Goal: Task Accomplishment & Management: Manage account settings

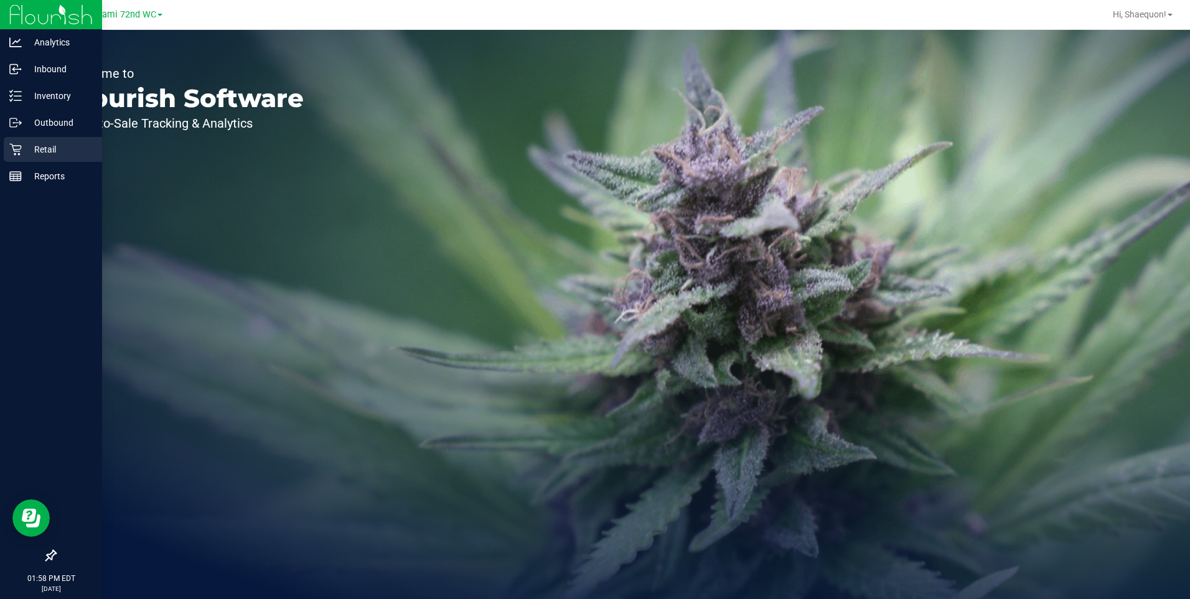
click at [12, 150] on icon at bounding box center [15, 149] width 12 height 12
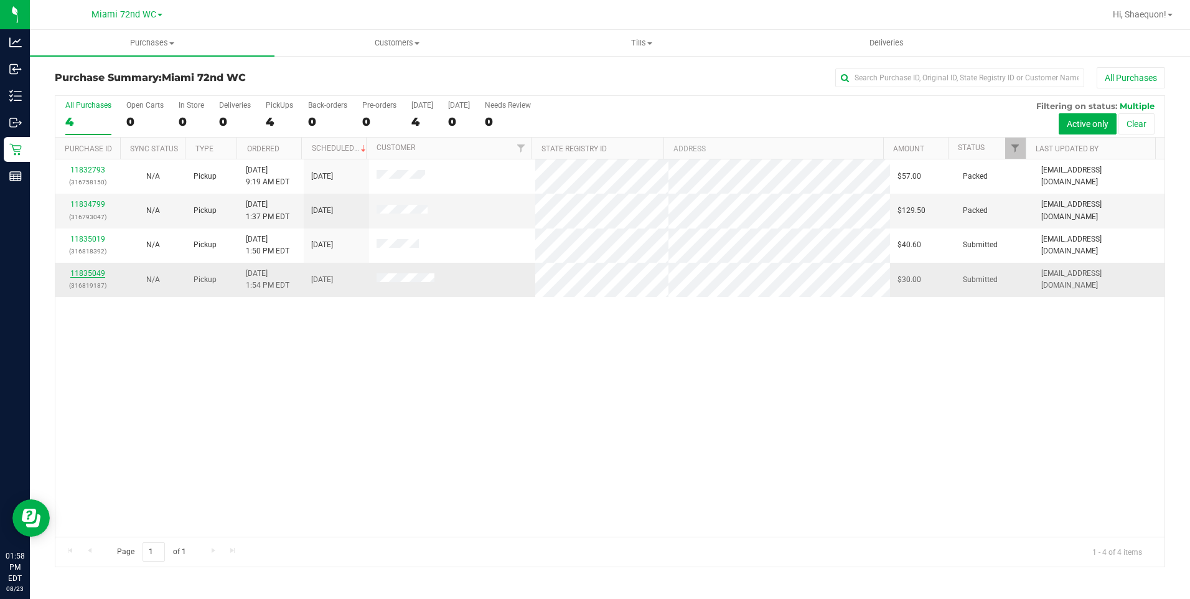
click at [77, 274] on link "11835049" at bounding box center [87, 273] width 35 height 9
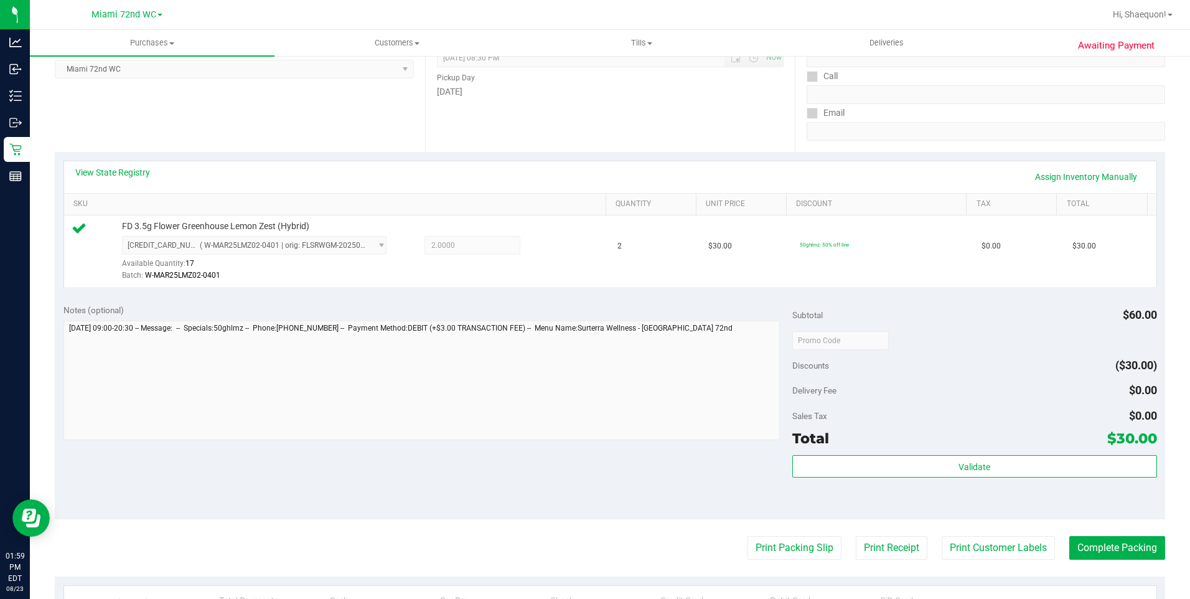
scroll to position [249, 0]
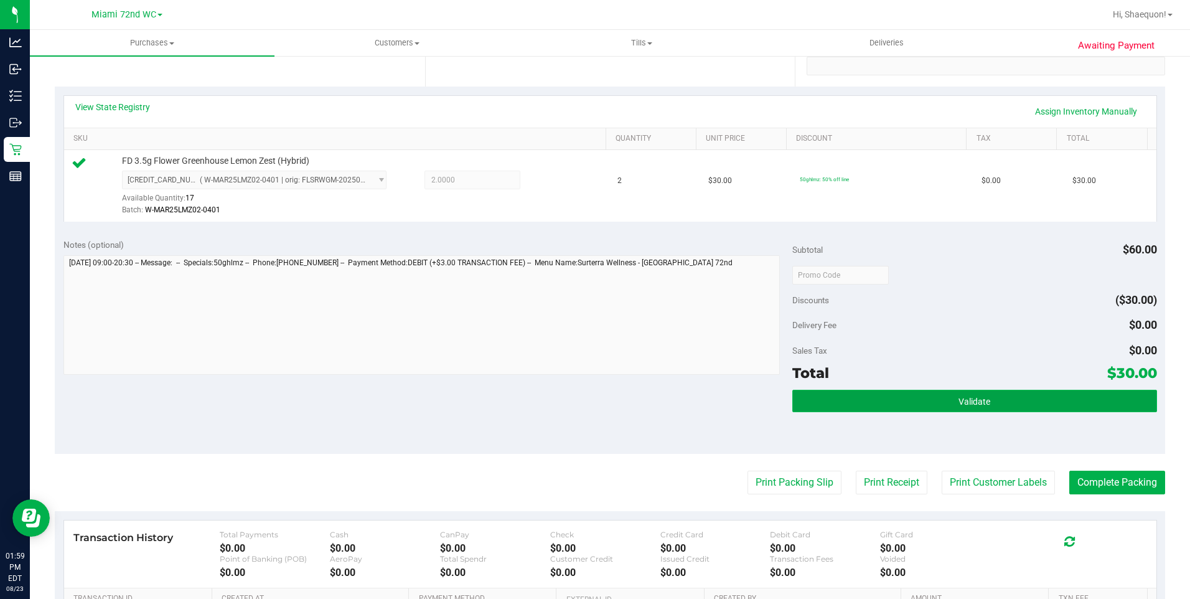
click at [963, 403] on span "Validate" at bounding box center [974, 401] width 32 height 10
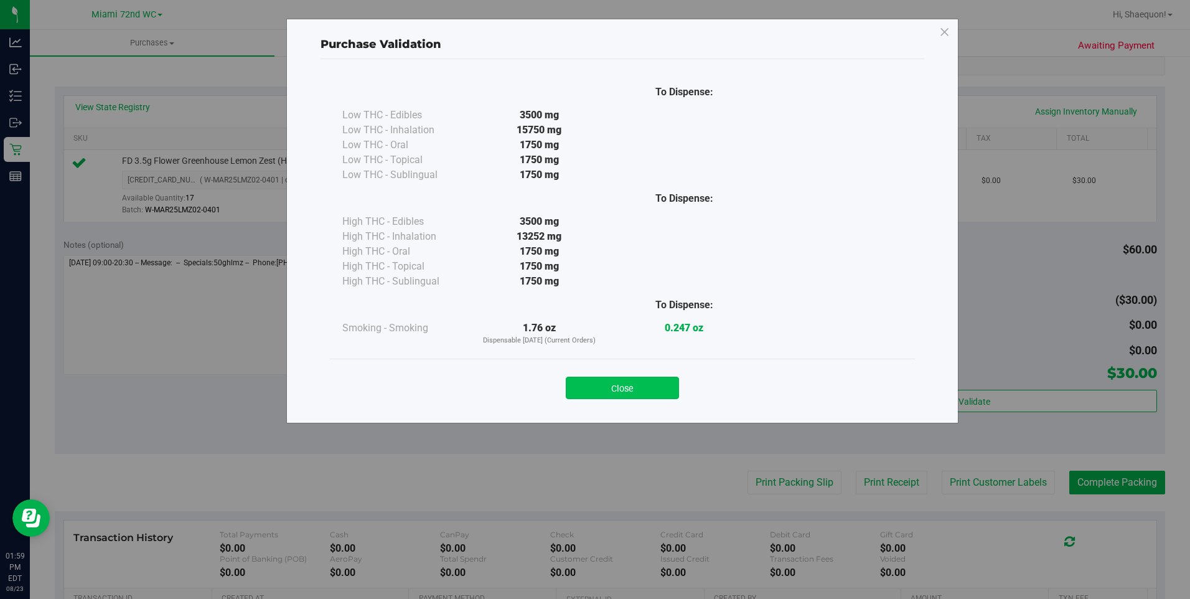
click at [634, 386] on button "Close" at bounding box center [622, 387] width 113 height 22
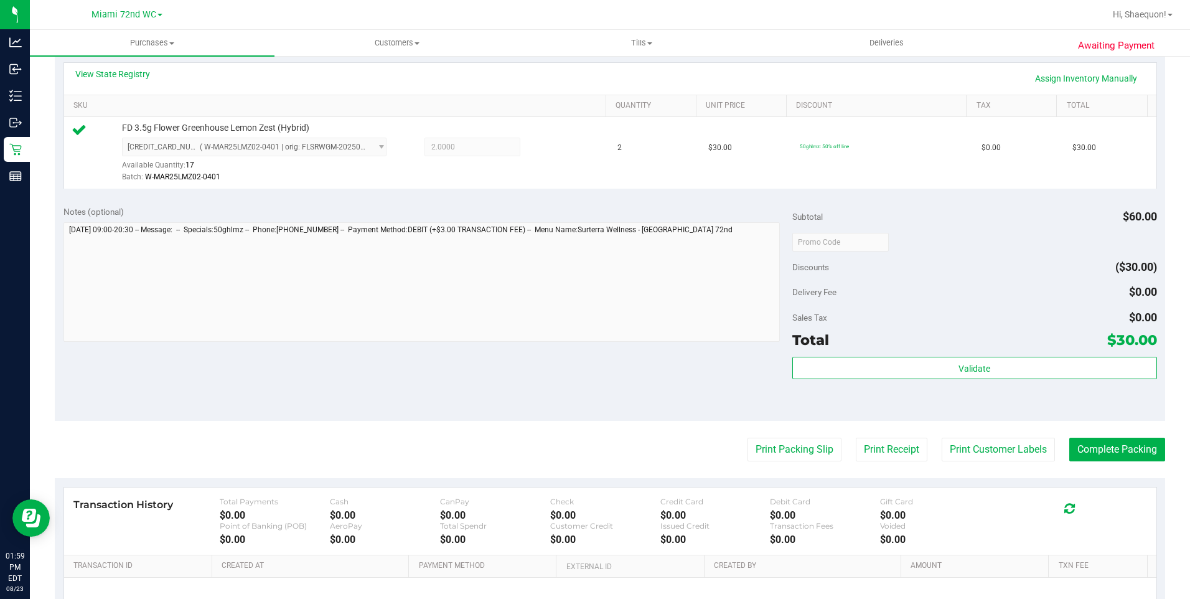
scroll to position [311, 0]
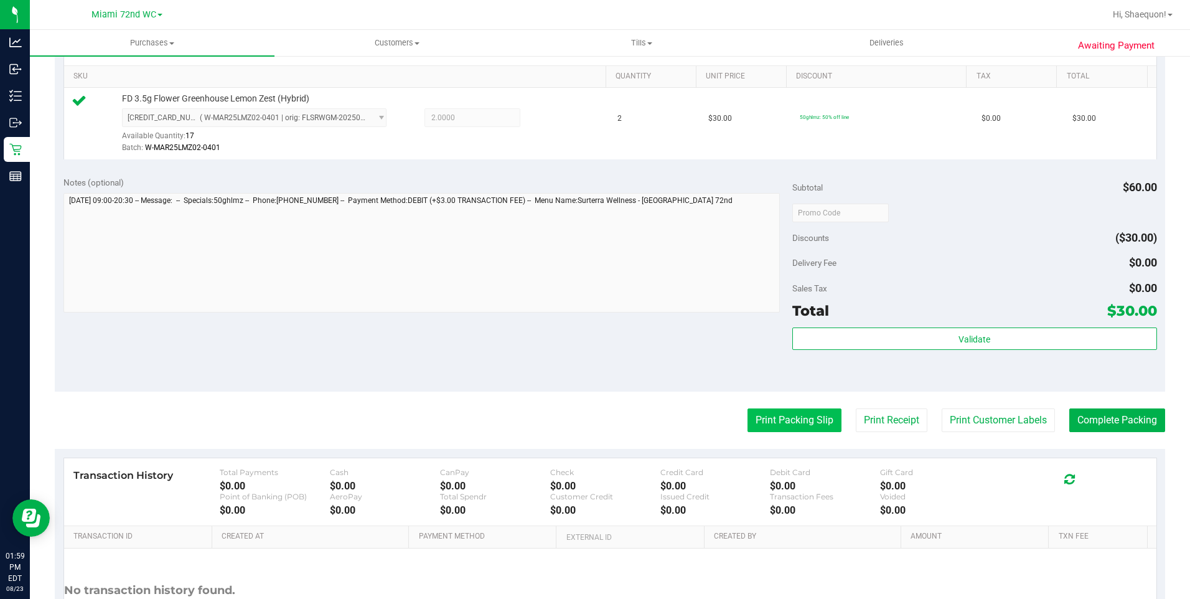
click at [813, 424] on button "Print Packing Slip" at bounding box center [794, 420] width 94 height 24
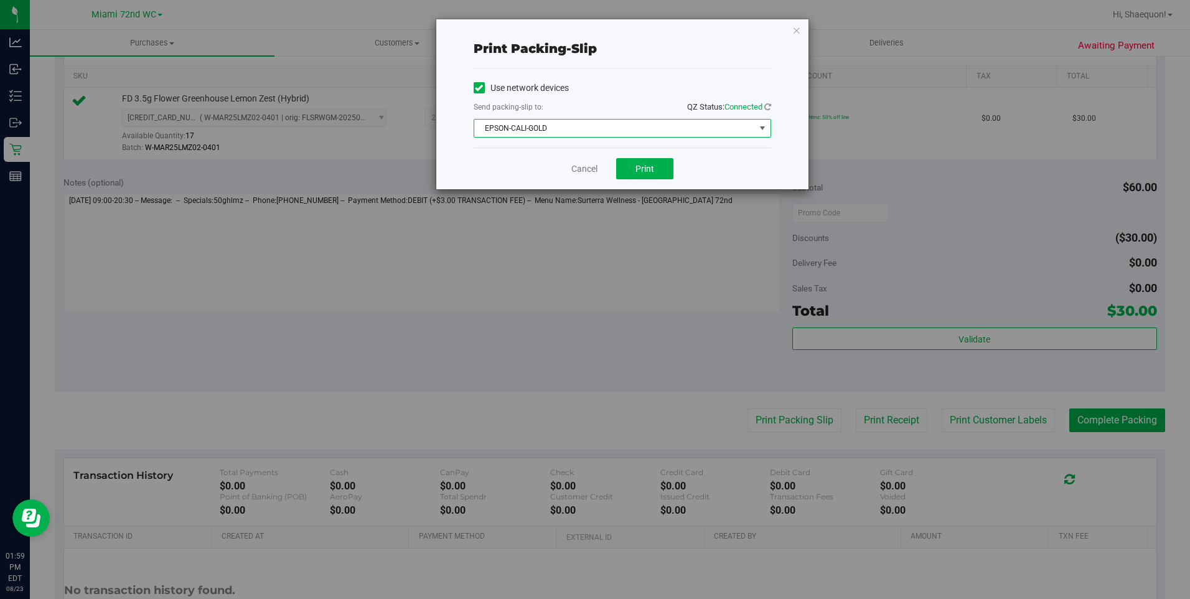
click at [765, 126] on span "select" at bounding box center [762, 128] width 10 height 10
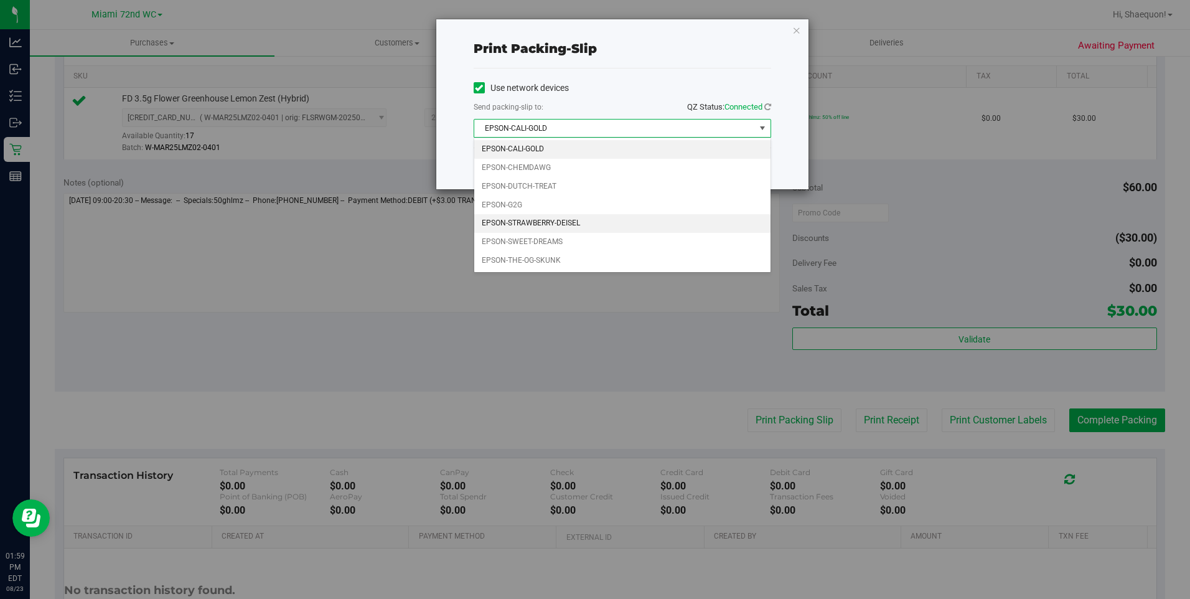
click at [650, 222] on li "EPSON-STRAWBERRY-DEISEL" at bounding box center [622, 223] width 296 height 19
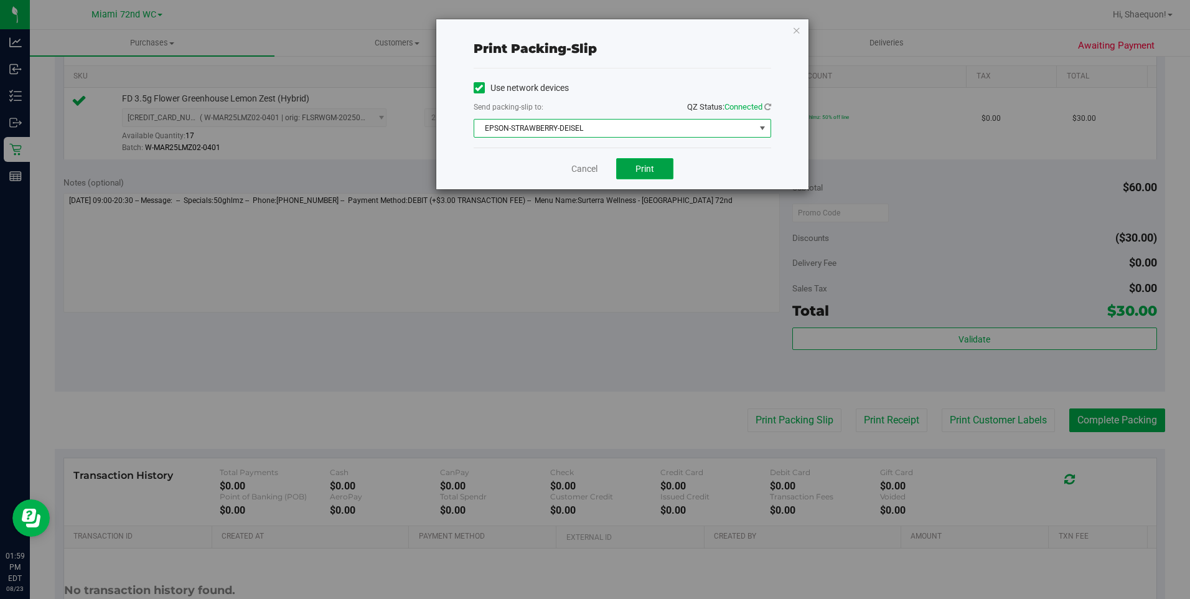
click at [656, 166] on button "Print" at bounding box center [644, 168] width 57 height 21
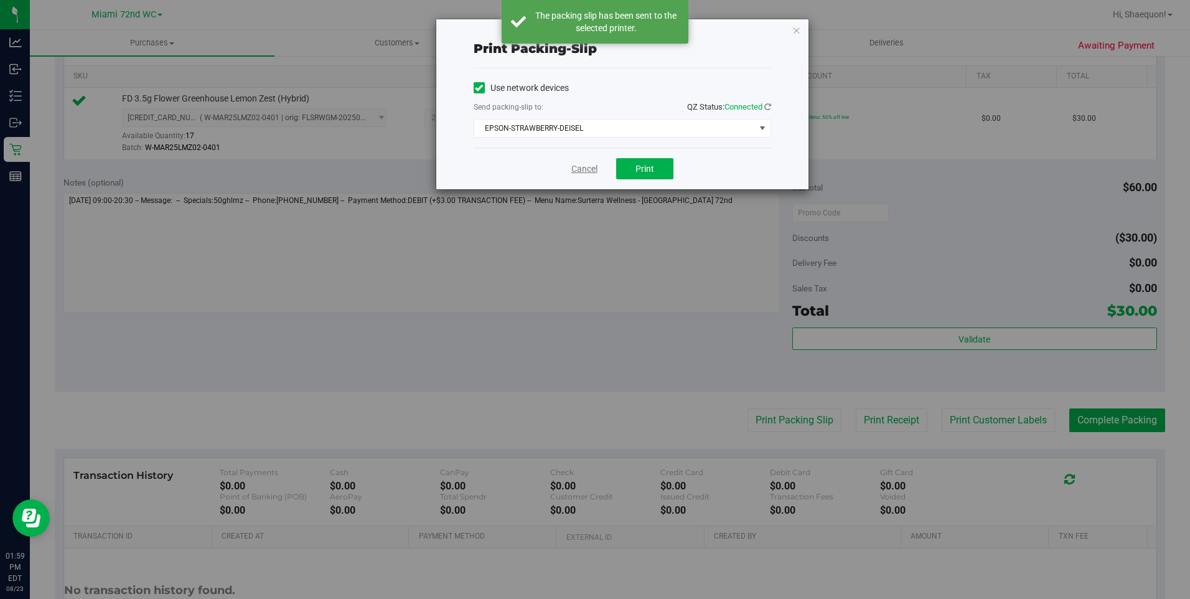
click at [587, 170] on link "Cancel" at bounding box center [584, 168] width 26 height 13
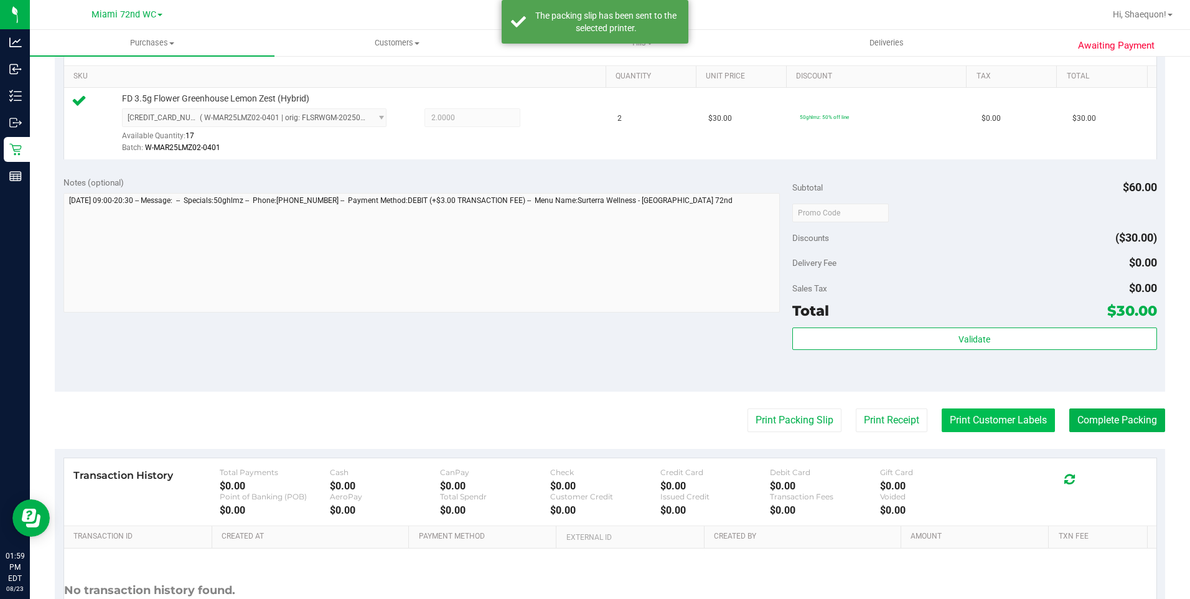
click at [971, 420] on button "Print Customer Labels" at bounding box center [997, 420] width 113 height 24
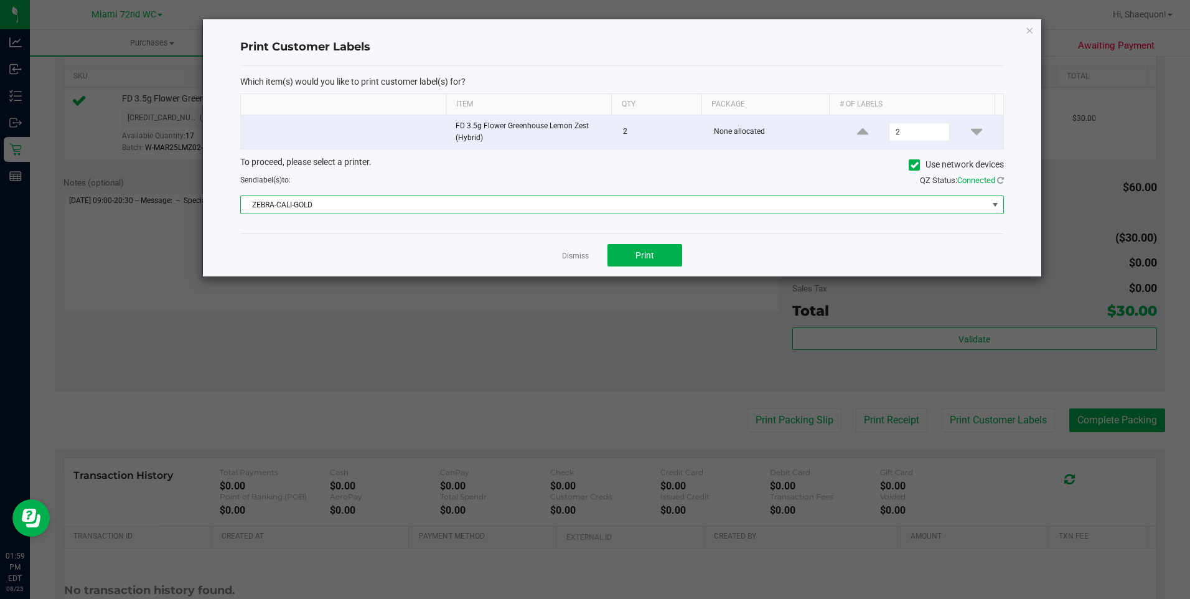
click at [988, 203] on span at bounding box center [995, 204] width 16 height 17
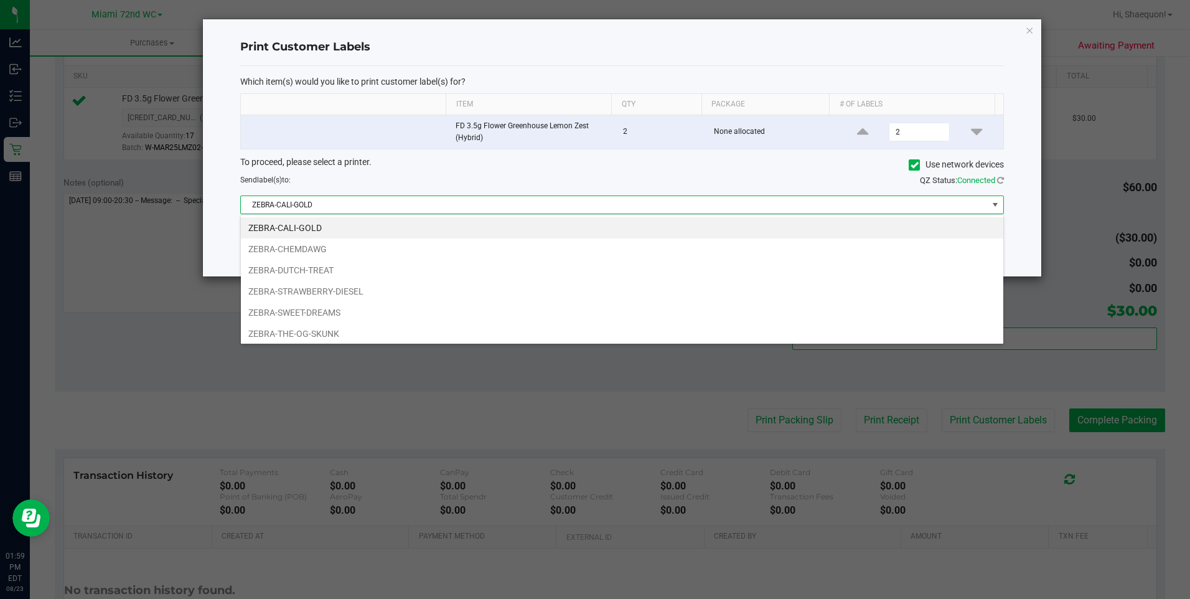
scroll to position [19, 763]
click at [818, 296] on li "ZEBRA-STRAWBERRY-DIESEL" at bounding box center [622, 291] width 762 height 21
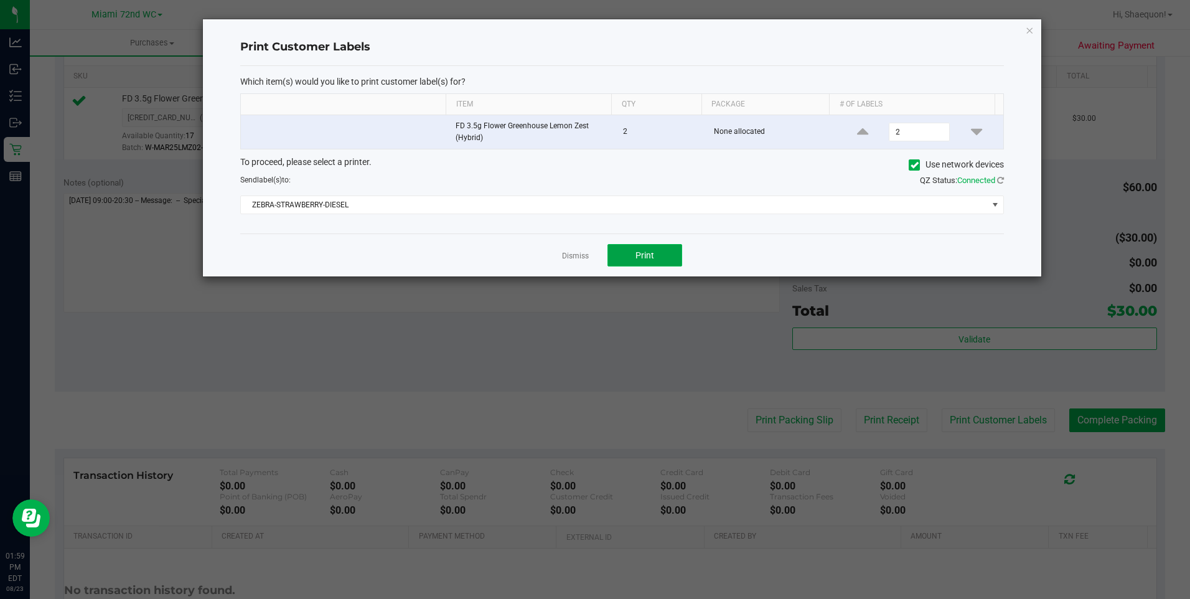
click at [648, 258] on span "Print" at bounding box center [644, 255] width 19 height 10
click at [579, 258] on link "Dismiss" at bounding box center [575, 256] width 27 height 11
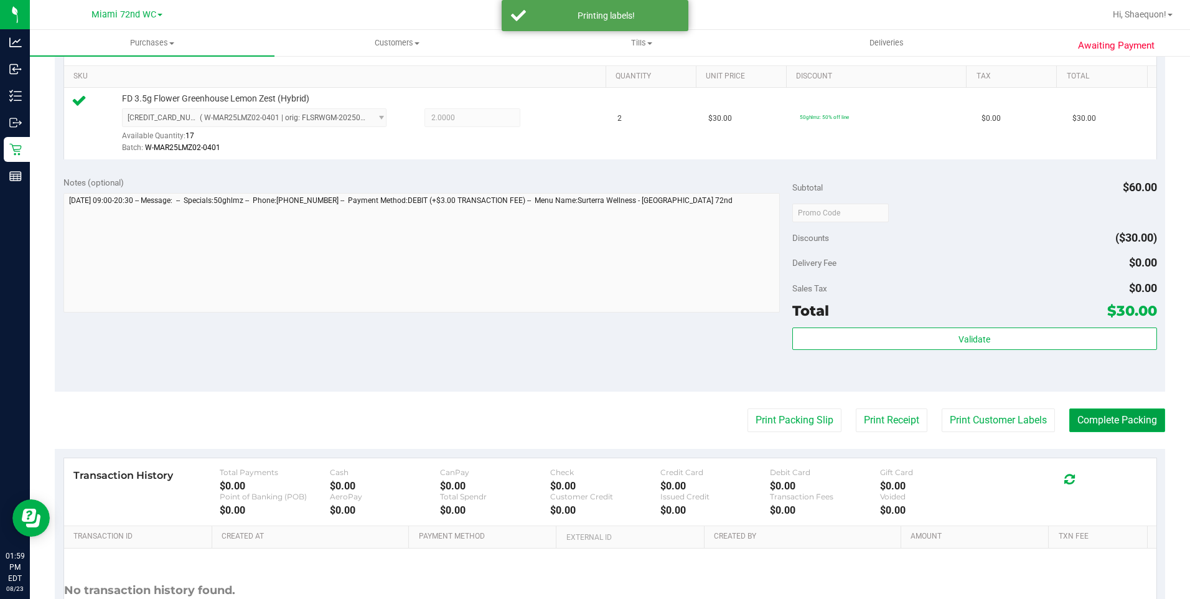
click at [1110, 421] on button "Complete Packing" at bounding box center [1117, 420] width 96 height 24
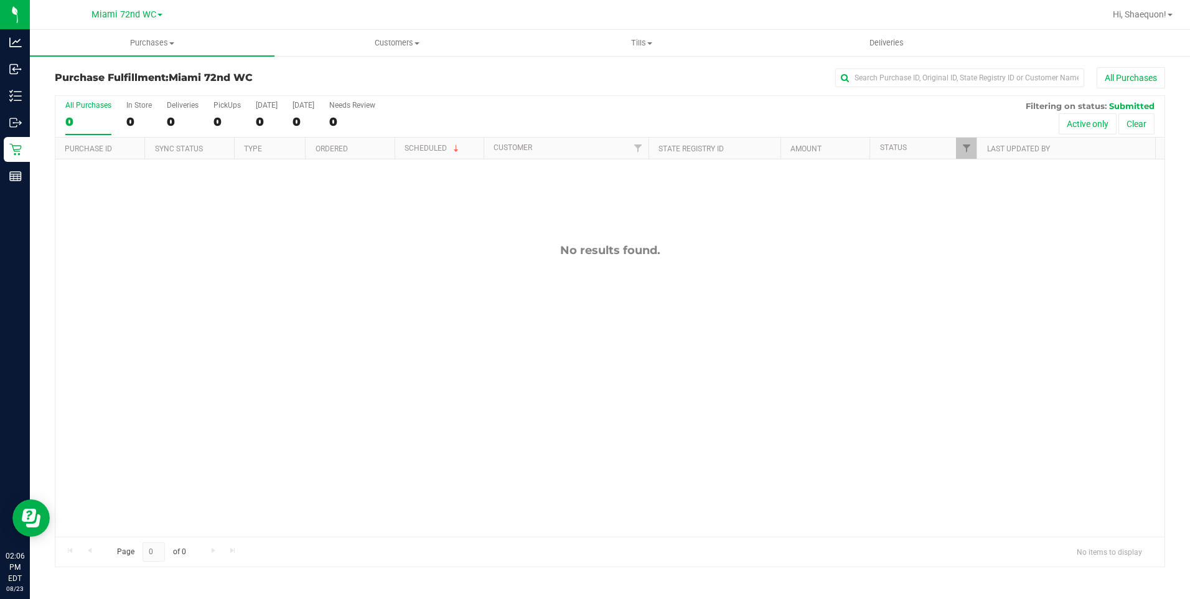
click at [390, 300] on div "No results found." at bounding box center [609, 389] width 1109 height 461
click at [325, 299] on div "No results found." at bounding box center [609, 389] width 1109 height 461
click at [342, 222] on div "No results found." at bounding box center [609, 389] width 1109 height 461
click at [338, 271] on div "No results found." at bounding box center [609, 389] width 1109 height 461
click at [224, 343] on div "No results found." at bounding box center [609, 389] width 1109 height 461
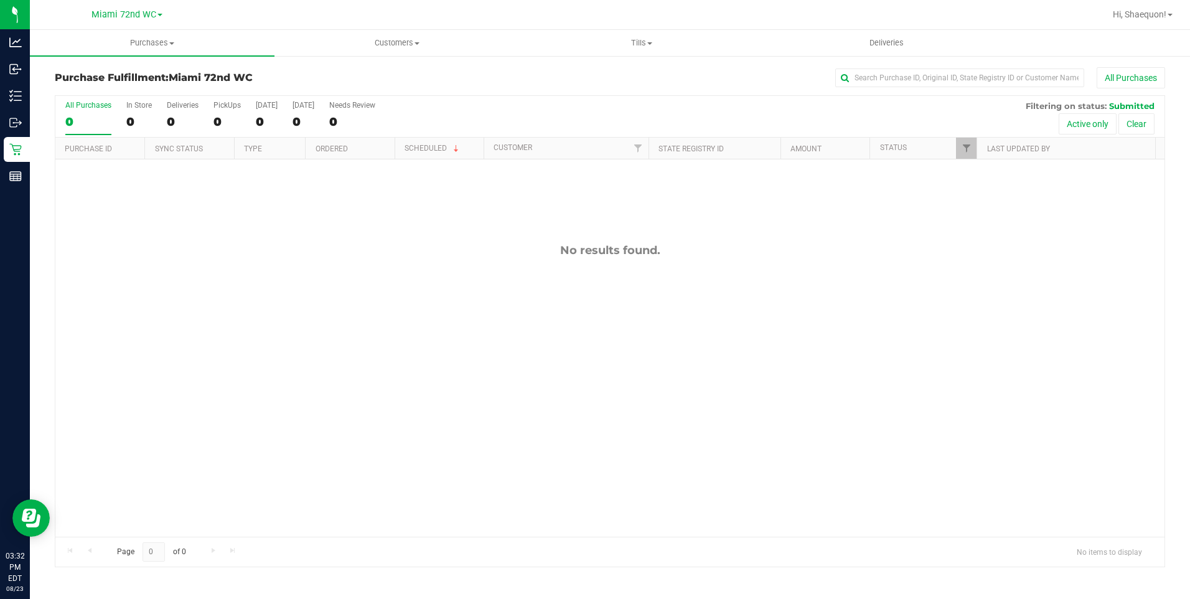
click at [414, 340] on div "No results found." at bounding box center [609, 389] width 1109 height 461
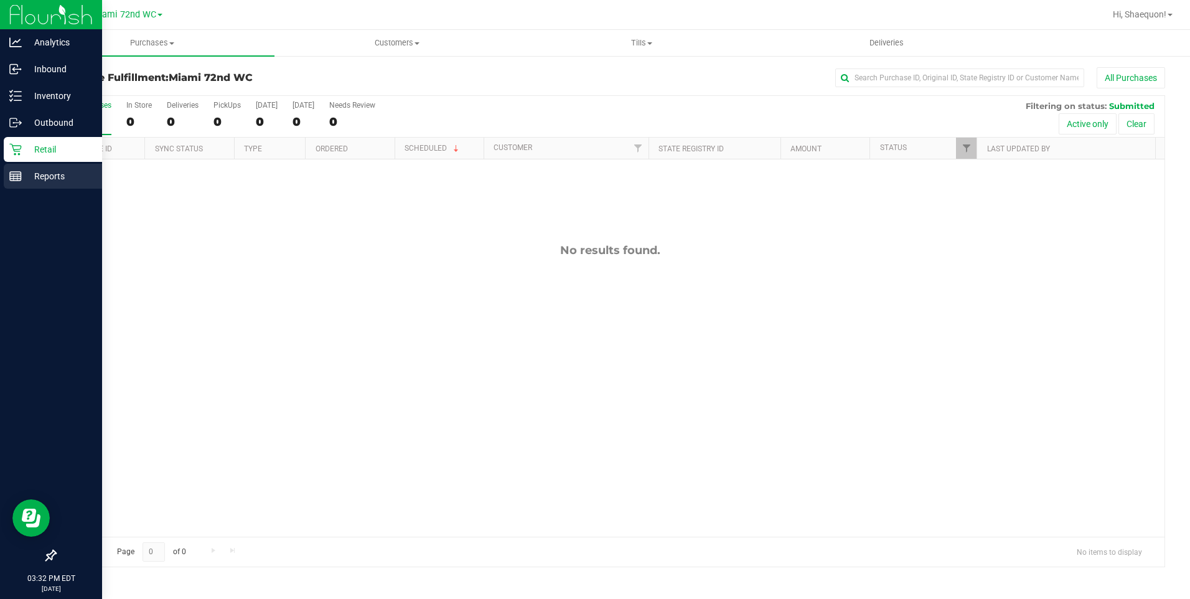
click at [24, 172] on p "Reports" at bounding box center [59, 176] width 75 height 15
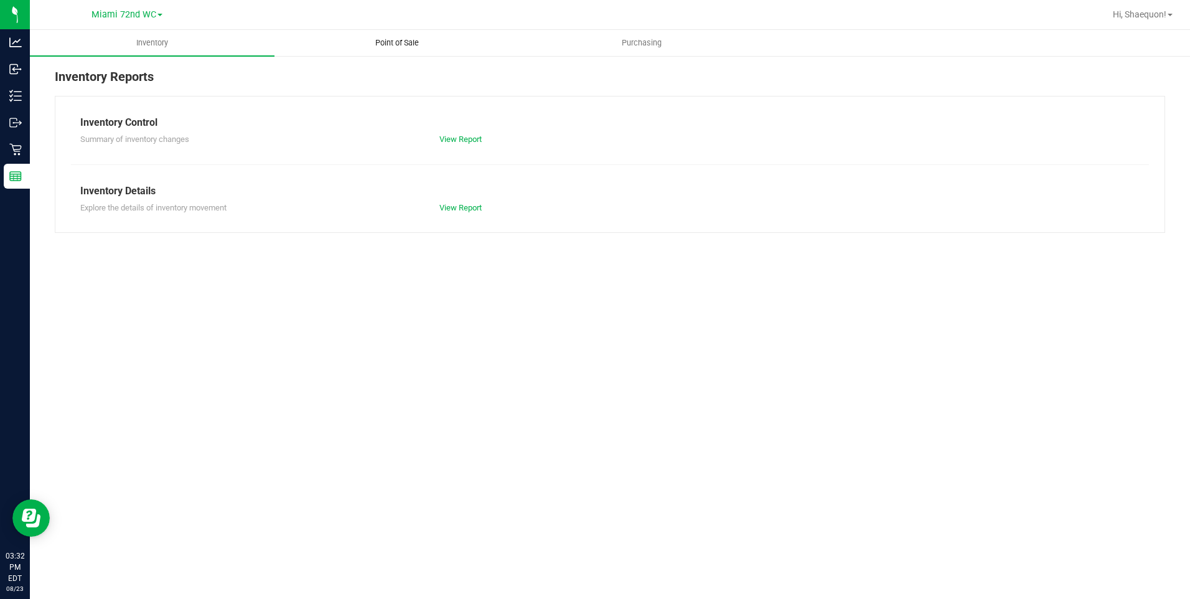
click at [373, 41] on span "Point of Sale" at bounding box center [396, 42] width 77 height 11
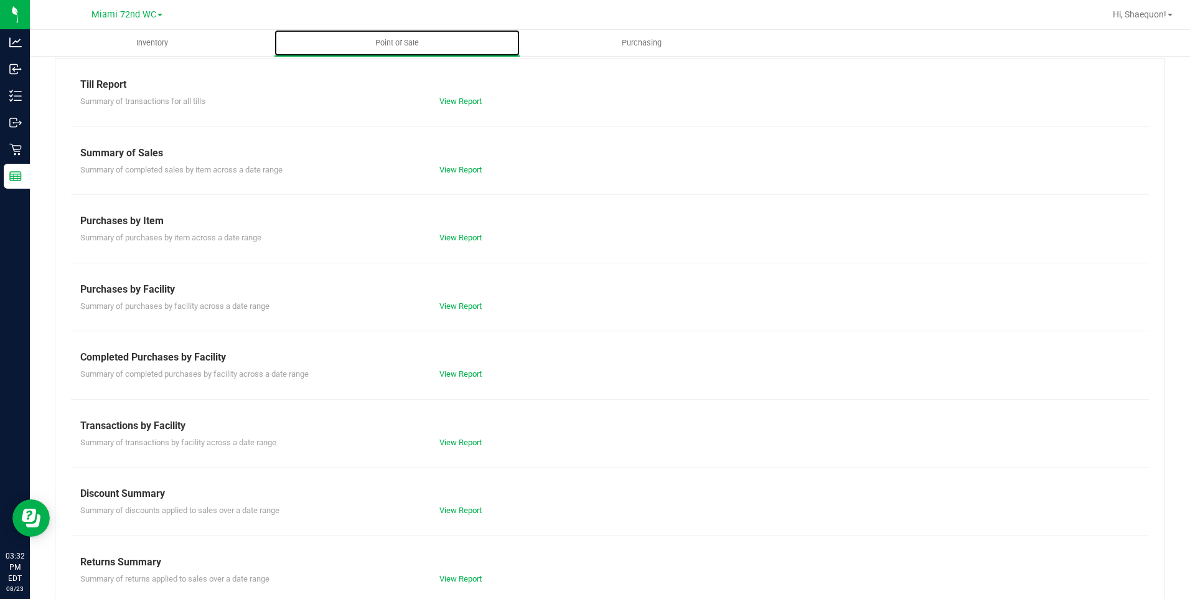
scroll to position [55, 0]
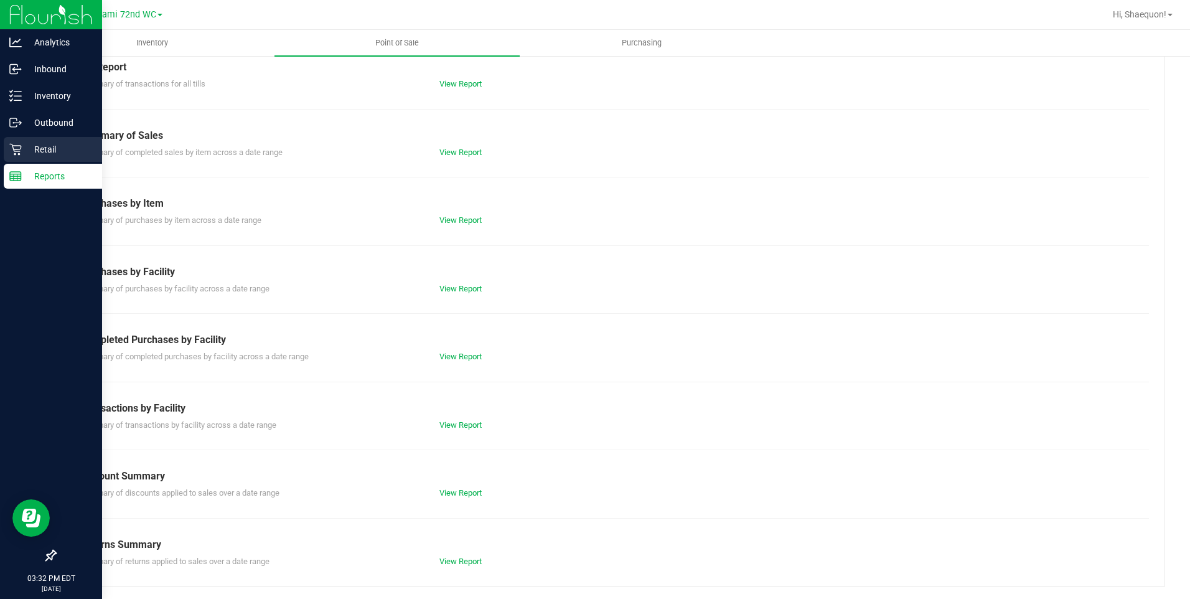
click at [15, 148] on icon at bounding box center [15, 149] width 12 height 12
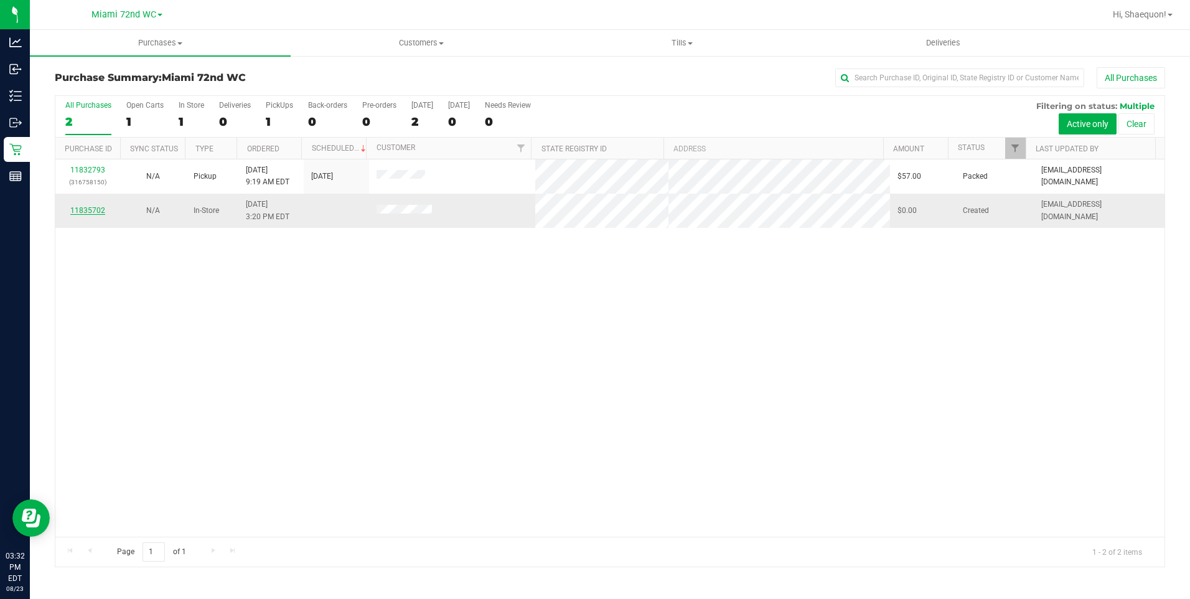
click at [74, 211] on link "11835702" at bounding box center [87, 210] width 35 height 9
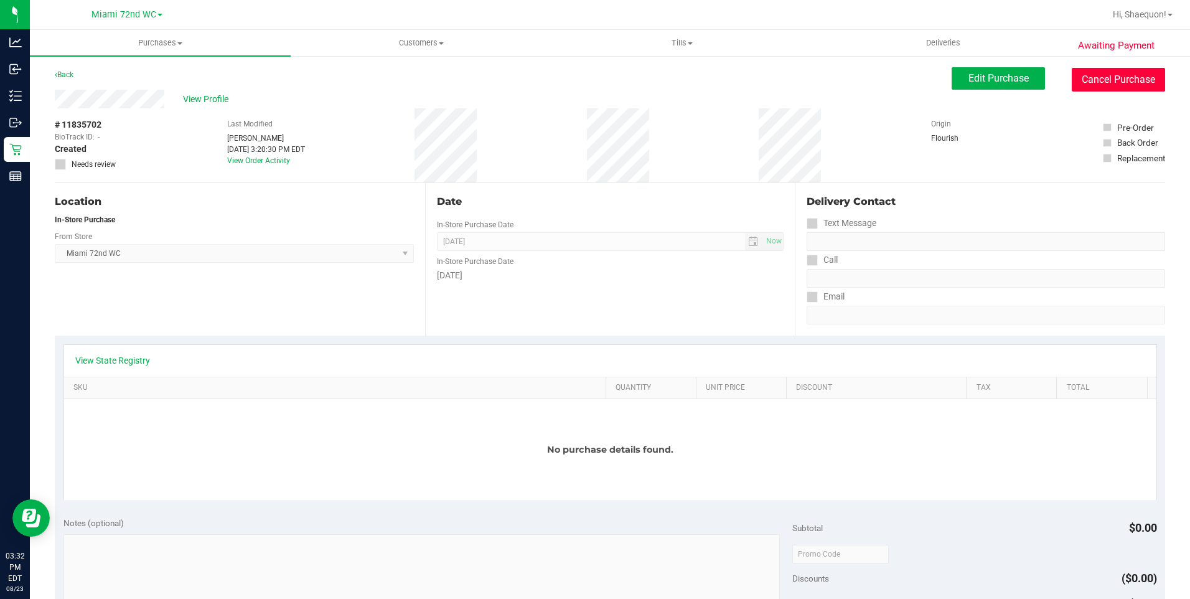
click at [1138, 77] on button "Cancel Purchase" at bounding box center [1117, 80] width 93 height 24
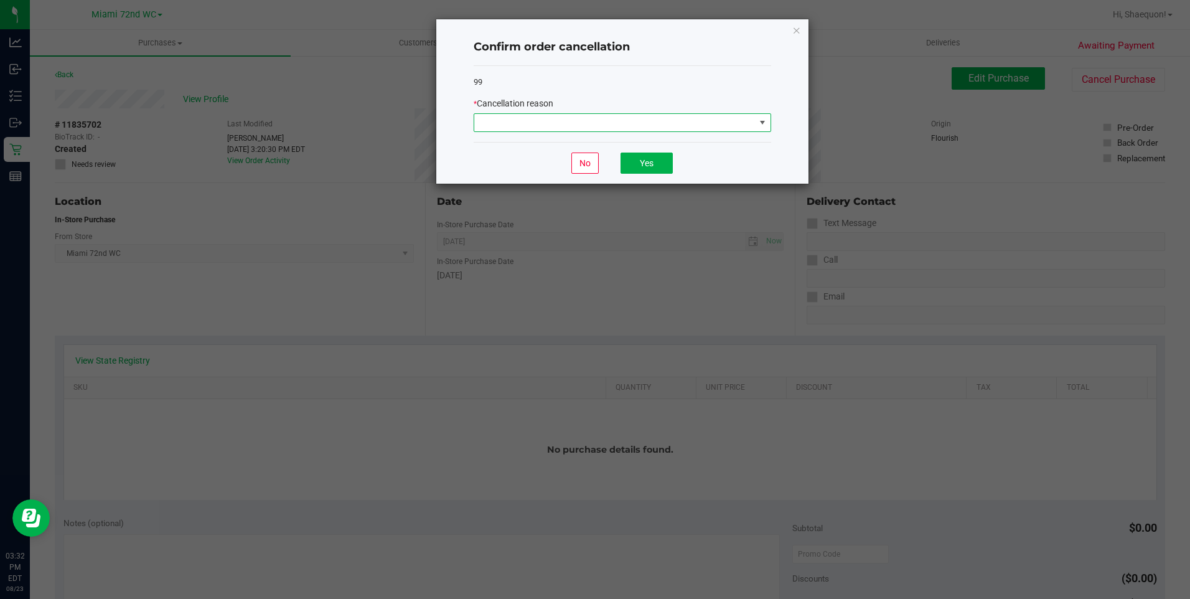
click at [758, 123] on span at bounding box center [762, 123] width 10 height 10
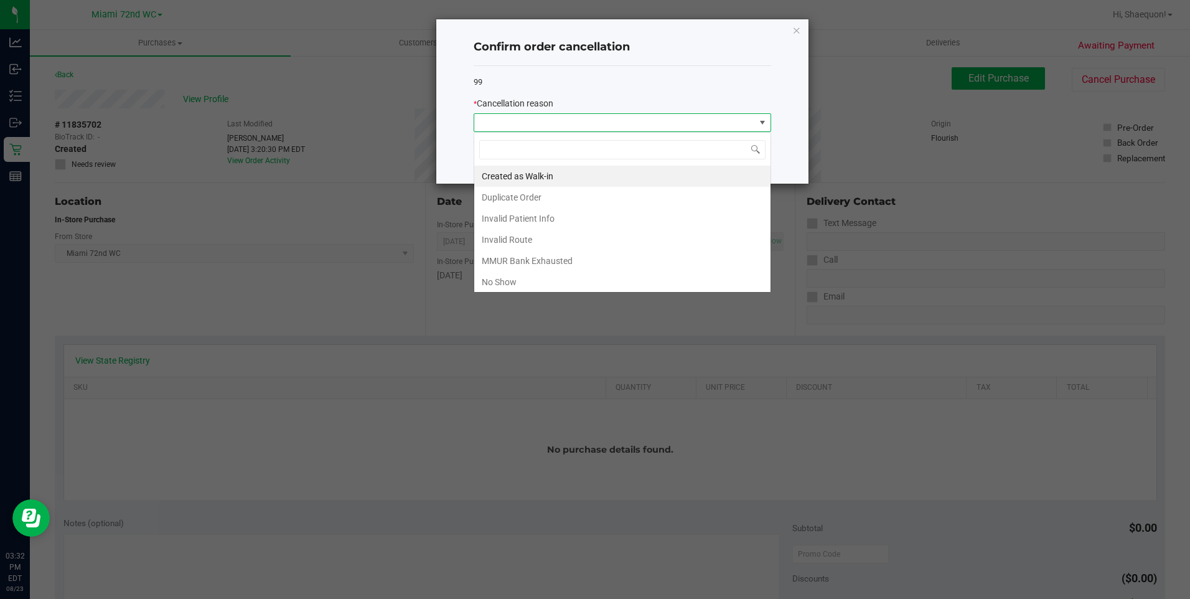
scroll to position [19, 297]
click at [644, 181] on li "Created as Walk-in" at bounding box center [622, 176] width 296 height 21
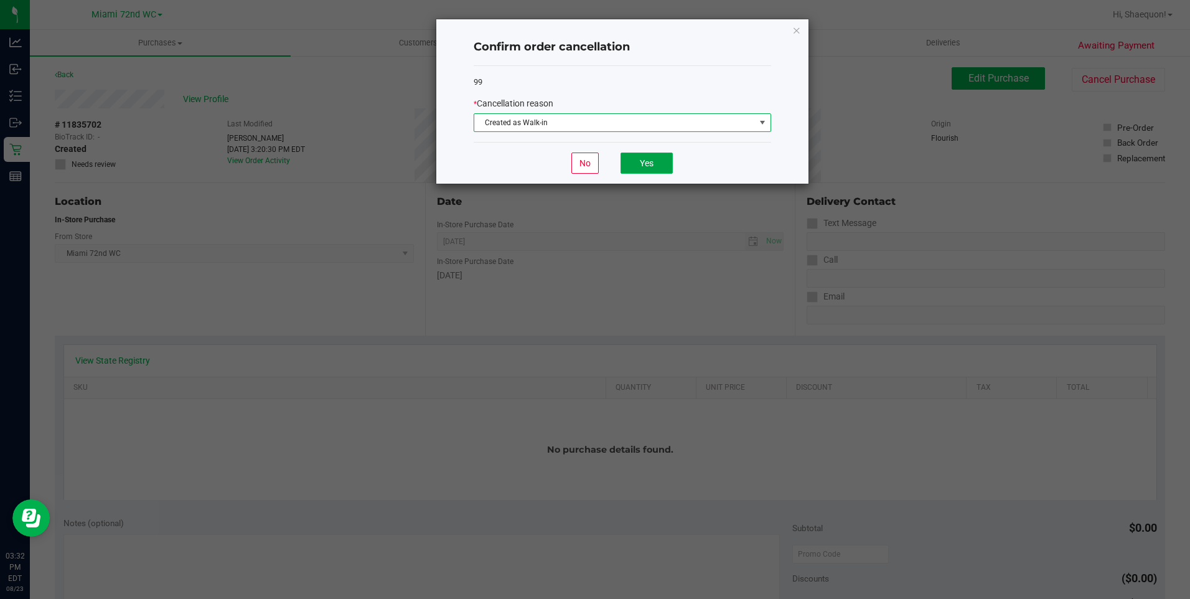
click at [645, 169] on button "Yes" at bounding box center [646, 162] width 52 height 21
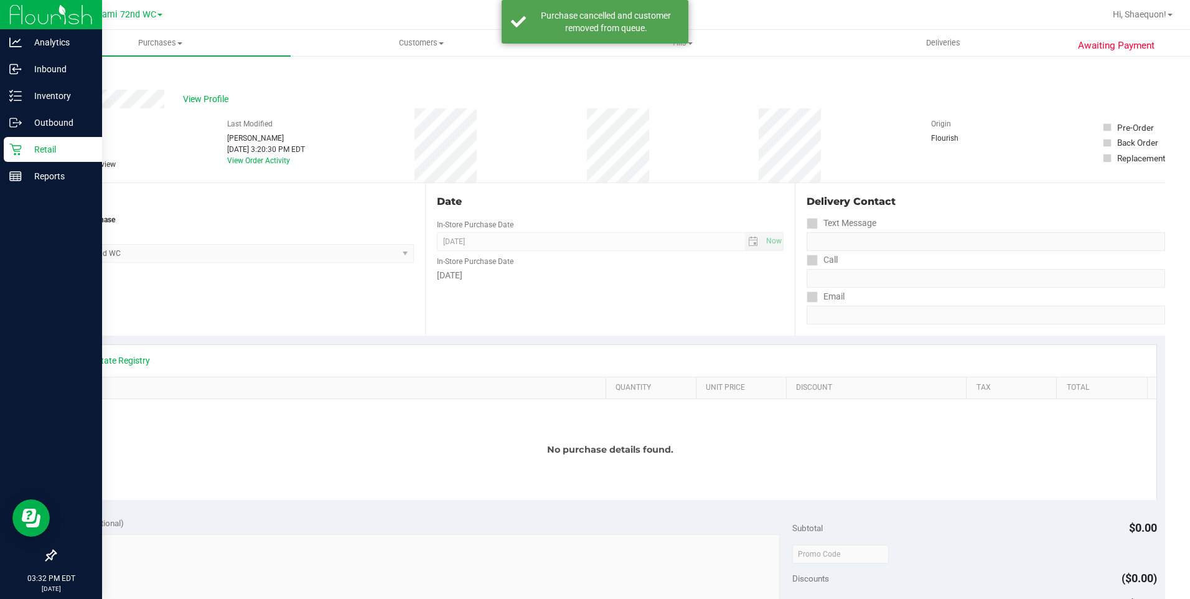
click at [20, 150] on icon at bounding box center [15, 149] width 12 height 12
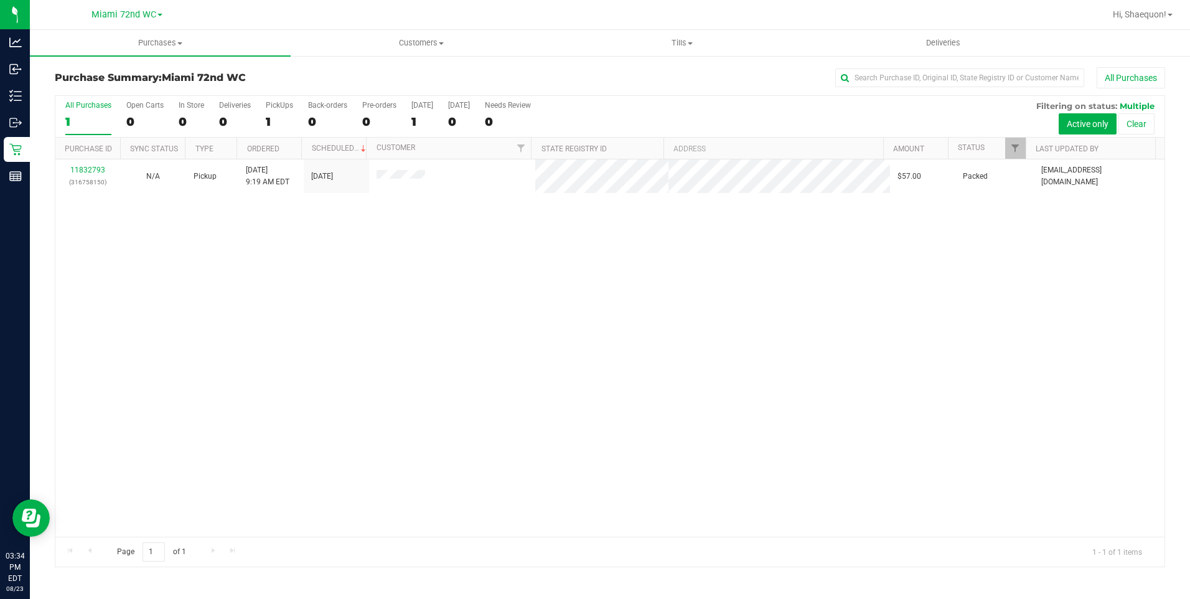
click at [179, 366] on div "11832793 (316758150) N/A Pickup [DATE] 9:19 AM EDT 8/23/2025 $57.00 Packed [EMA…" at bounding box center [609, 347] width 1109 height 377
click at [493, 380] on div "11832793 (316758150) N/A Pickup [DATE] 9:19 AM EDT 8/23/2025 $57.00 Packed [EMA…" at bounding box center [609, 347] width 1109 height 377
click at [370, 498] on div "11832793 (316758150) N/A Pickup [DATE] 9:19 AM EDT 8/23/2025 $57.00 Packed [EMA…" at bounding box center [609, 347] width 1109 height 377
click at [610, 284] on div "11832793 (316758150) N/A Pickup [DATE] 9:19 AM EDT 8/23/2025 $57.00 Packed [EMA…" at bounding box center [609, 347] width 1109 height 377
click at [525, 275] on div "No results found." at bounding box center [609, 389] width 1109 height 461
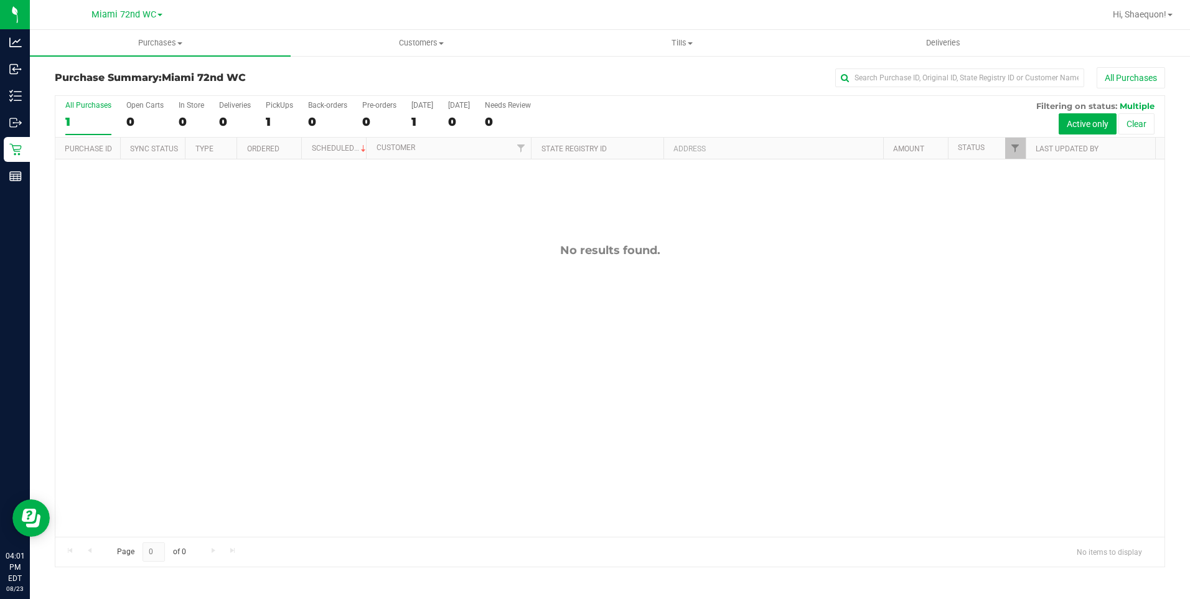
click at [734, 353] on div "No results found." at bounding box center [609, 389] width 1109 height 461
click at [425, 302] on div "No results found." at bounding box center [609, 389] width 1109 height 461
drag, startPoint x: 359, startPoint y: 338, endPoint x: 360, endPoint y: 327, distance: 11.3
click at [359, 337] on div "No results found." at bounding box center [609, 389] width 1109 height 461
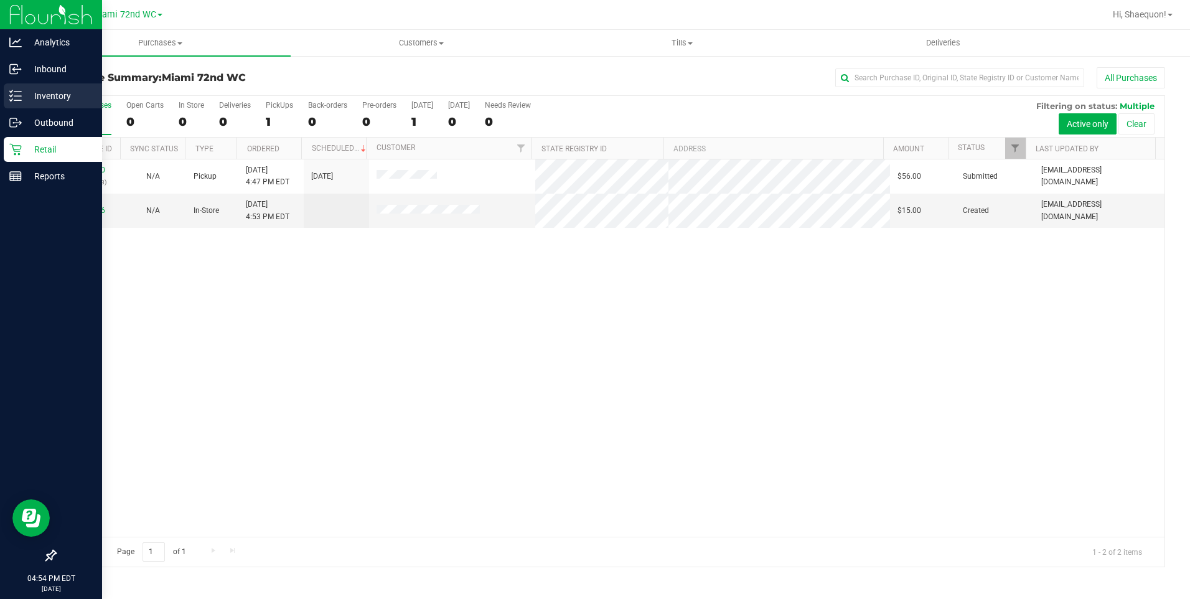
click at [22, 94] on p "Inventory" at bounding box center [59, 95] width 75 height 15
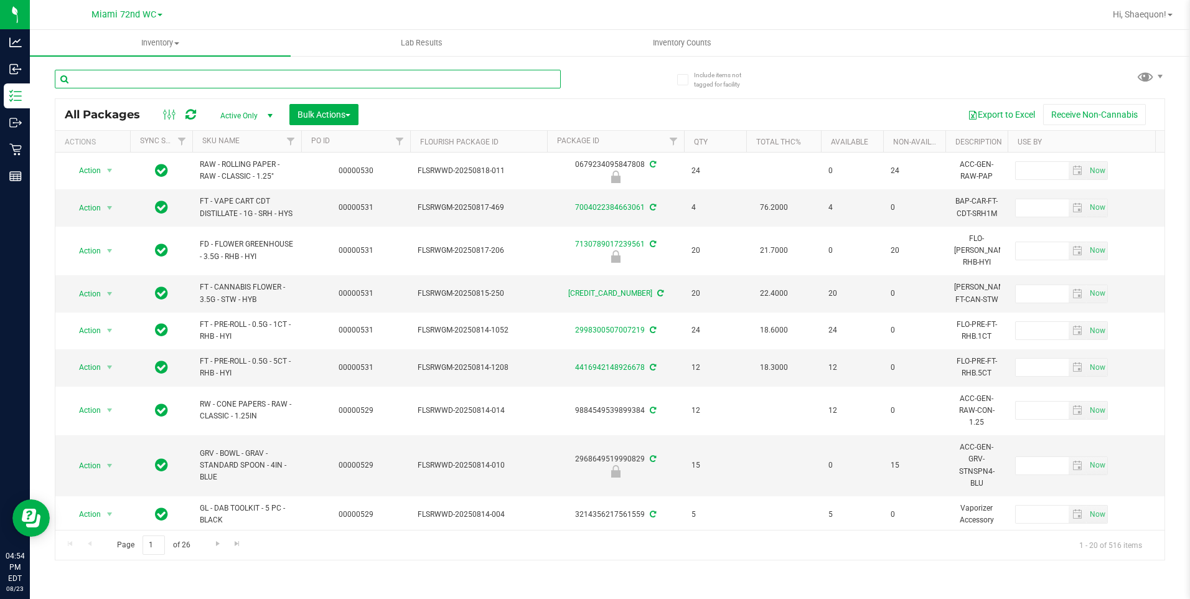
click at [268, 80] on input "text" at bounding box center [308, 79] width 506 height 19
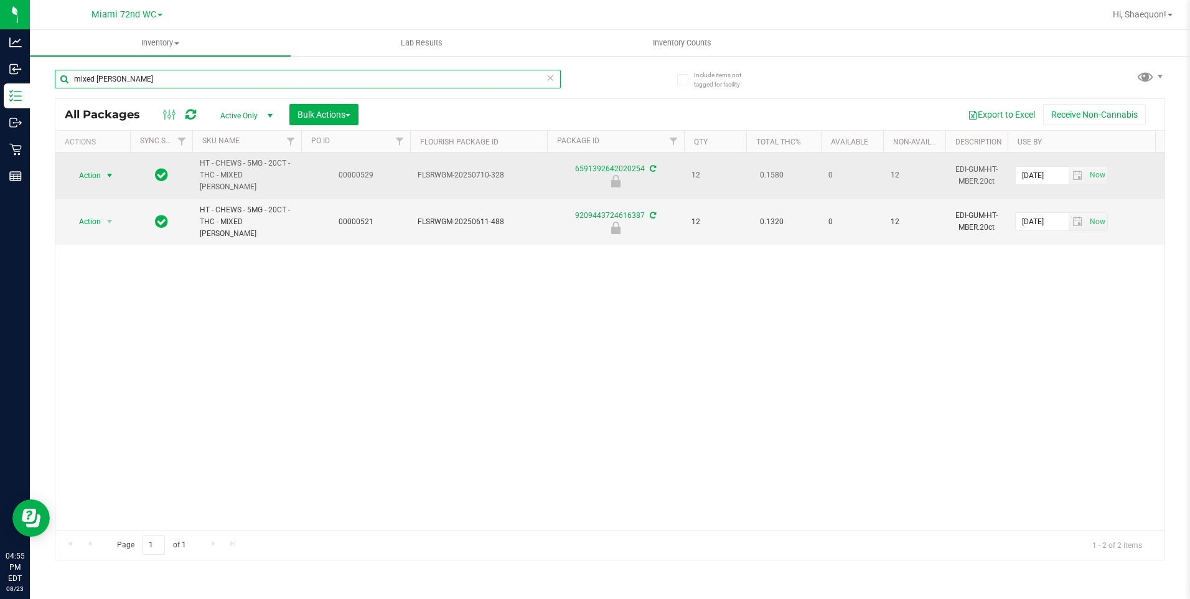
type input "mixed [PERSON_NAME]"
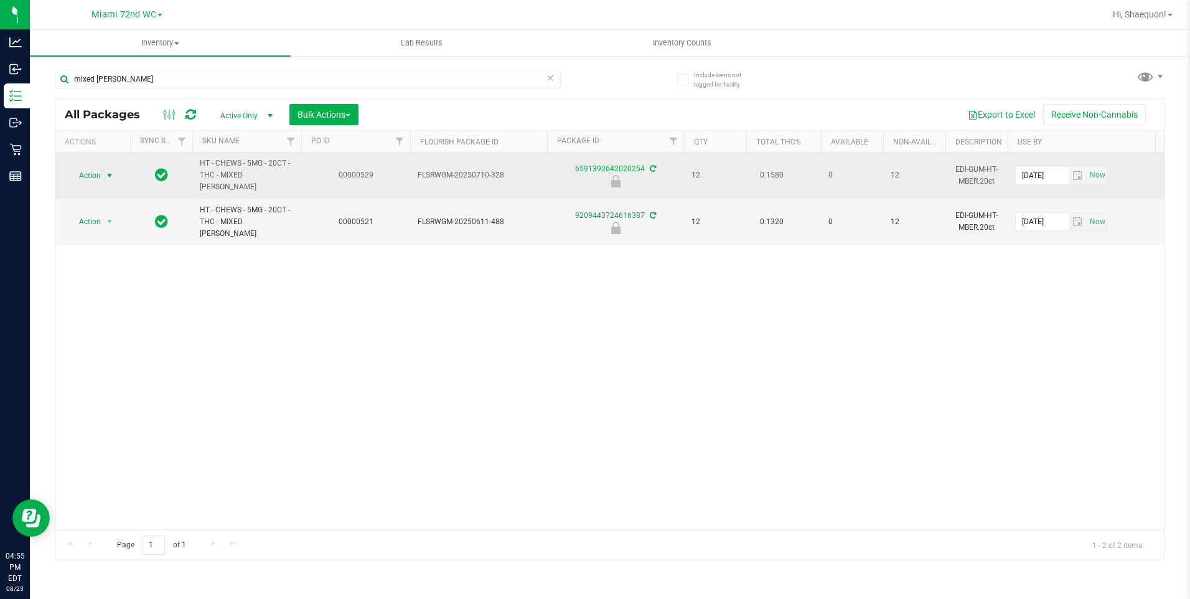
click at [112, 170] on span "select" at bounding box center [110, 175] width 10 height 10
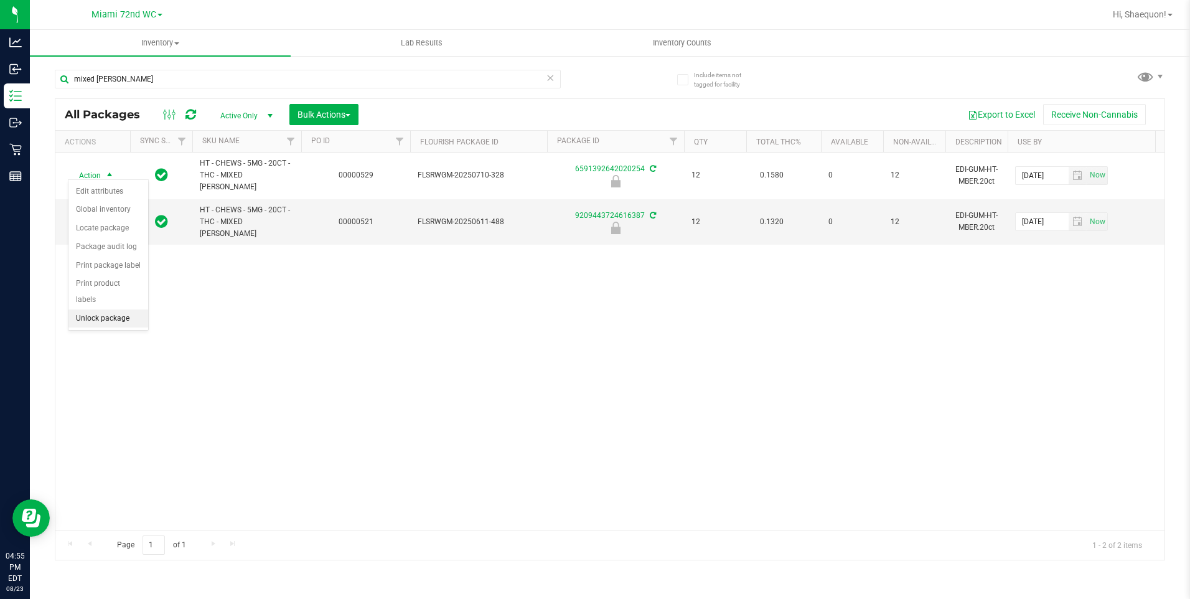
click at [126, 309] on li "Unlock package" at bounding box center [108, 318] width 80 height 19
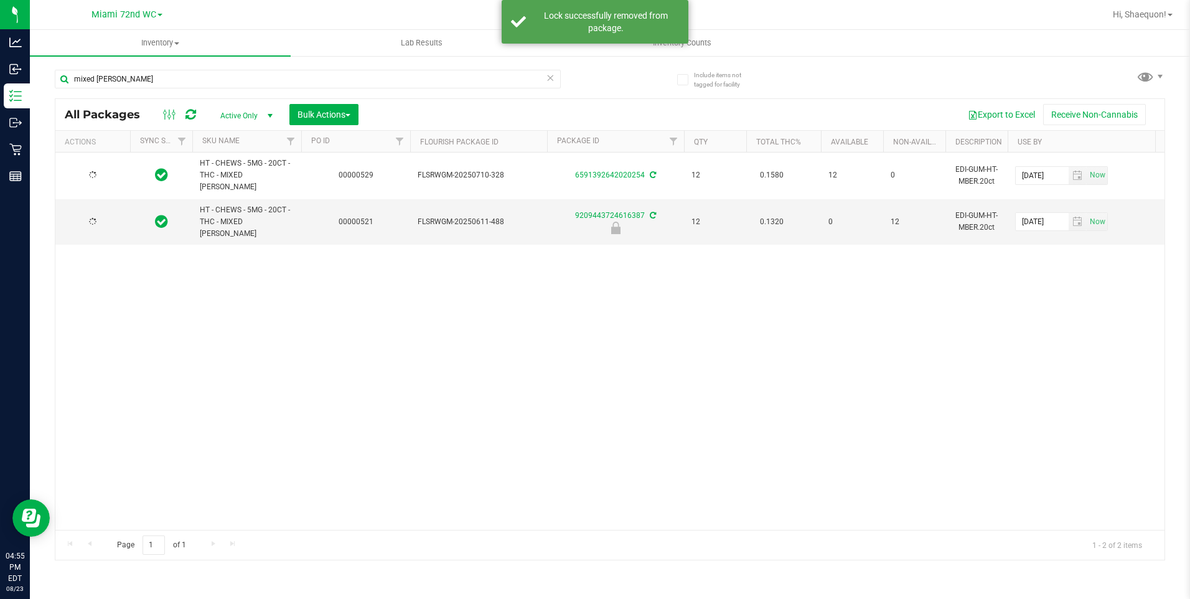
drag, startPoint x: 477, startPoint y: 307, endPoint x: 447, endPoint y: 278, distance: 42.2
click at [476, 307] on div "HT - CHEWS - 5MG - 20CT - THC - MIXED [PERSON_NAME] 00000529 FLSRWGM-20250710-3…" at bounding box center [609, 340] width 1109 height 377
drag, startPoint x: 781, startPoint y: 409, endPoint x: 719, endPoint y: 393, distance: 63.7
click at [775, 408] on div "Action Action Adjust qty Create package Edit attributes Global inventory Locate…" at bounding box center [609, 340] width 1109 height 377
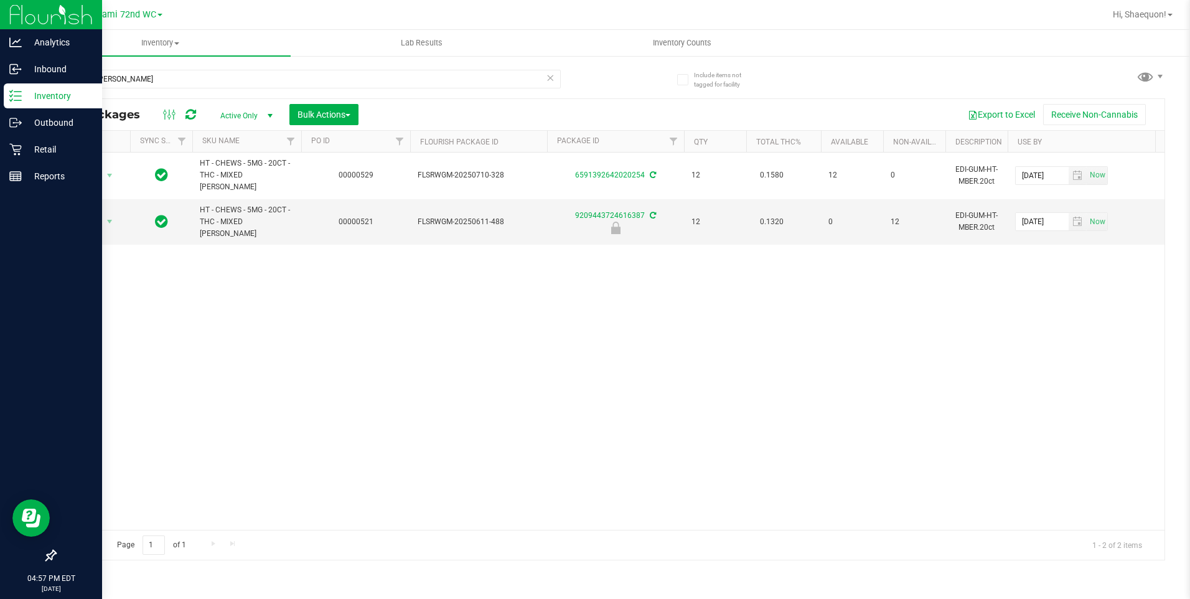
click at [29, 102] on p "Inventory" at bounding box center [59, 95] width 75 height 15
click at [2, 154] on link "Retail" at bounding box center [51, 150] width 102 height 27
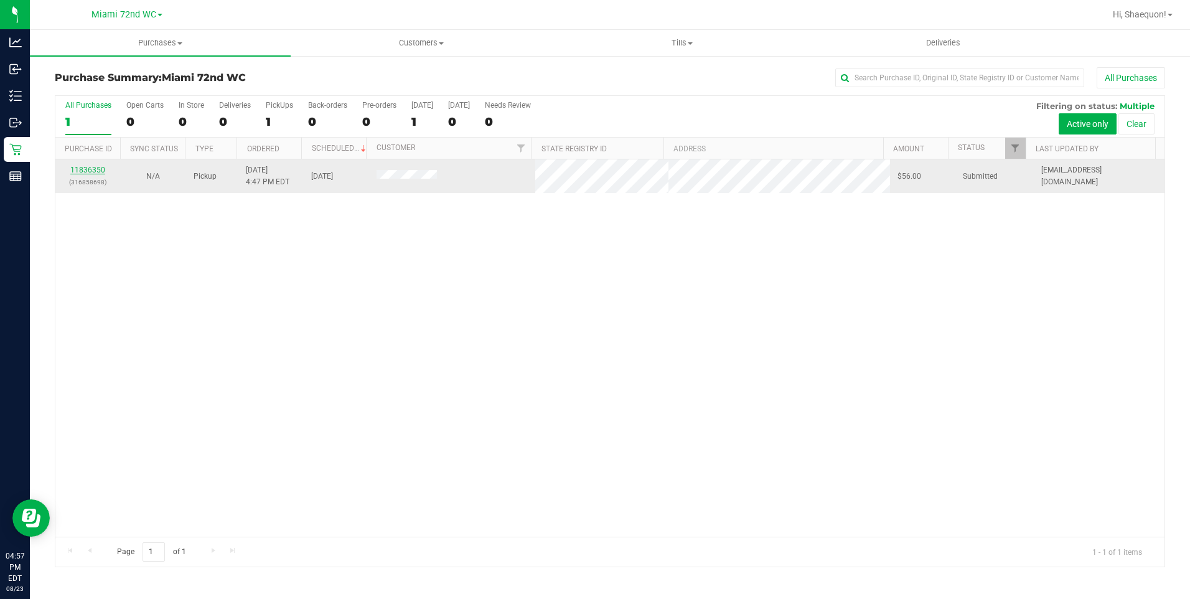
click at [96, 166] on link "11836350" at bounding box center [87, 170] width 35 height 9
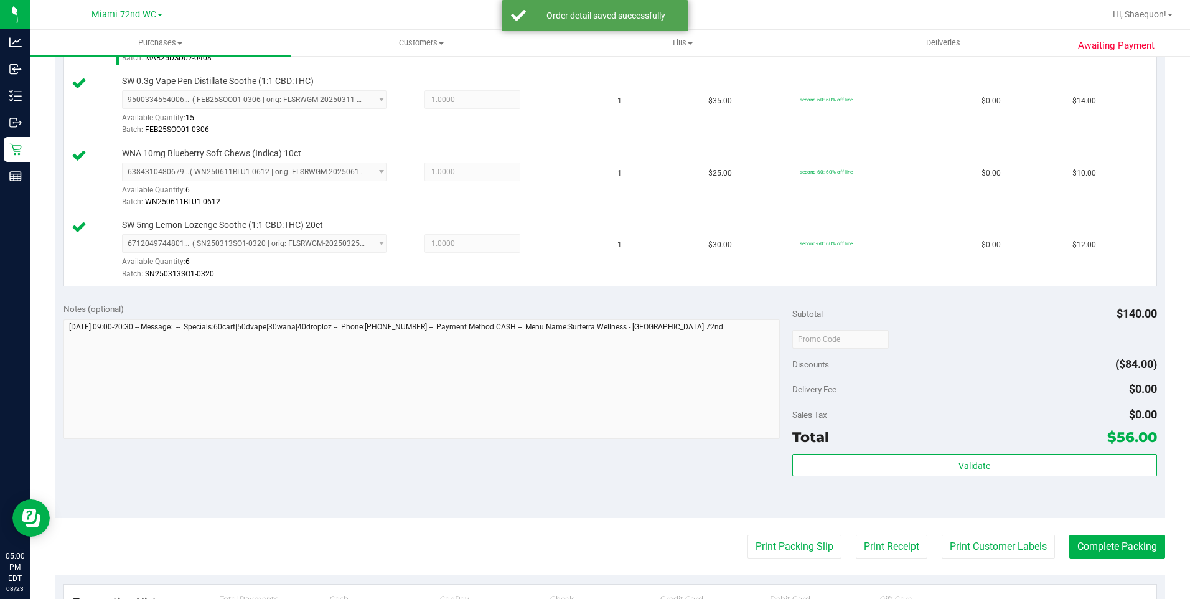
scroll to position [560, 0]
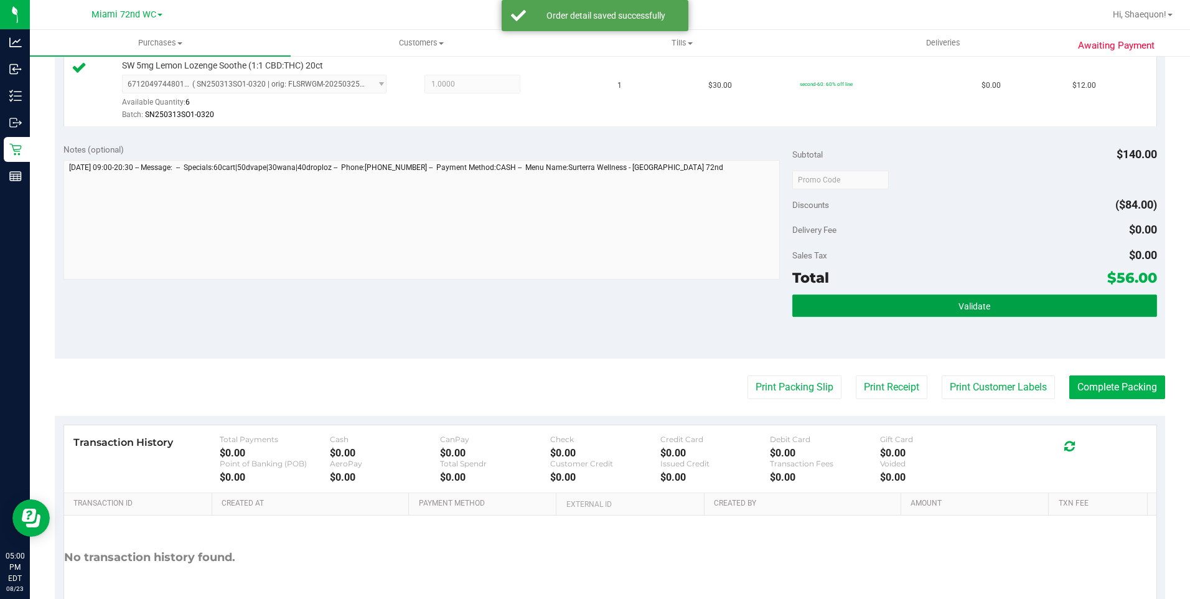
click at [983, 307] on button "Validate" at bounding box center [974, 305] width 365 height 22
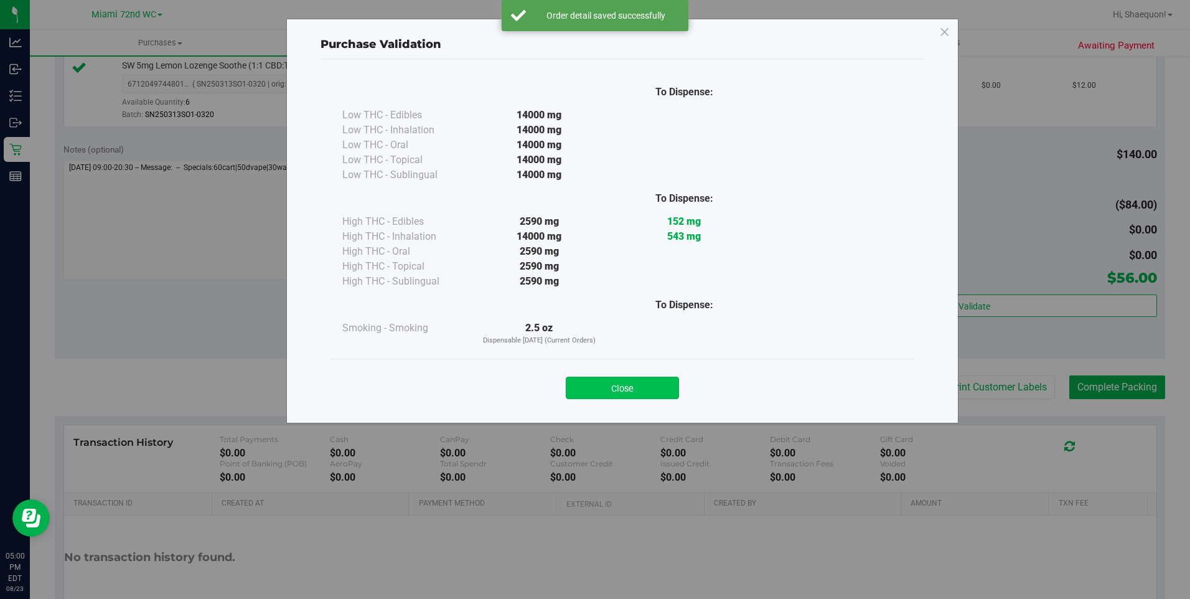
click at [646, 388] on button "Close" at bounding box center [622, 387] width 113 height 22
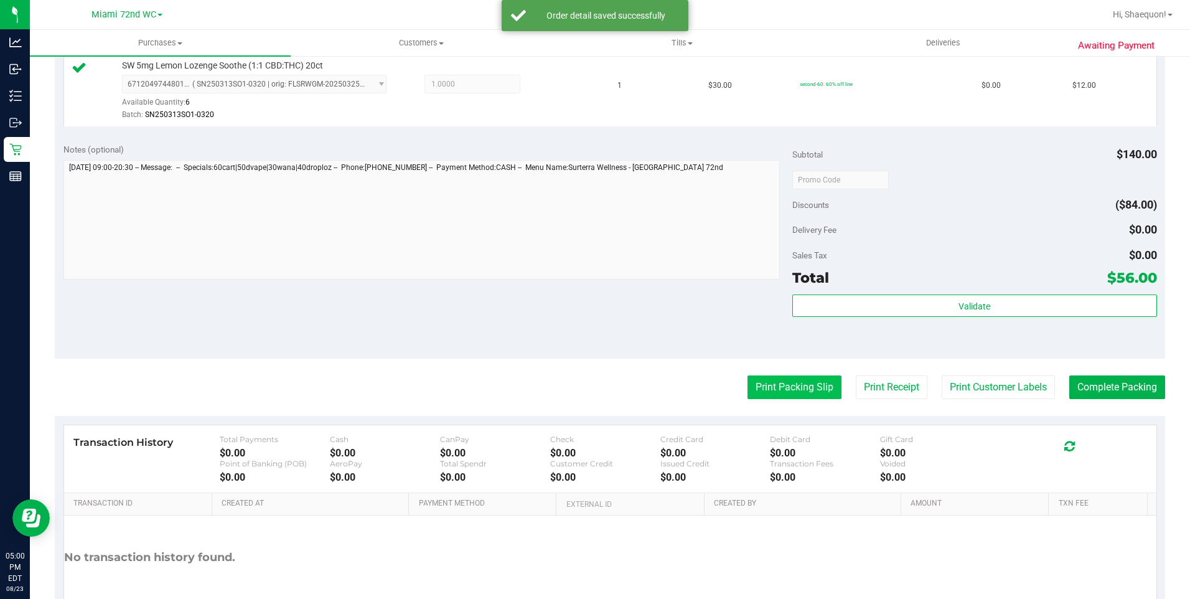
click at [806, 391] on button "Print Packing Slip" at bounding box center [794, 387] width 94 height 24
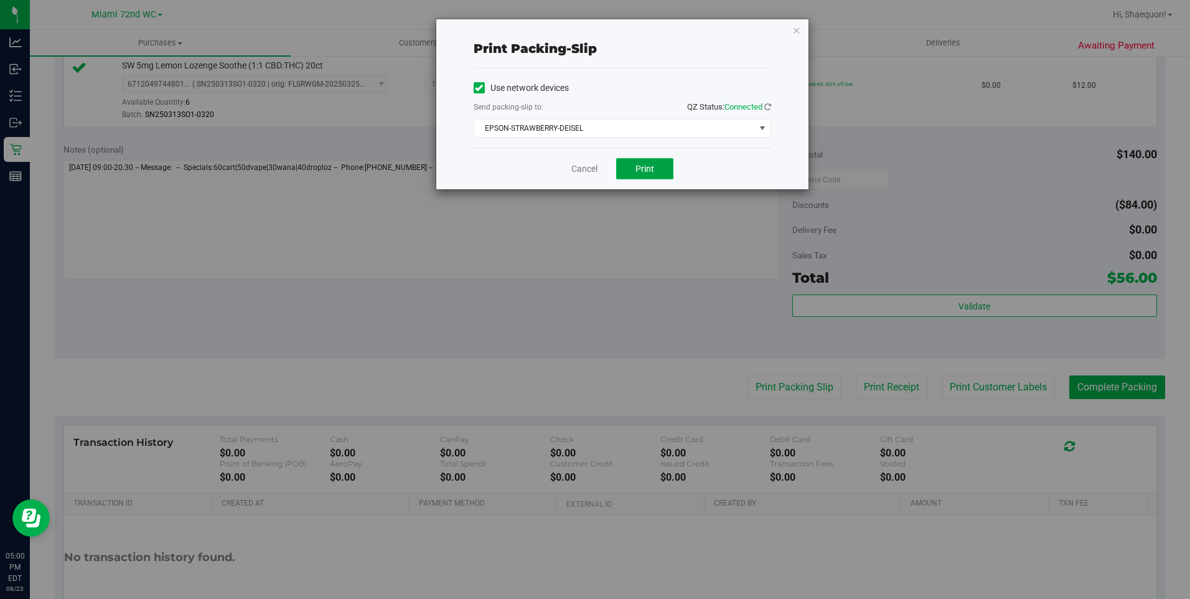
click at [655, 167] on button "Print" at bounding box center [644, 168] width 57 height 21
click at [566, 169] on div "Cancel Print" at bounding box center [622, 168] width 297 height 42
click at [582, 169] on link "Cancel" at bounding box center [584, 168] width 26 height 13
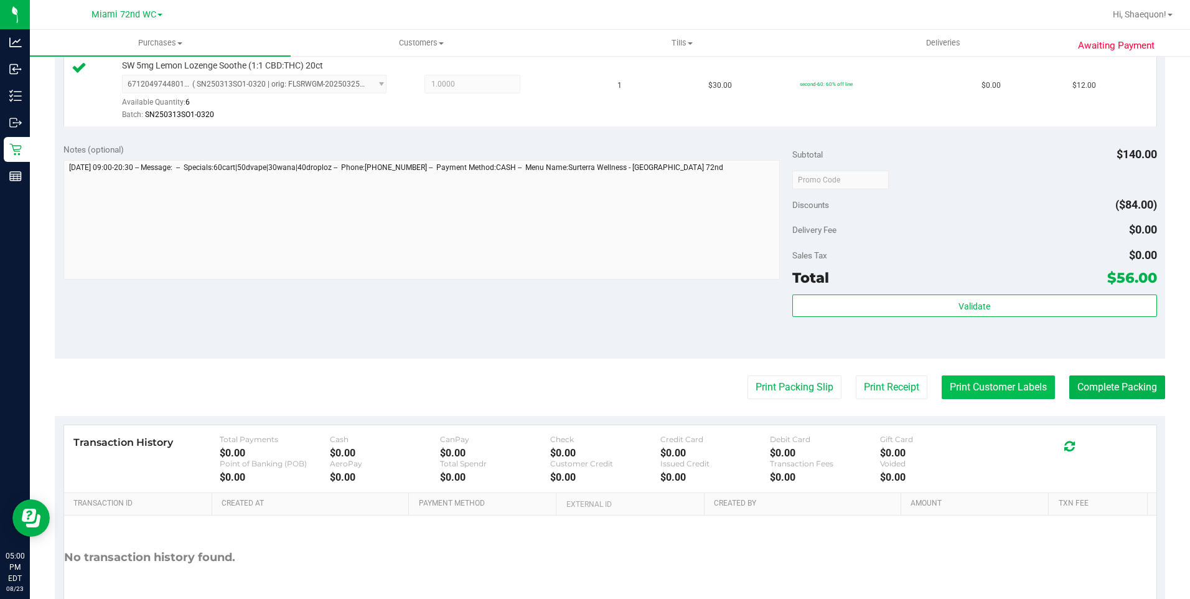
click at [1002, 388] on button "Print Customer Labels" at bounding box center [997, 387] width 113 height 24
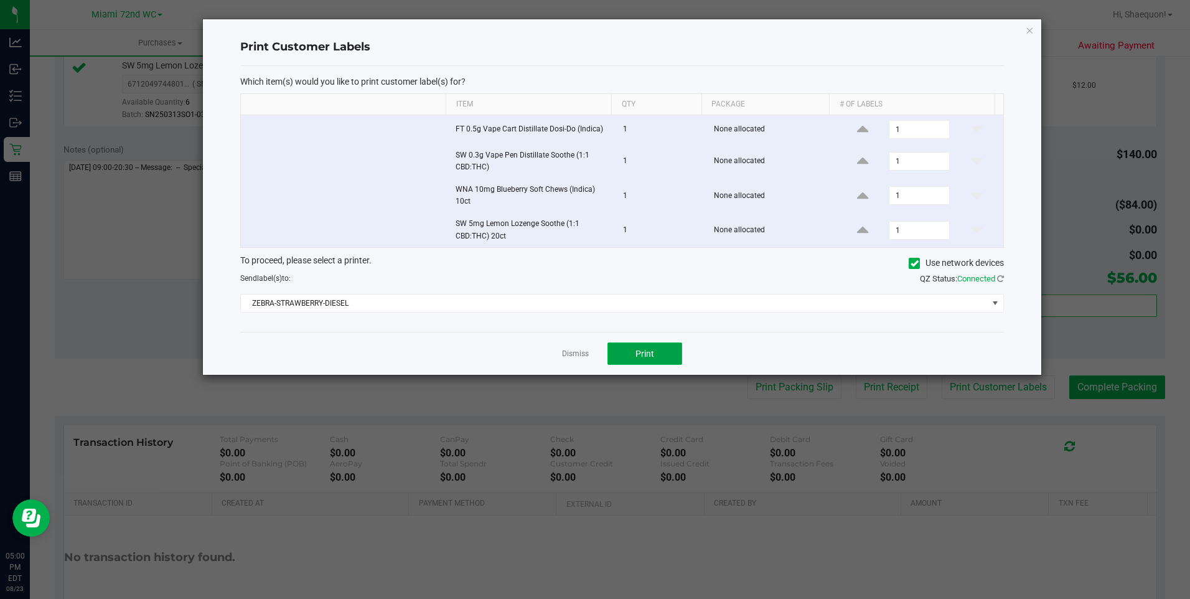
click at [656, 348] on button "Print" at bounding box center [644, 353] width 75 height 22
click at [576, 346] on div "Dismiss Print" at bounding box center [621, 353] width 763 height 43
click at [571, 354] on link "Dismiss" at bounding box center [575, 353] width 27 height 11
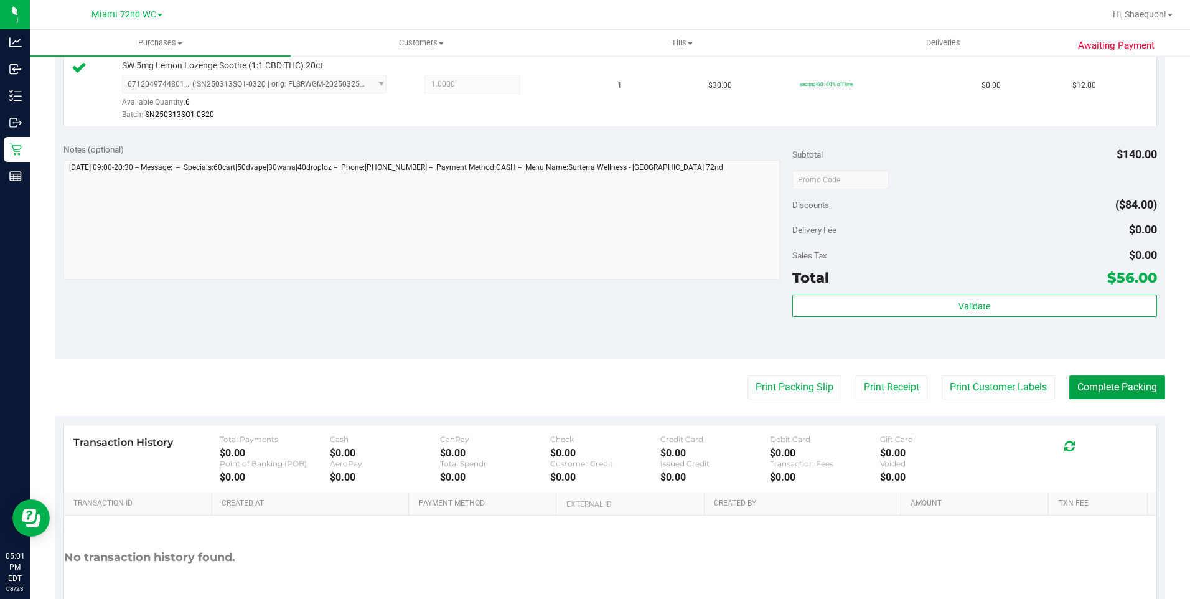
click at [1086, 390] on button "Complete Packing" at bounding box center [1117, 387] width 96 height 24
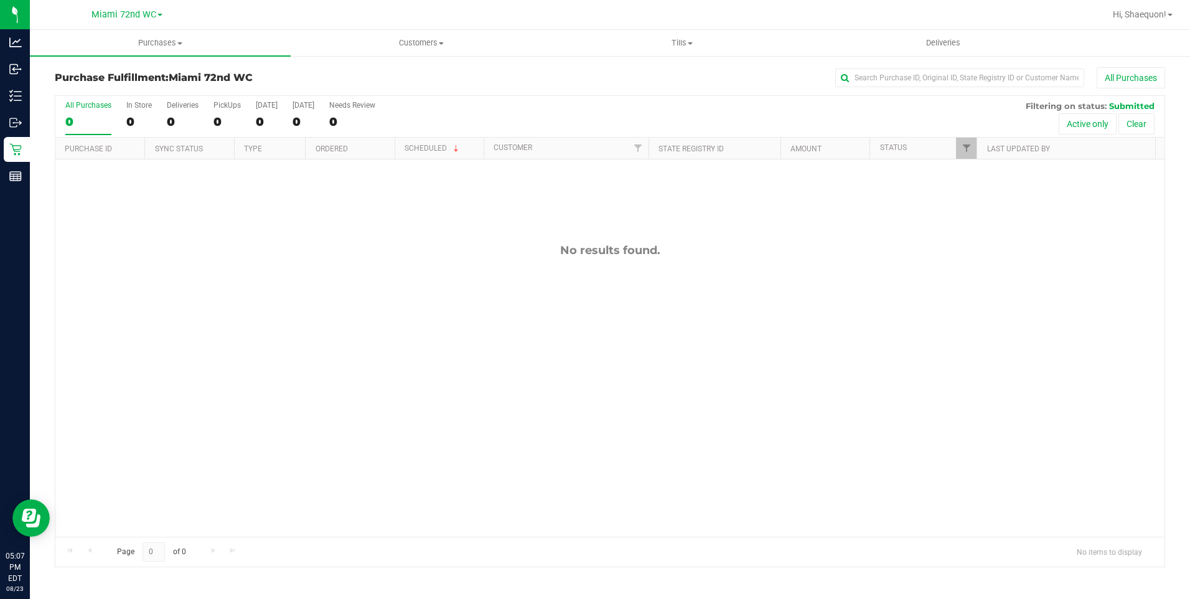
click at [362, 286] on div "No results found." at bounding box center [609, 389] width 1109 height 461
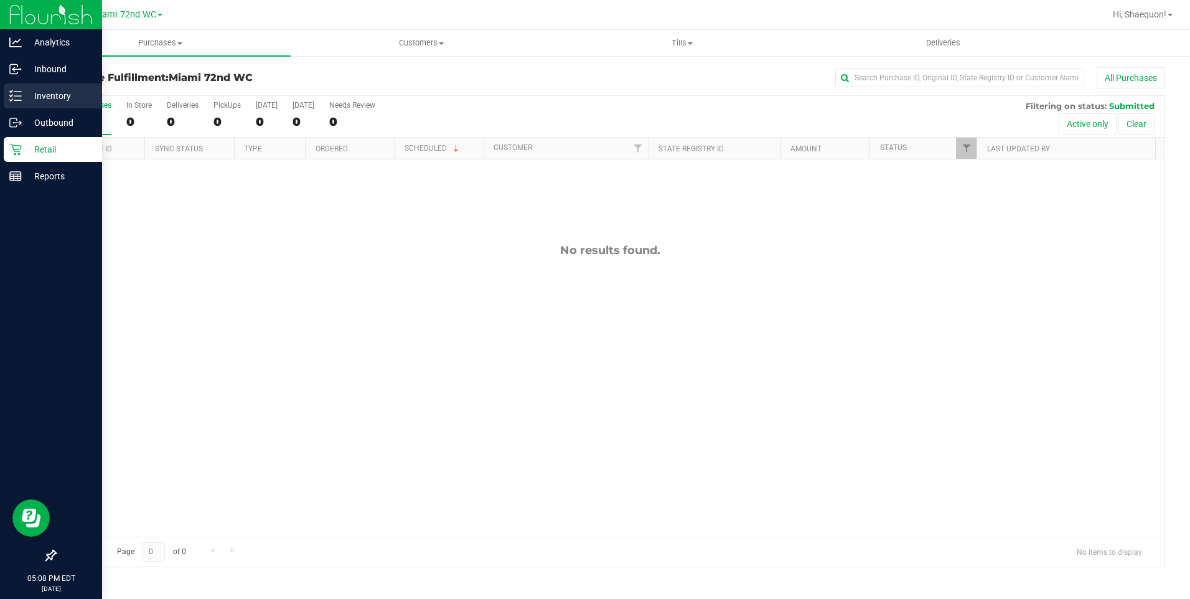
click at [16, 98] on icon at bounding box center [15, 96] width 12 height 12
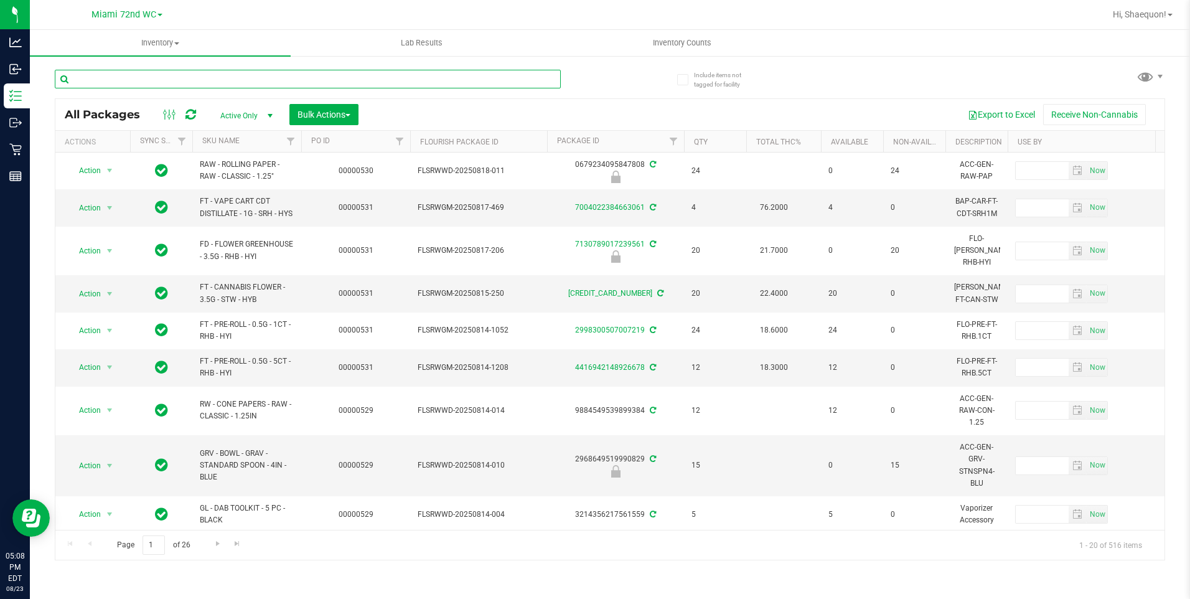
click at [249, 85] on input "text" at bounding box center [308, 79] width 506 height 19
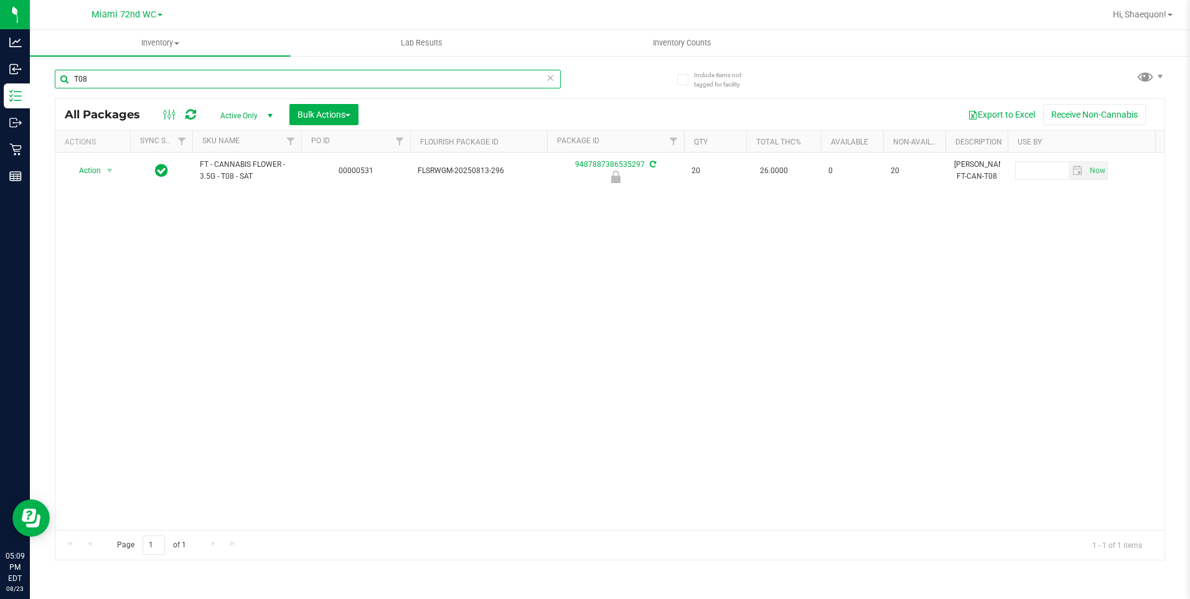
type input "T08"
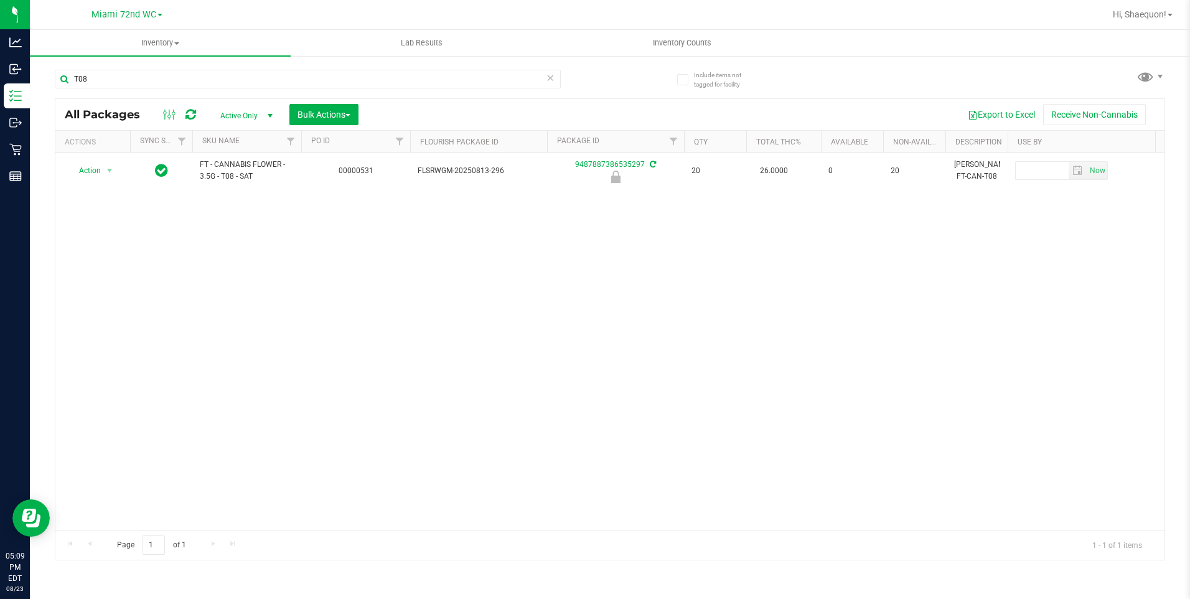
click at [549, 77] on icon at bounding box center [550, 77] width 9 height 15
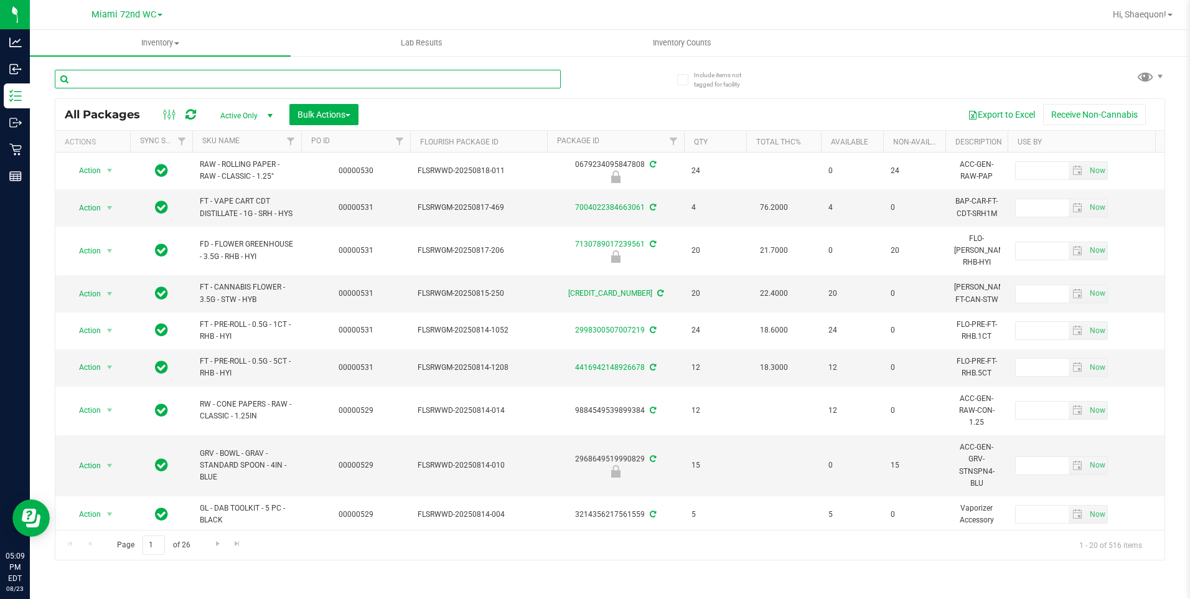
click at [362, 80] on input "text" at bounding box center [308, 79] width 506 height 19
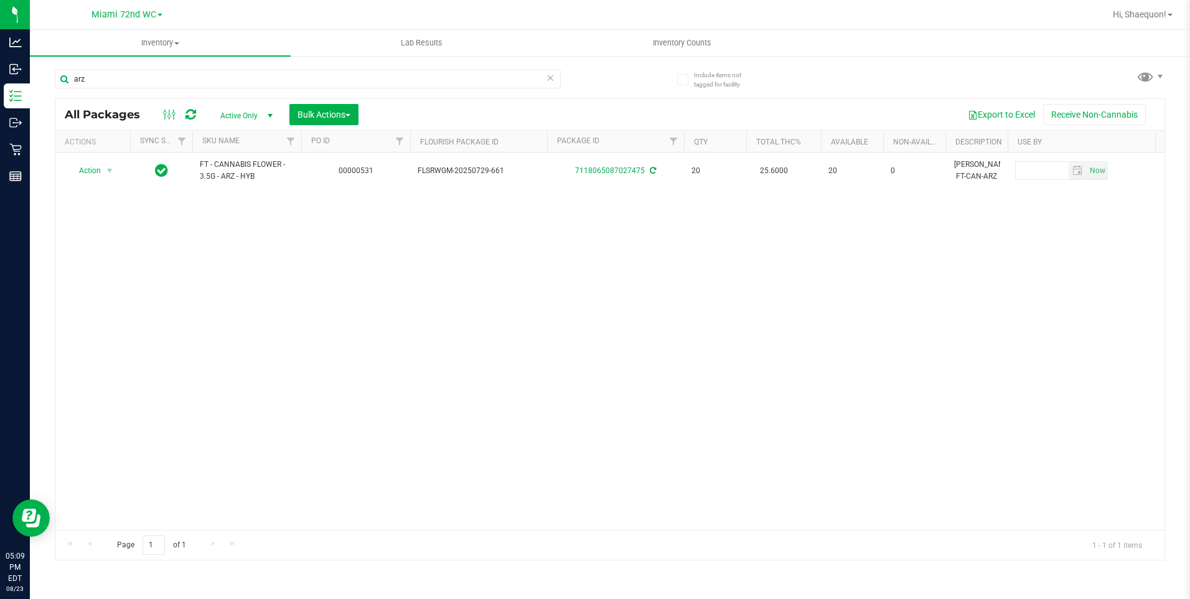
click at [376, 248] on div "Action Action Adjust qty Create package Edit attributes Global inventory Locate…" at bounding box center [609, 340] width 1109 height 377
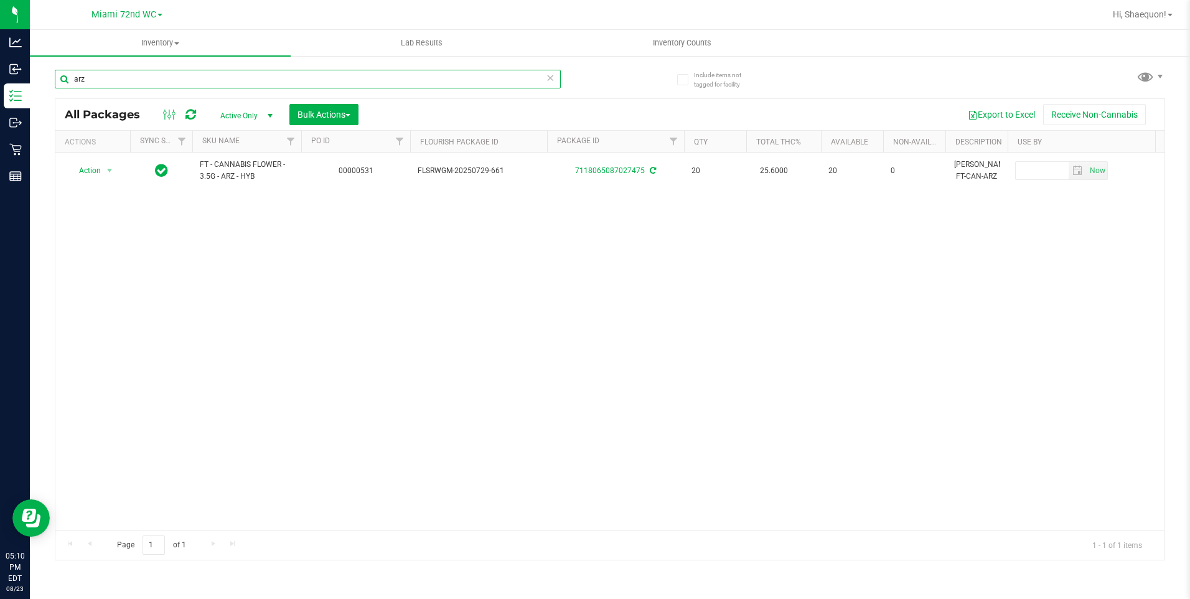
click at [94, 83] on input "arz" at bounding box center [308, 79] width 506 height 19
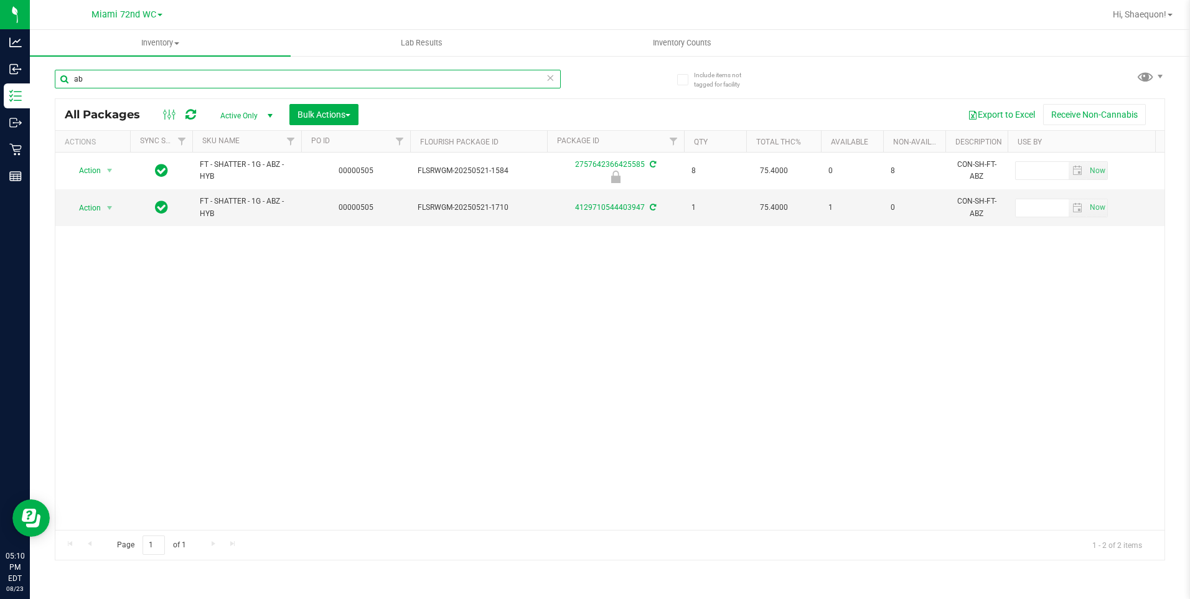
type input "a"
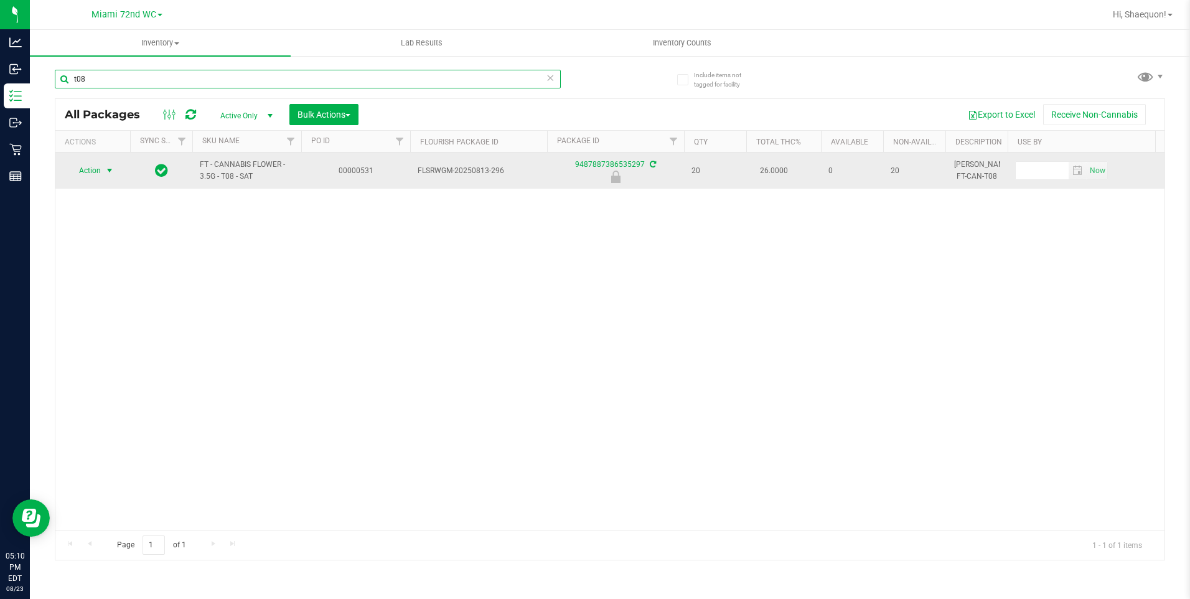
type input "t08"
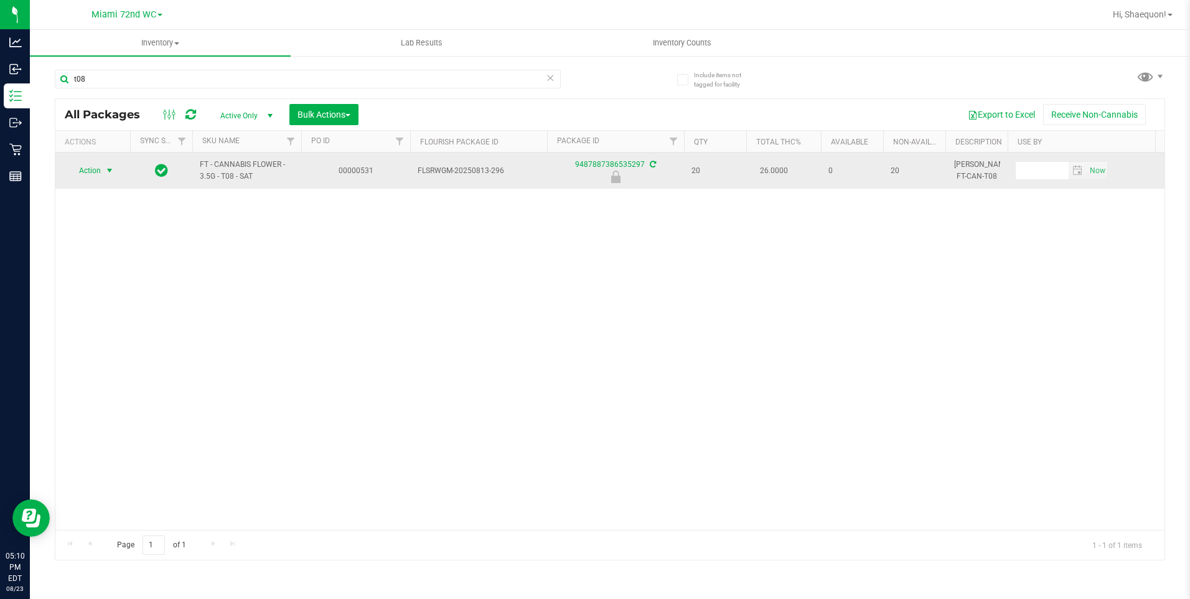
click at [104, 170] on span "select" at bounding box center [110, 170] width 16 height 17
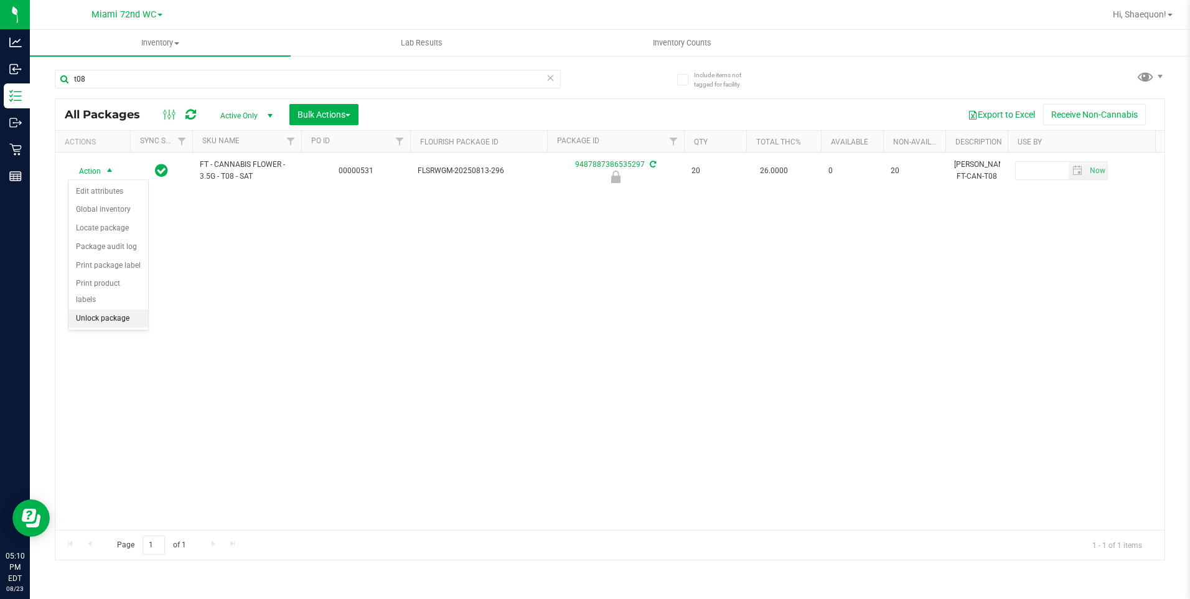
click at [101, 309] on li "Unlock package" at bounding box center [108, 318] width 80 height 19
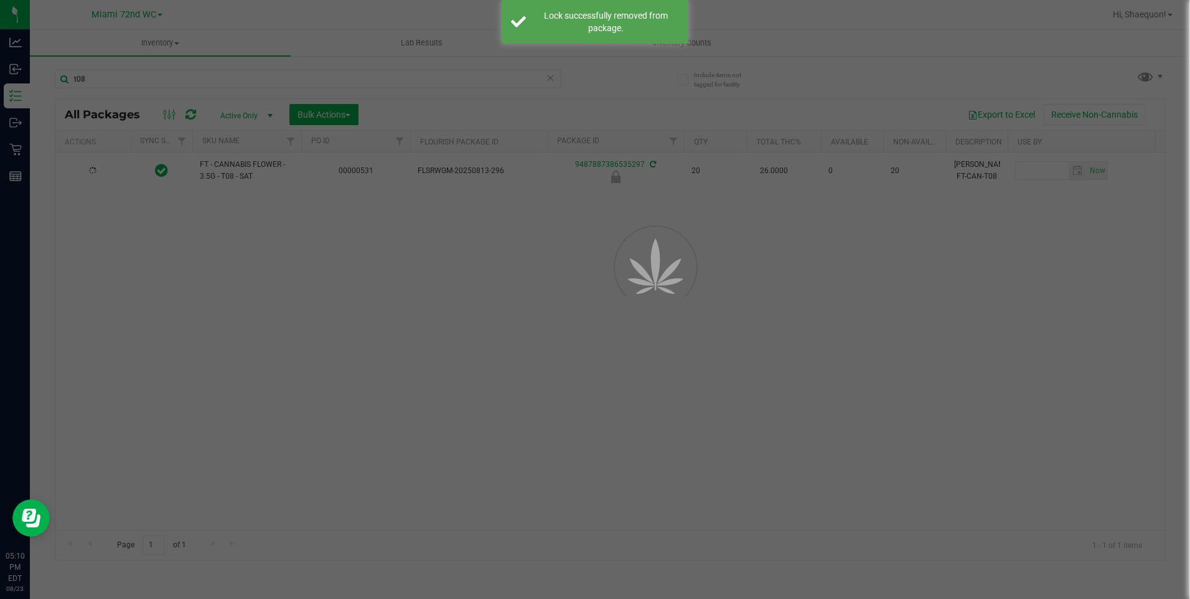
click at [297, 478] on div at bounding box center [595, 299] width 1190 height 599
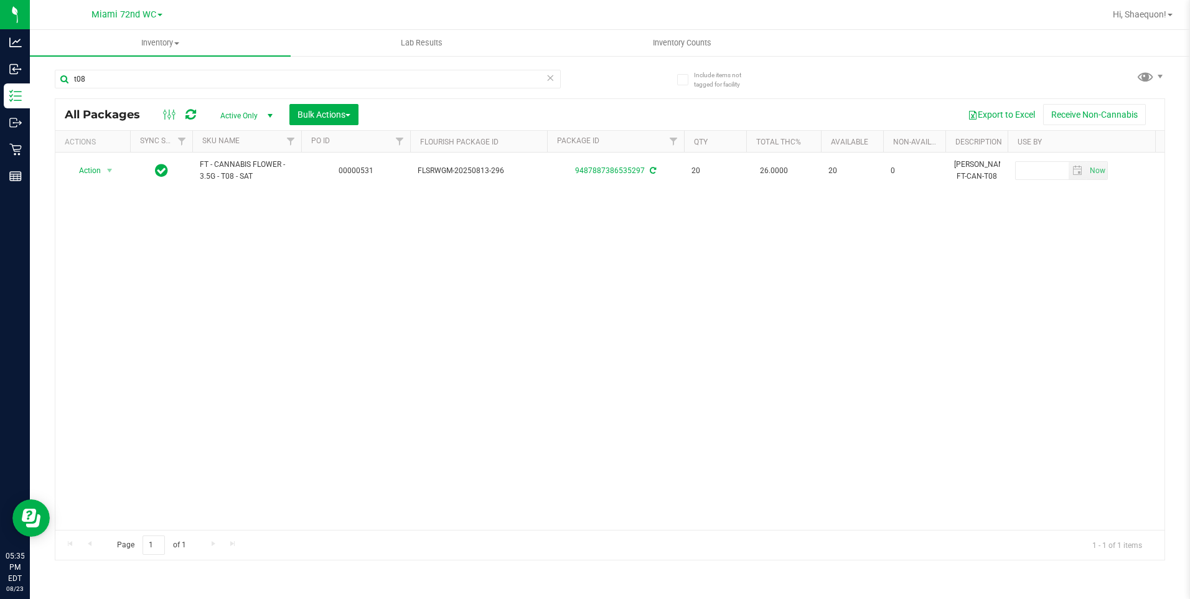
click at [378, 306] on div "Action Action Adjust qty Create package Edit attributes Global inventory Locate…" at bounding box center [609, 340] width 1109 height 377
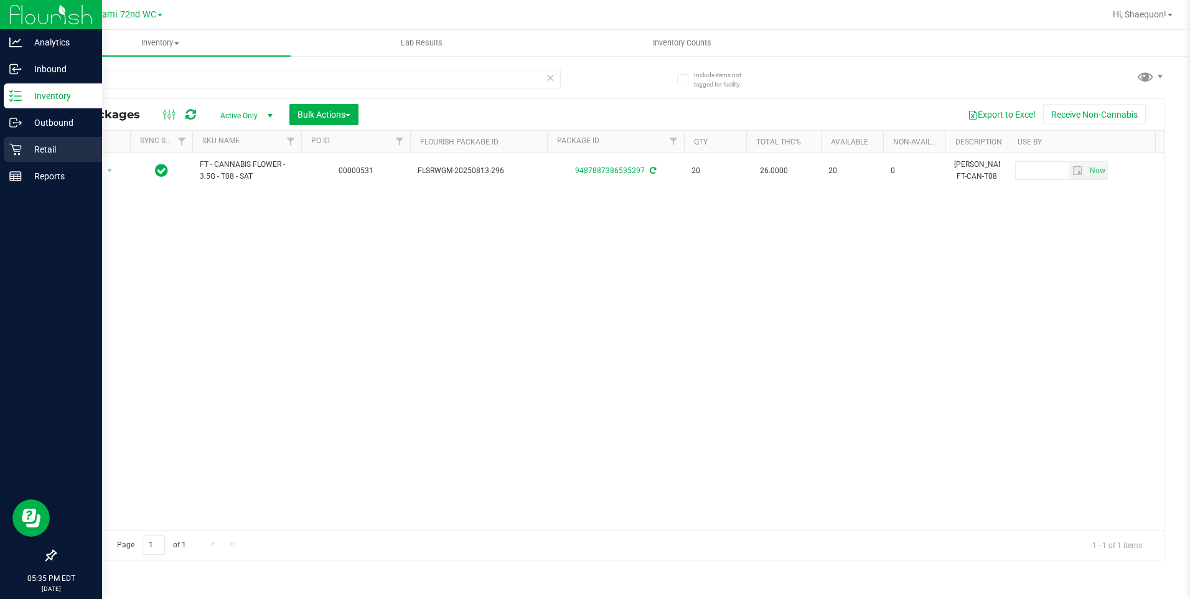
click at [32, 140] on div "Retail" at bounding box center [53, 149] width 98 height 25
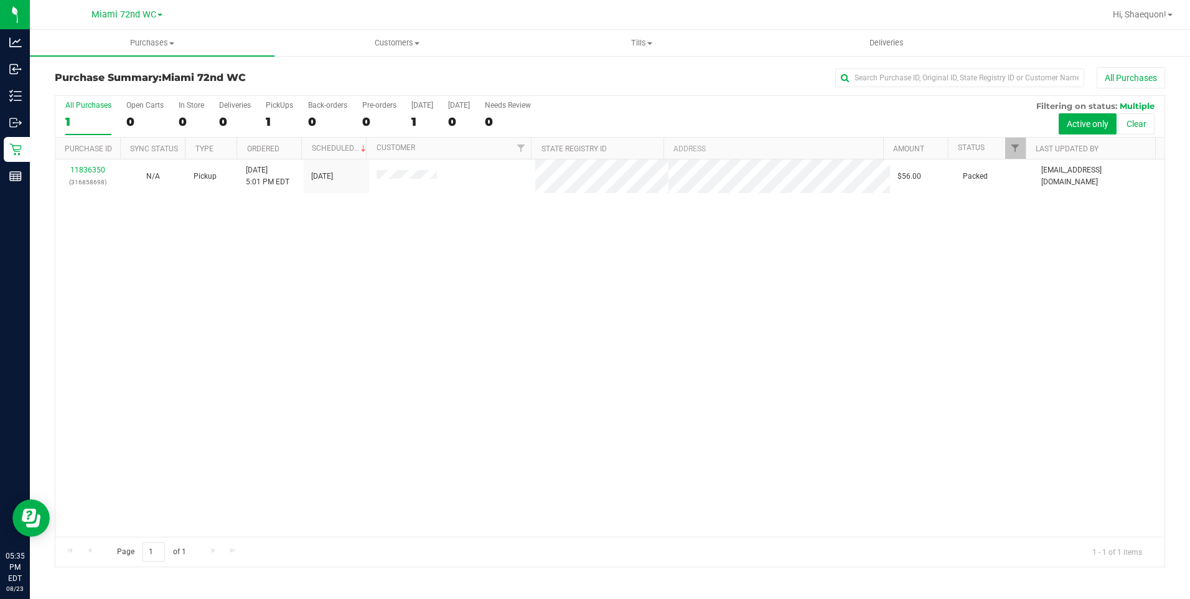
click at [563, 282] on div "11836350 (316858698) N/A Pickup [DATE] 5:01 PM EDT 8/23/2025 $56.00 Packed [EMA…" at bounding box center [609, 347] width 1109 height 377
click at [543, 316] on div "No results found." at bounding box center [609, 389] width 1109 height 461
click at [530, 406] on div "No results found." at bounding box center [609, 389] width 1109 height 461
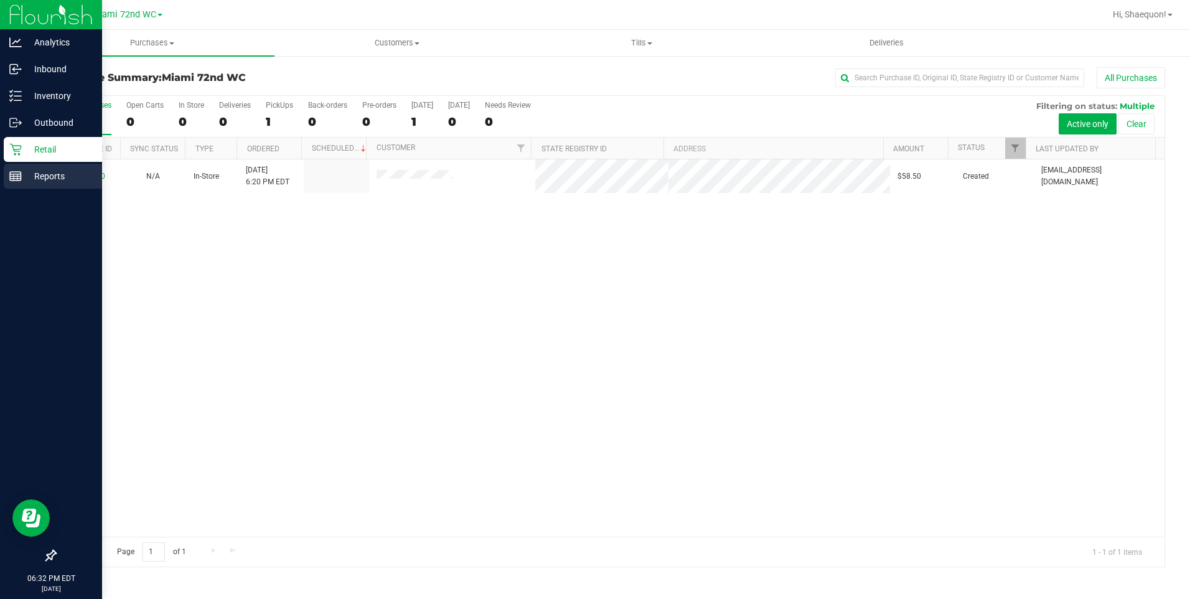
click at [47, 177] on p "Reports" at bounding box center [59, 176] width 75 height 15
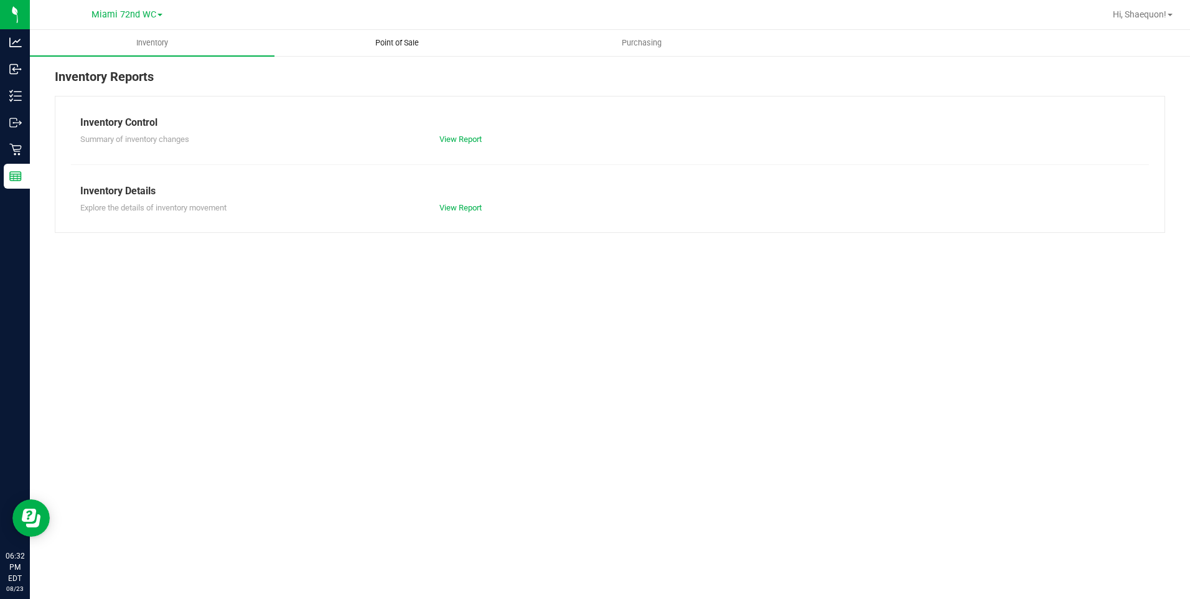
click at [391, 37] on span "Point of Sale" at bounding box center [396, 42] width 77 height 11
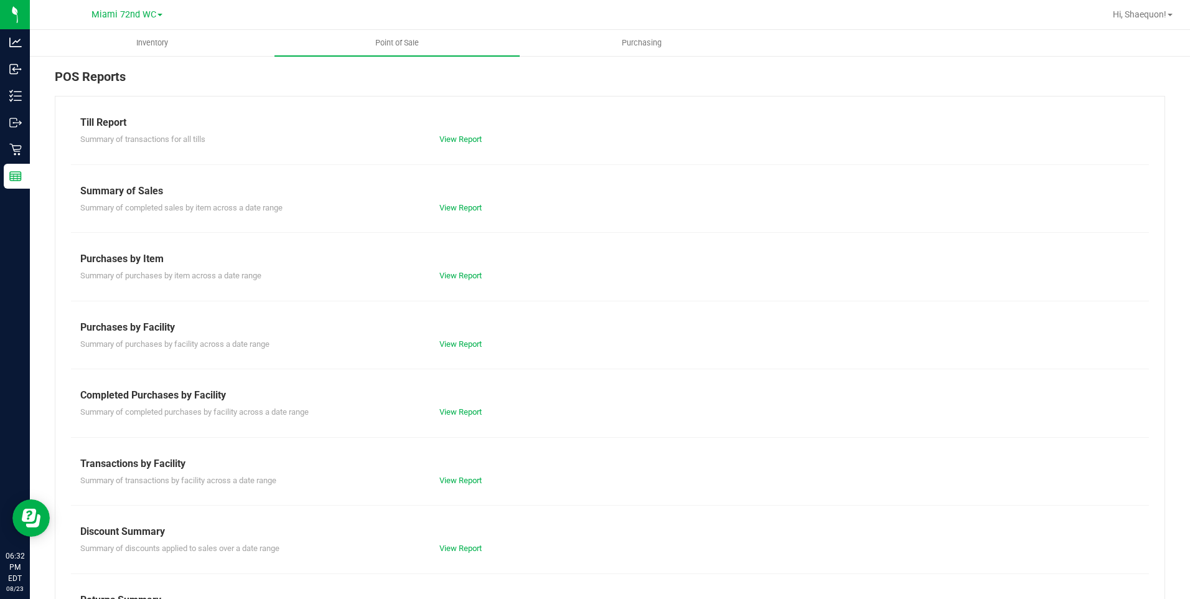
click at [459, 474] on div "View Report" at bounding box center [520, 480] width 180 height 12
click at [457, 477] on link "View Report" at bounding box center [460, 479] width 42 height 9
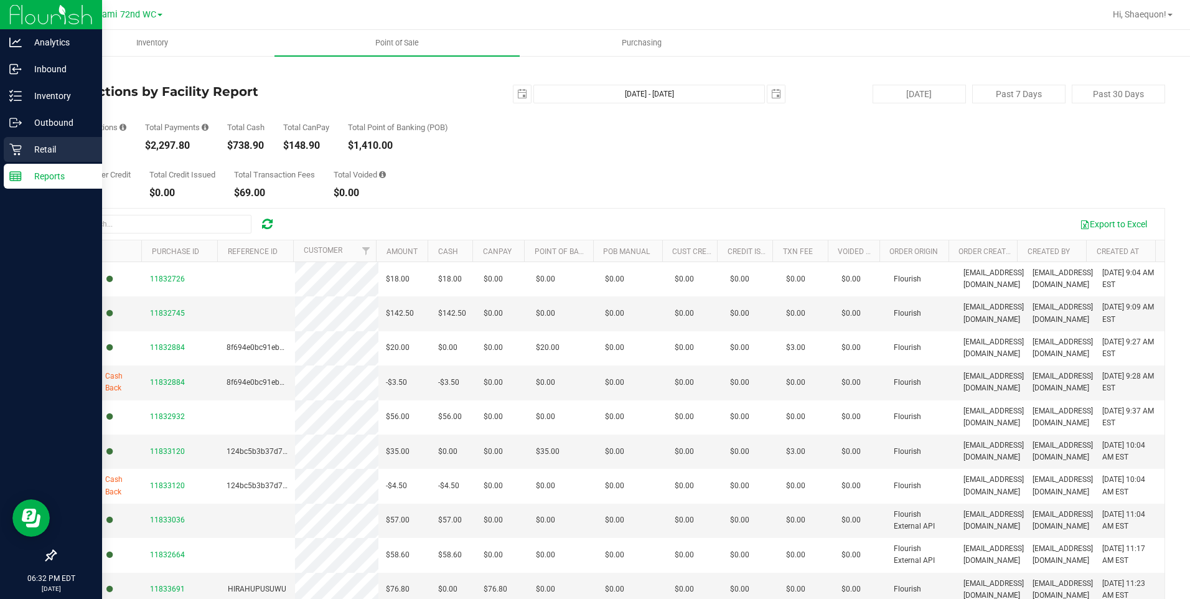
click at [17, 156] on div "Retail" at bounding box center [53, 149] width 98 height 25
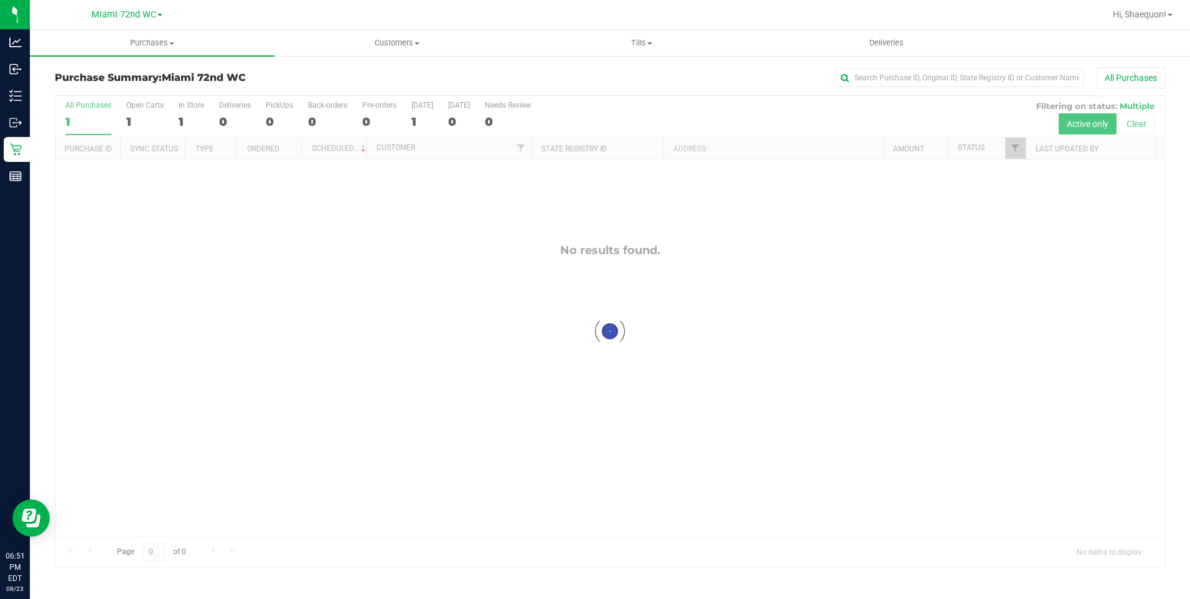
click at [325, 273] on div at bounding box center [609, 331] width 1109 height 470
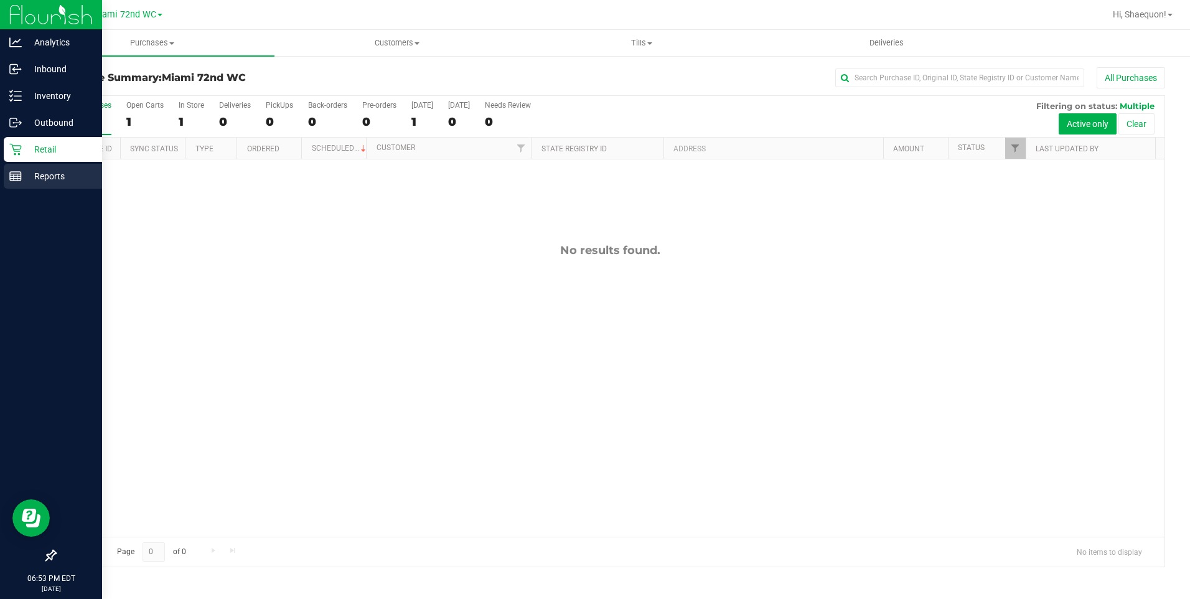
click at [18, 177] on icon at bounding box center [15, 176] width 12 height 12
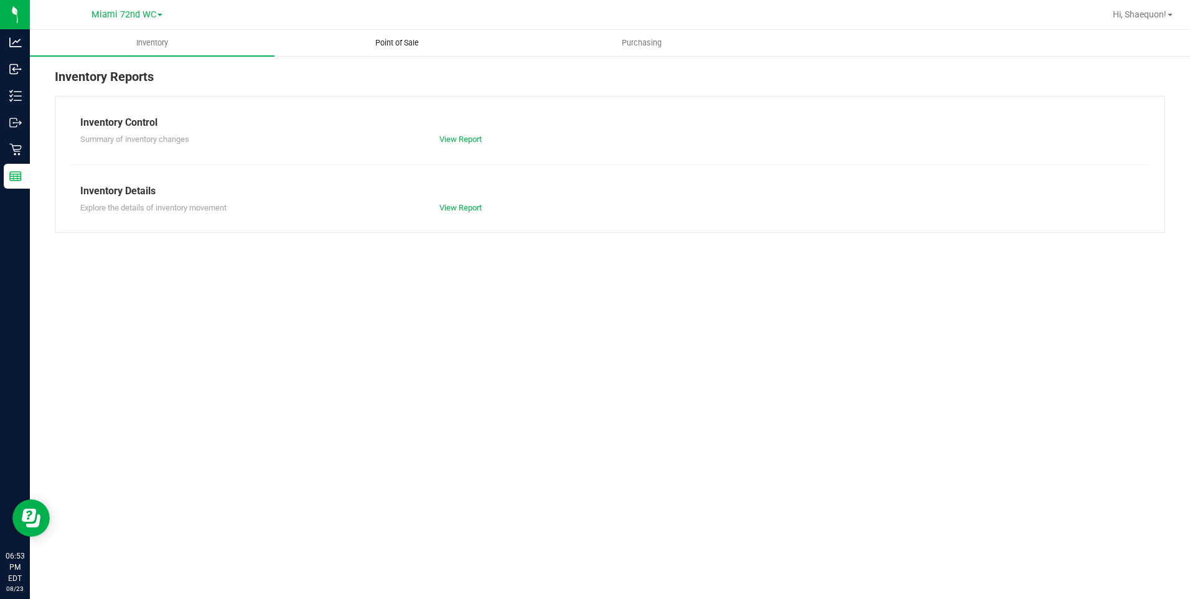
click at [401, 44] on span "Point of Sale" at bounding box center [396, 42] width 77 height 11
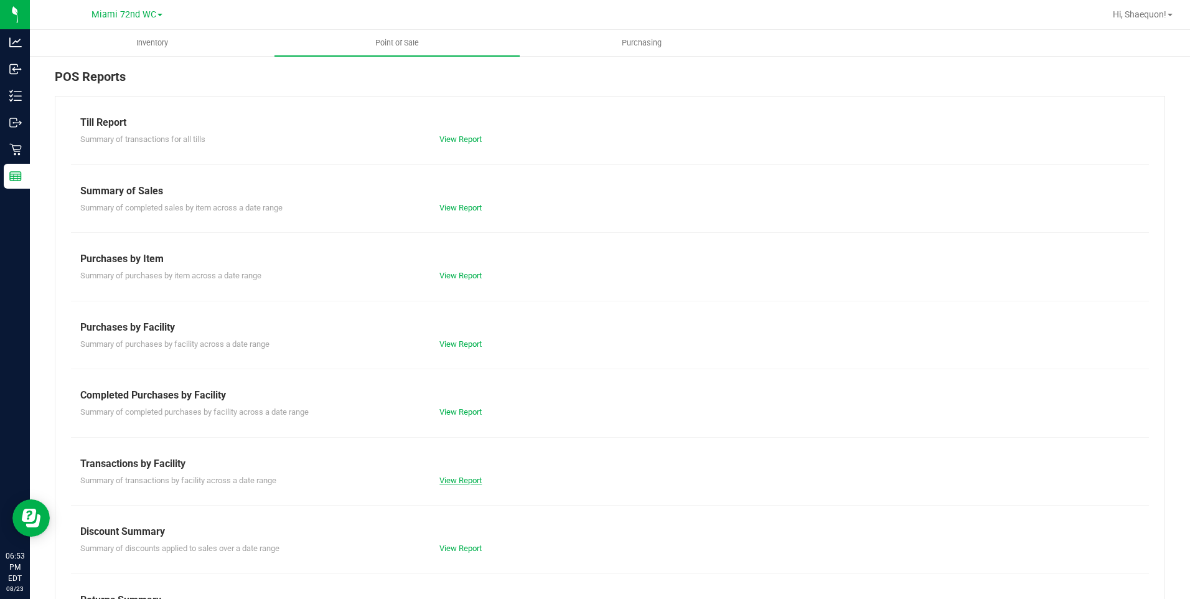
click at [457, 479] on link "View Report" at bounding box center [460, 479] width 42 height 9
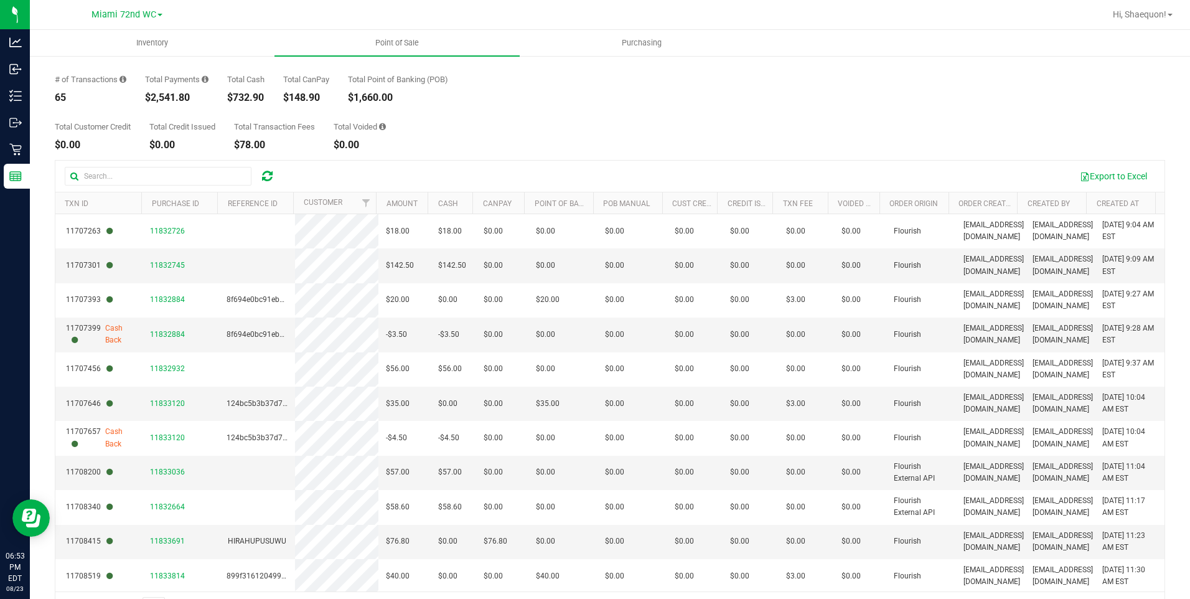
scroll to position [62, 0]
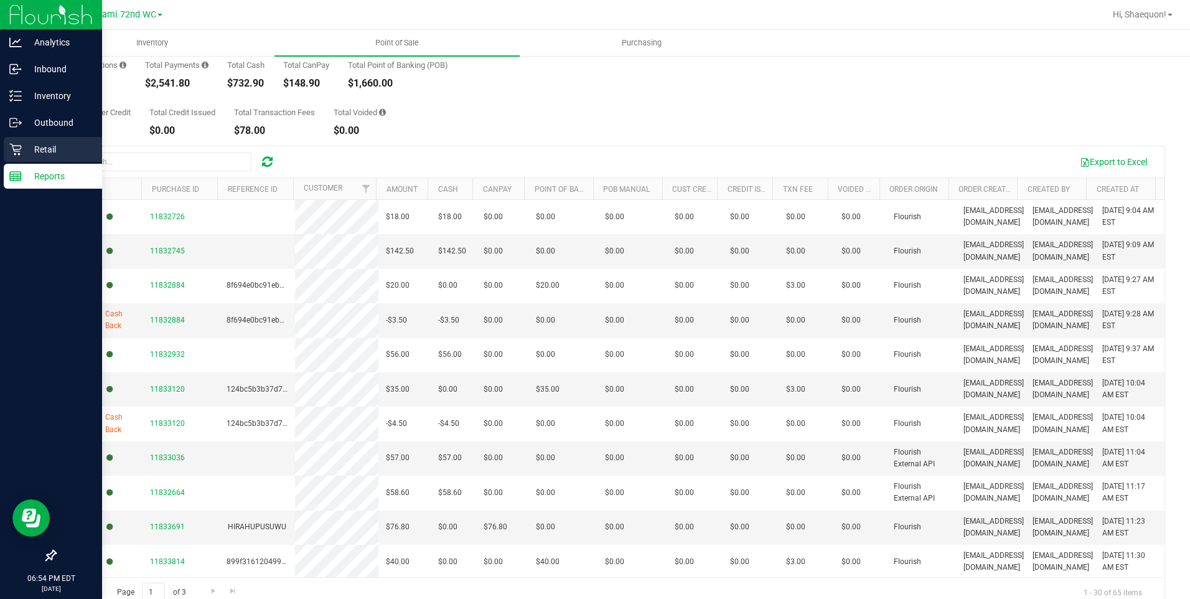
click at [39, 147] on p "Retail" at bounding box center [59, 149] width 75 height 15
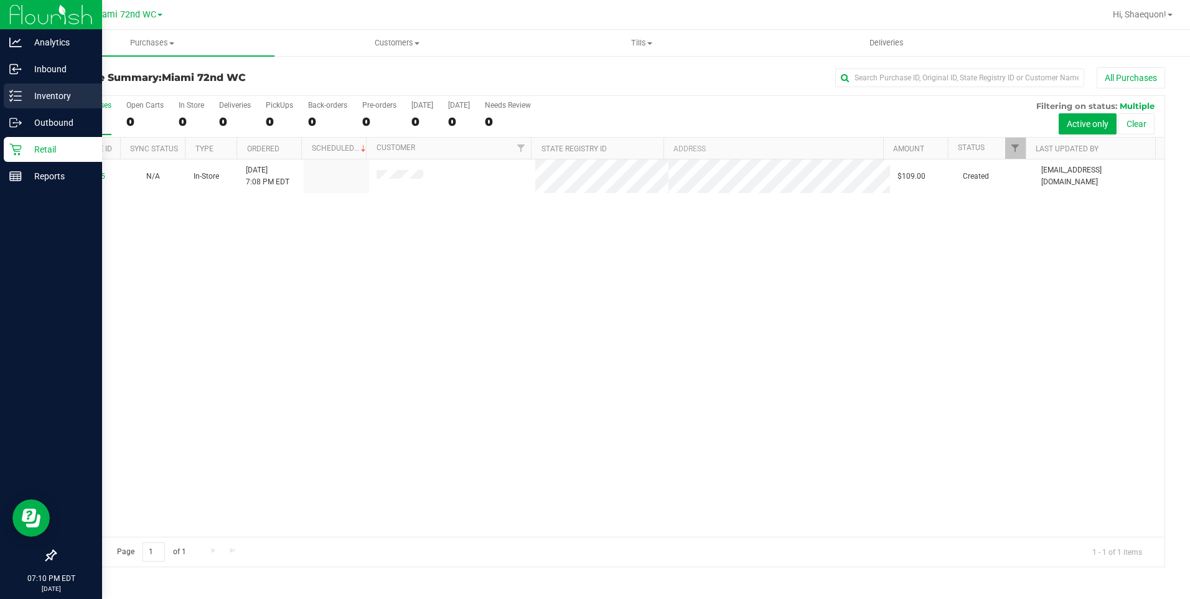
click at [26, 96] on p "Inventory" at bounding box center [59, 95] width 75 height 15
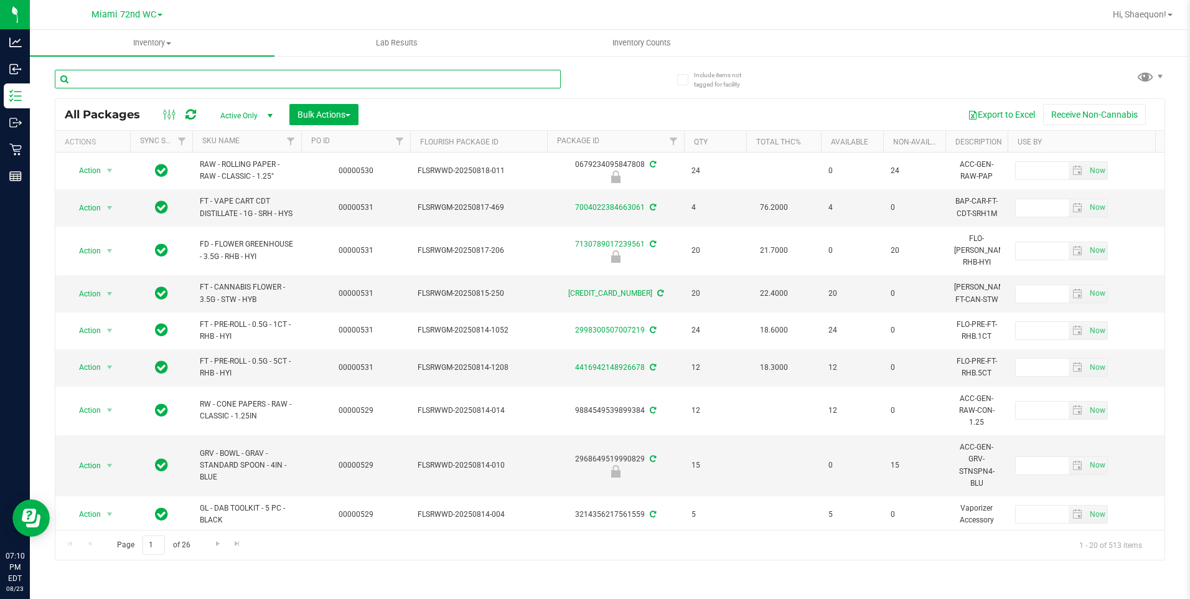
click at [291, 82] on input "text" at bounding box center [308, 79] width 506 height 19
type input "jgn"
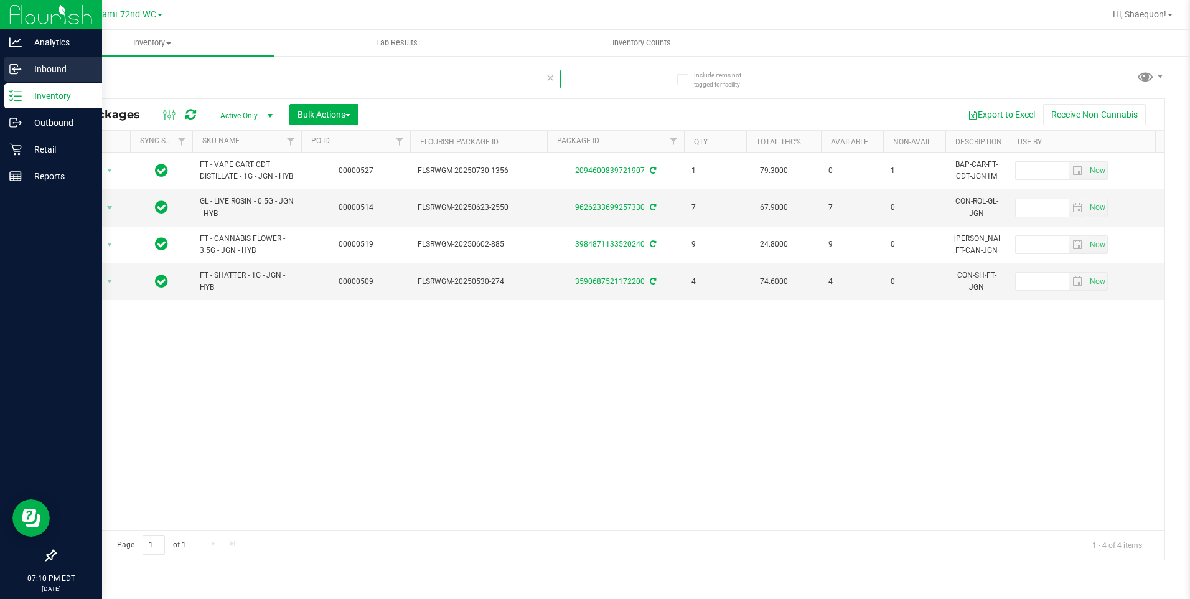
drag, startPoint x: 98, startPoint y: 79, endPoint x: 13, endPoint y: 81, distance: 84.6
click at [13, 81] on div "Analytics Inbound Inventory Outbound Retail Reports 07:10 PM EDT [DATE] 08/23 M…" at bounding box center [595, 299] width 1190 height 599
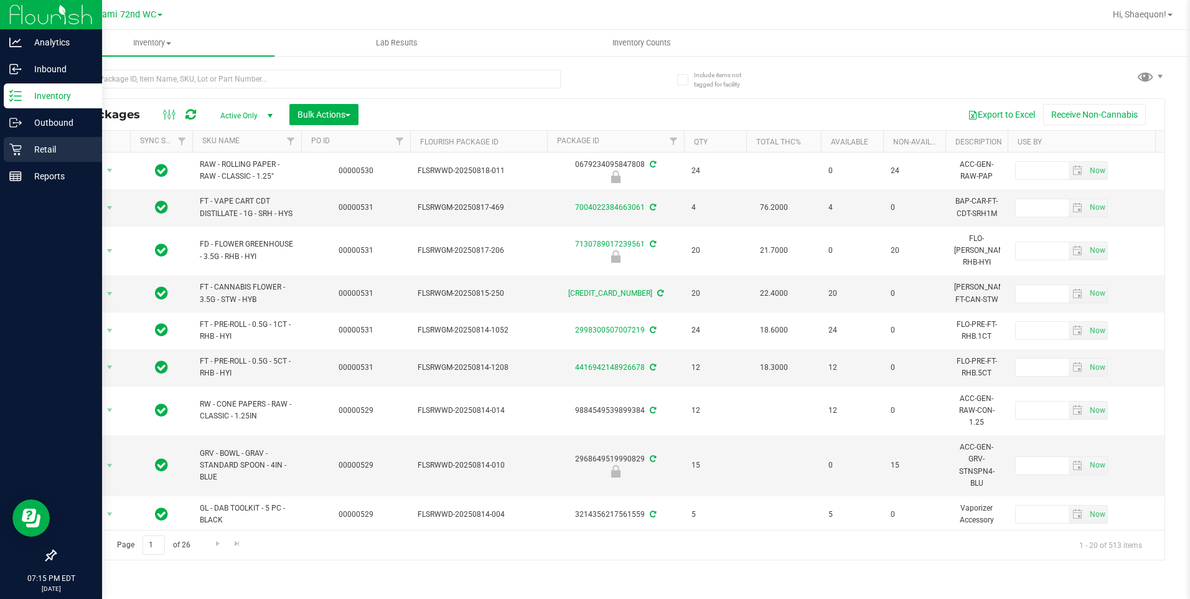
click at [28, 154] on p "Retail" at bounding box center [59, 149] width 75 height 15
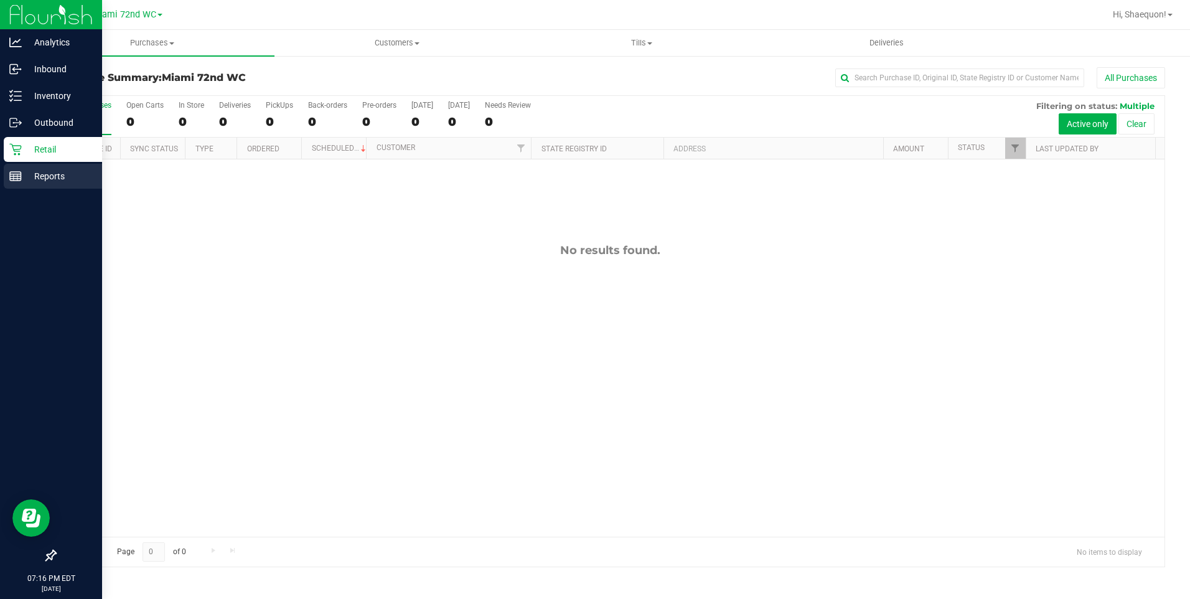
click at [51, 186] on div "Reports" at bounding box center [53, 176] width 98 height 25
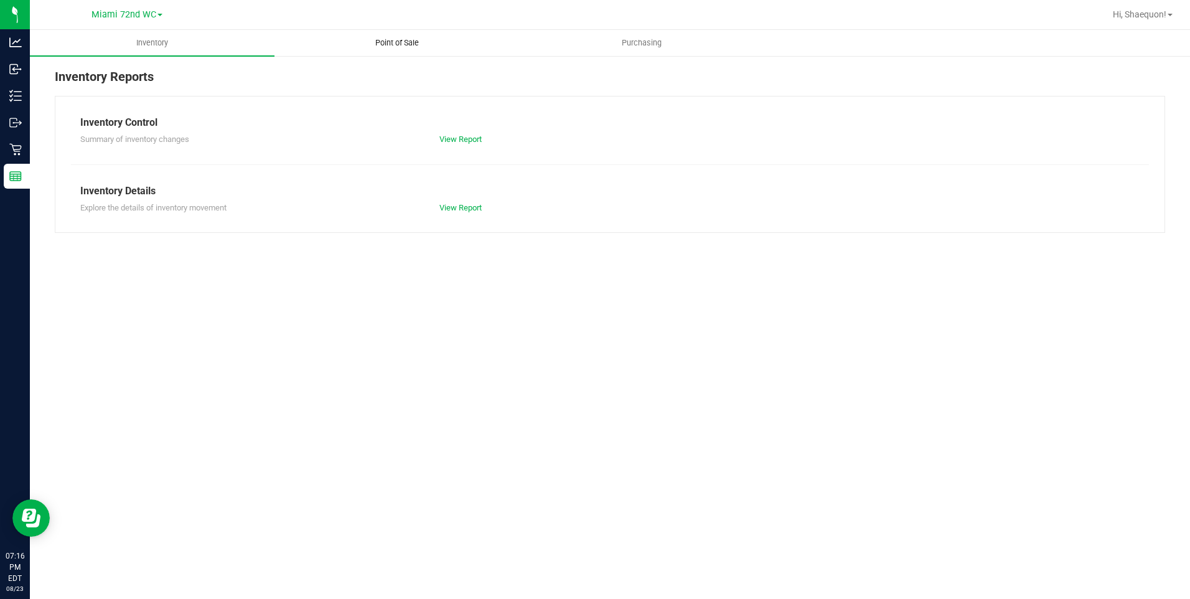
click at [390, 42] on span "Point of Sale" at bounding box center [396, 42] width 77 height 11
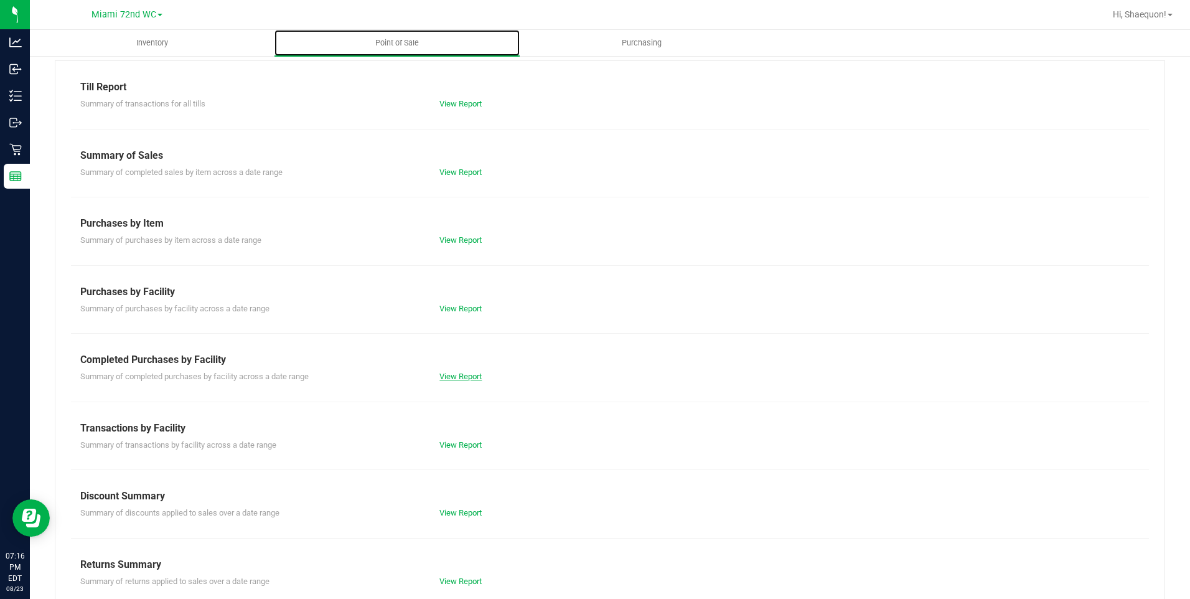
scroll to position [55, 0]
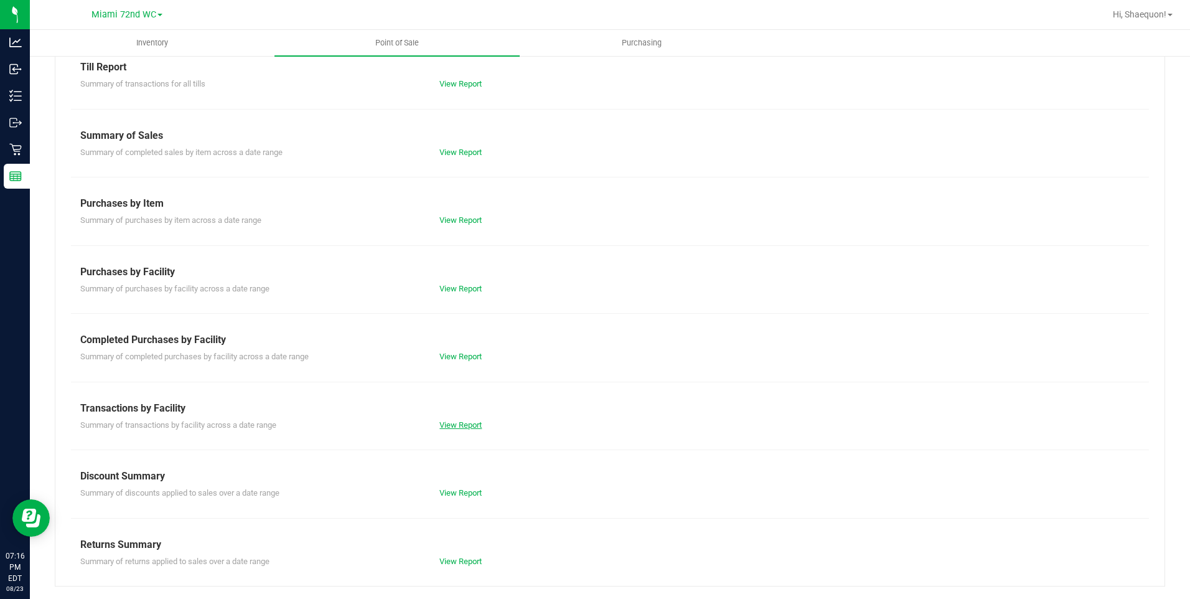
click at [462, 426] on link "View Report" at bounding box center [460, 424] width 42 height 9
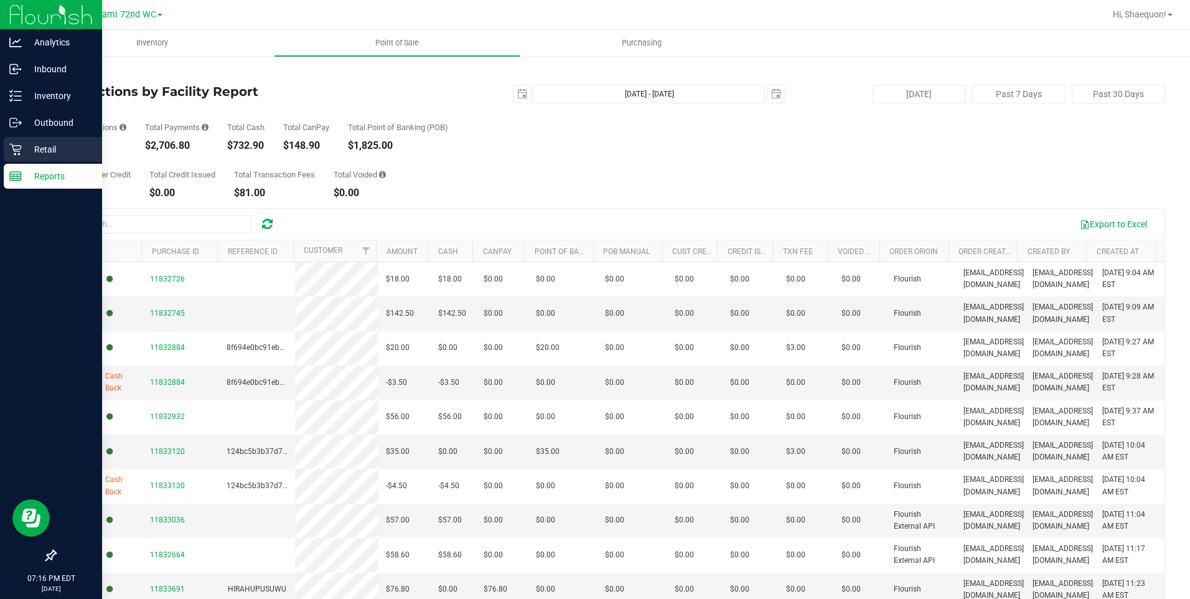
click at [42, 146] on p "Retail" at bounding box center [59, 149] width 75 height 15
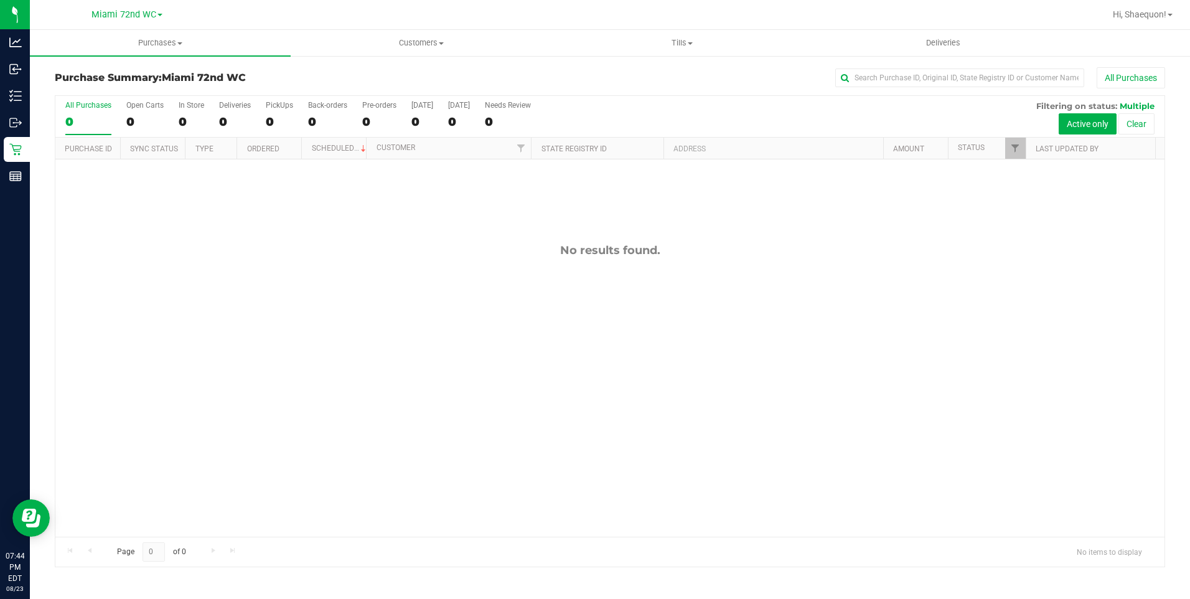
click at [514, 302] on div "No results found." at bounding box center [609, 389] width 1109 height 461
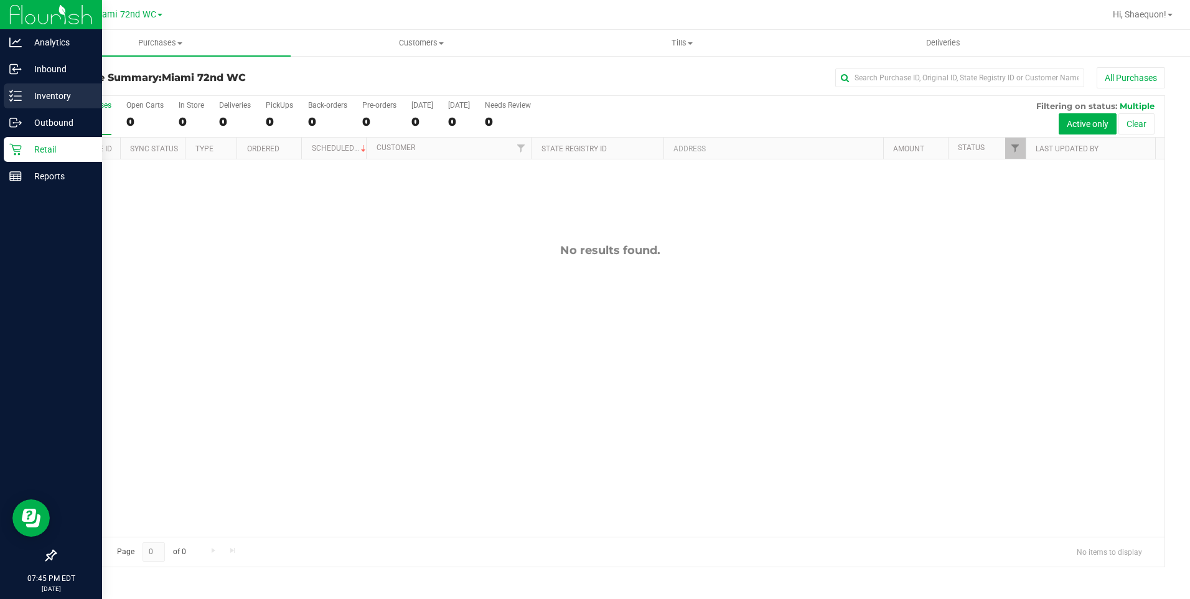
click at [28, 100] on p "Inventory" at bounding box center [59, 95] width 75 height 15
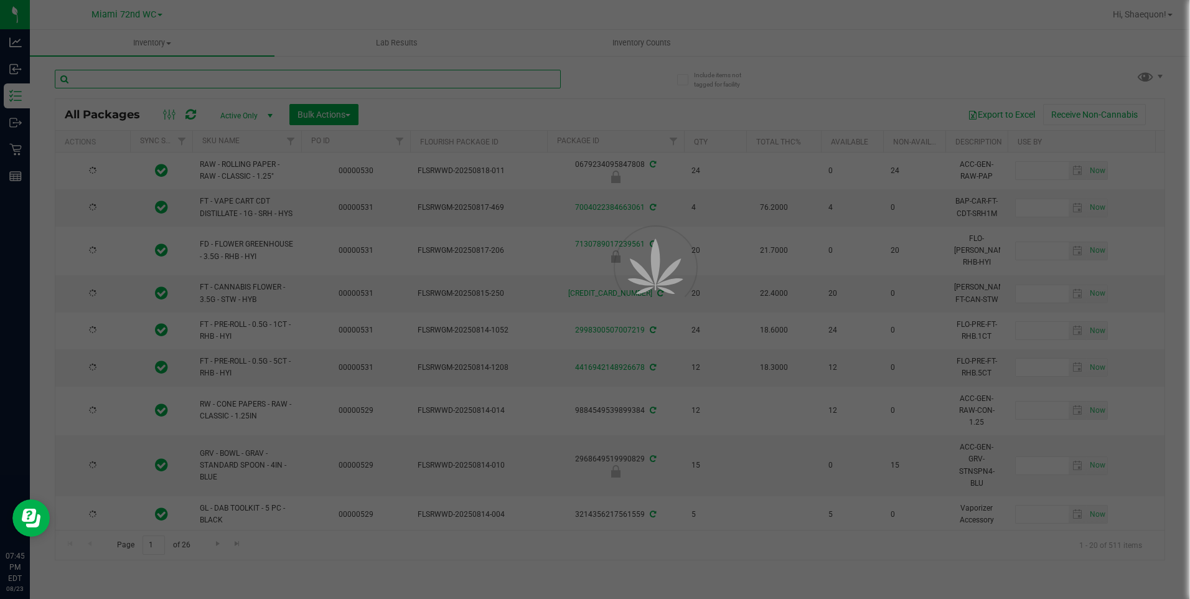
click at [219, 79] on input "text" at bounding box center [308, 79] width 506 height 19
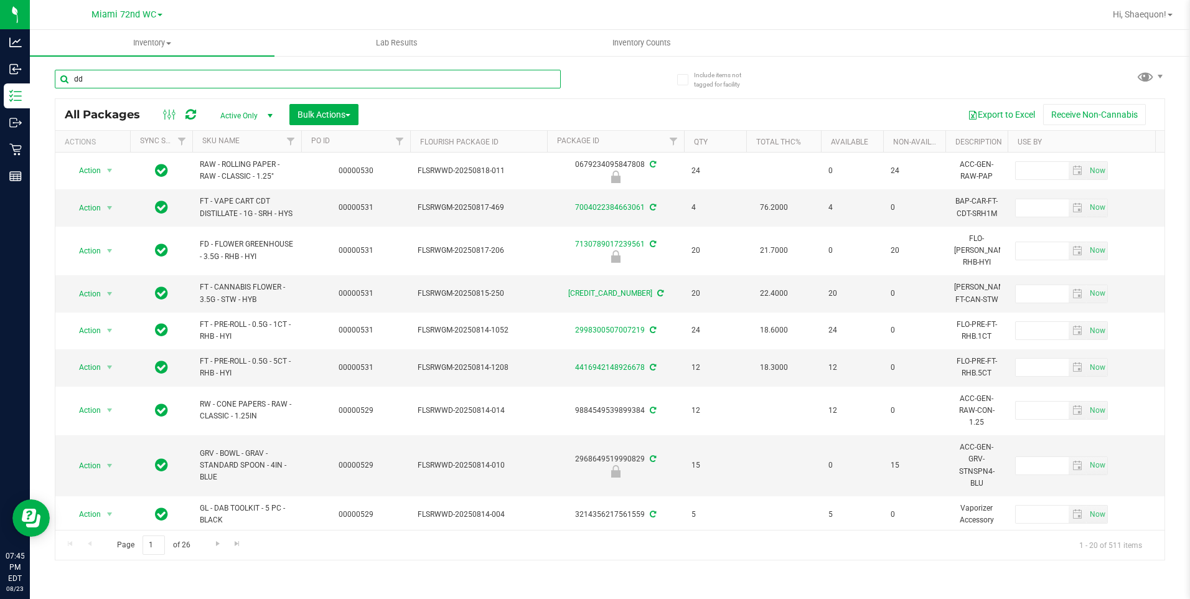
type input "ddf"
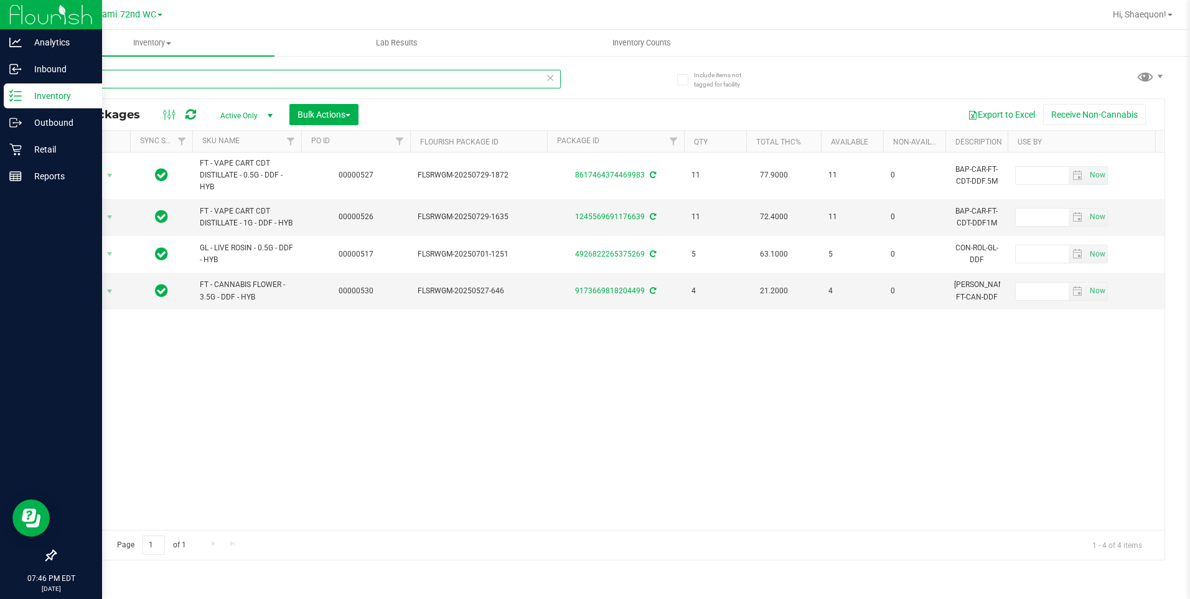
drag, startPoint x: 101, startPoint y: 79, endPoint x: 19, endPoint y: 86, distance: 81.8
click at [19, 86] on div "Analytics Inbound Inventory Outbound Retail Reports 07:46 PM EDT [DATE] 08/23 M…" at bounding box center [595, 299] width 1190 height 599
click at [30, 148] on p "Retail" at bounding box center [59, 149] width 75 height 15
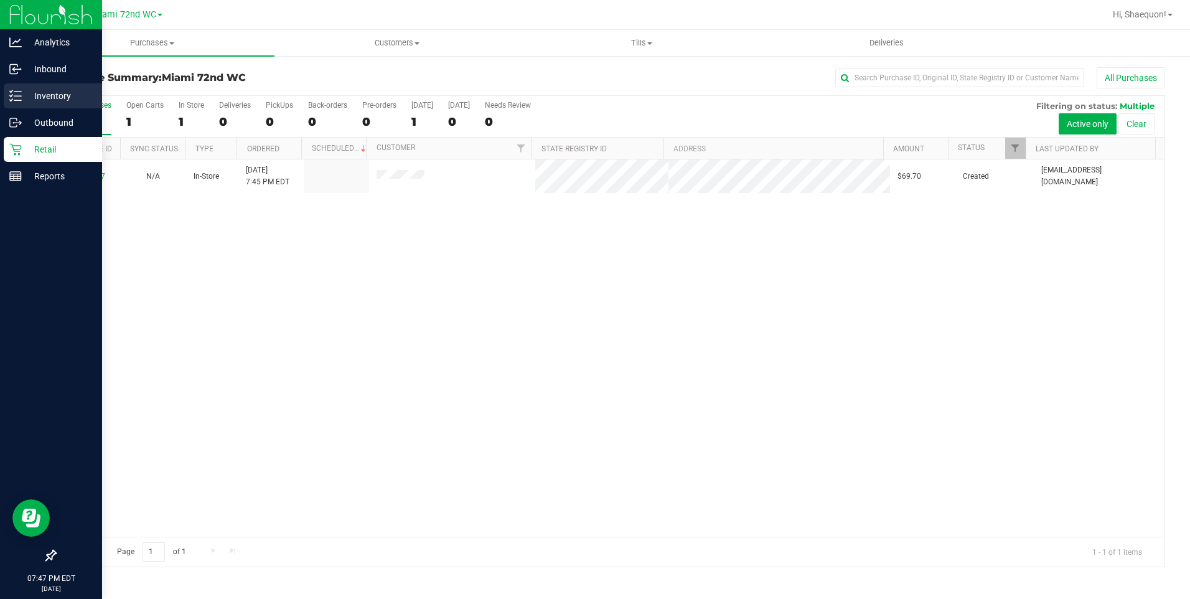
click at [22, 91] on p "Inventory" at bounding box center [59, 95] width 75 height 15
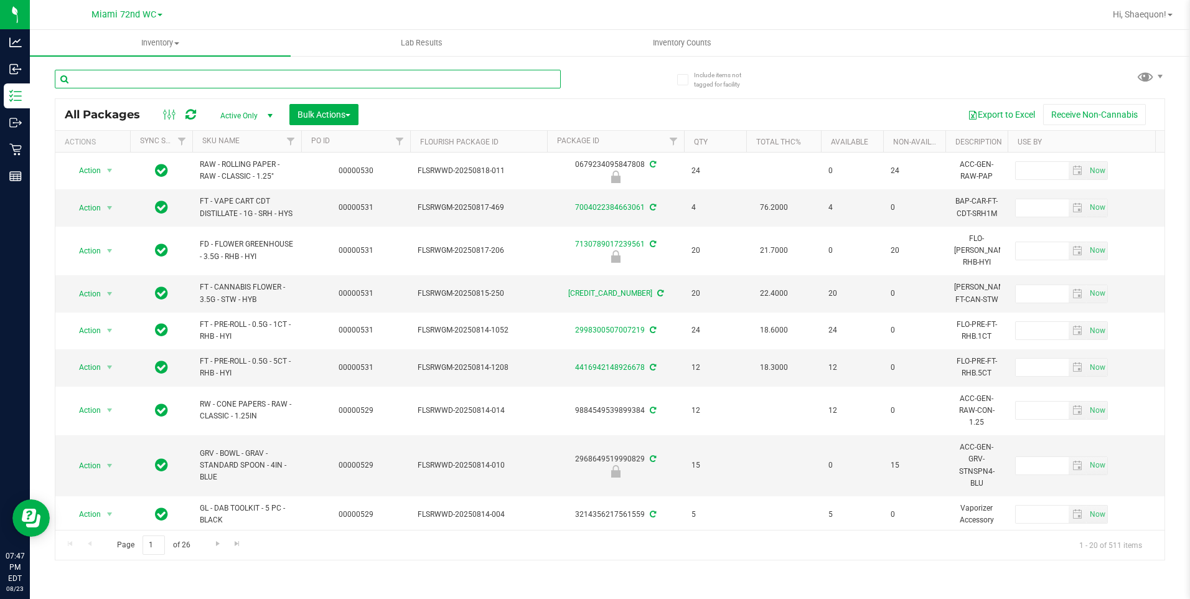
click at [301, 80] on input "text" at bounding box center [308, 79] width 506 height 19
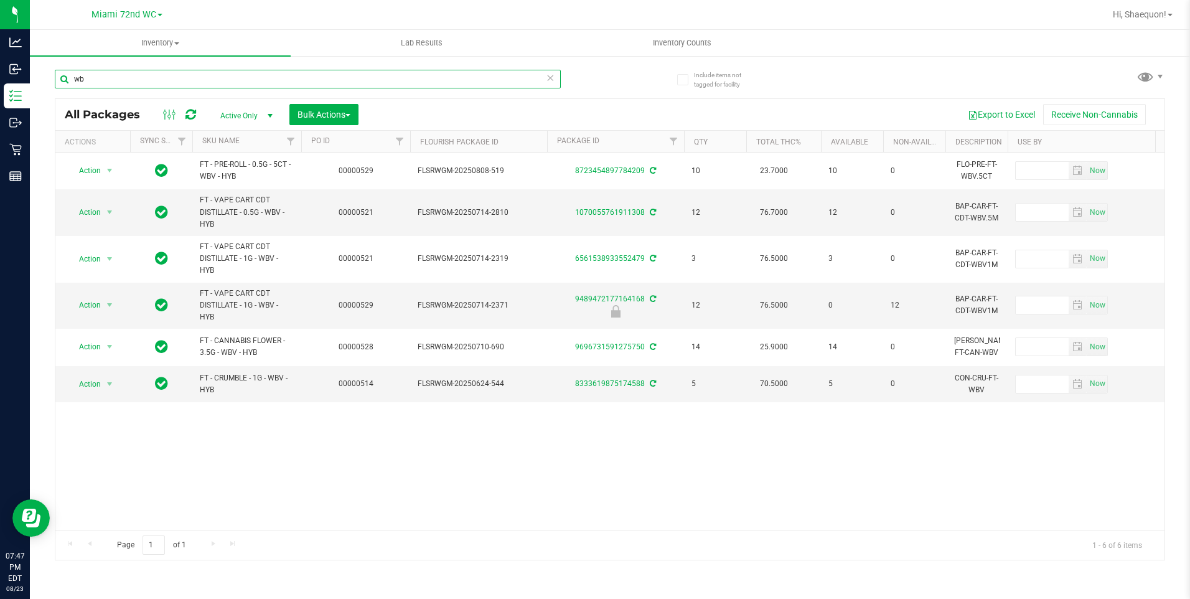
type input "w"
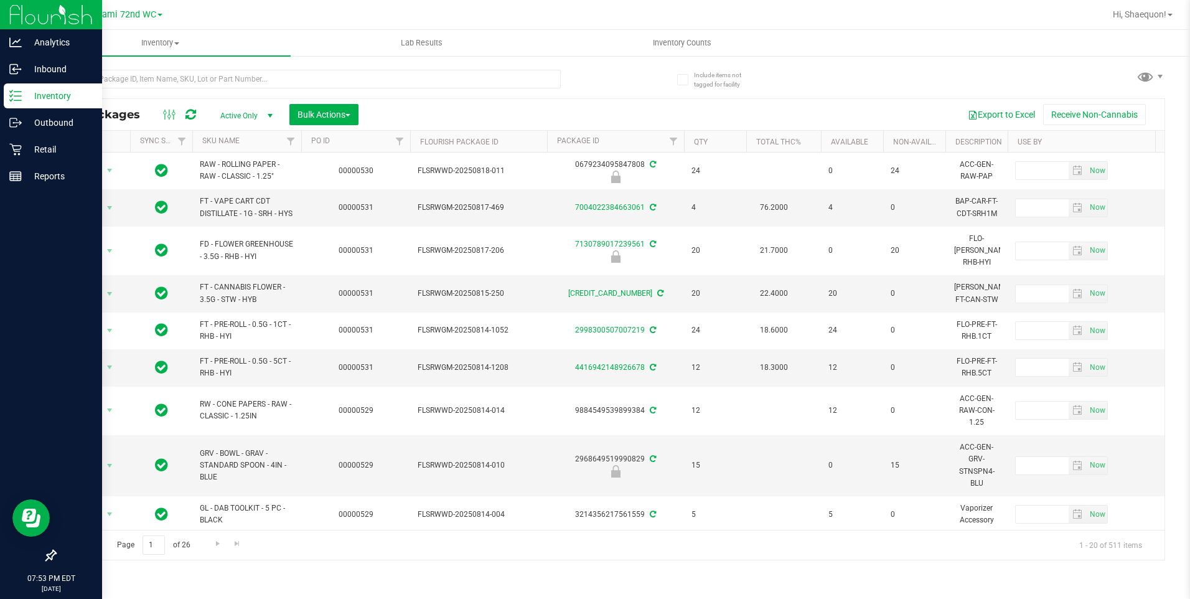
click at [17, 99] on icon at bounding box center [15, 96] width 12 height 12
click at [20, 155] on icon at bounding box center [15, 149] width 12 height 12
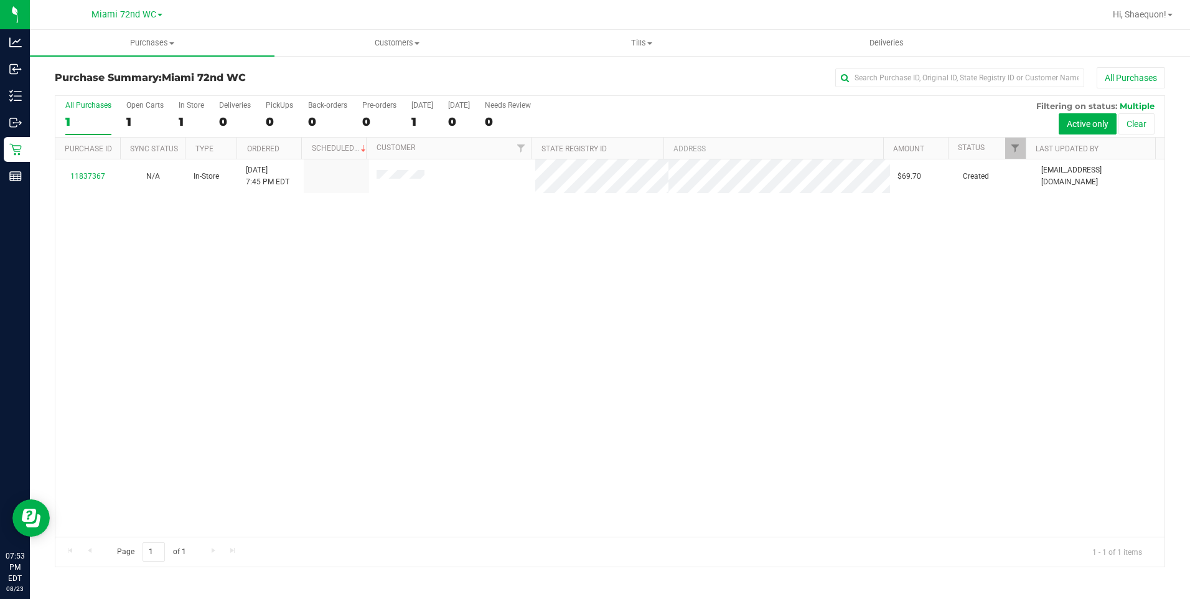
click at [261, 415] on div "11837367 N/A In-Store [DATE] 7:45 PM EDT $69.70 Created [EMAIL_ADDRESS][DOMAIN_…" at bounding box center [609, 347] width 1109 height 377
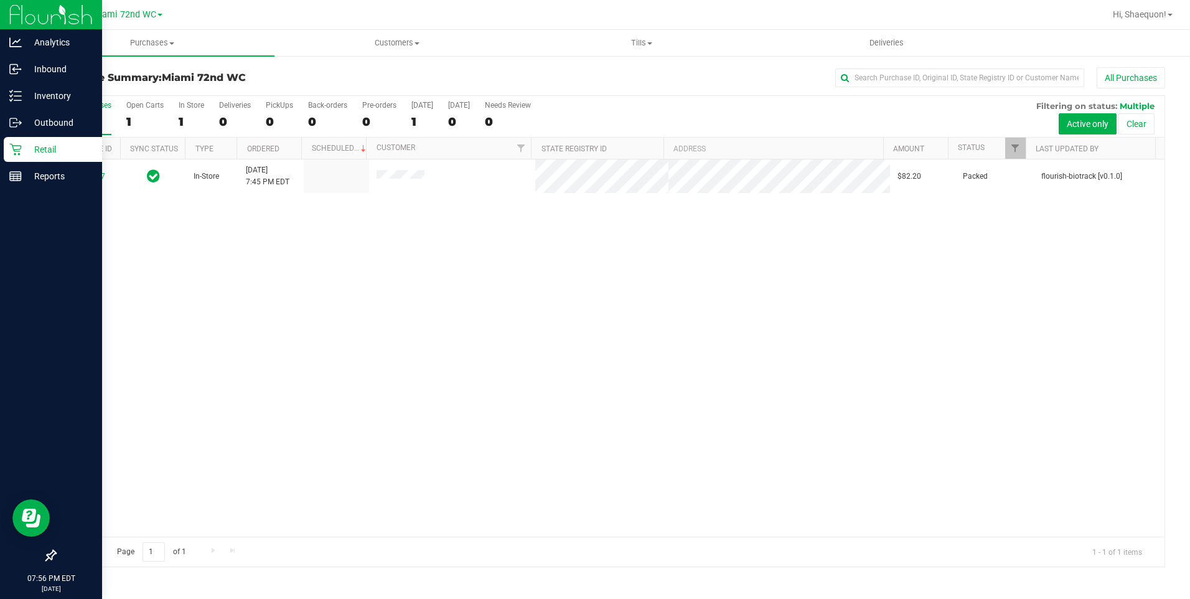
click at [34, 144] on p "Retail" at bounding box center [59, 149] width 75 height 15
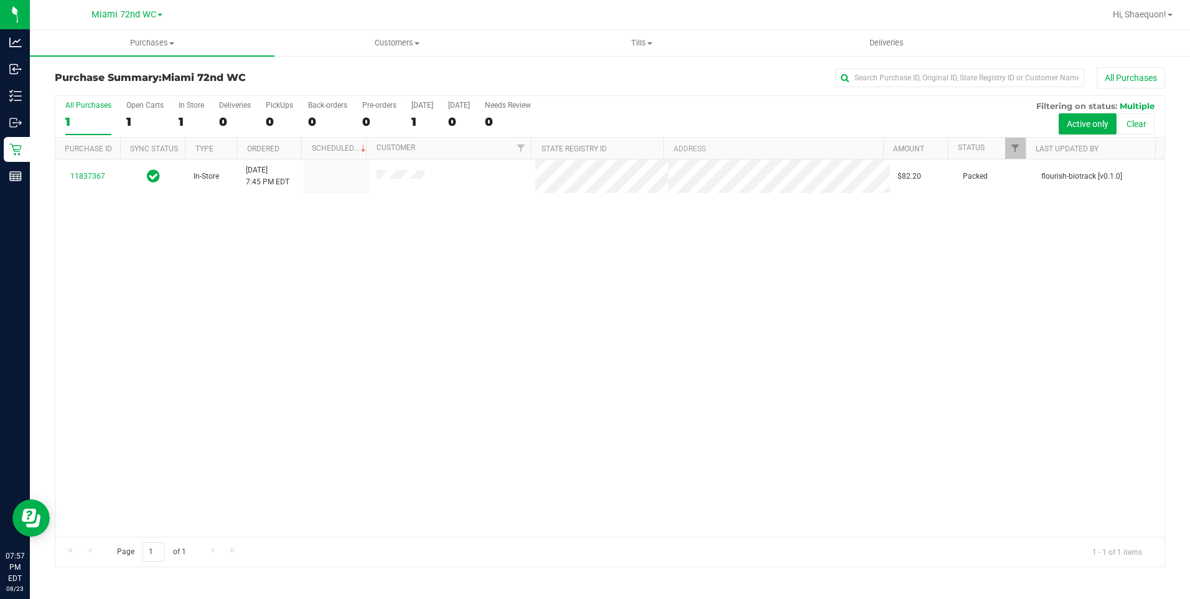
click at [797, 333] on div "11837367 In-Store [DATE] 7:45 PM EDT $82.20 Packed flourish-biotrack [v0.1.0]" at bounding box center [609, 347] width 1109 height 377
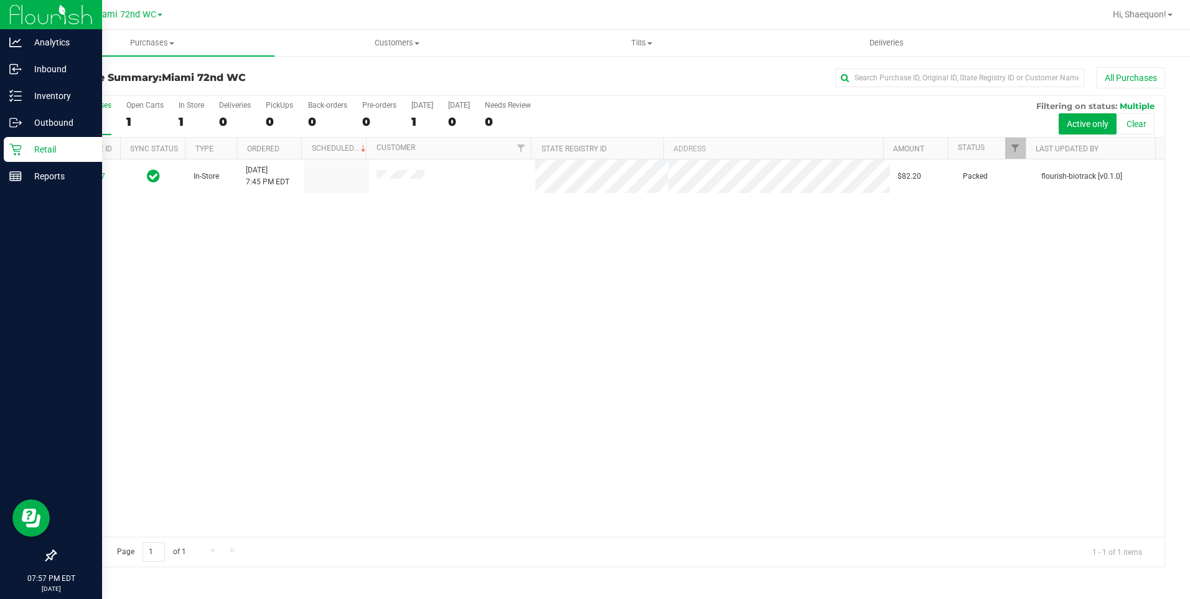
click at [33, 156] on p "Retail" at bounding box center [59, 149] width 75 height 15
click at [39, 180] on p "Reports" at bounding box center [59, 176] width 75 height 15
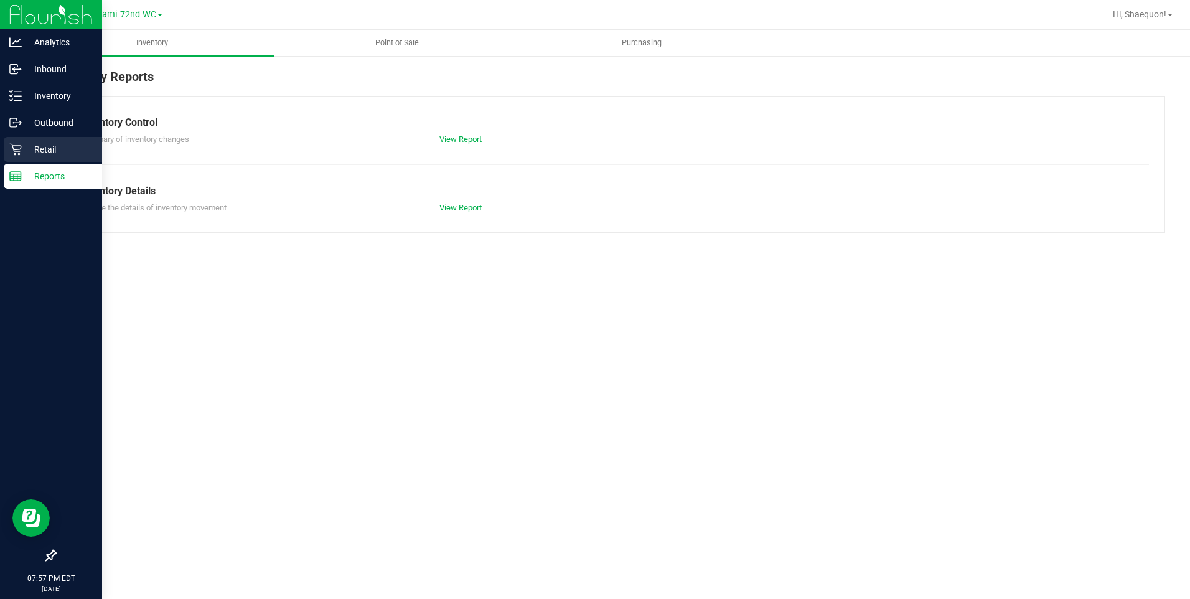
click at [43, 159] on div "Retail" at bounding box center [53, 149] width 98 height 25
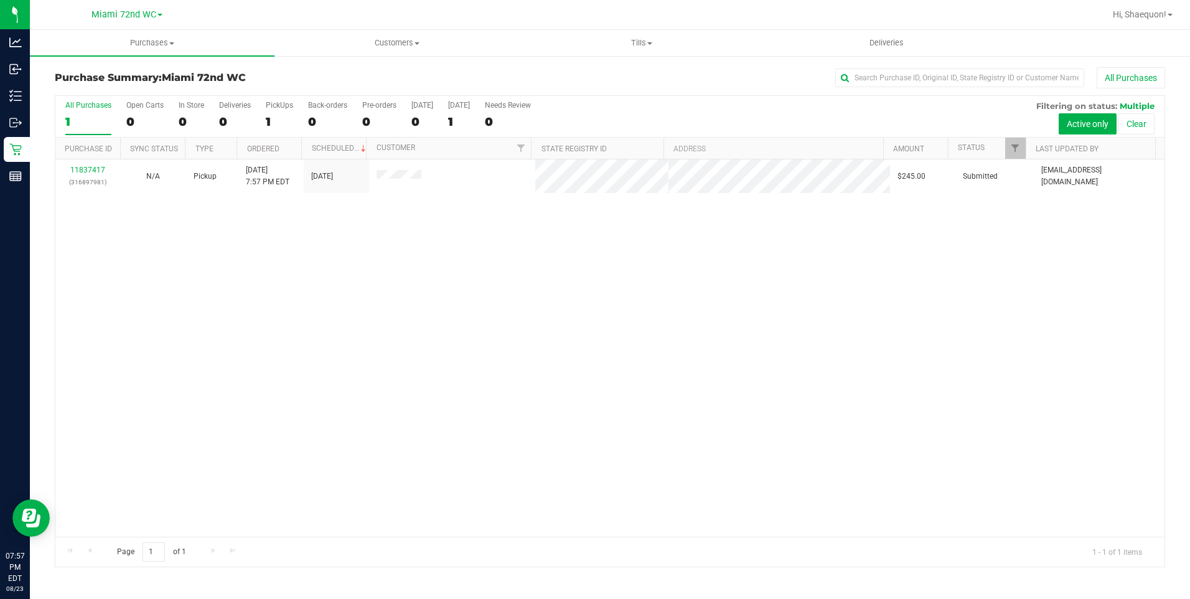
click at [548, 274] on div "11837417 (316897981) N/A Pickup [DATE] 7:57 PM EDT 8/24/2025 $245.00 Submitted …" at bounding box center [609, 347] width 1109 height 377
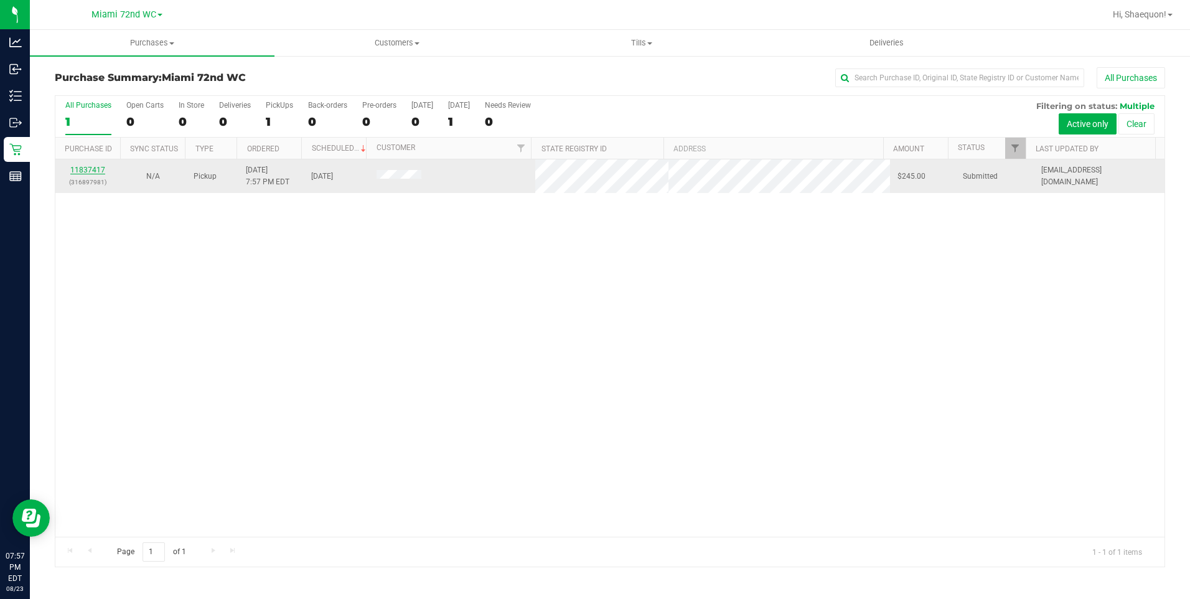
click at [91, 169] on link "11837417" at bounding box center [87, 170] width 35 height 9
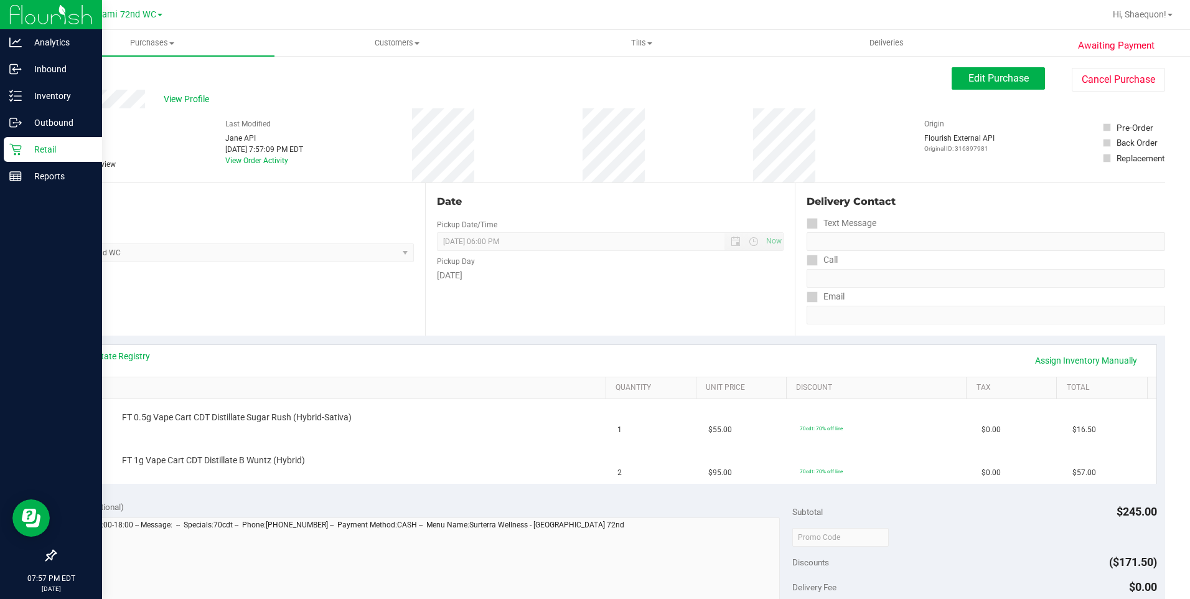
click at [39, 150] on p "Retail" at bounding box center [59, 149] width 75 height 15
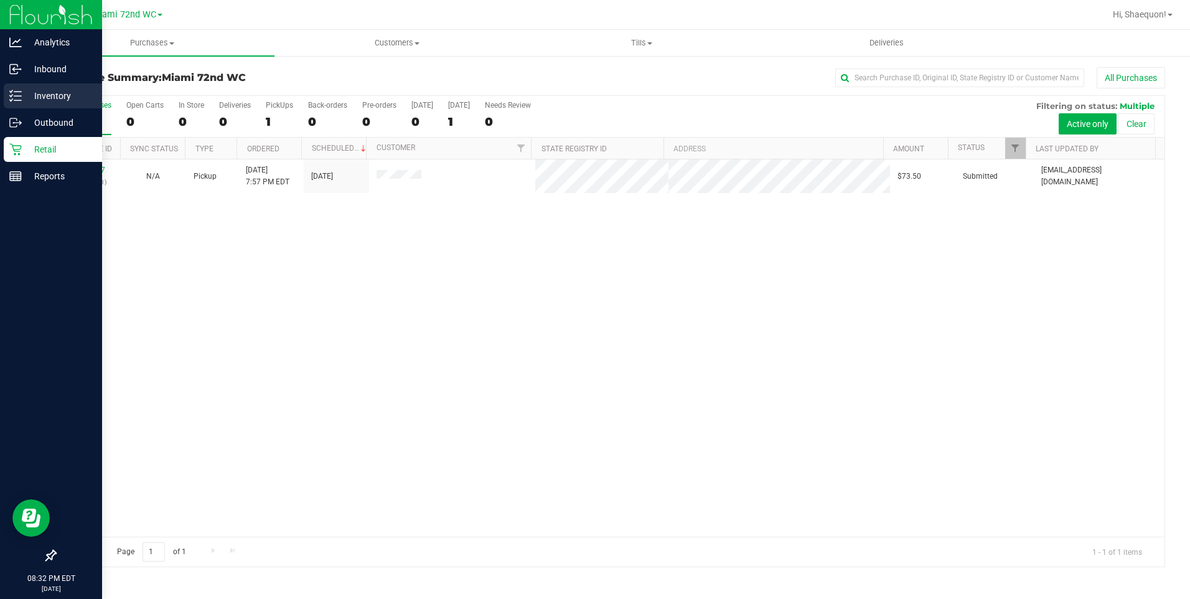
click at [10, 99] on icon at bounding box center [15, 96] width 12 height 12
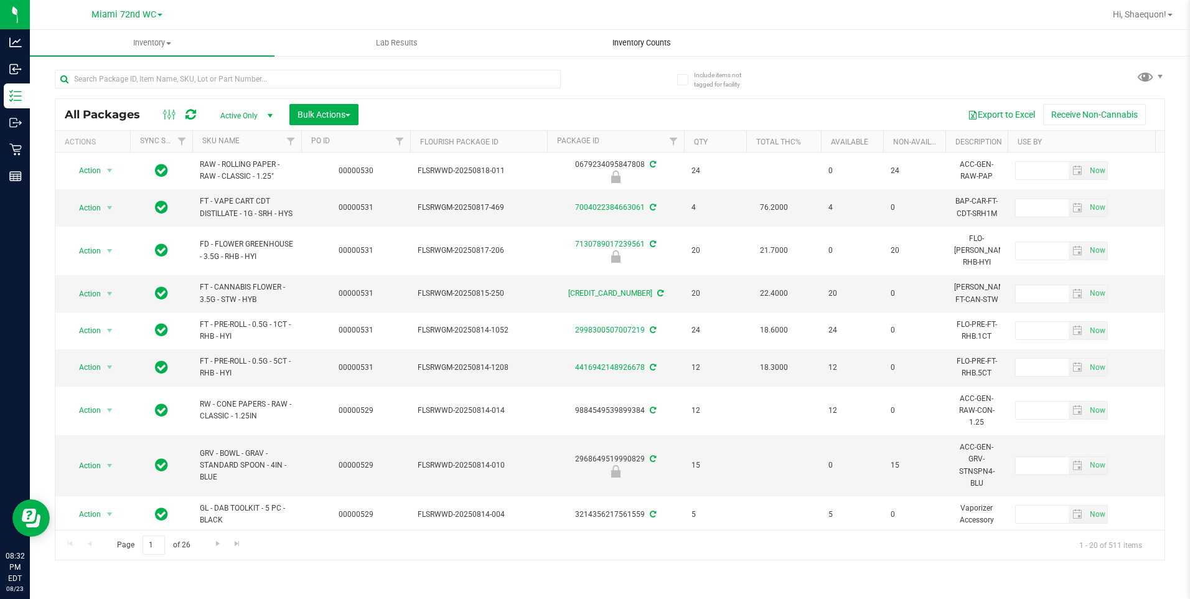
click at [641, 47] on span "Inventory Counts" at bounding box center [641, 42] width 92 height 11
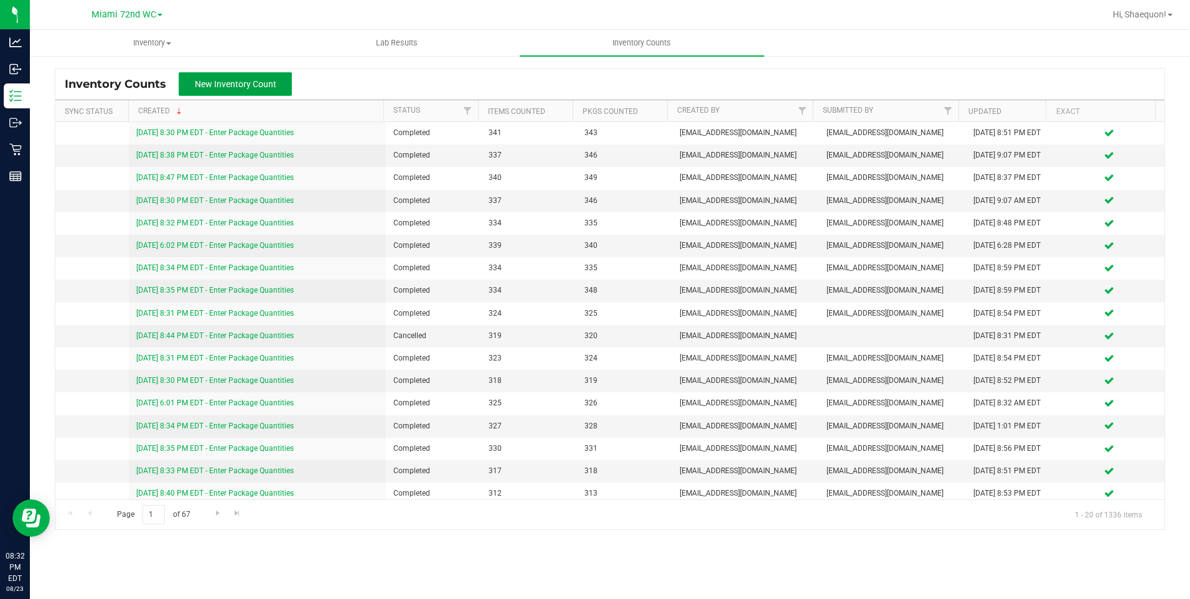
click at [251, 87] on span "New Inventory Count" at bounding box center [236, 84] width 82 height 10
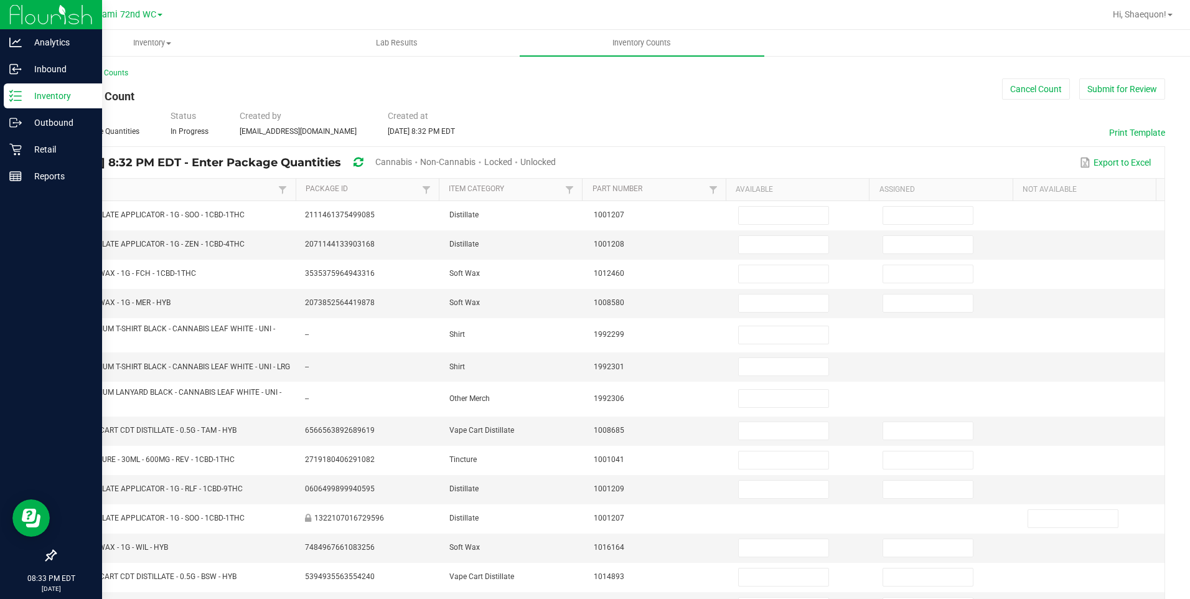
click at [48, 93] on p "Inventory" at bounding box center [59, 95] width 75 height 15
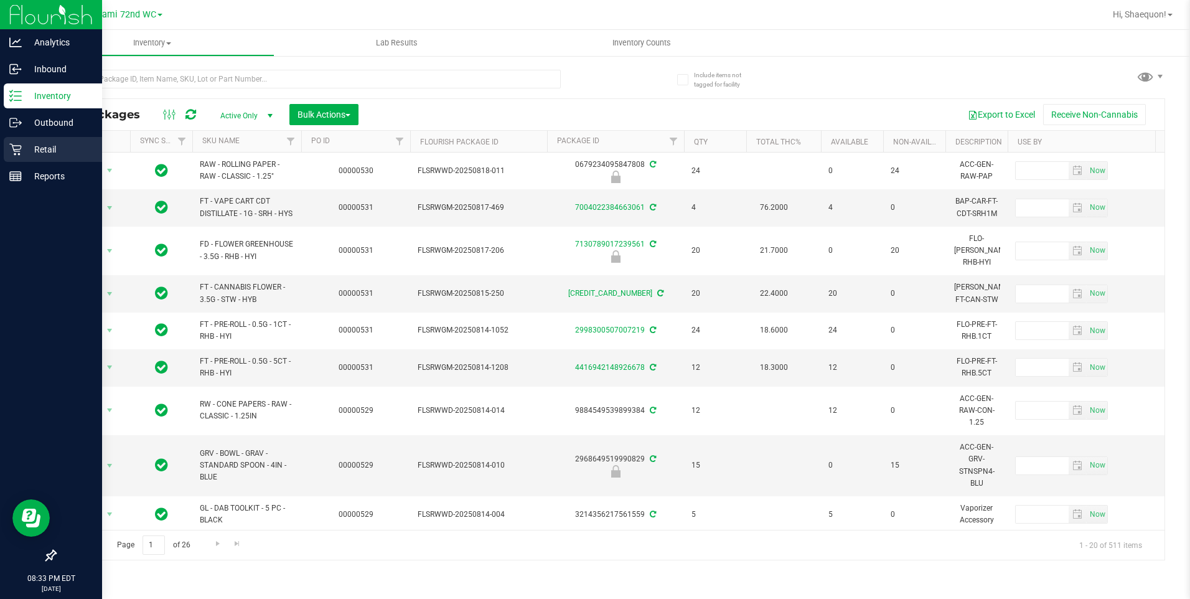
click at [46, 149] on p "Retail" at bounding box center [59, 149] width 75 height 15
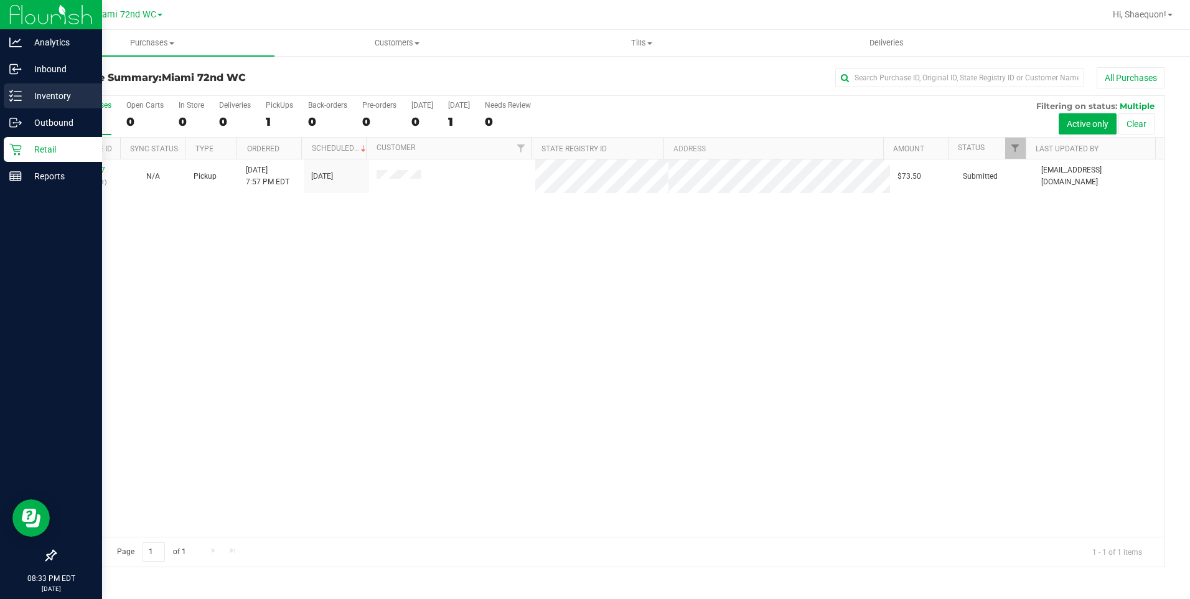
click at [26, 91] on p "Inventory" at bounding box center [59, 95] width 75 height 15
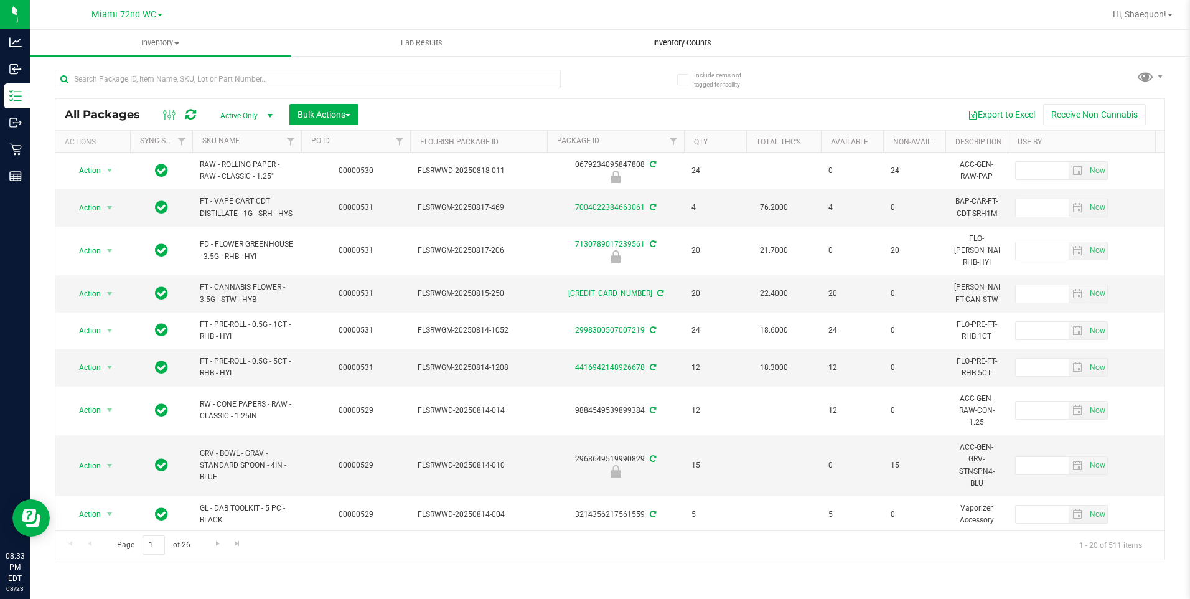
click at [686, 46] on span "Inventory Counts" at bounding box center [682, 42] width 92 height 11
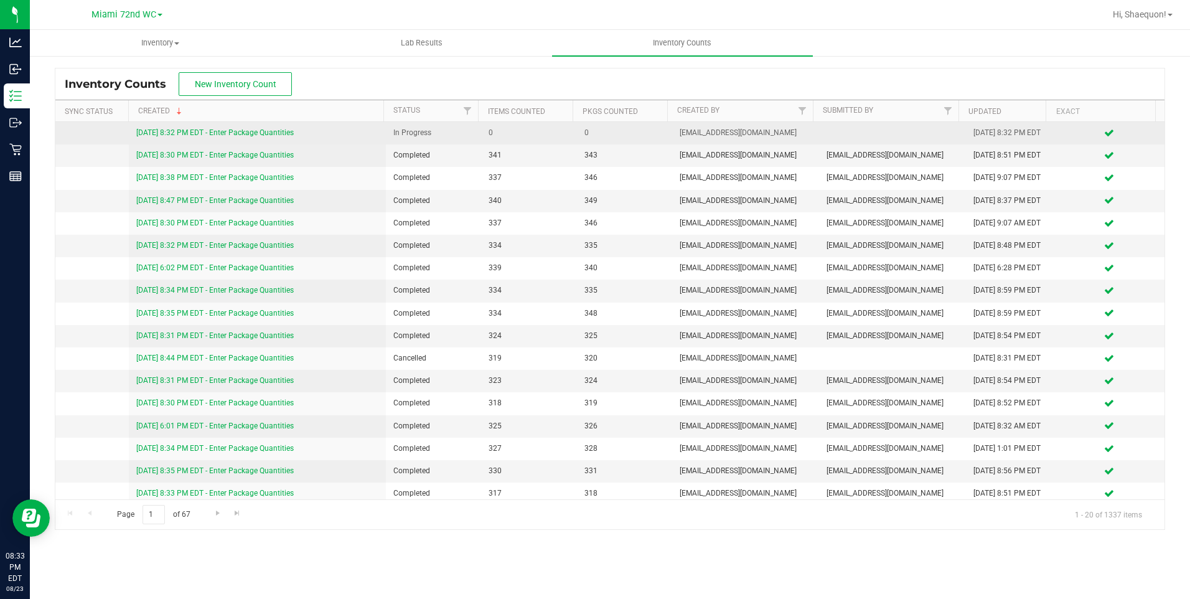
click at [253, 129] on link "[DATE] 8:32 PM EDT - Enter Package Quantities" at bounding box center [214, 132] width 157 height 9
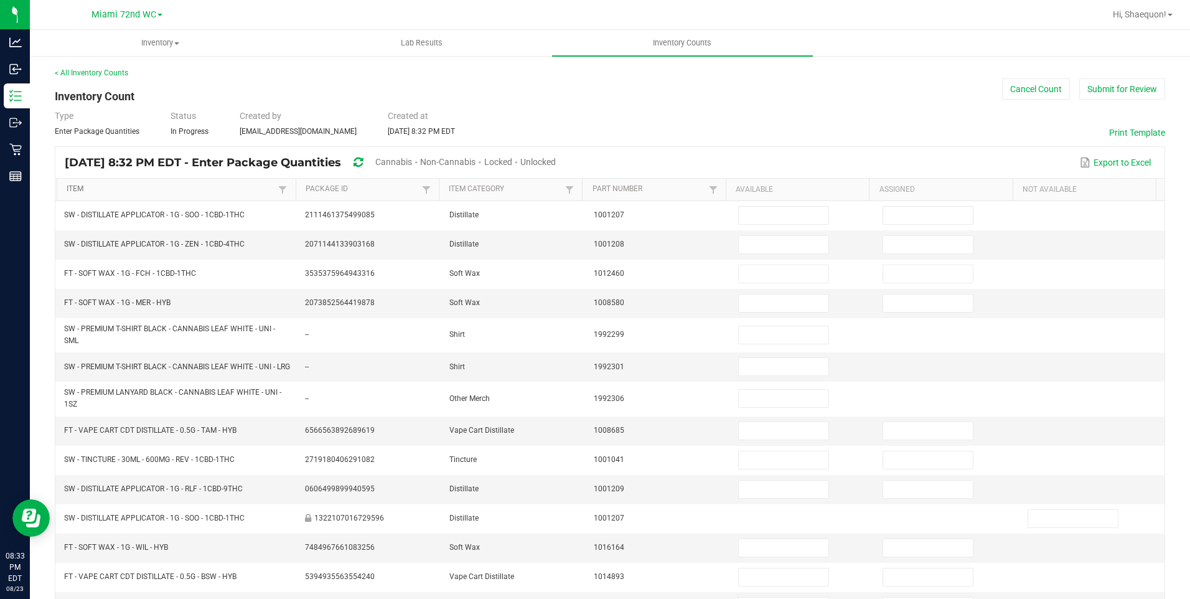
click at [192, 187] on link "Item" at bounding box center [171, 189] width 208 height 10
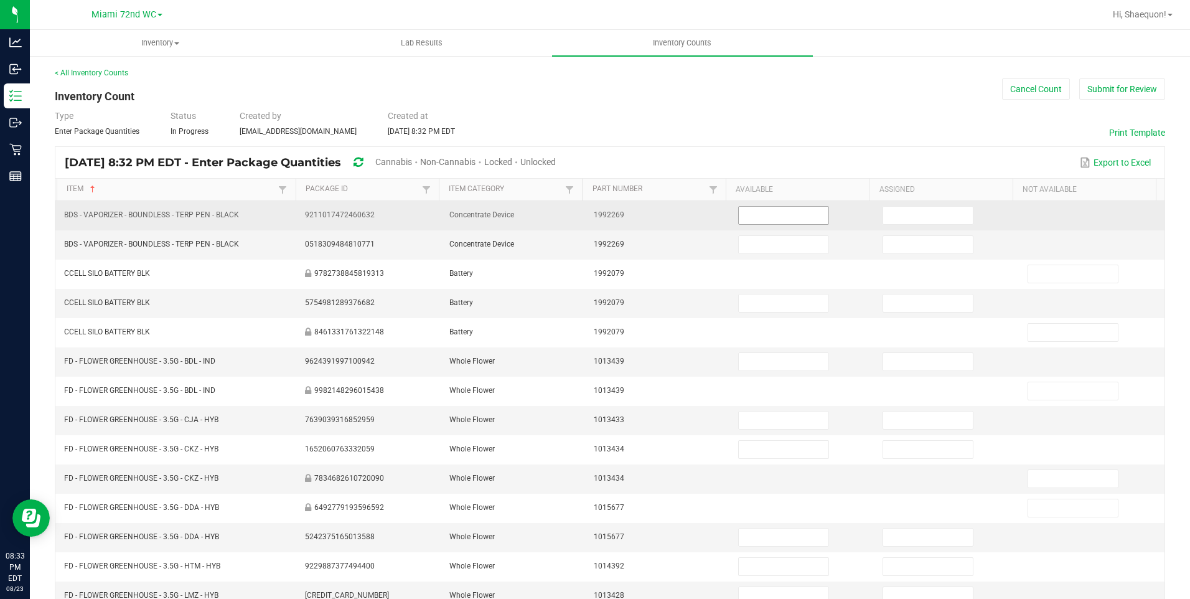
click at [785, 220] on input at bounding box center [784, 215] width 90 height 17
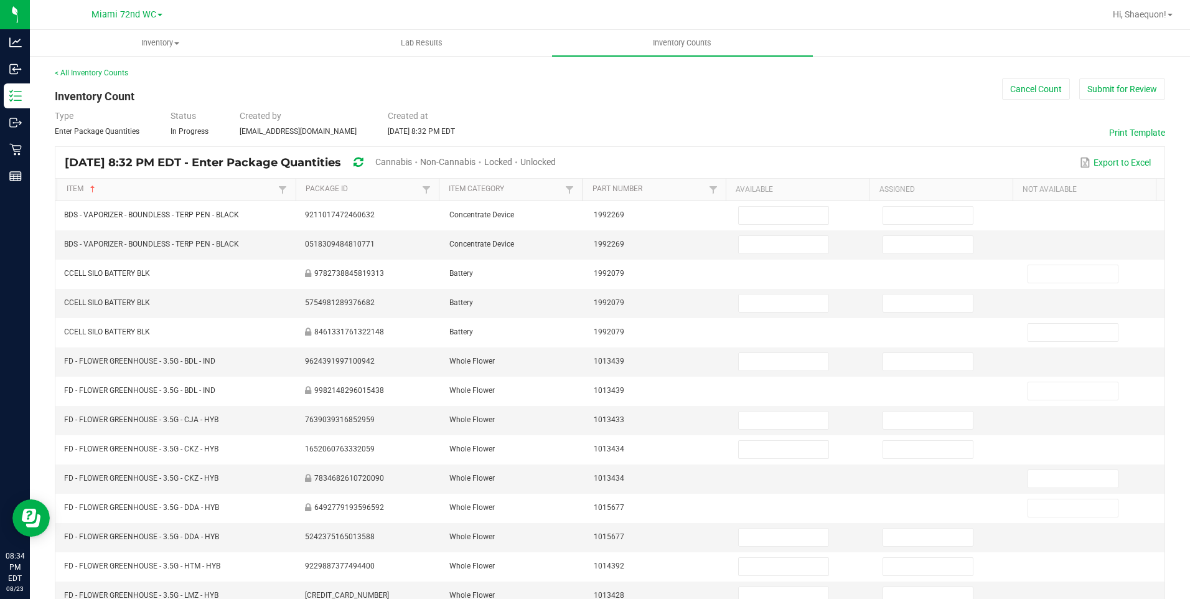
click at [869, 98] on div "< All Inventory Counts Inventory Count Cancel Count Submit for Review Type Ente…" at bounding box center [610, 442] width 1110 height 750
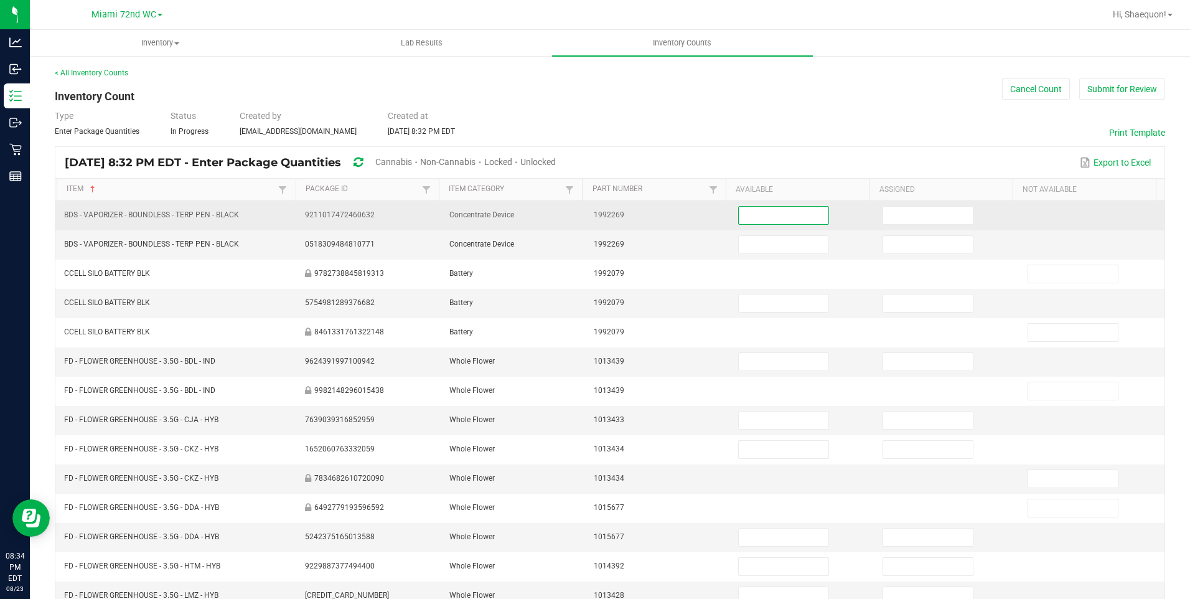
click at [783, 212] on input at bounding box center [784, 215] width 90 height 17
type input "1"
type input "2"
type input "4"
type input "1"
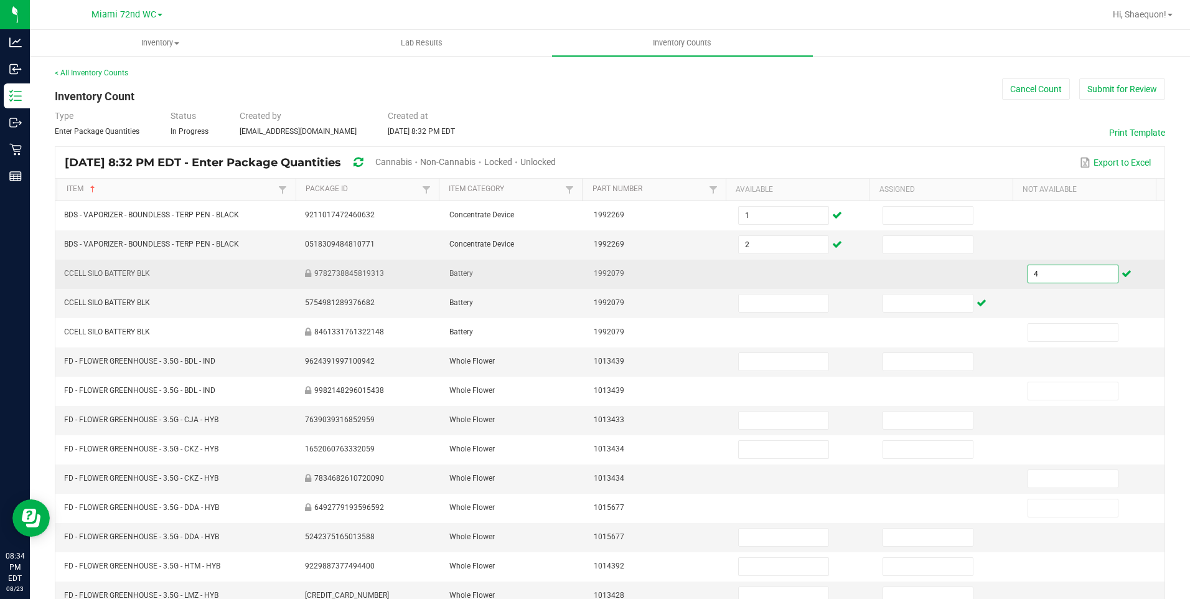
click at [1054, 274] on input "4" at bounding box center [1073, 273] width 90 height 17
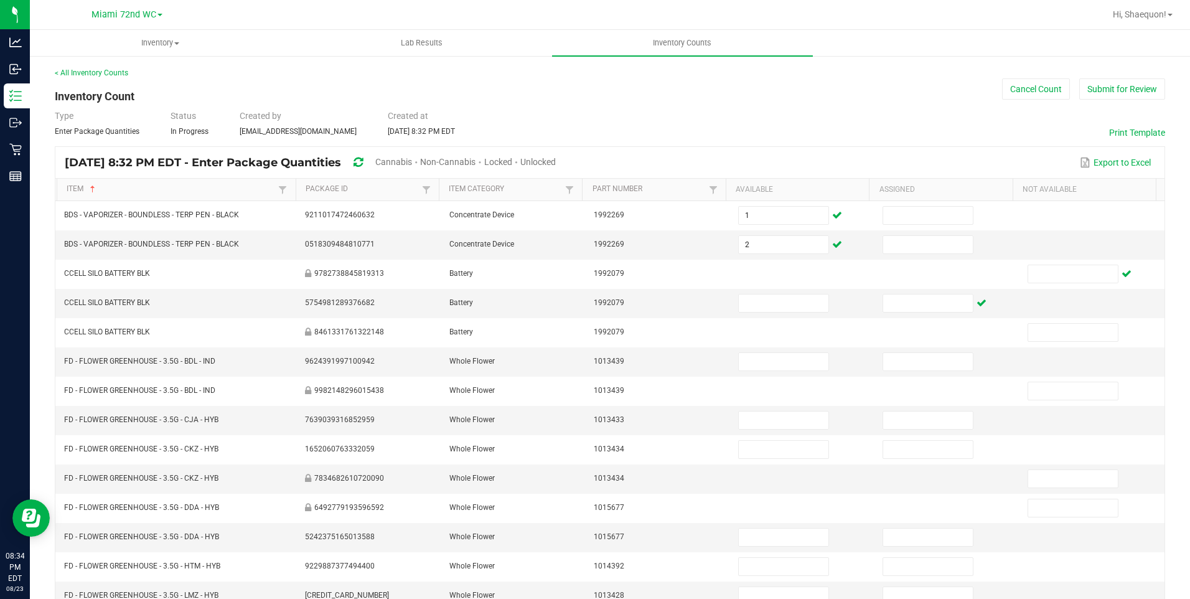
click at [556, 160] on span "Unlocked" at bounding box center [537, 162] width 35 height 10
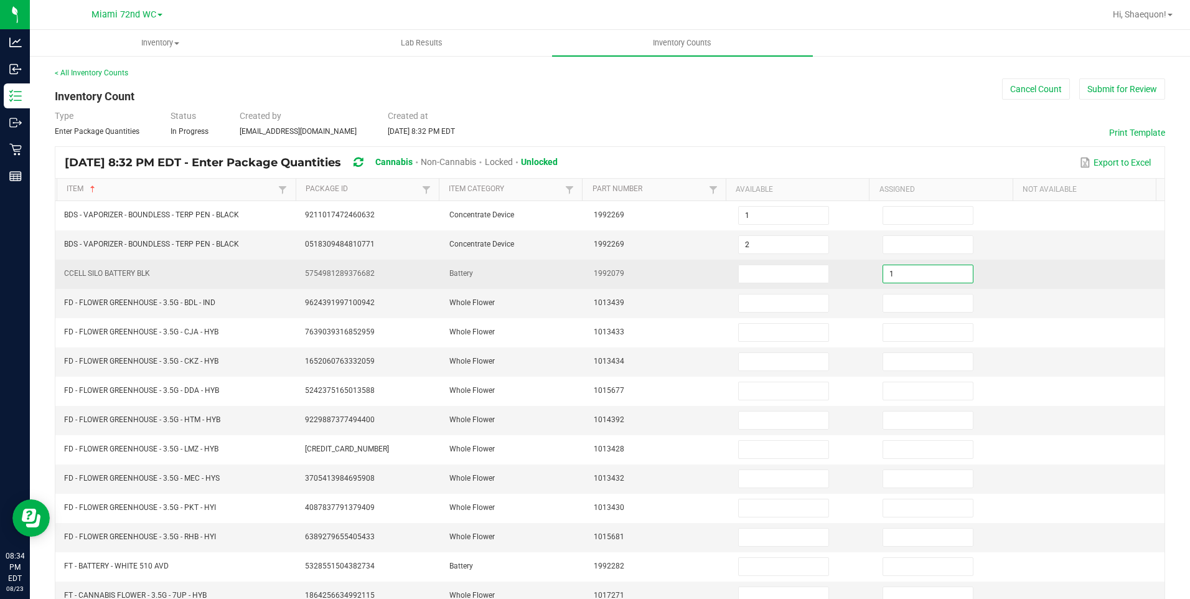
click at [943, 278] on input "1" at bounding box center [928, 273] width 90 height 17
click at [814, 270] on input at bounding box center [784, 273] width 90 height 17
type input "4"
type input "1"
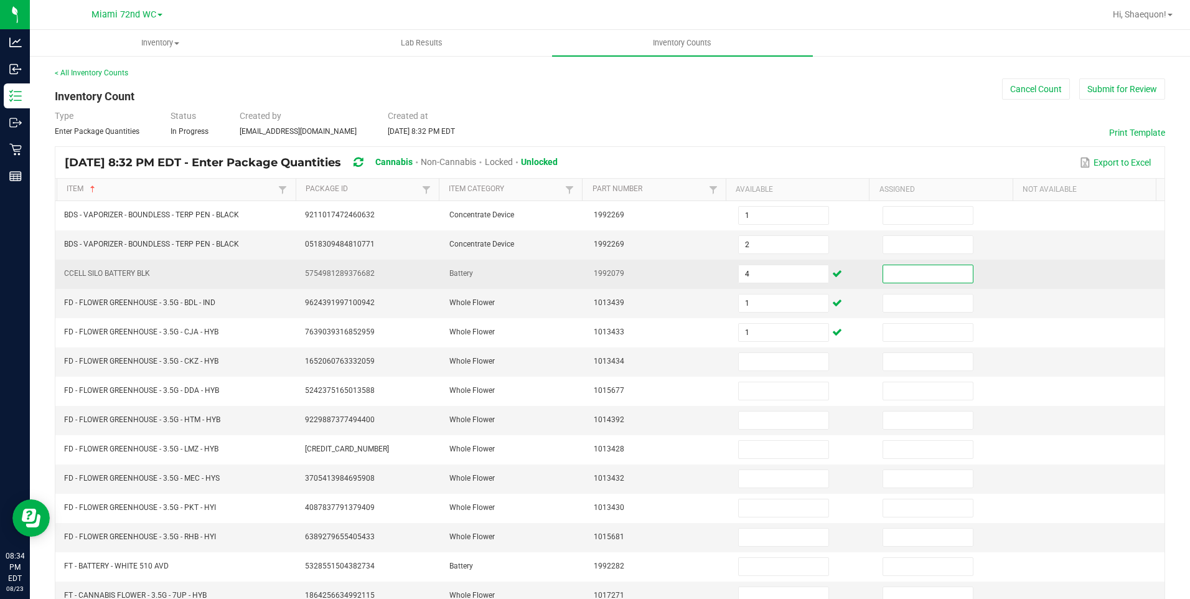
click at [926, 265] on input at bounding box center [928, 273] width 90 height 17
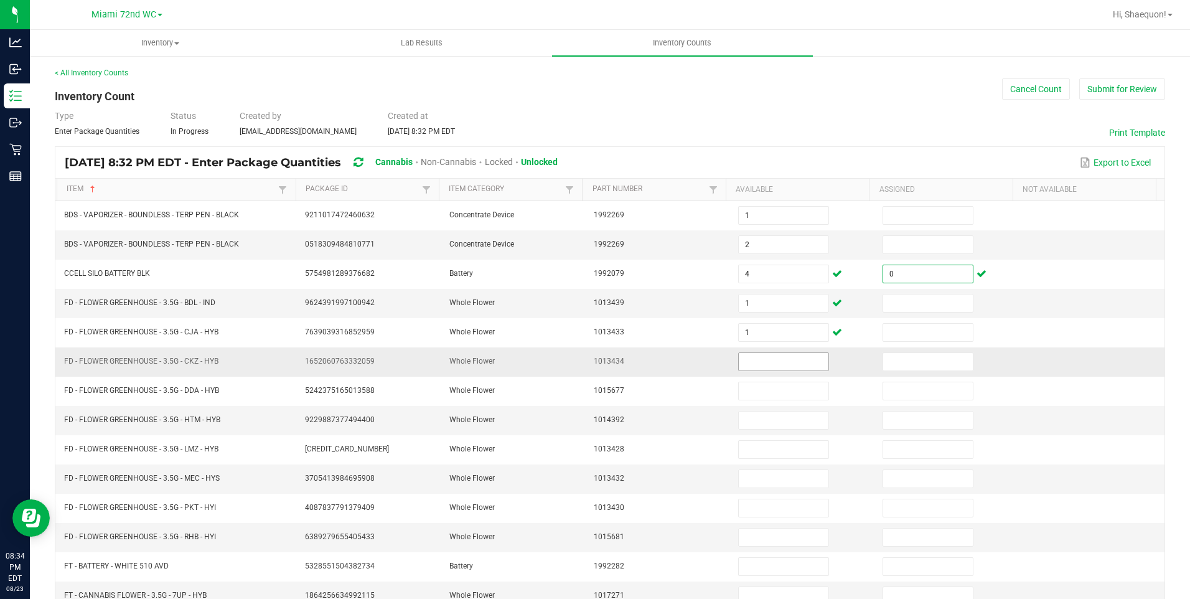
type input "0"
click at [780, 360] on input at bounding box center [784, 361] width 90 height 17
type input "3"
type input "10"
type input "11"
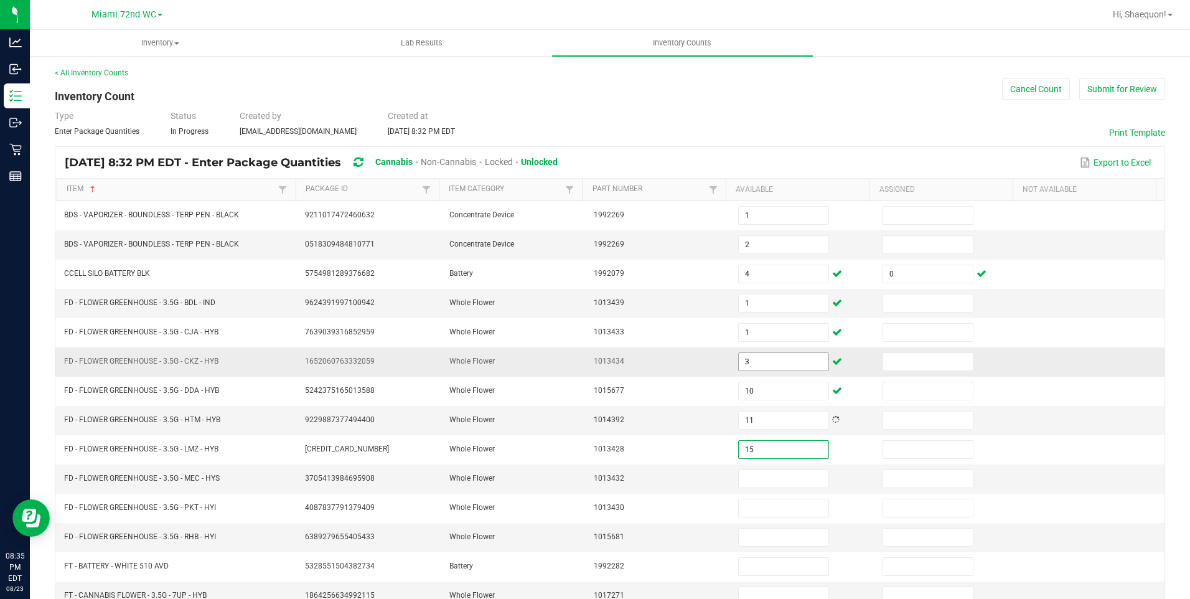
type input "15"
type input "20"
type input "5"
type input "4"
type input "8"
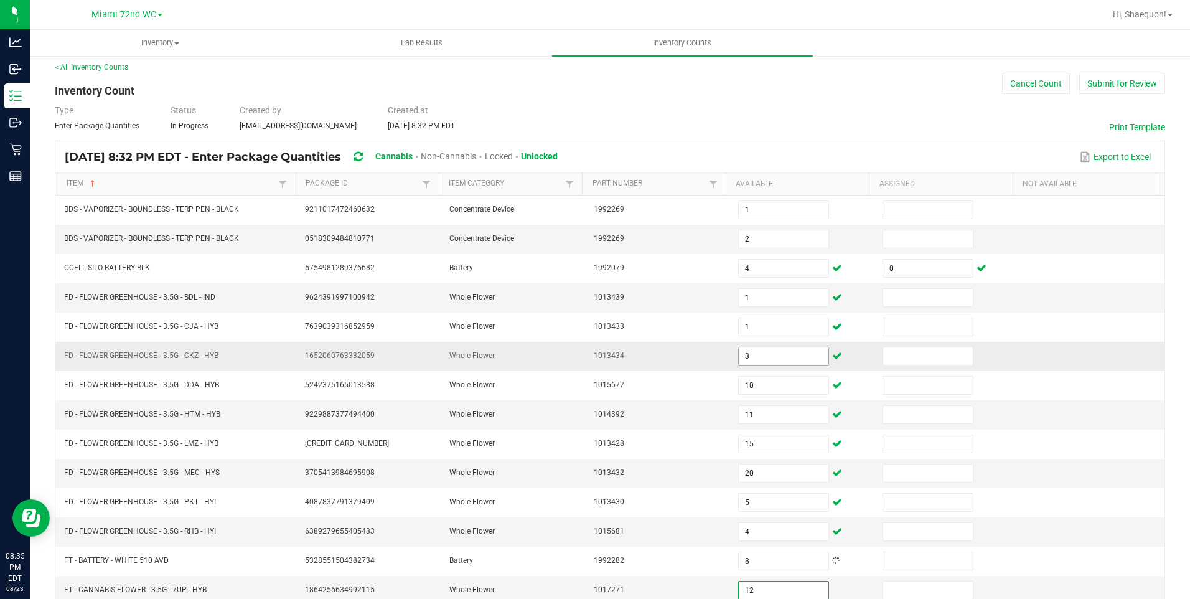
type input "12"
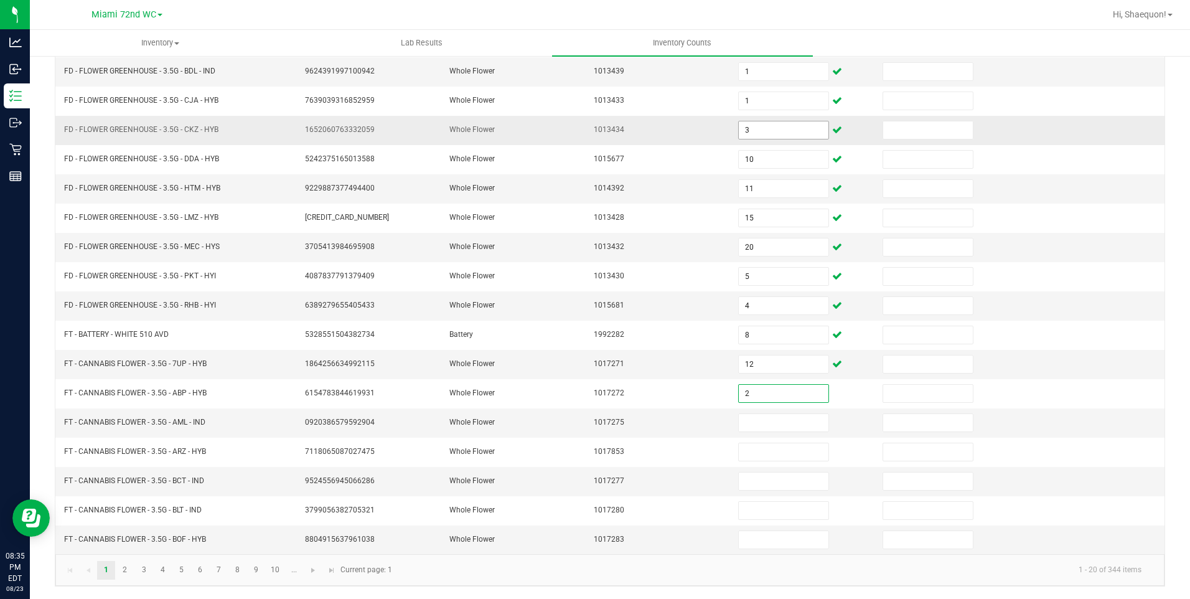
type input "2"
type input "4"
type input "20"
type input "17"
type input "12"
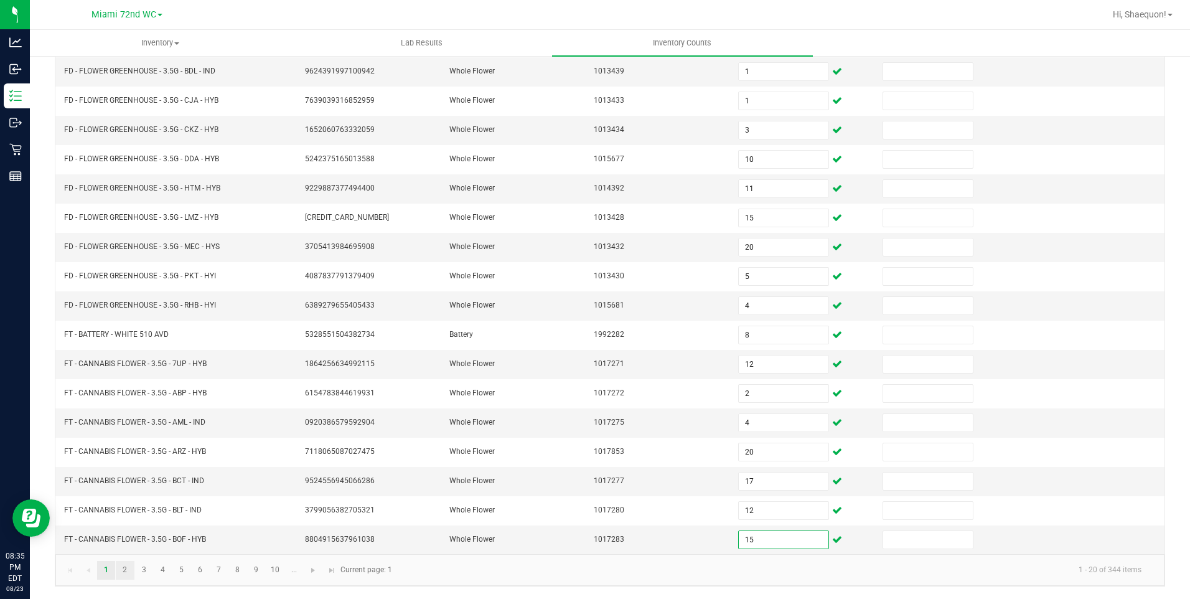
type input "15"
click at [127, 571] on link "2" at bounding box center [125, 570] width 18 height 19
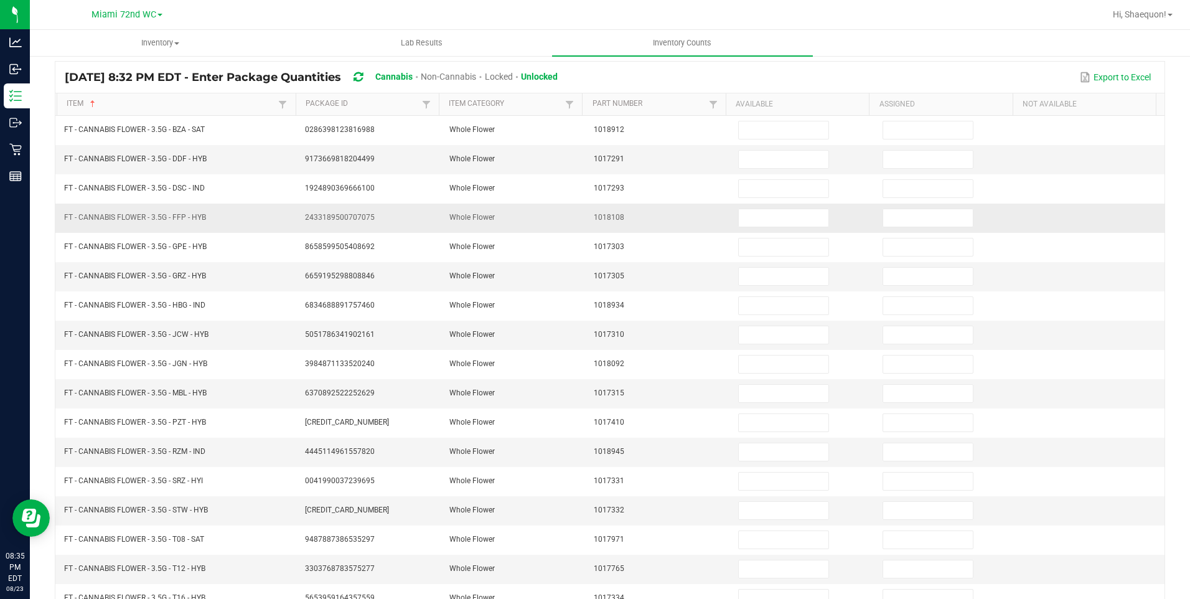
scroll to position [0, 0]
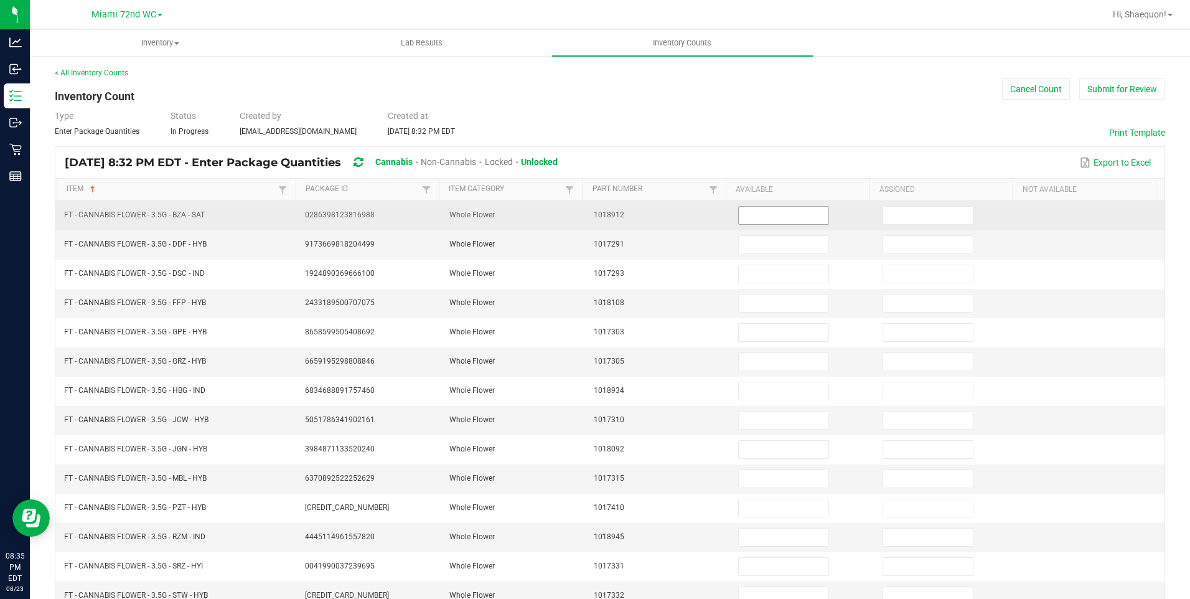
click at [768, 210] on input at bounding box center [784, 215] width 90 height 17
type input "3"
type input "16"
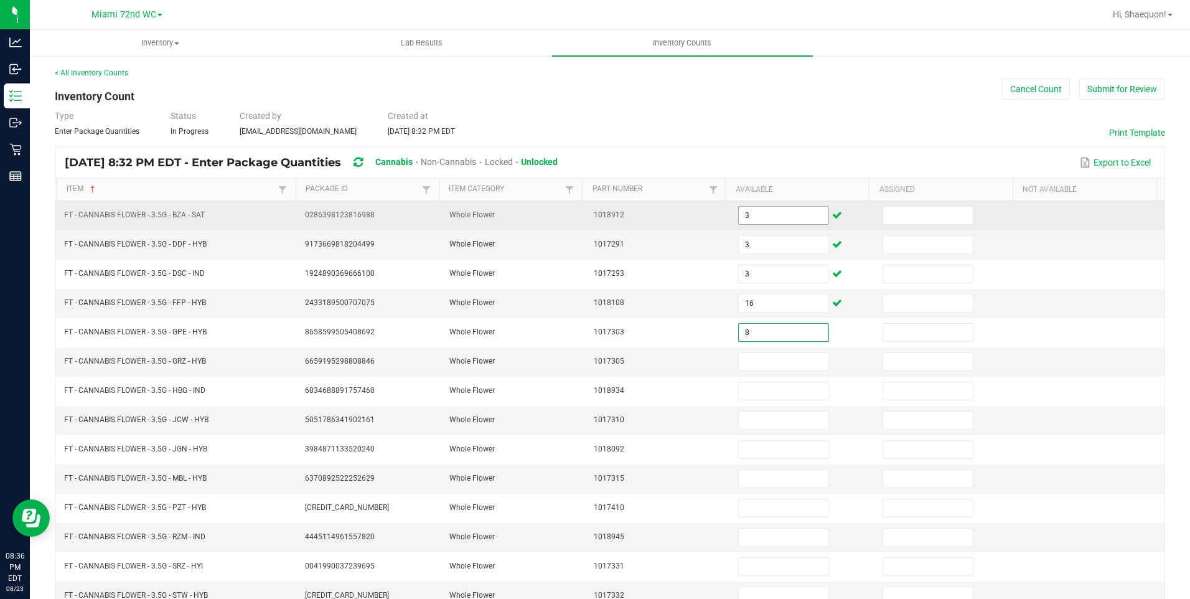
type input "8"
type input "2"
type input "13"
type input "20"
type input "9"
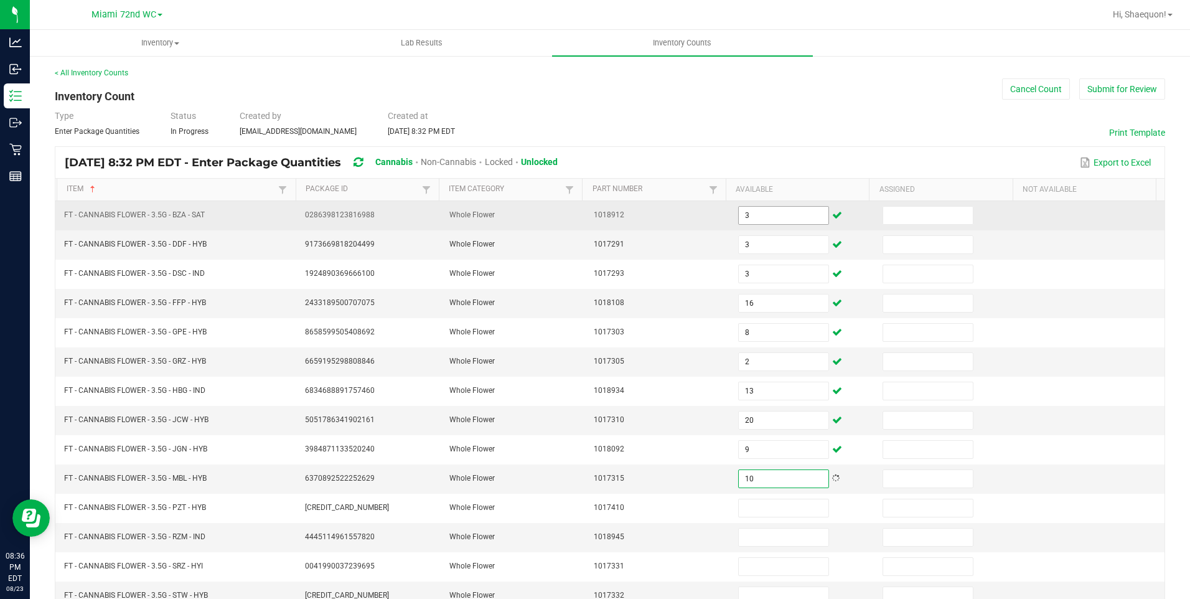
type input "10"
type input "15"
type input "20"
type input "9"
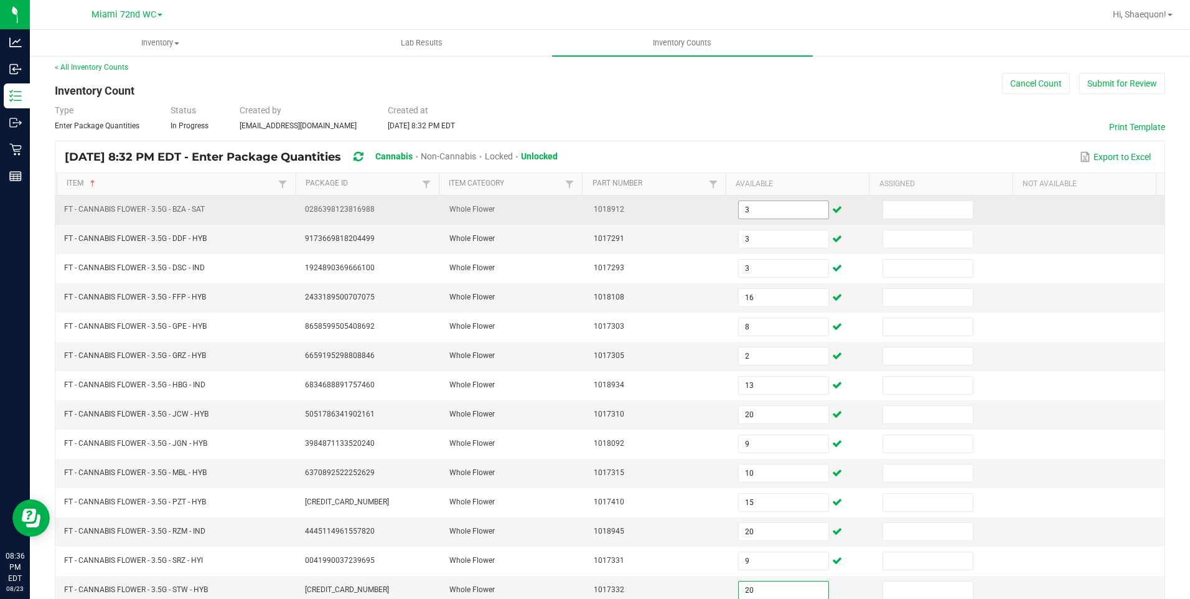
type input "20"
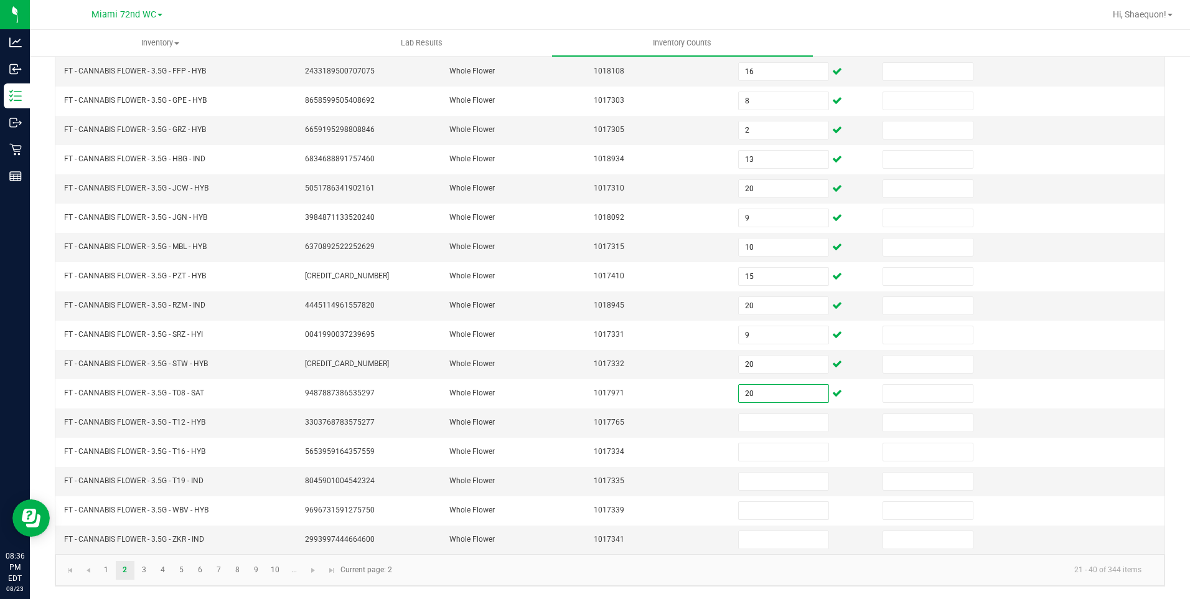
type input "20"
type input "30"
type input "7"
type input "14"
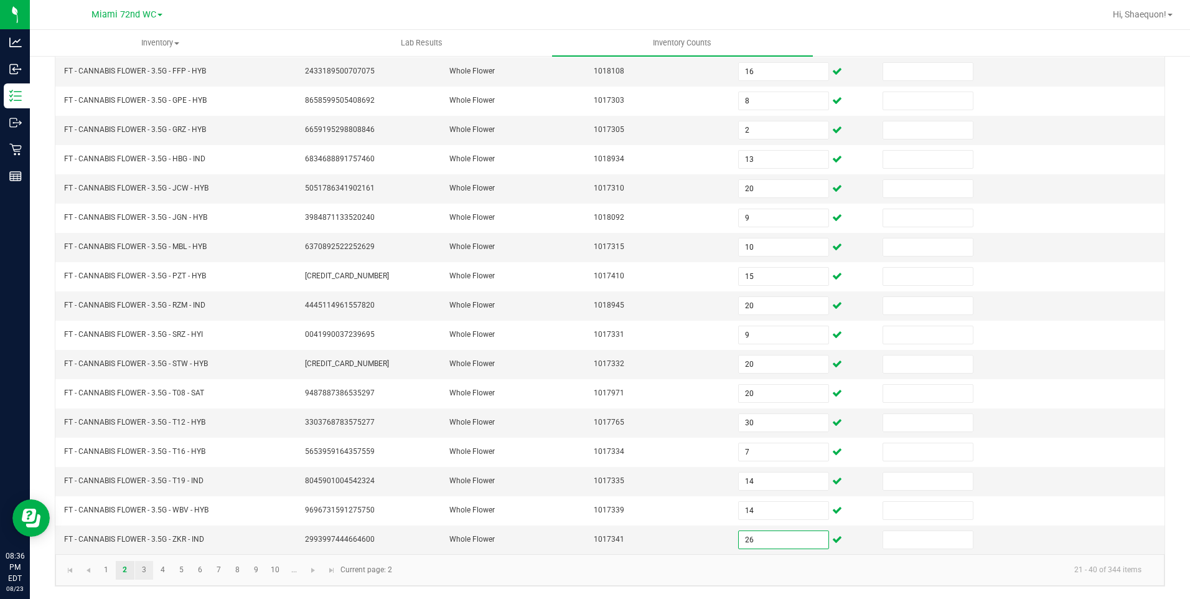
type input "26"
click at [147, 571] on link "3" at bounding box center [144, 570] width 18 height 19
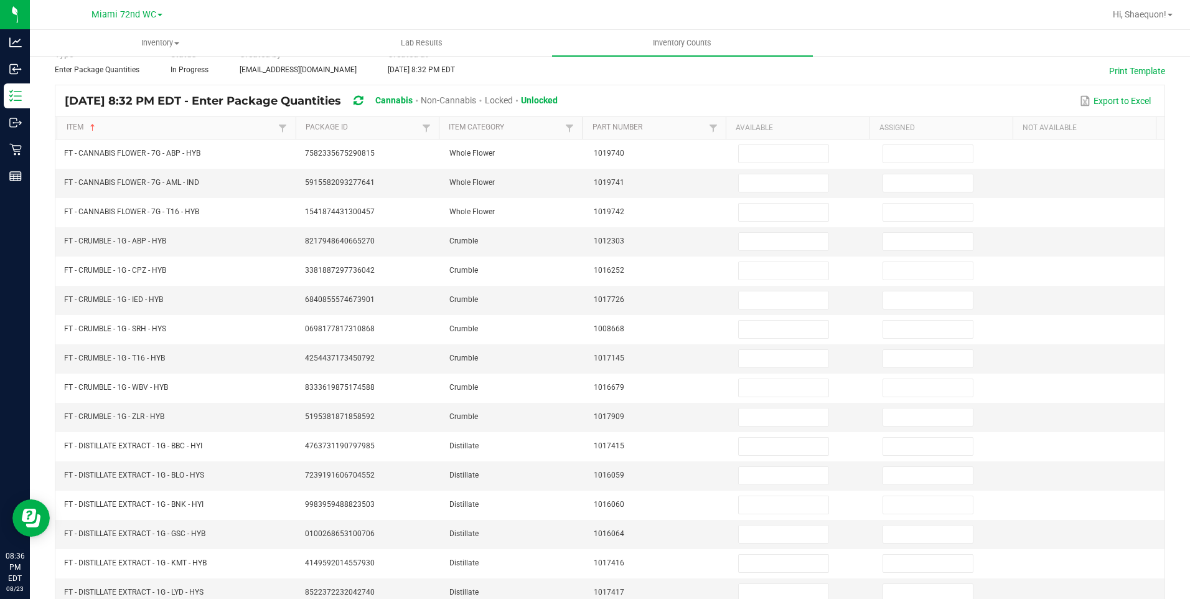
scroll to position [0, 0]
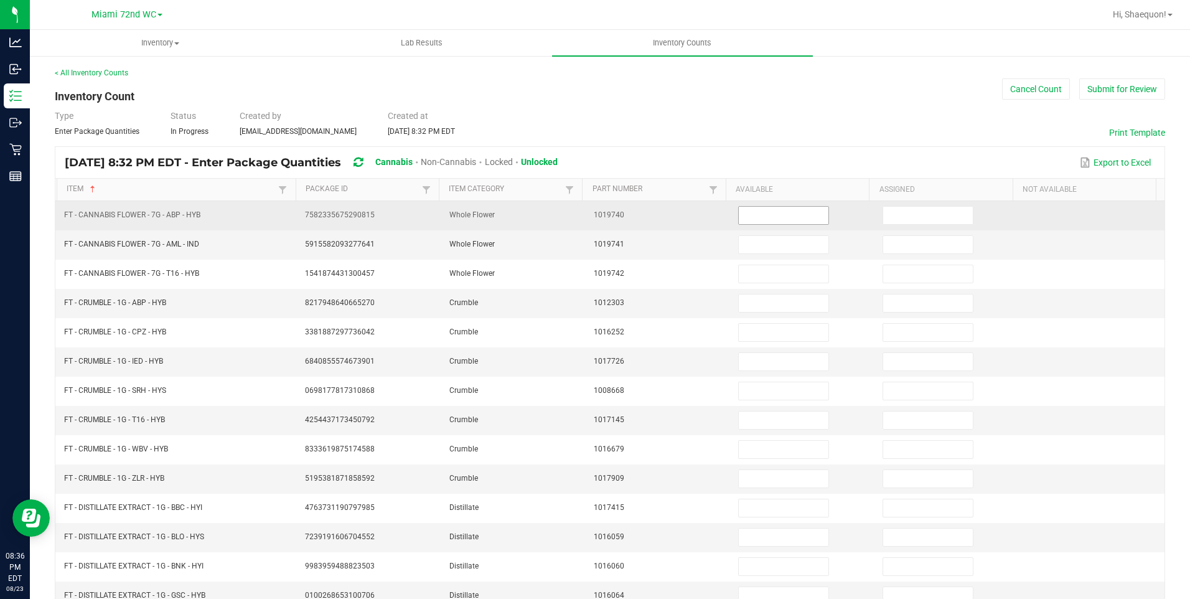
click at [779, 215] on input at bounding box center [784, 215] width 90 height 17
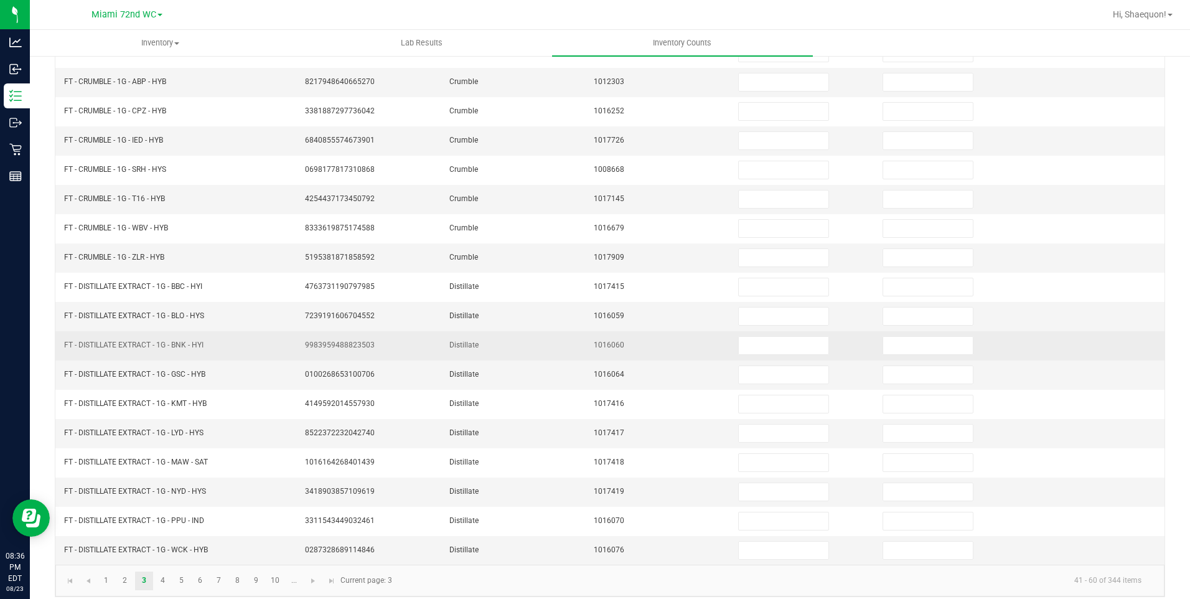
scroll to position [231, 0]
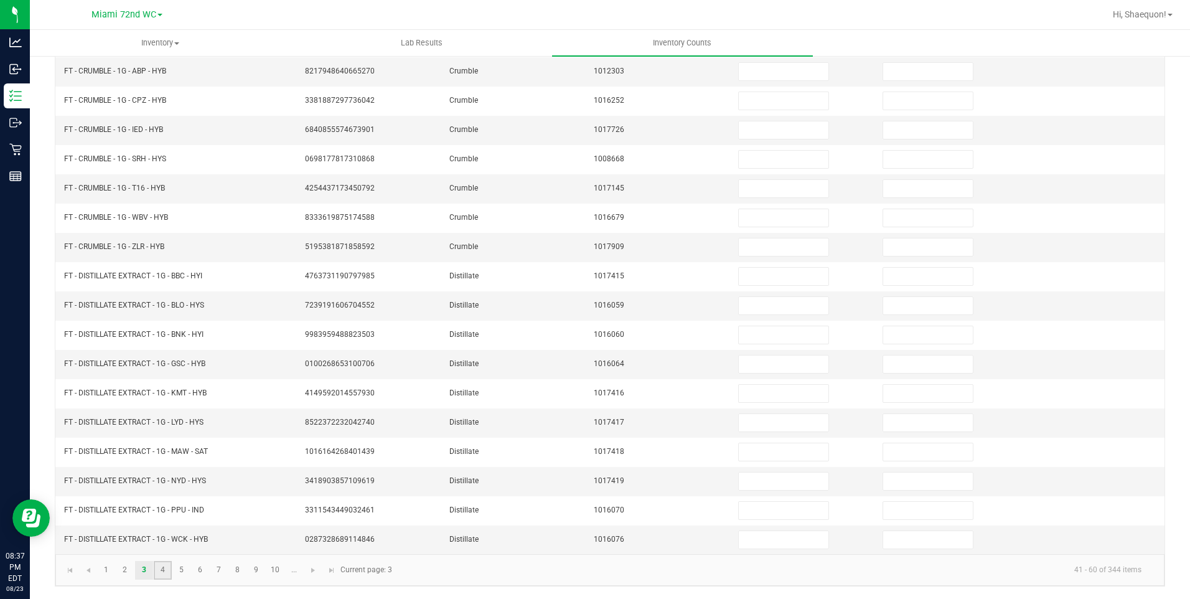
click at [166, 575] on link "4" at bounding box center [163, 570] width 18 height 19
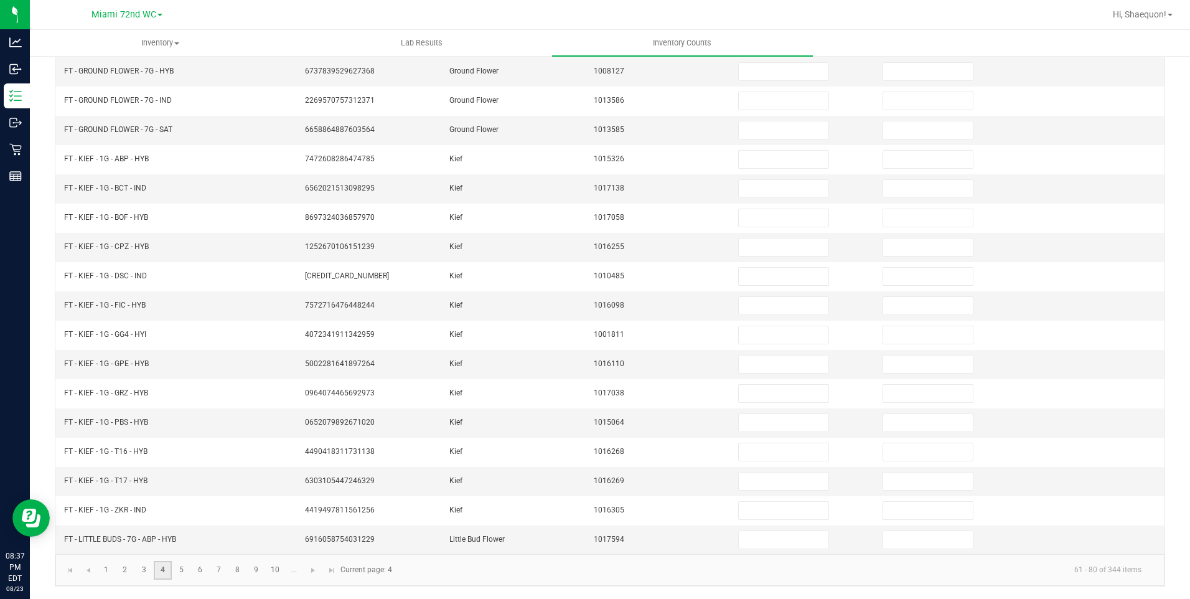
click at [170, 566] on link "4" at bounding box center [163, 570] width 18 height 19
click at [189, 572] on link "5" at bounding box center [181, 570] width 18 height 19
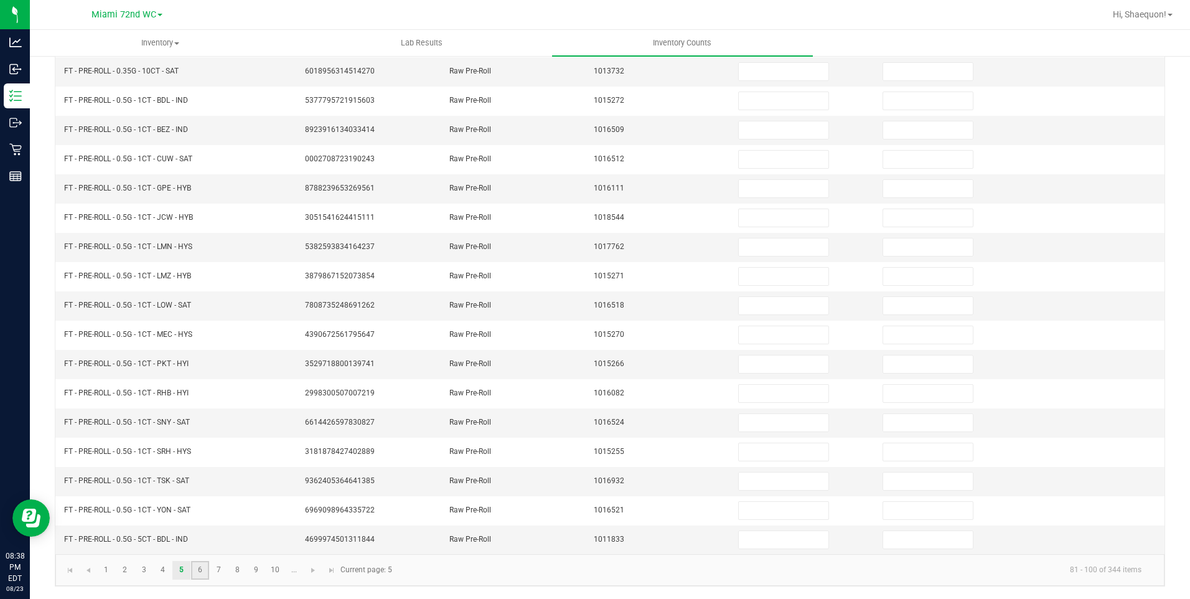
click at [200, 571] on link "6" at bounding box center [200, 570] width 18 height 19
click at [225, 571] on link "7" at bounding box center [219, 570] width 18 height 19
click at [235, 573] on link "8" at bounding box center [237, 570] width 18 height 19
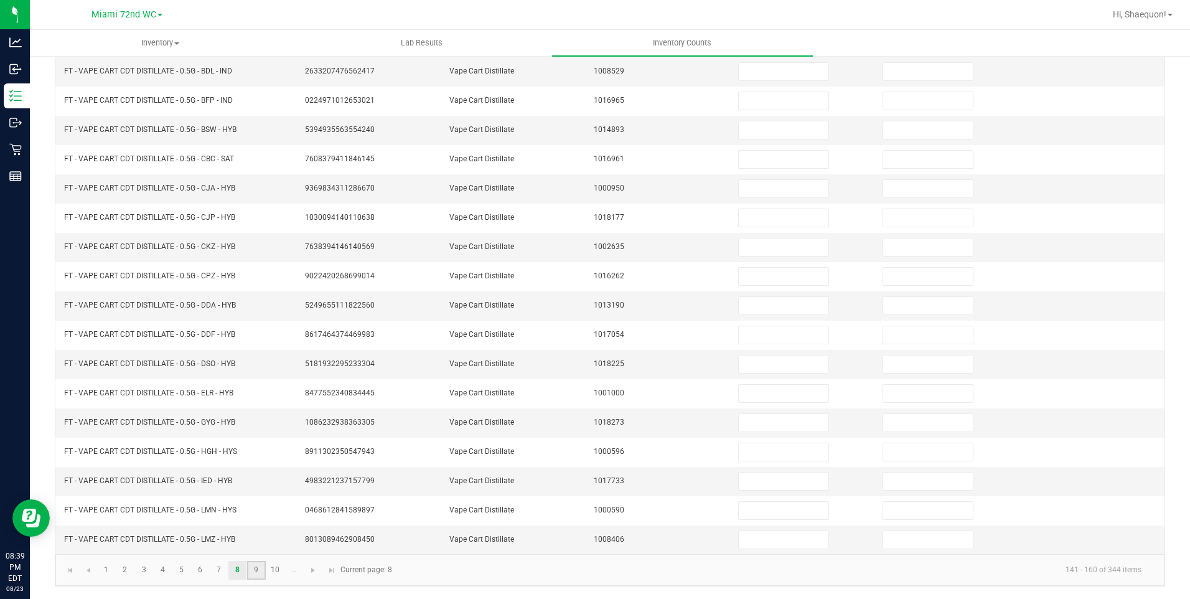
click at [254, 567] on link "9" at bounding box center [256, 570] width 18 height 19
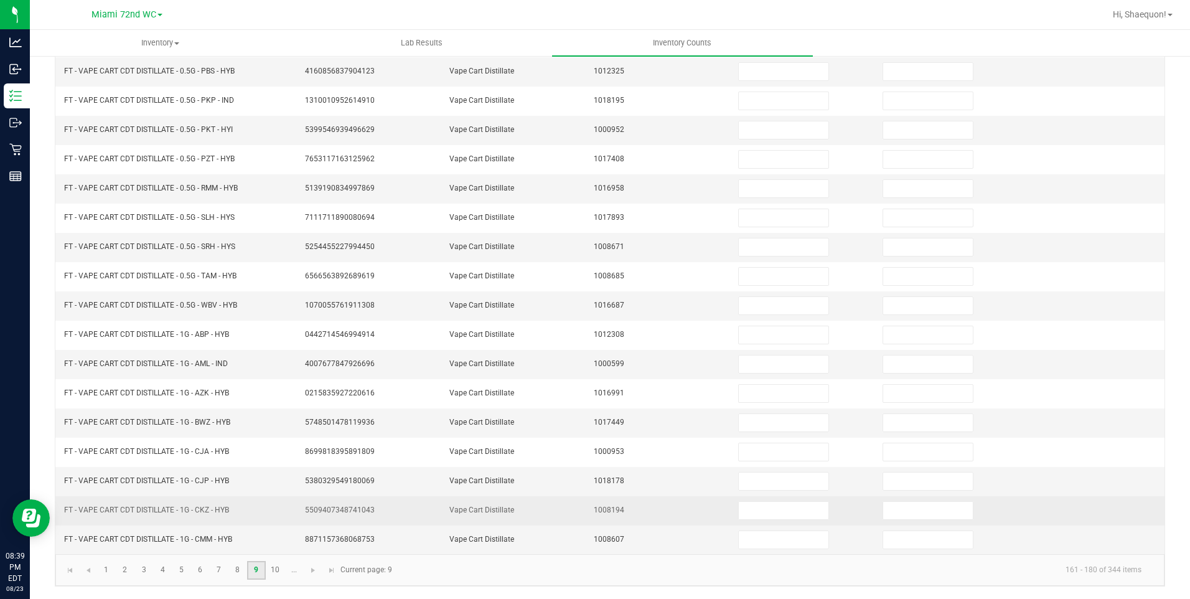
click at [275, 569] on link "10" at bounding box center [275, 570] width 18 height 19
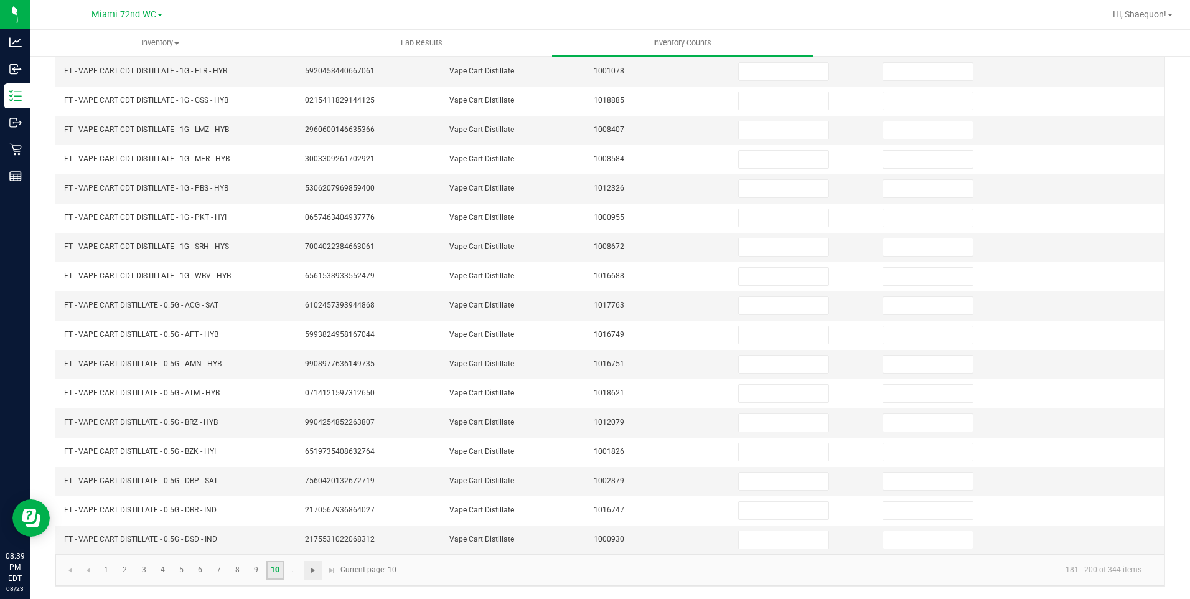
click at [311, 570] on span "Go to the next page" at bounding box center [313, 570] width 10 height 10
click at [151, 568] on link "12" at bounding box center [144, 570] width 18 height 19
click at [162, 569] on link "13" at bounding box center [163, 570] width 18 height 19
click at [180, 567] on link "14" at bounding box center [181, 570] width 18 height 19
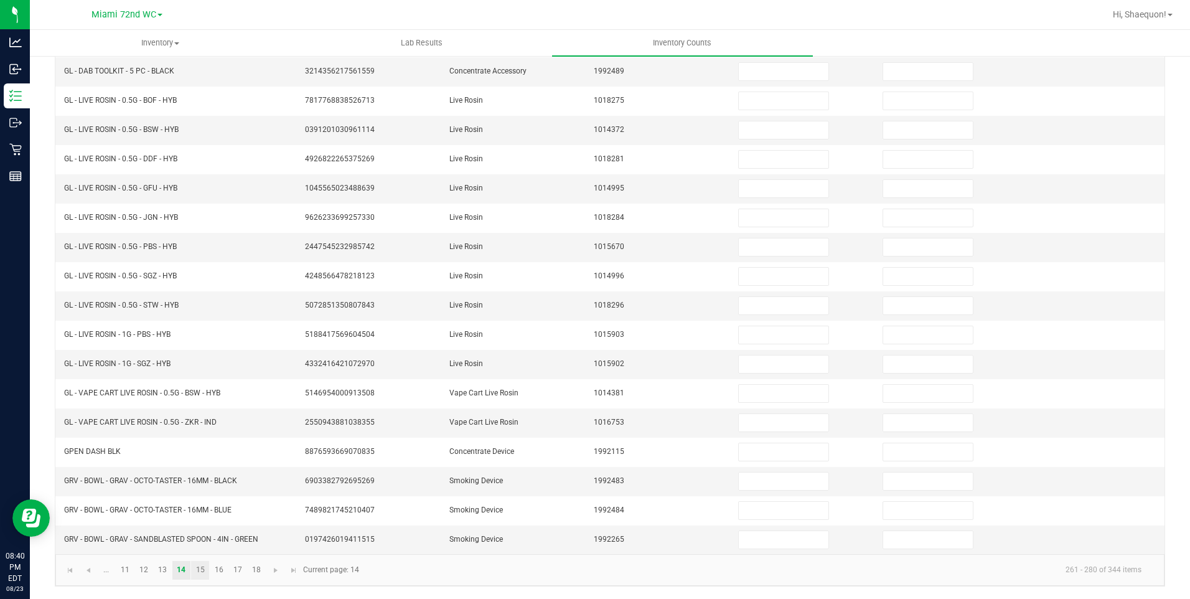
click at [201, 572] on link "15" at bounding box center [200, 570] width 18 height 19
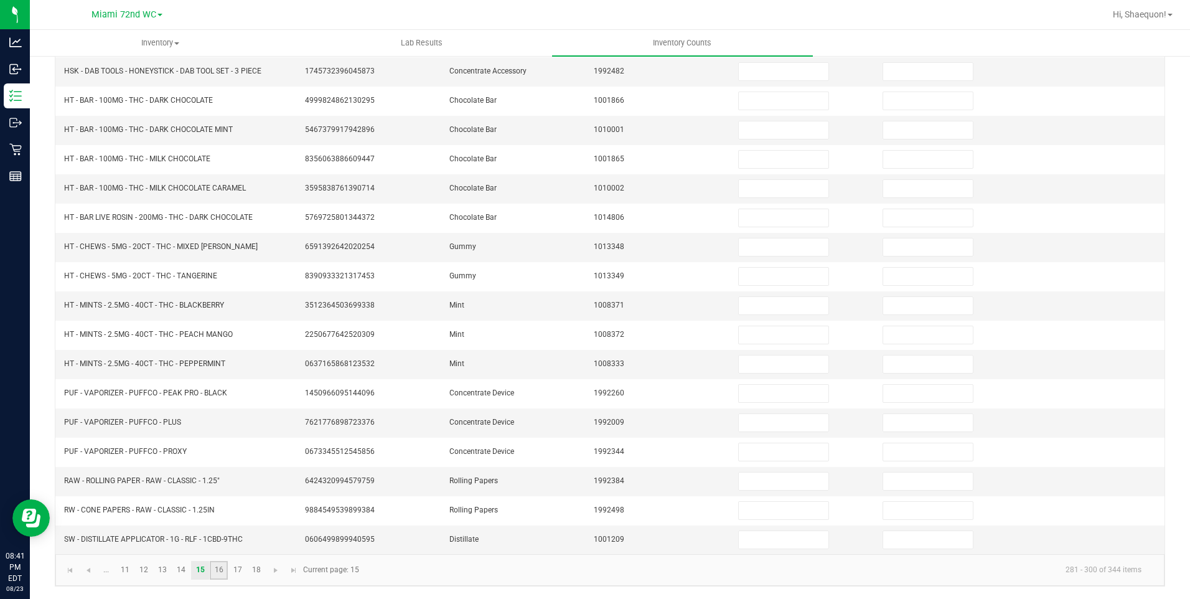
click at [220, 578] on link "16" at bounding box center [219, 570] width 18 height 19
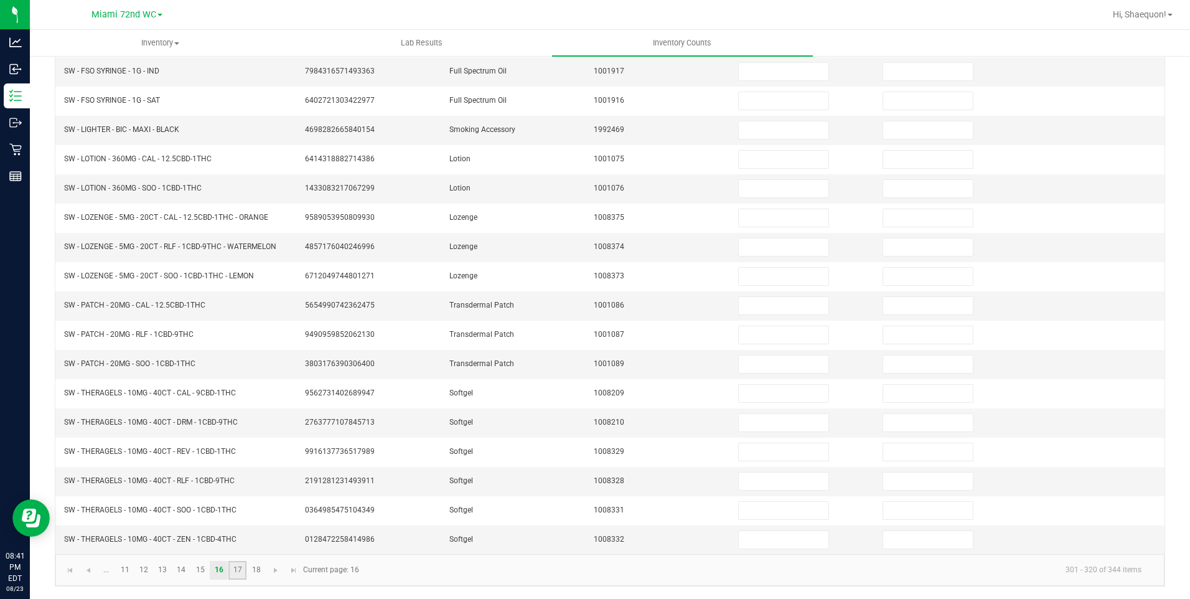
click at [236, 571] on link "17" at bounding box center [237, 570] width 18 height 19
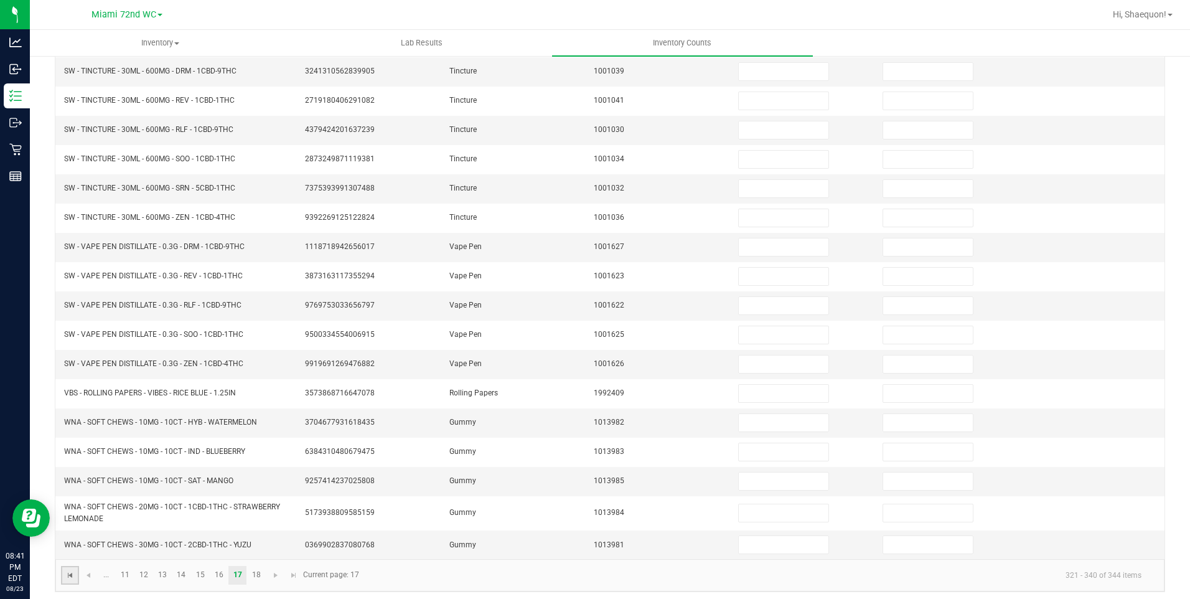
click at [65, 579] on span "Go to the first page" at bounding box center [70, 575] width 10 height 10
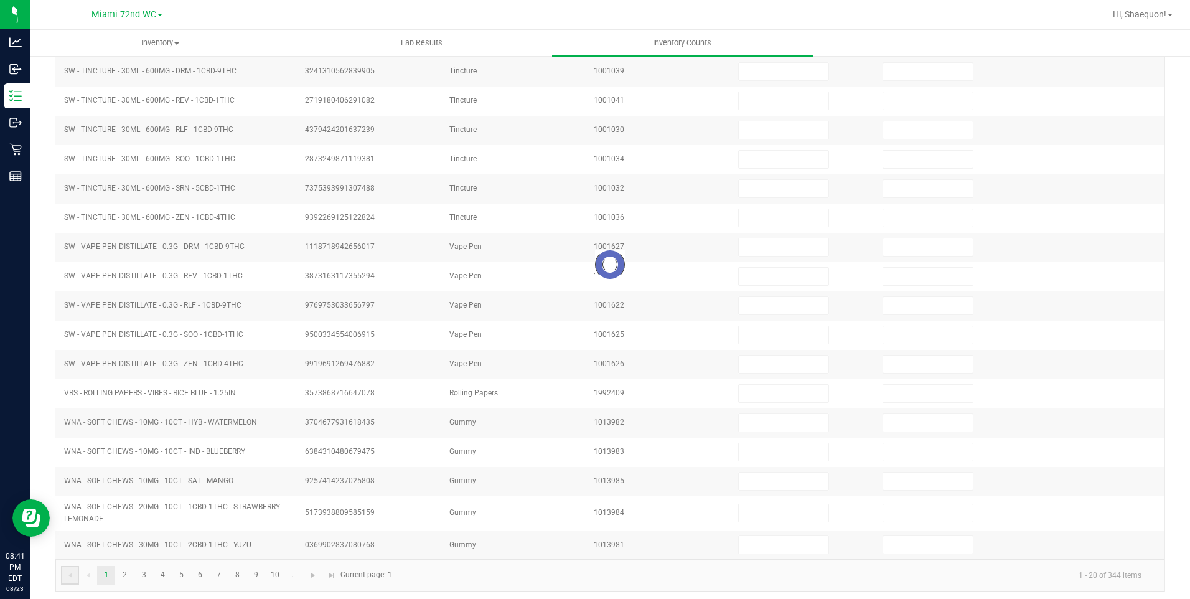
type input "1"
type input "2"
type input "1"
type input "3"
type input "11"
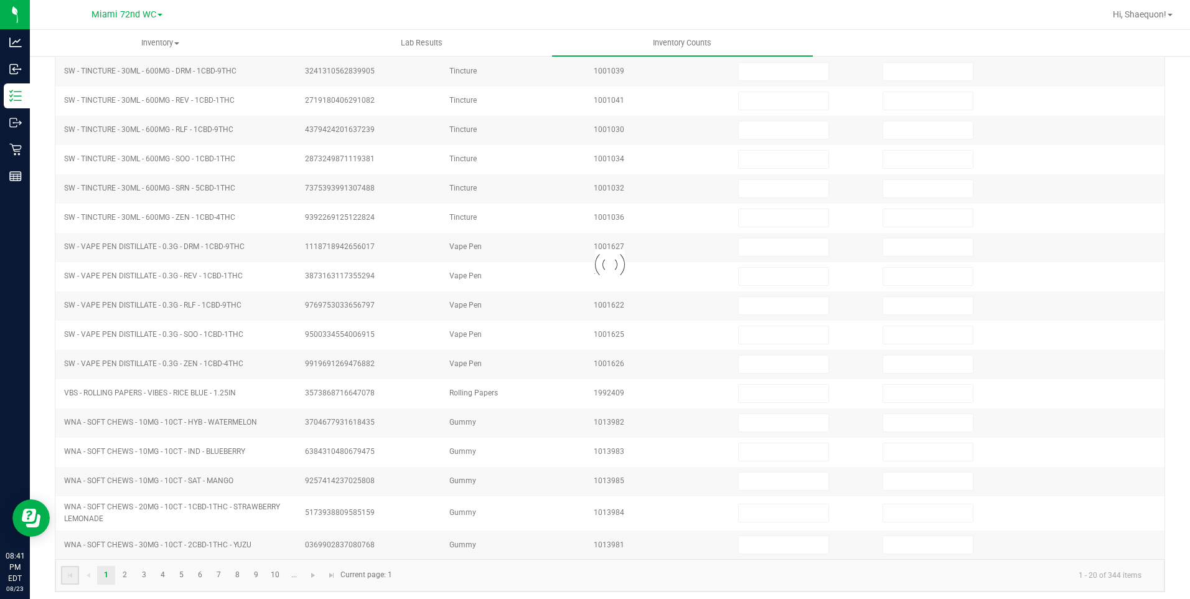
type input "15"
type input "4"
type input "8"
type input "12"
type input "2"
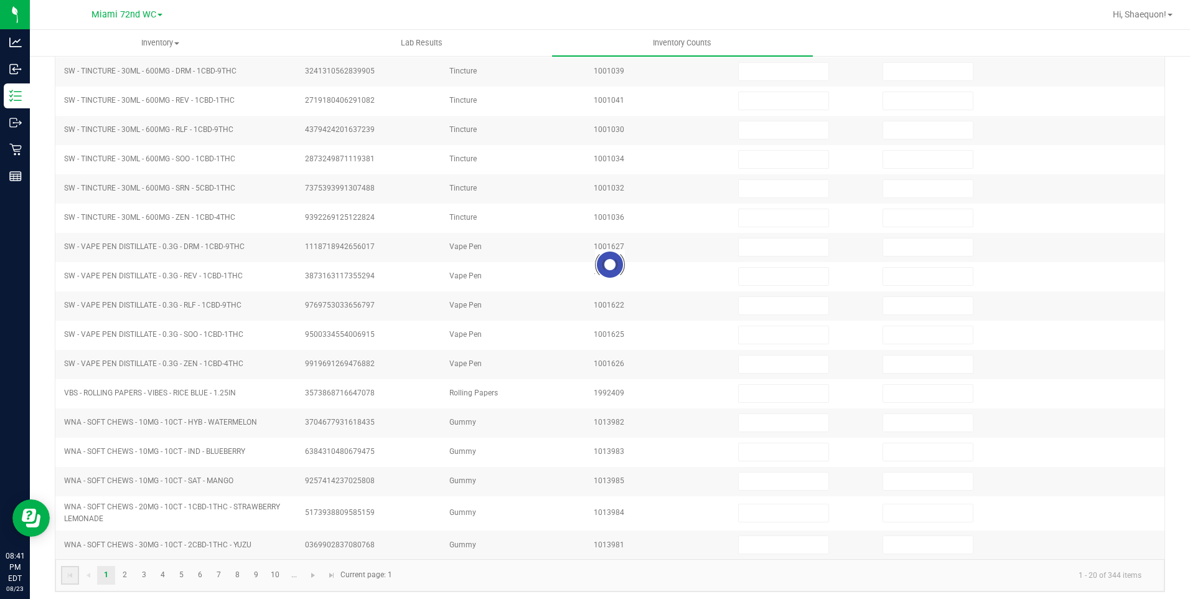
type input "17"
type input "20"
type input "4"
type input "0"
type input "1"
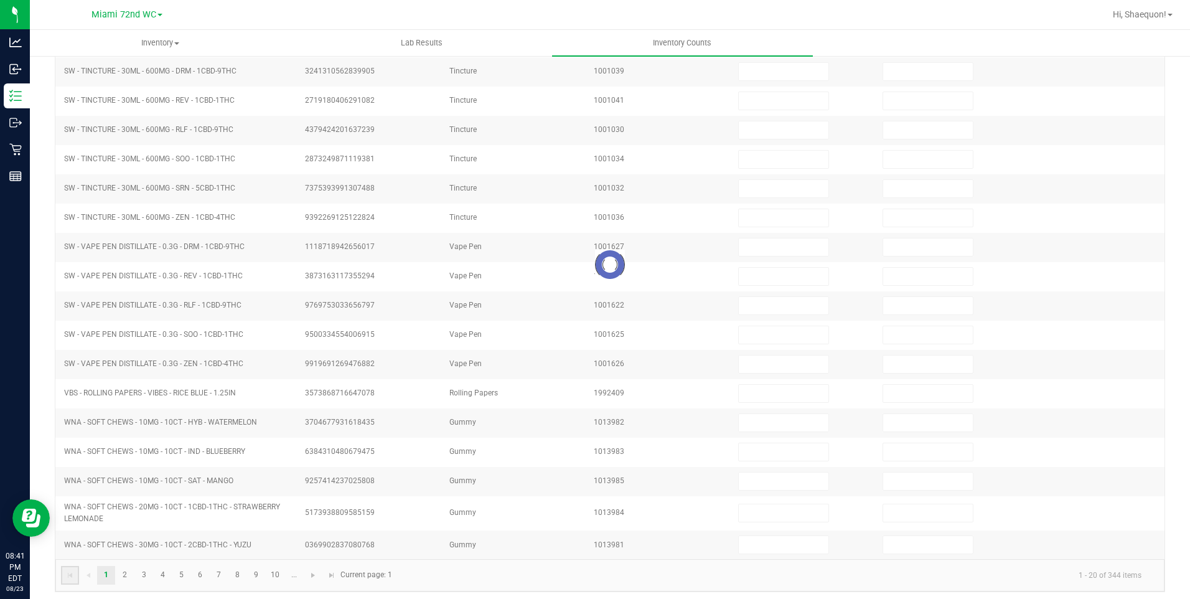
type input "10"
type input "20"
type input "5"
type input "4"
type input "12"
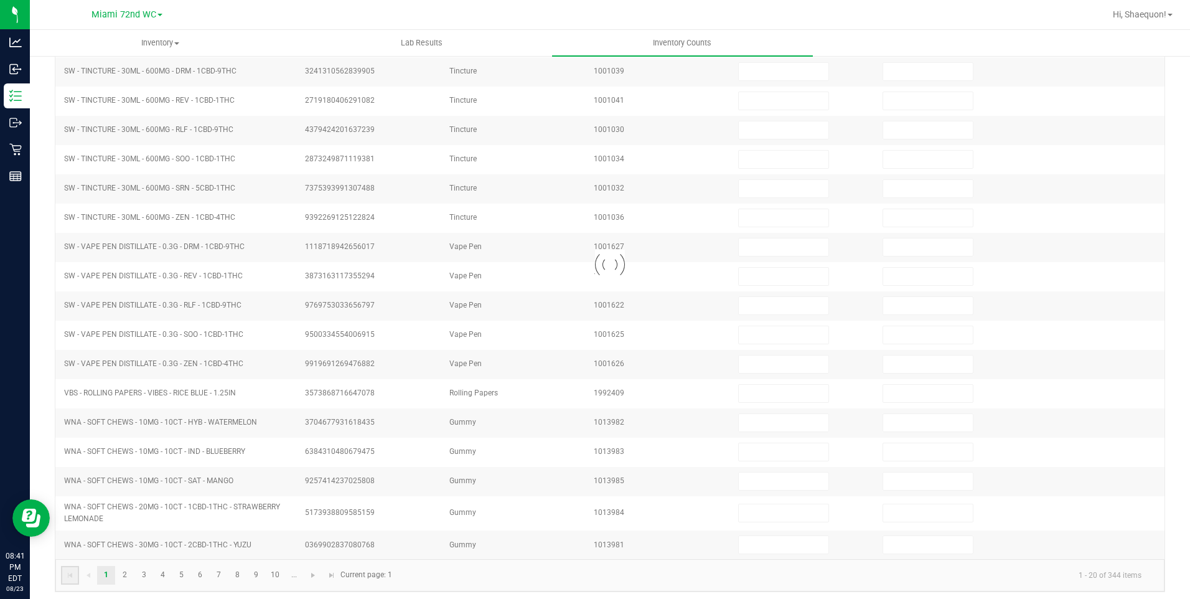
type input "15"
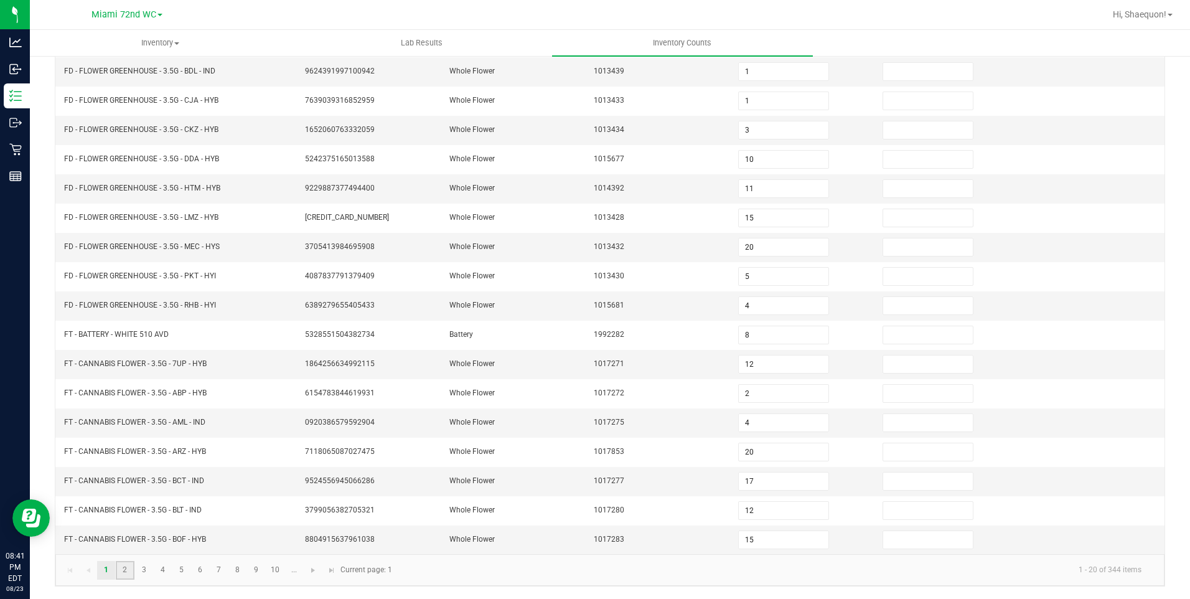
click at [117, 572] on link "2" at bounding box center [125, 570] width 18 height 19
type input "3"
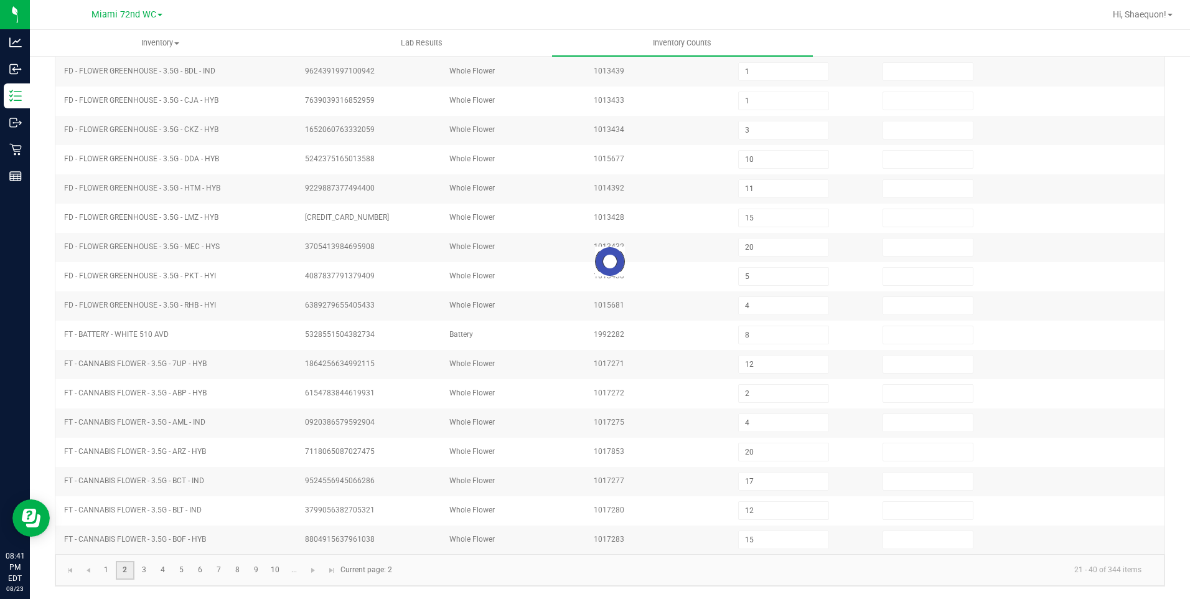
type input "16"
type input "2"
type input "20"
type input "9"
type input "20"
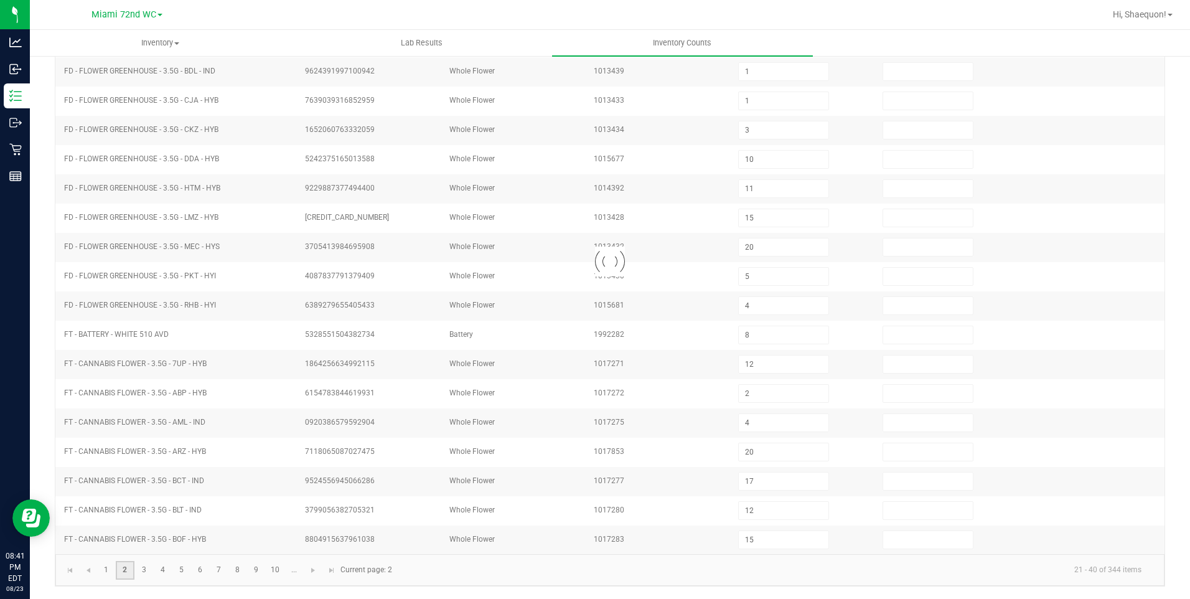
type input "9"
type input "20"
type input "14"
type input "7"
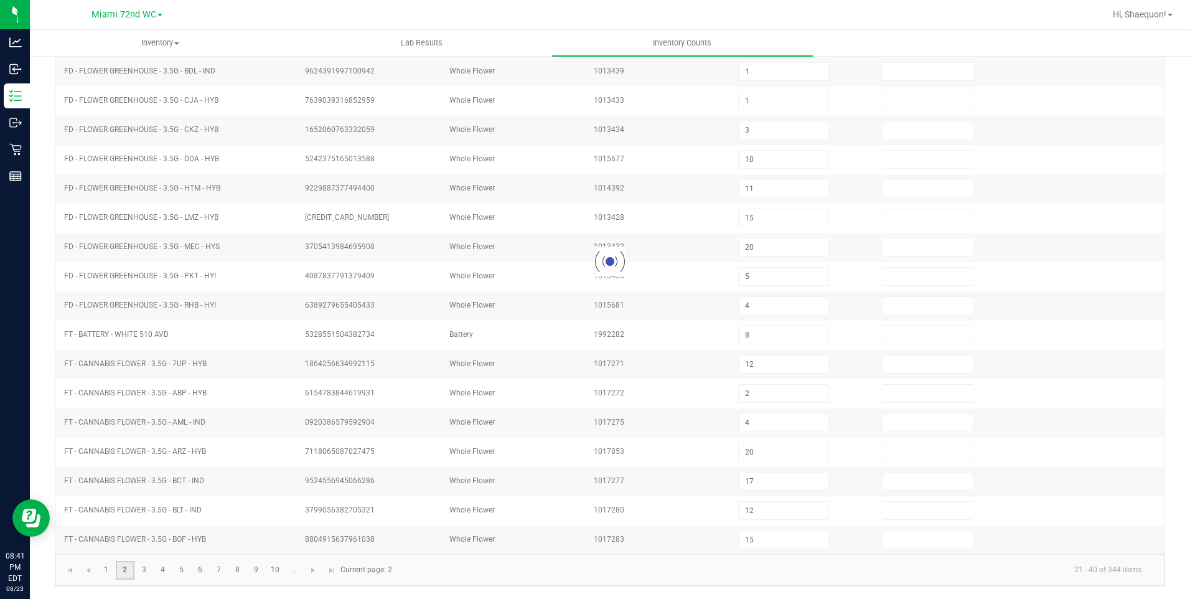
type input "3"
type input "8"
type input "13"
type input "10"
type input "15"
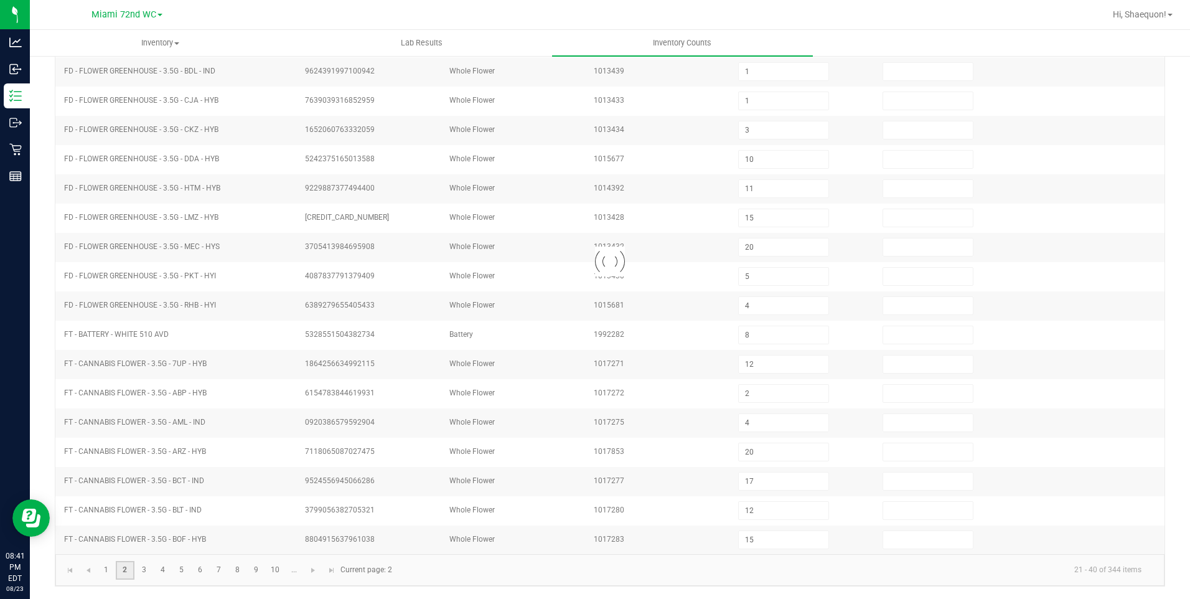
type input "30"
type input "14"
type input "26"
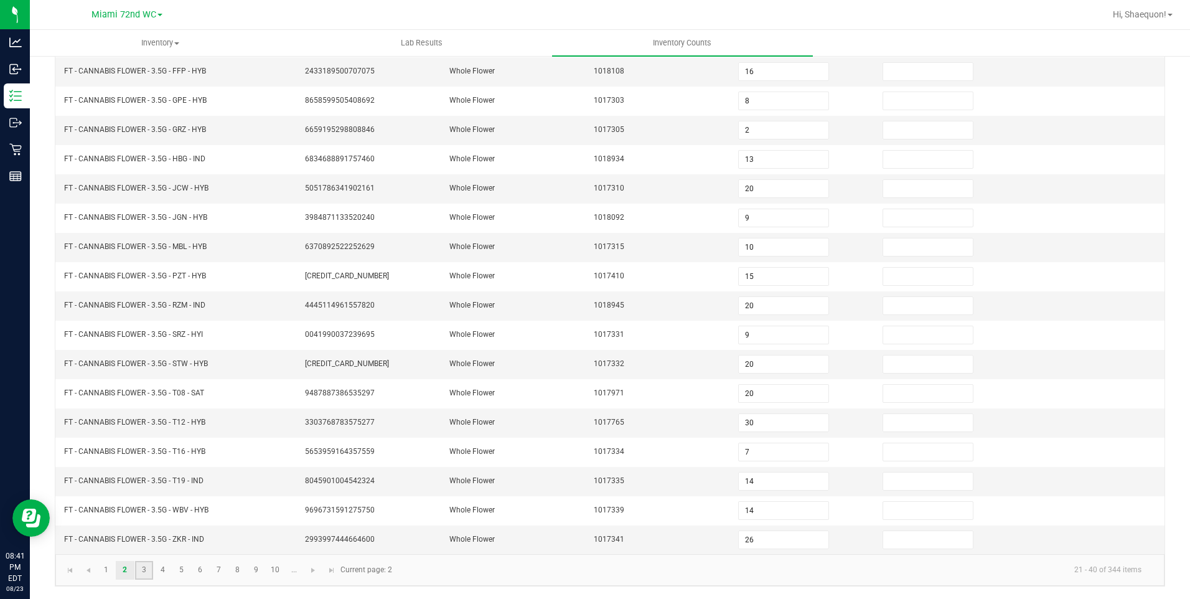
click at [145, 570] on link "3" at bounding box center [144, 570] width 18 height 19
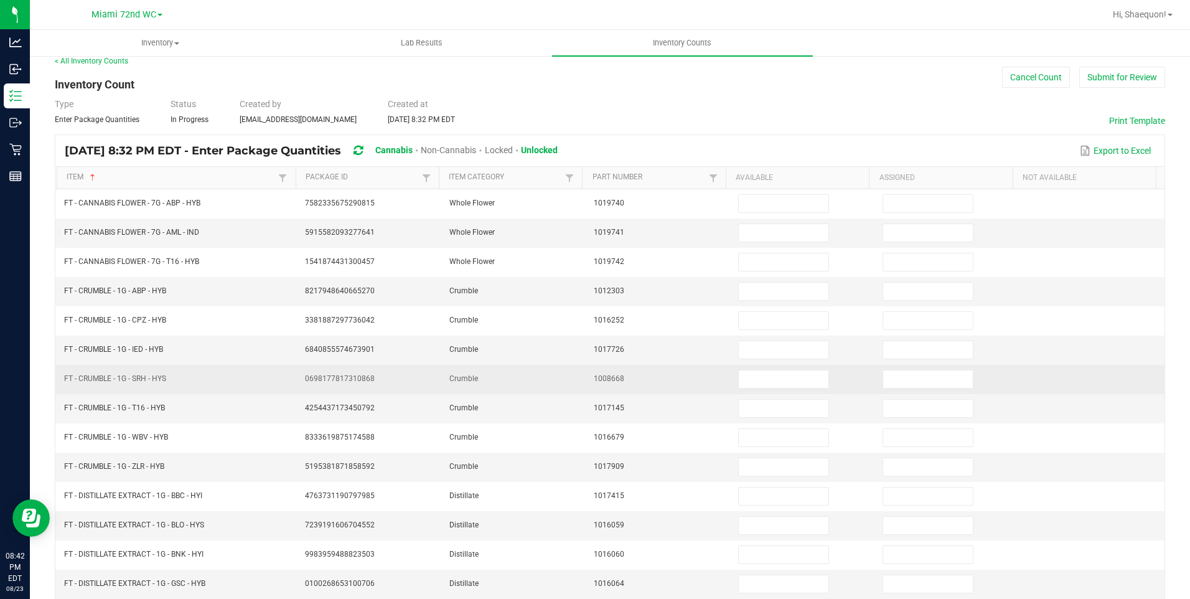
scroll to position [0, 0]
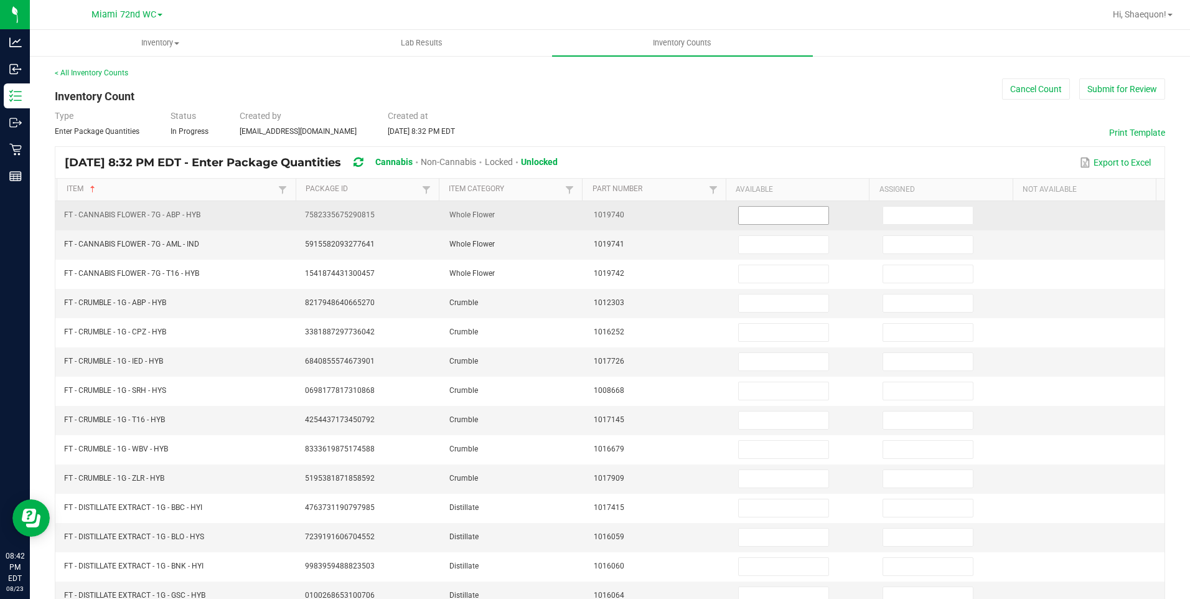
click at [789, 220] on input at bounding box center [784, 215] width 90 height 17
type input "20"
type input "14"
type input "1"
type input "2"
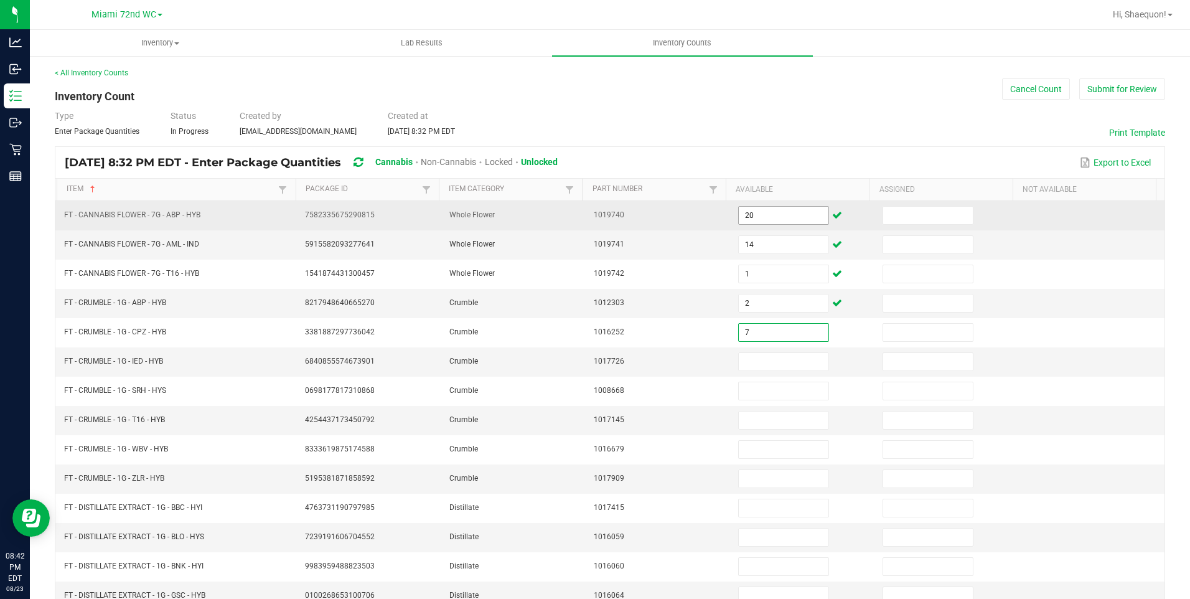
type input "7"
type input "1"
type input "4"
type input "5"
type input "1"
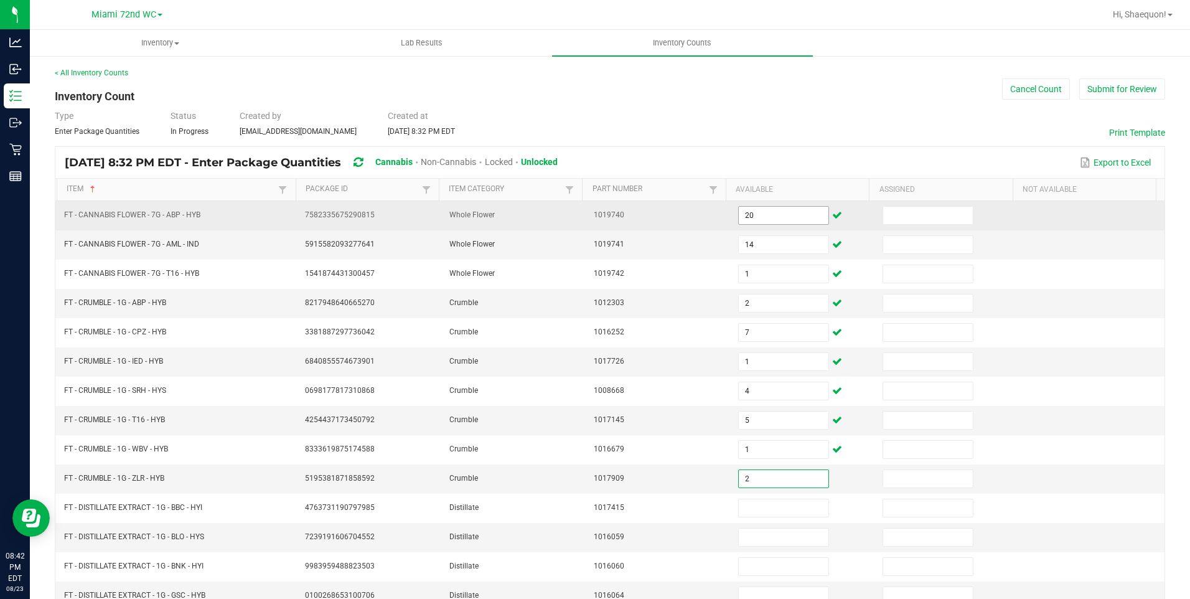
type input "2"
type input "11"
type input "10"
type input "4"
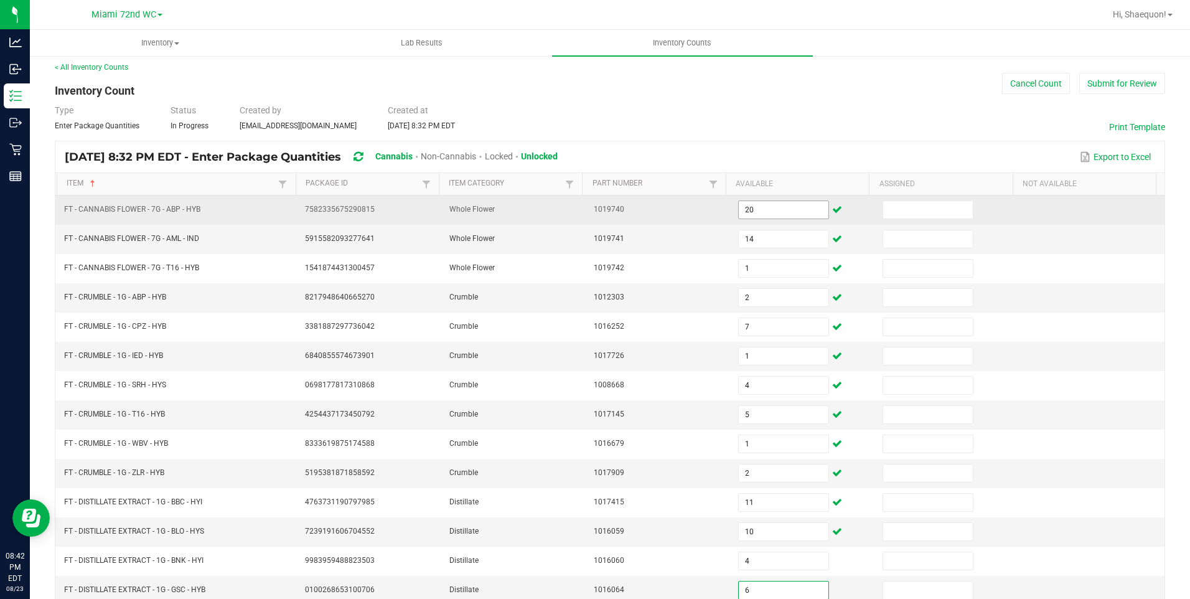
type input "6"
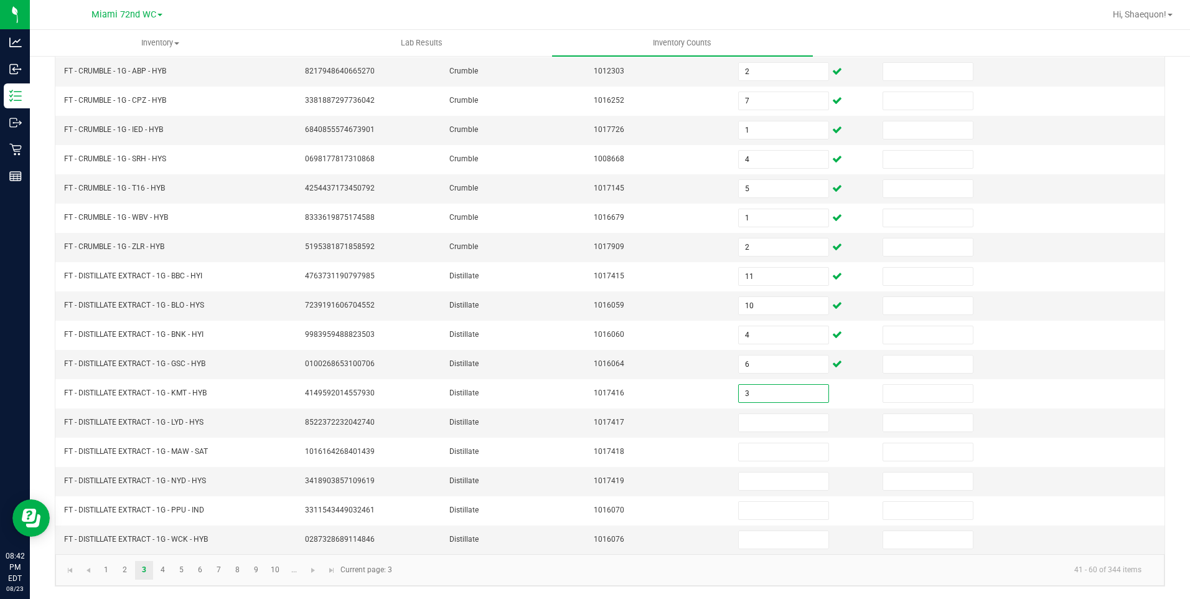
type input "3"
type input "11"
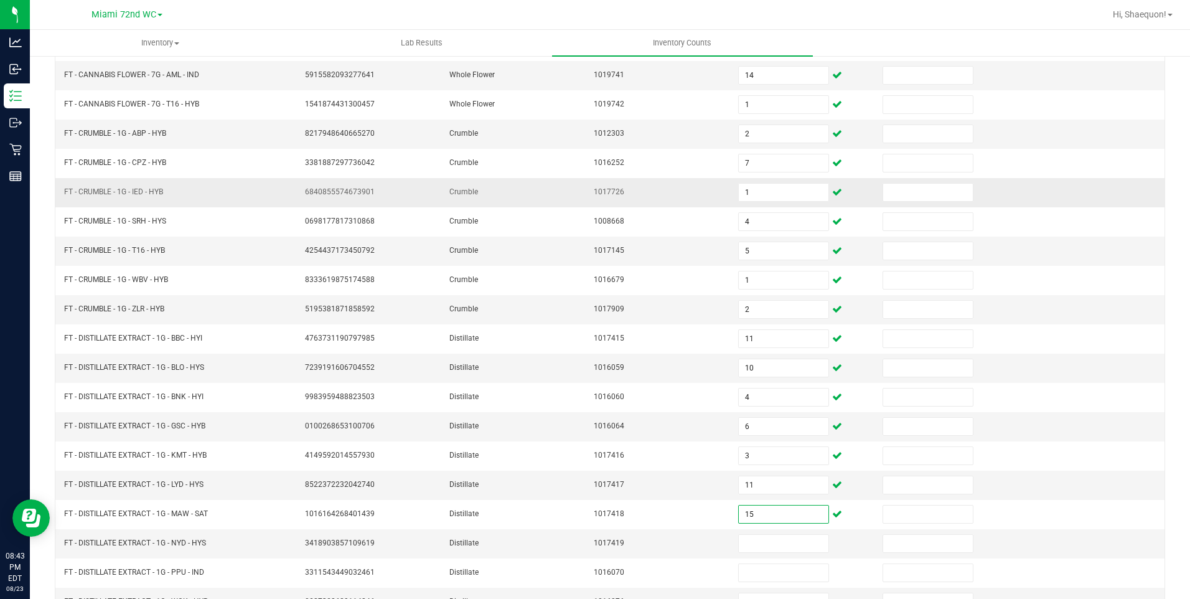
scroll to position [107, 0]
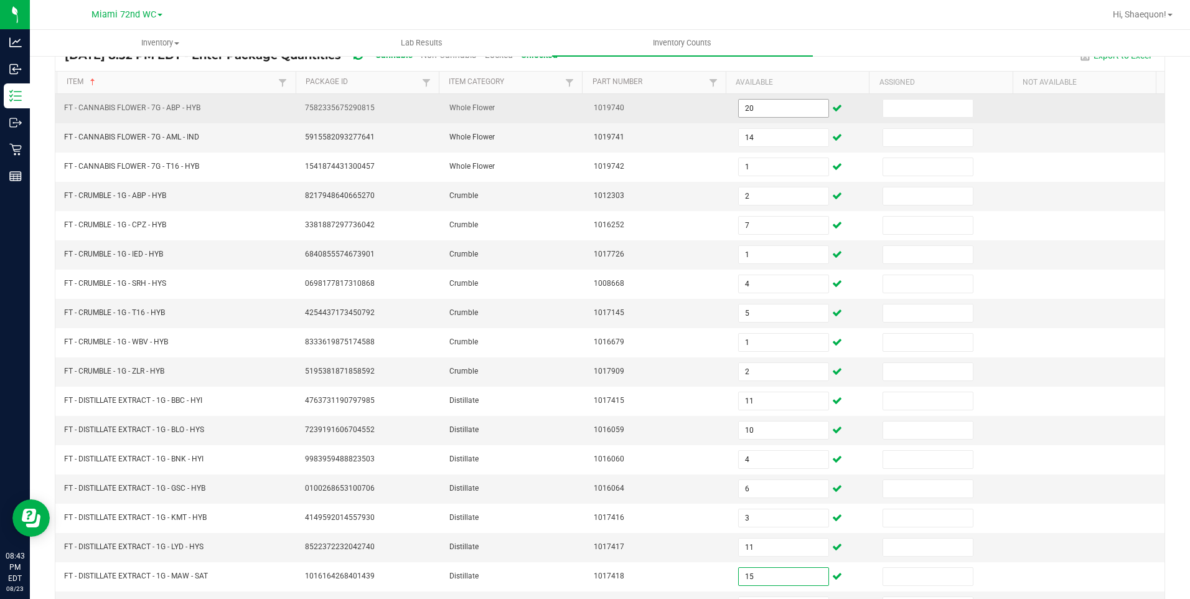
type input "15"
click at [762, 110] on input "20" at bounding box center [784, 108] width 90 height 17
type input "20"
type input "1"
type input "2"
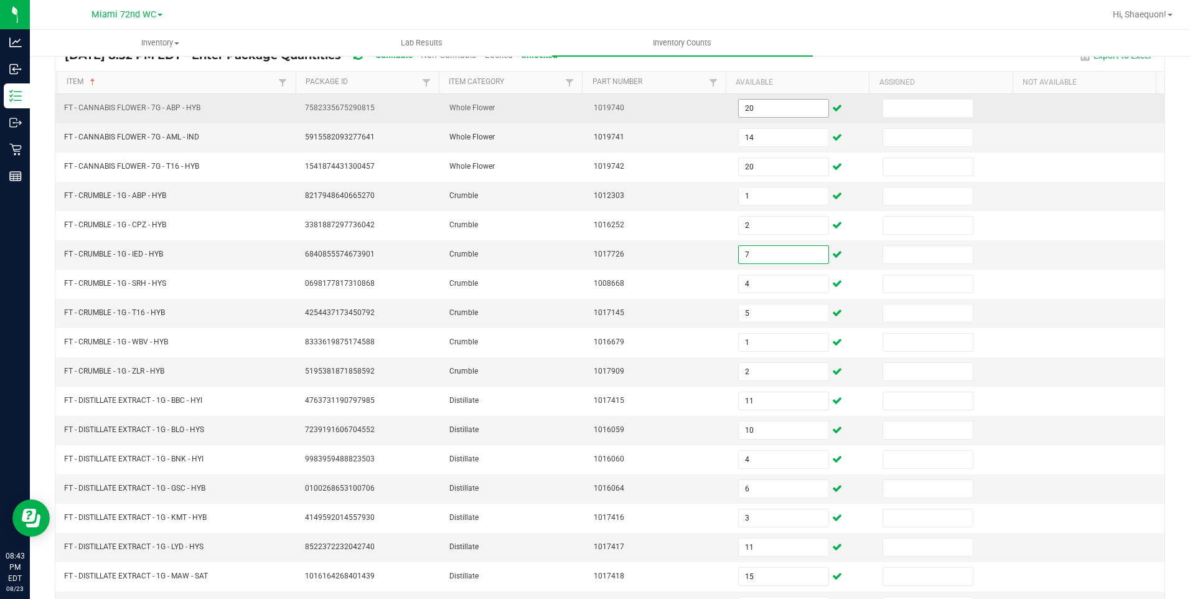
type input "7"
type input "1"
type input "4"
type input "5"
type input "1"
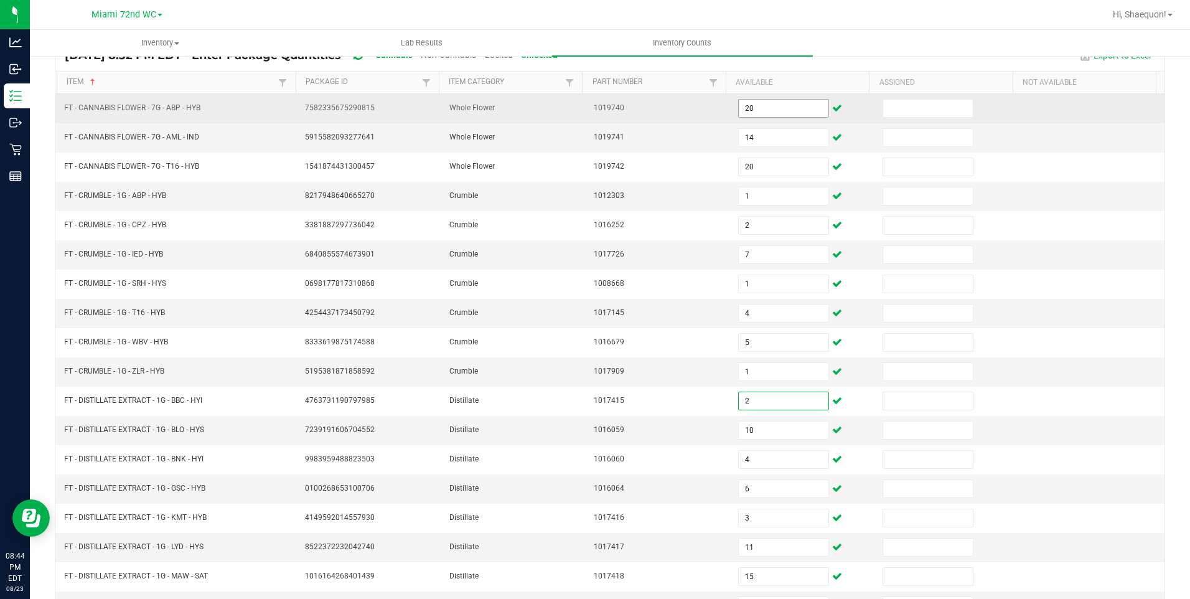
type input "2"
type input "11"
type input "10"
type input "4"
type input "6"
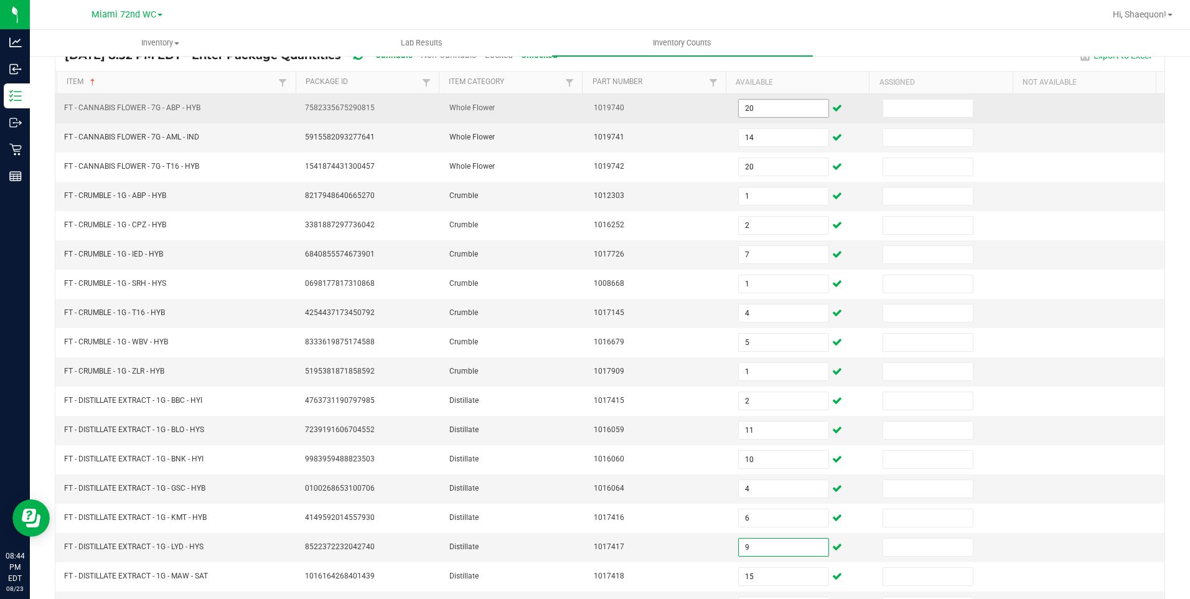
type input "9"
type input "11"
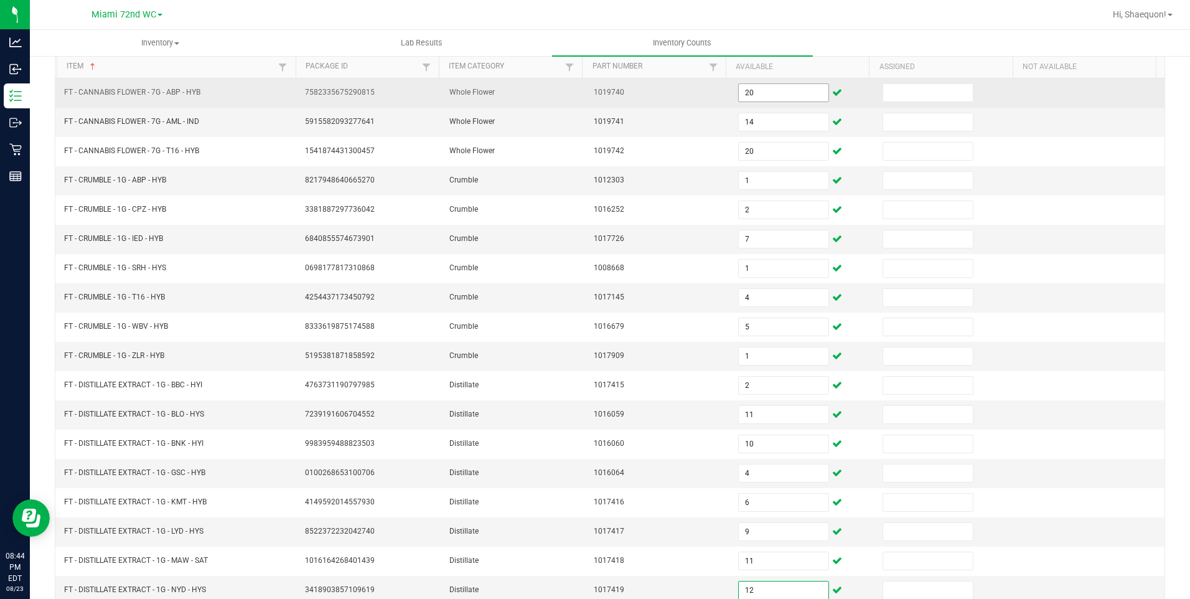
type input "12"
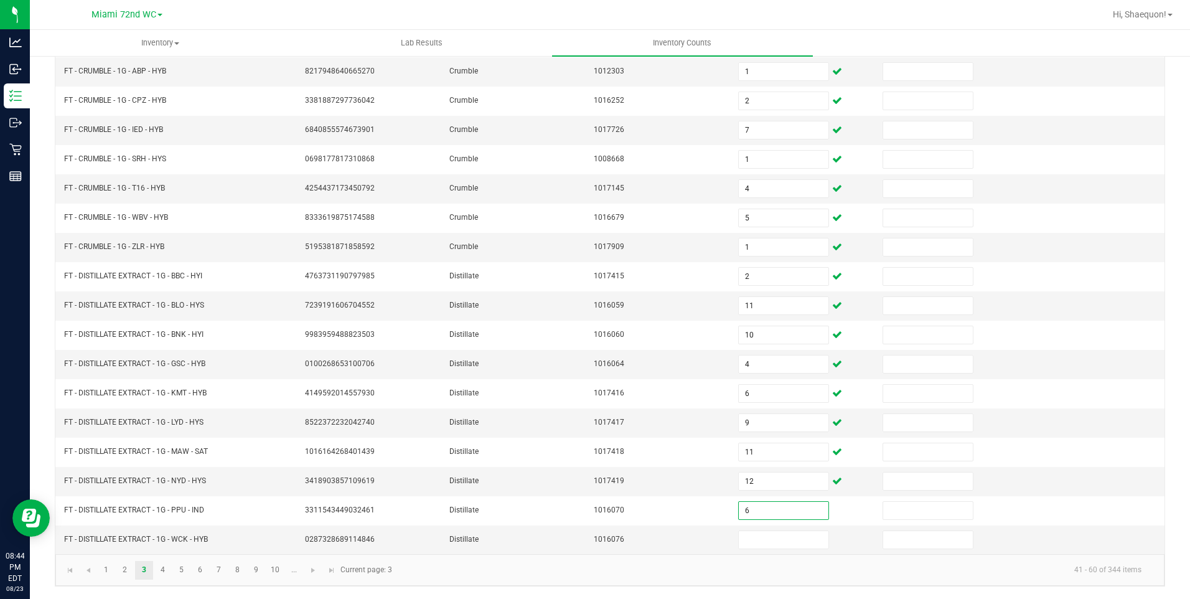
type input "6"
type input "9"
click at [490, 562] on kendo-pager-info "41 - 60 of 344 items" at bounding box center [775, 569] width 752 height 21
click at [164, 570] on link "4" at bounding box center [163, 570] width 18 height 19
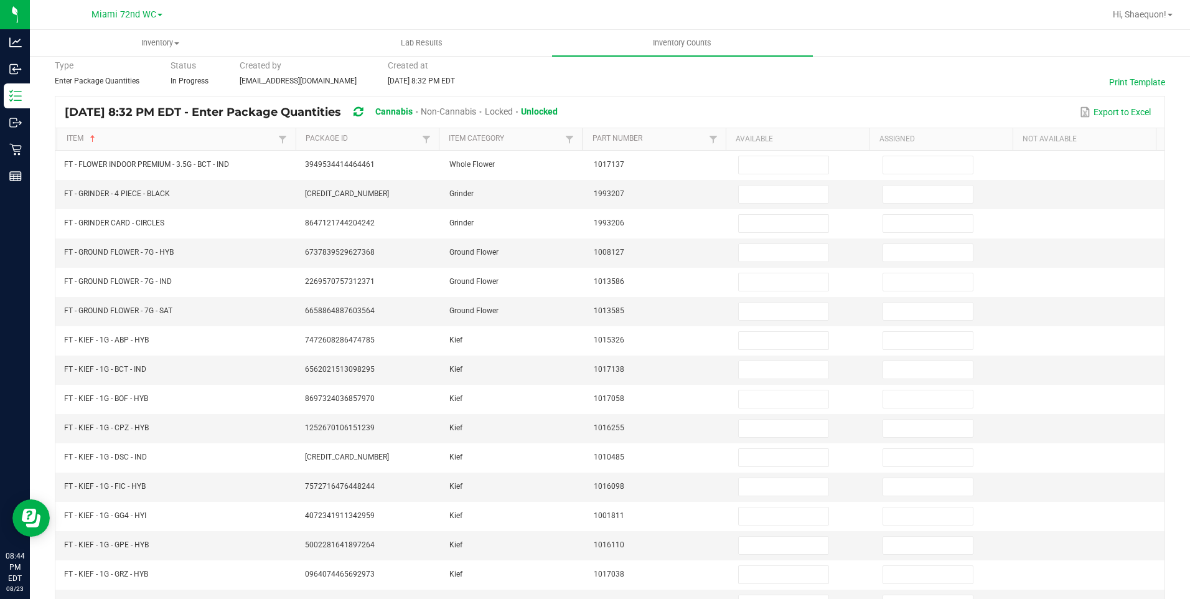
scroll to position [0, 0]
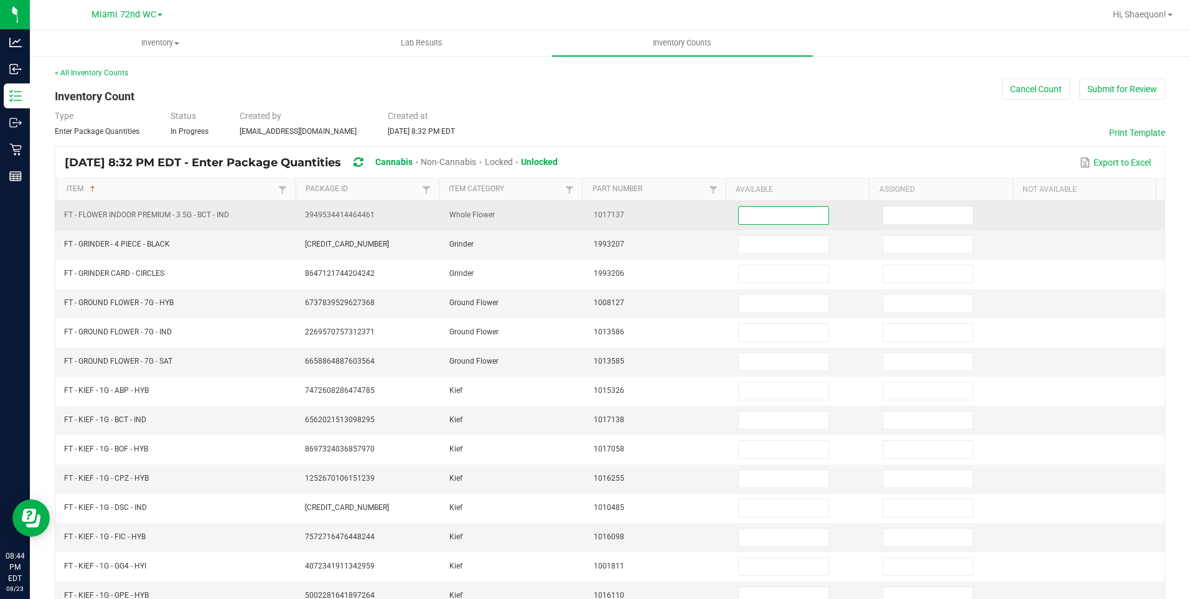
click at [790, 217] on input at bounding box center [784, 215] width 90 height 17
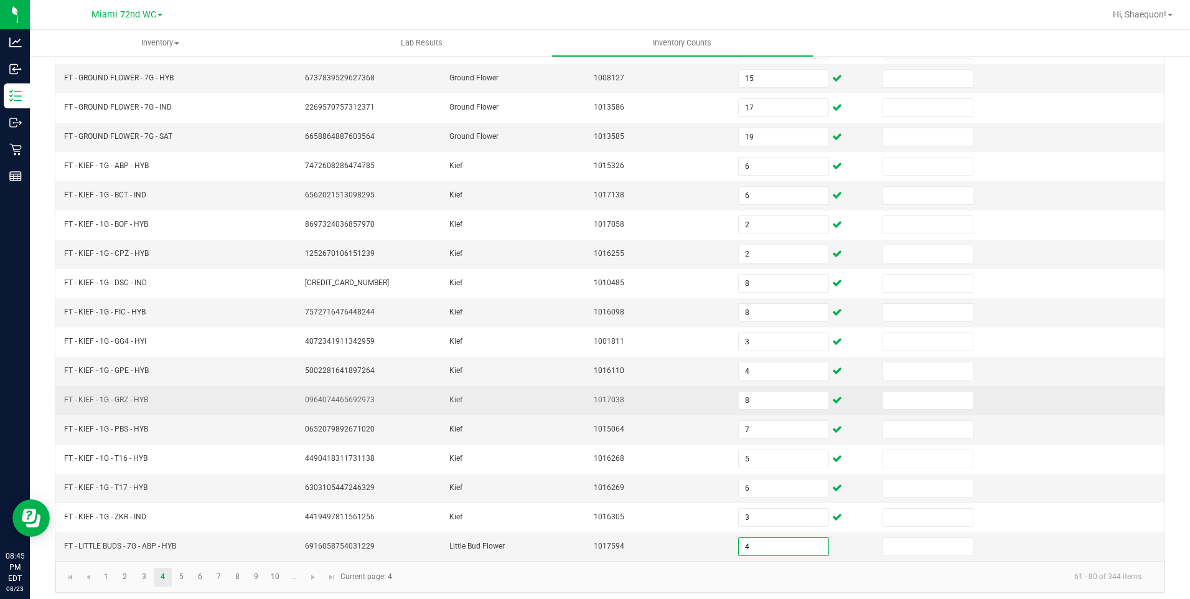
scroll to position [231, 0]
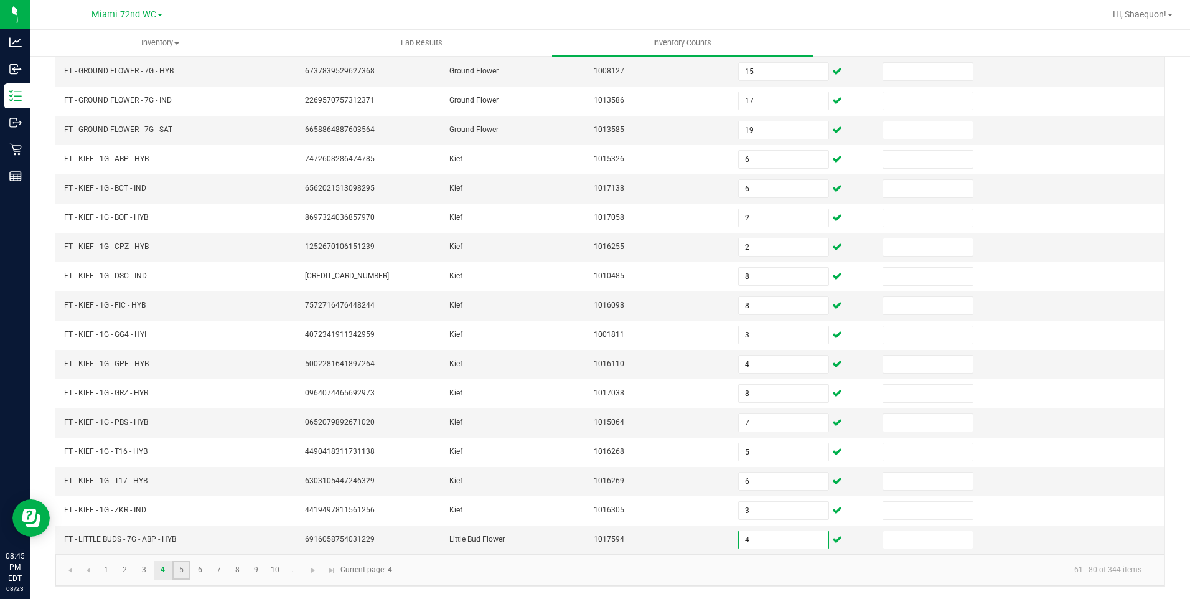
click at [180, 571] on link "5" at bounding box center [181, 570] width 18 height 19
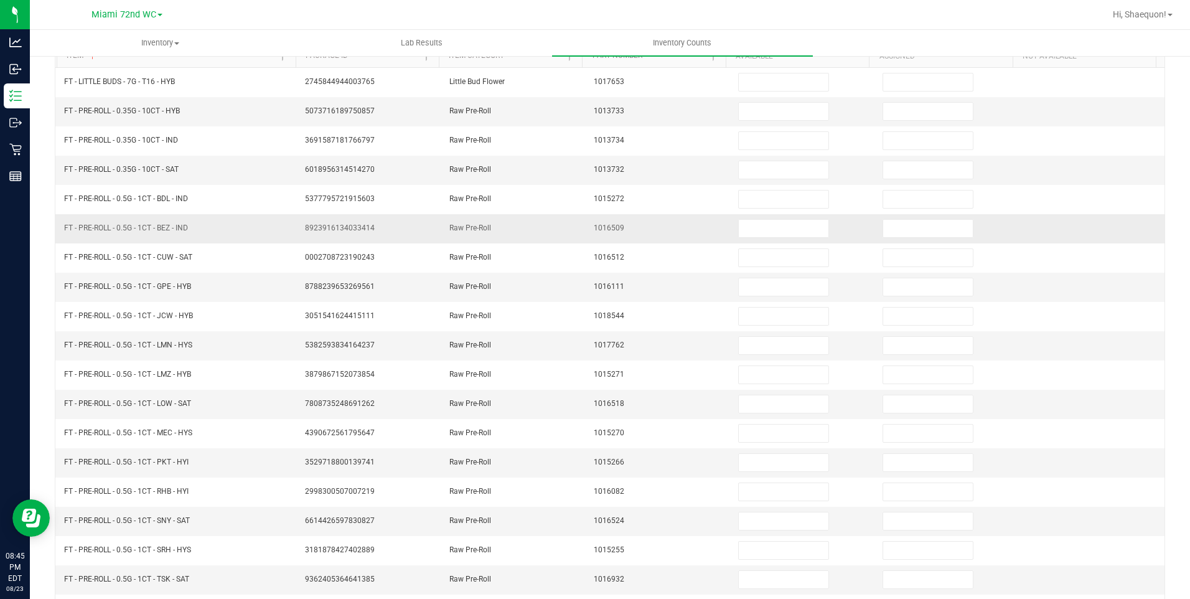
scroll to position [45, 0]
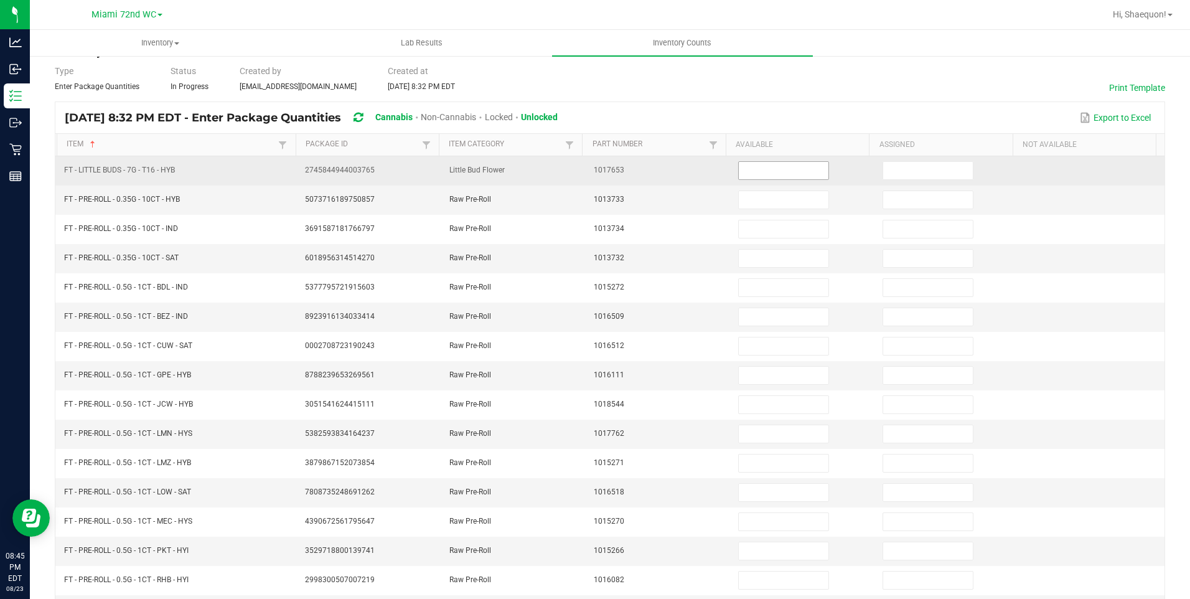
click at [768, 164] on input at bounding box center [784, 170] width 90 height 17
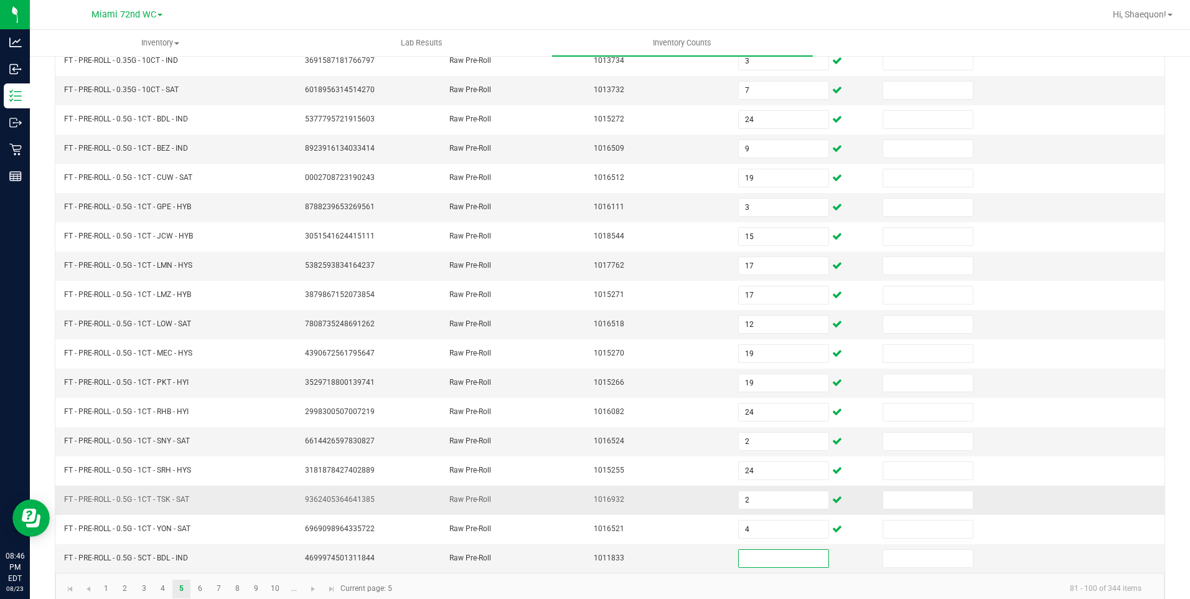
scroll to position [231, 0]
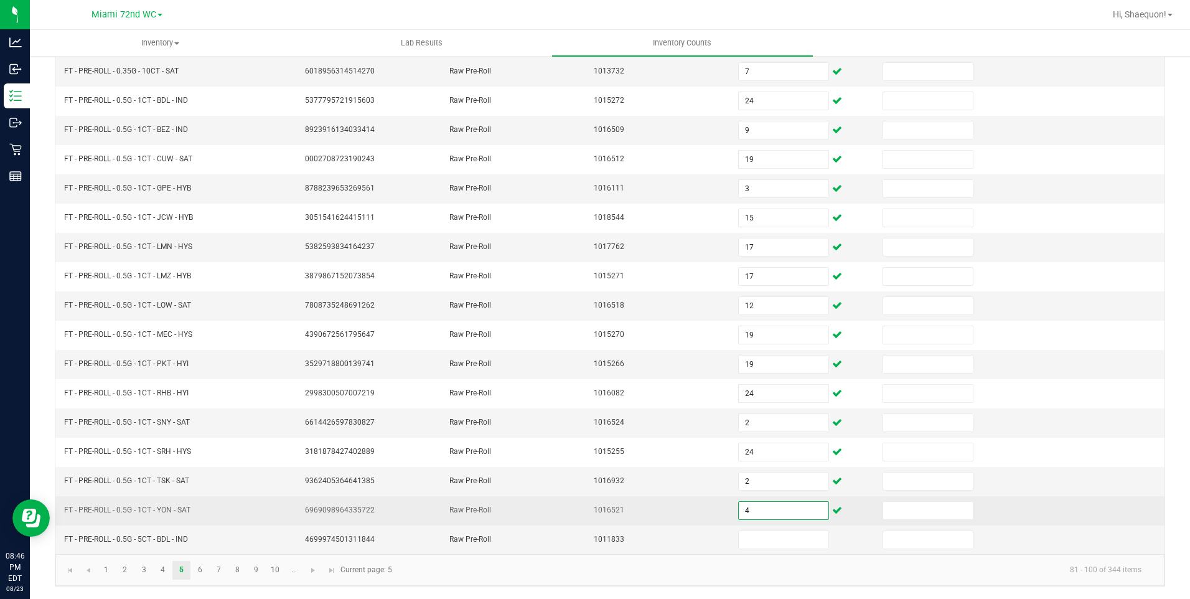
click at [745, 512] on input "4" at bounding box center [784, 510] width 90 height 17
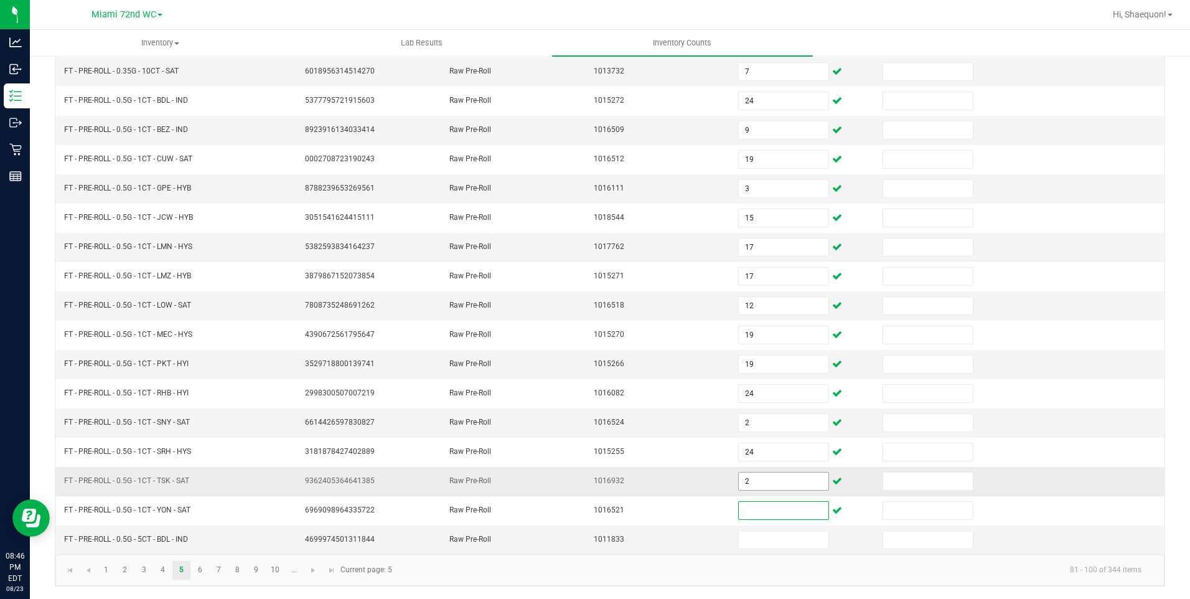
click at [747, 479] on input "2" at bounding box center [784, 480] width 90 height 17
click at [688, 568] on kendo-pager-info "81 - 100 of 344 items" at bounding box center [775, 569] width 752 height 21
click at [201, 577] on link "6" at bounding box center [200, 570] width 18 height 19
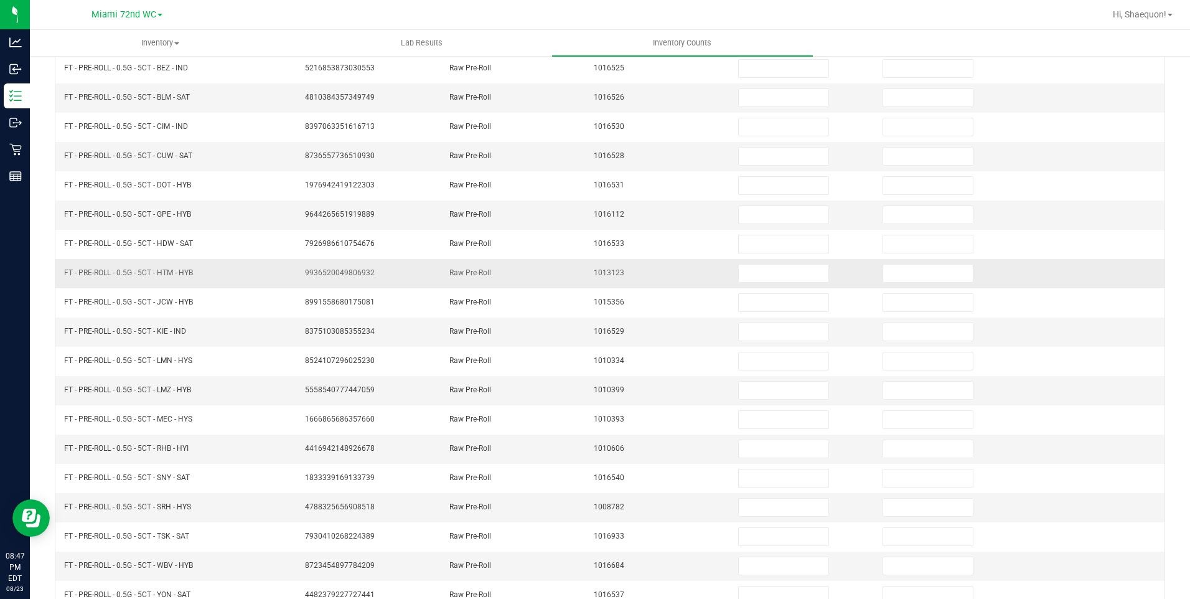
scroll to position [0, 0]
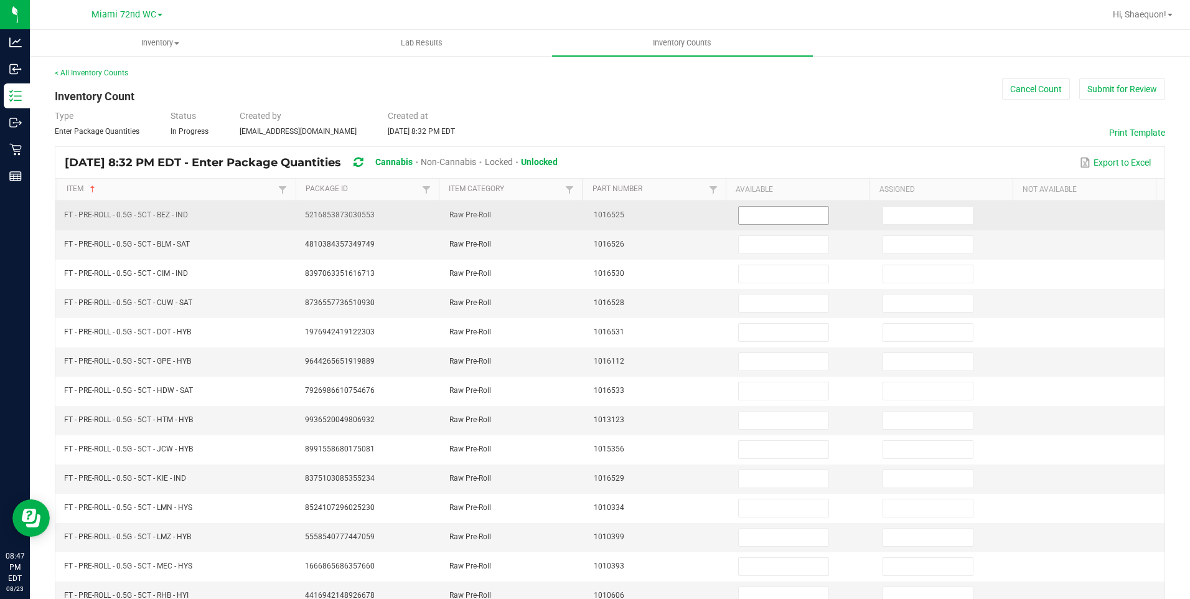
click at [773, 216] on input at bounding box center [784, 215] width 90 height 17
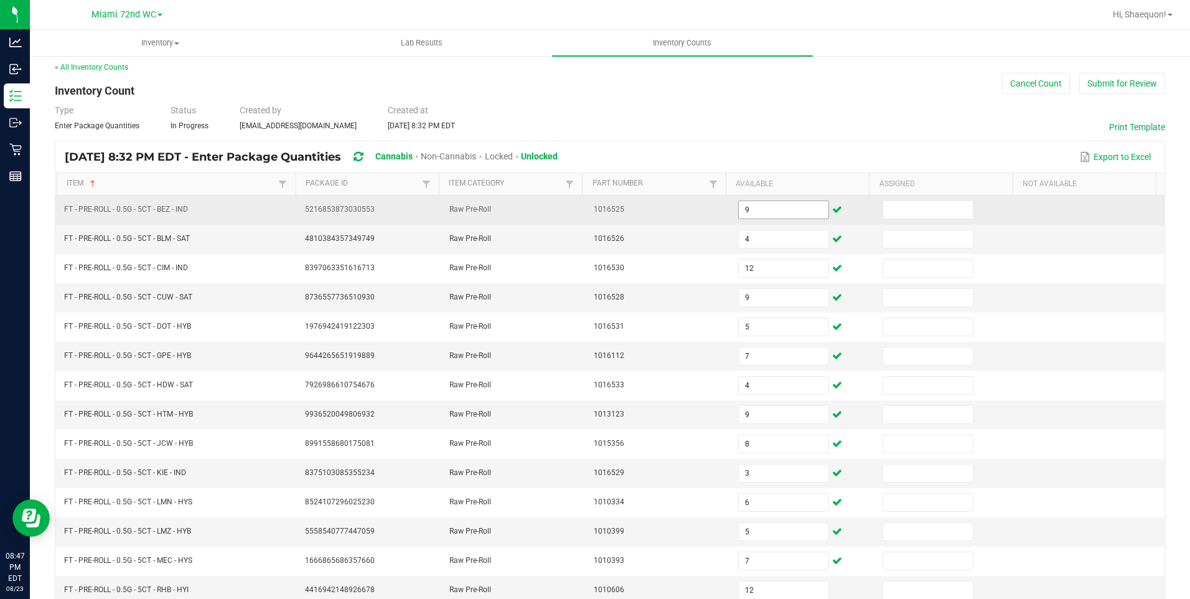
scroll to position [231, 0]
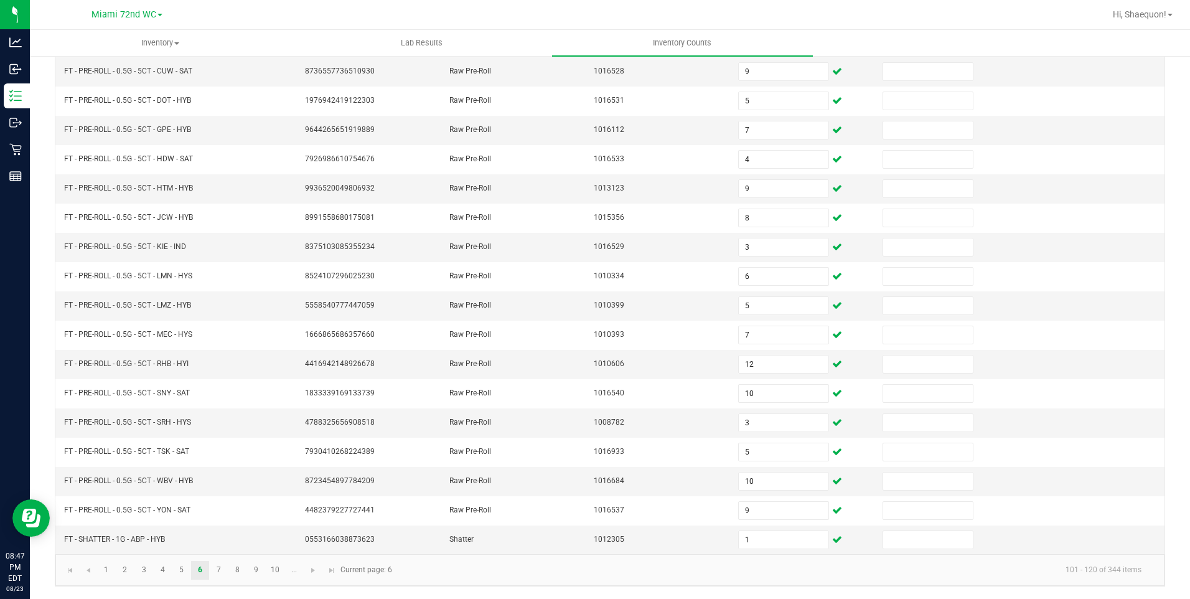
click at [696, 574] on kendo-pager-info "101 - 120 of 344 items" at bounding box center [775, 569] width 752 height 21
click at [215, 569] on link "7" at bounding box center [219, 570] width 18 height 19
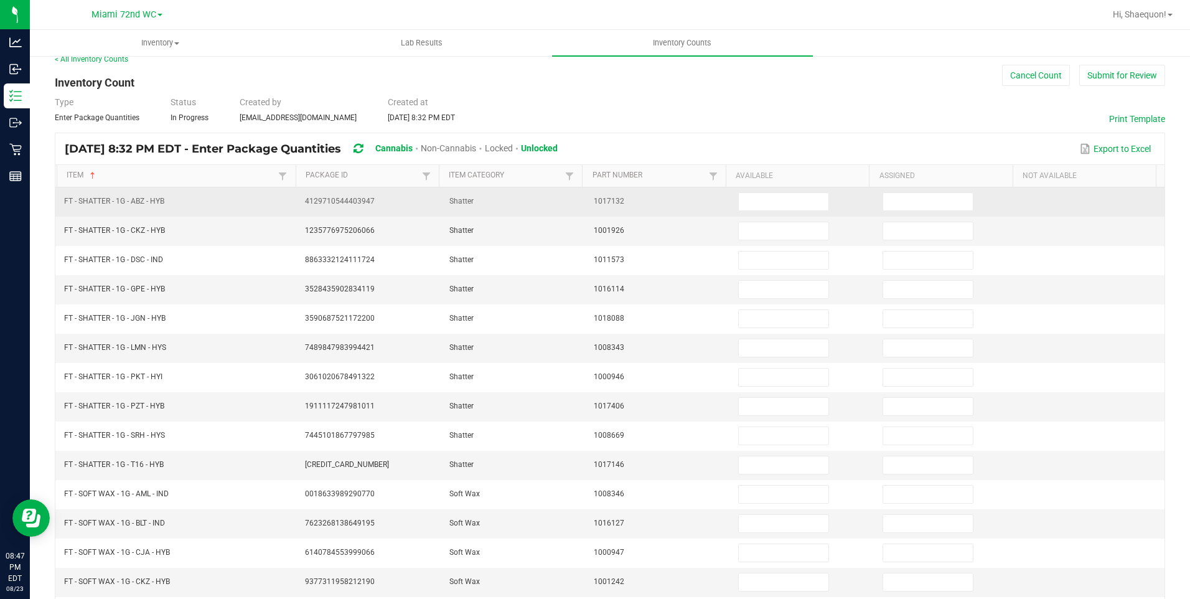
scroll to position [0, 0]
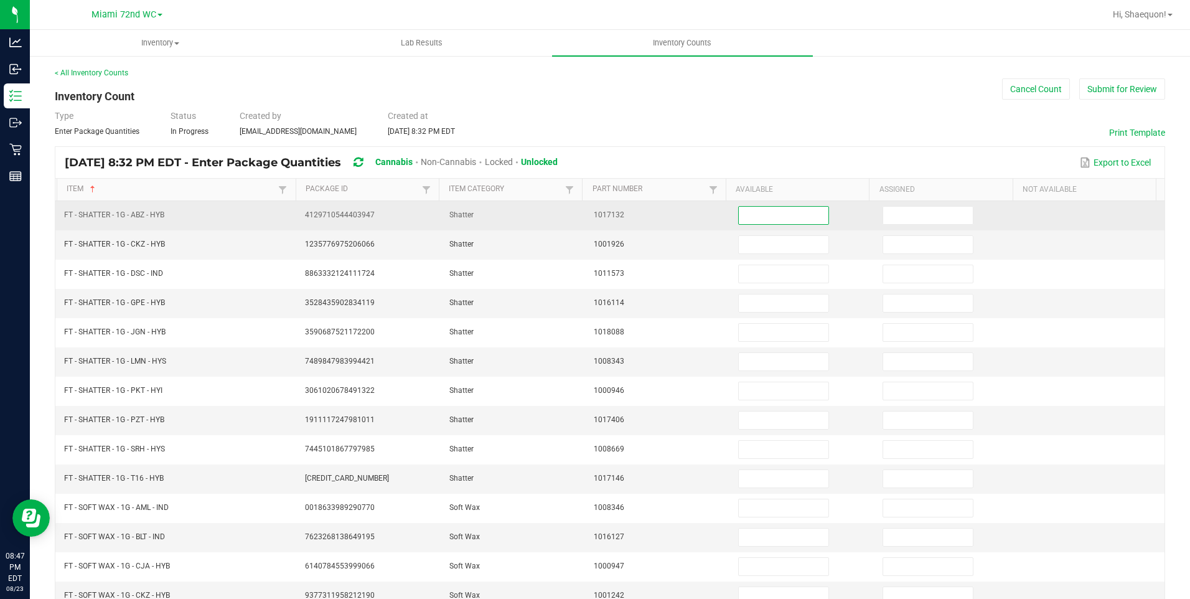
click at [760, 221] on input at bounding box center [784, 215] width 90 height 17
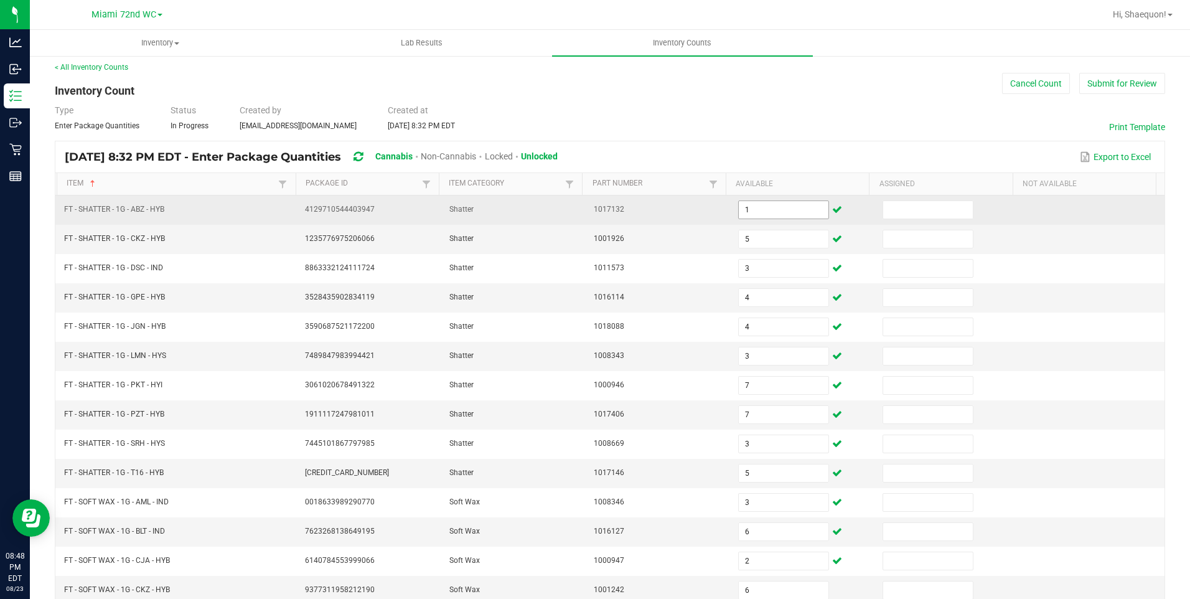
scroll to position [231, 0]
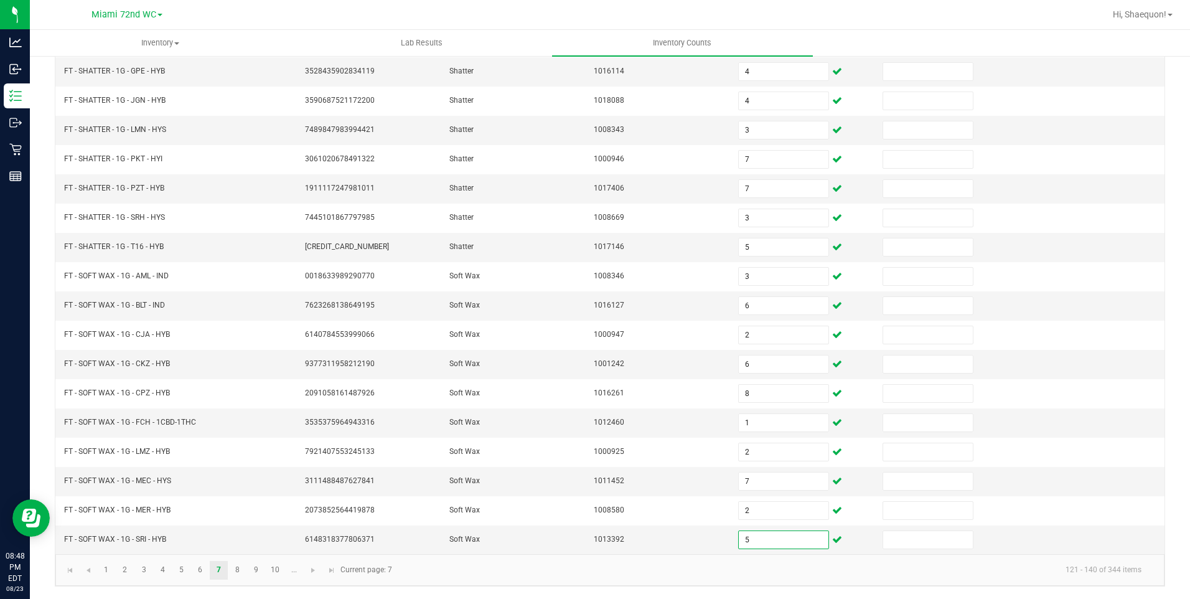
click at [604, 562] on kendo-pager-info "121 - 140 of 344 items" at bounding box center [775, 569] width 752 height 21
click at [241, 572] on link "8" at bounding box center [237, 570] width 18 height 19
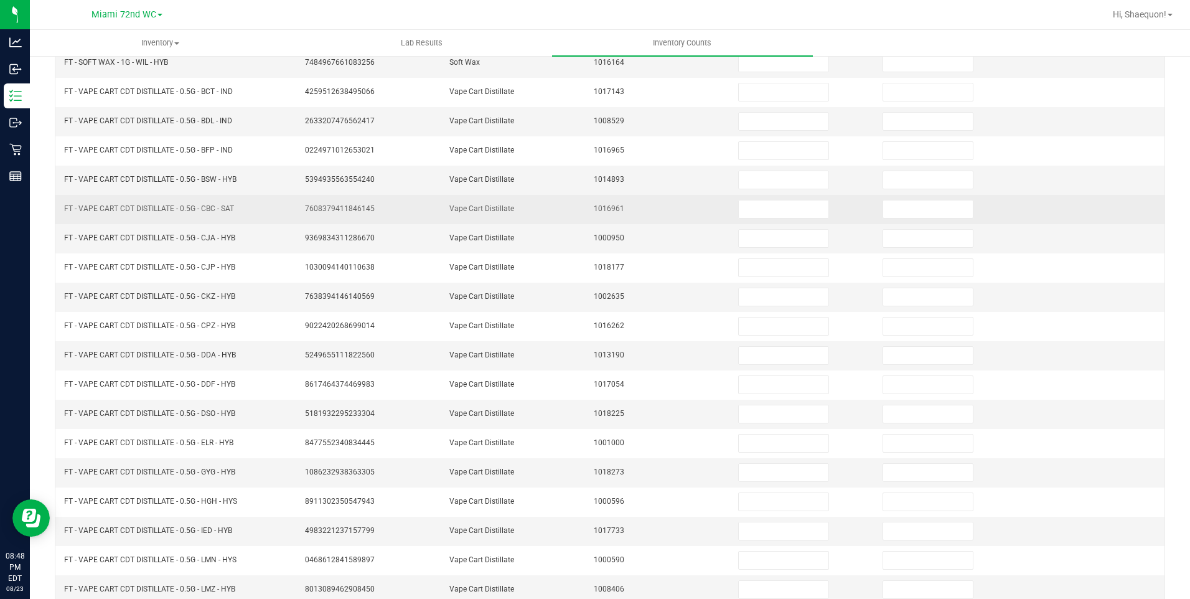
scroll to position [0, 0]
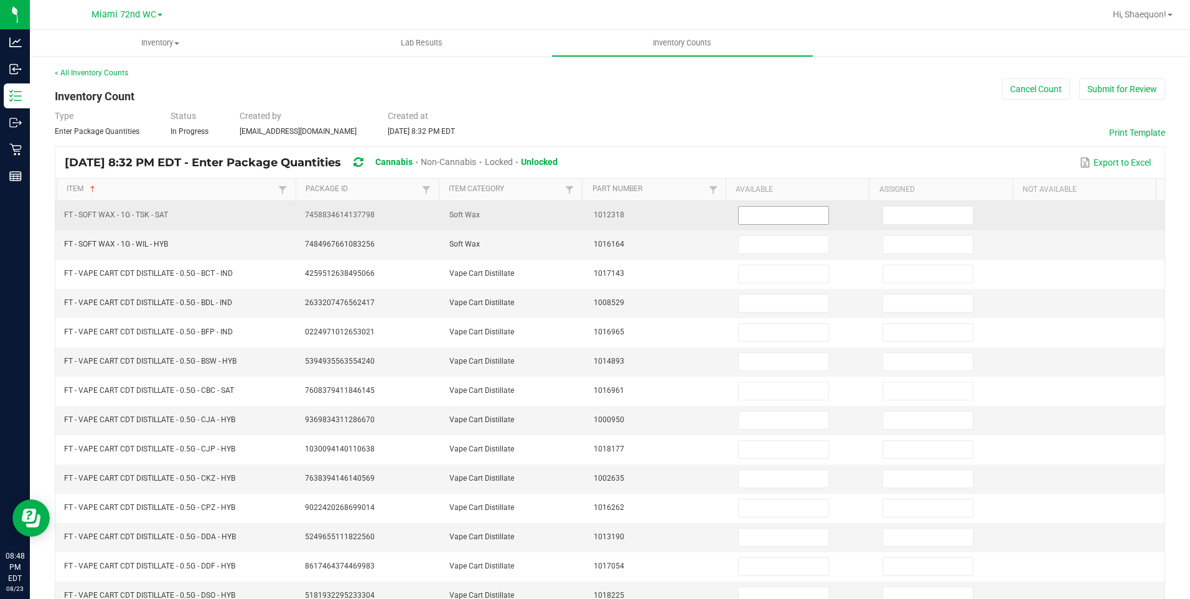
click at [763, 210] on input at bounding box center [784, 215] width 90 height 17
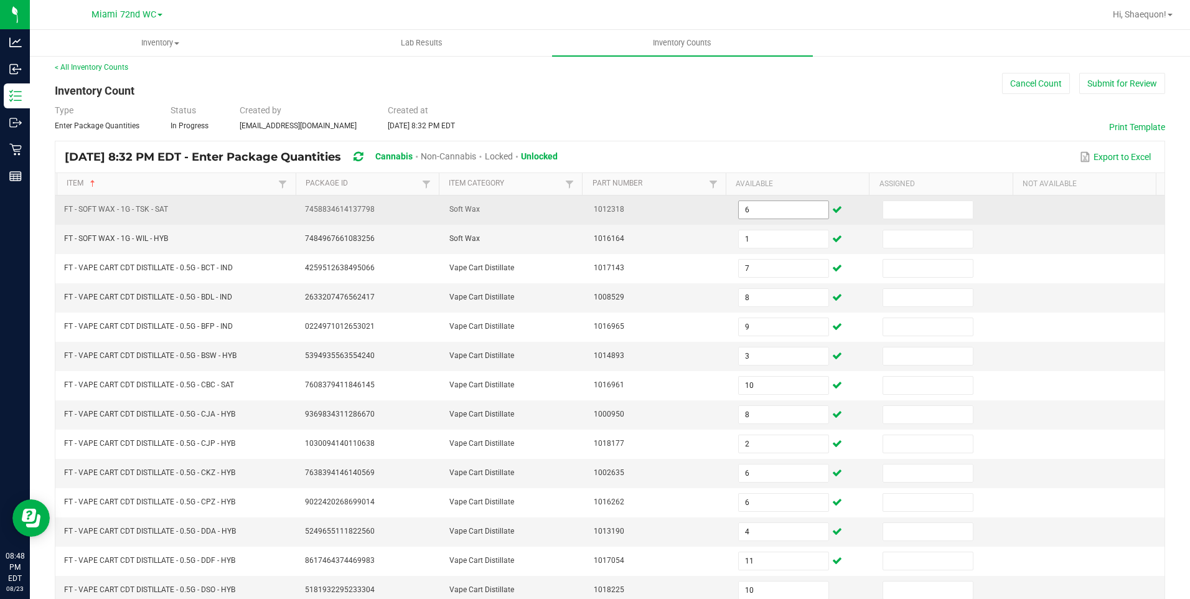
scroll to position [231, 0]
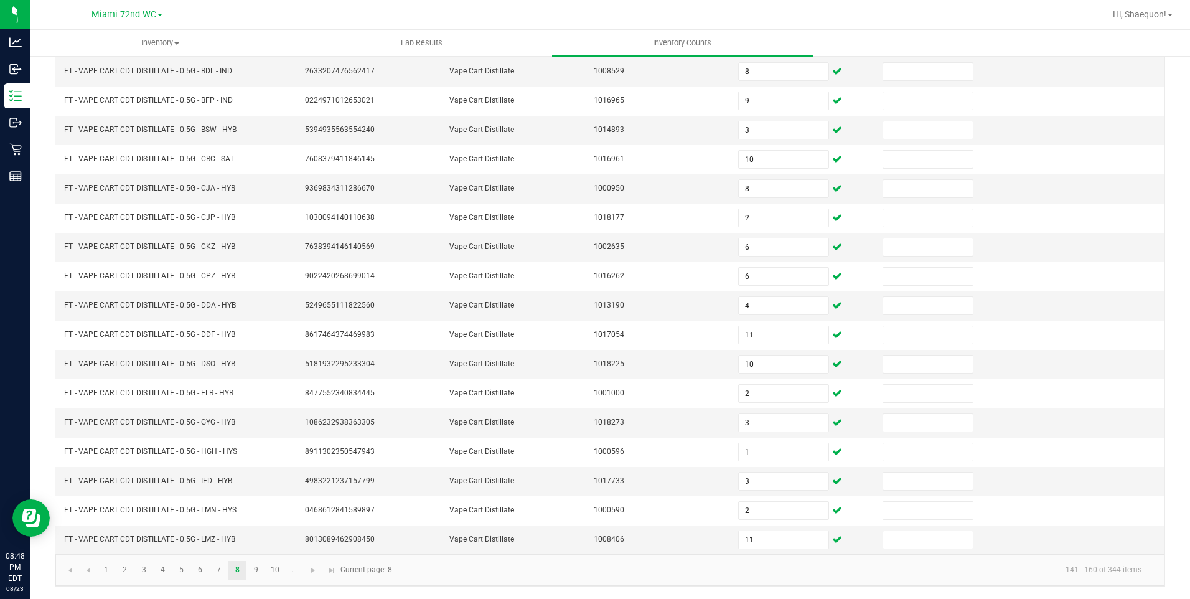
click at [508, 567] on kendo-pager-info "141 - 160 of 344 items" at bounding box center [775, 569] width 752 height 21
click at [260, 567] on link "9" at bounding box center [256, 570] width 18 height 19
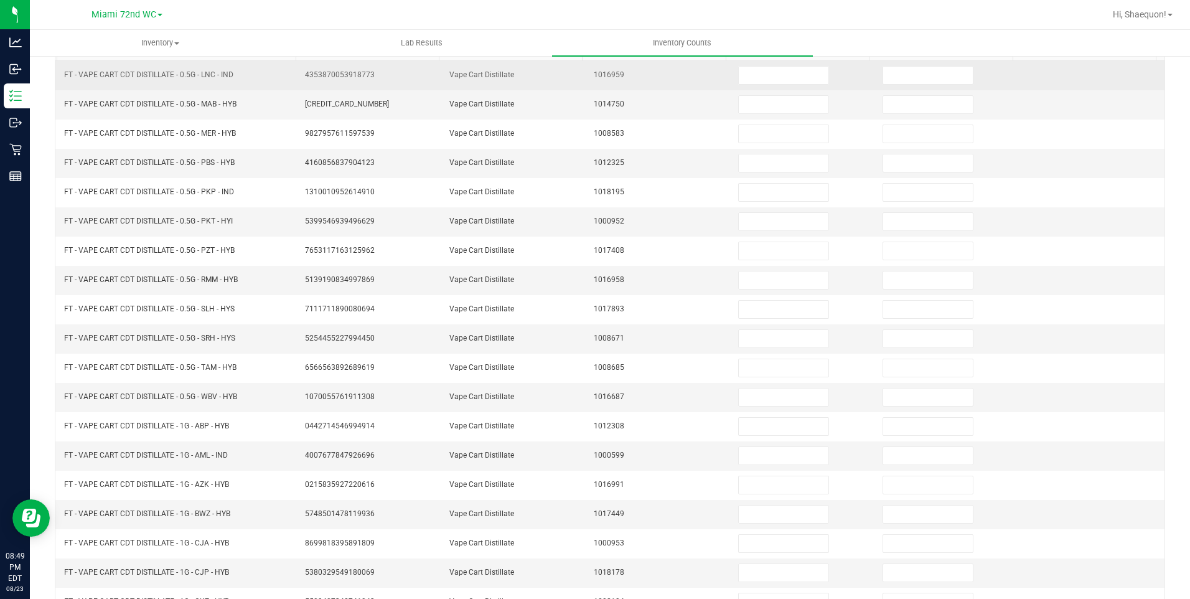
scroll to position [0, 0]
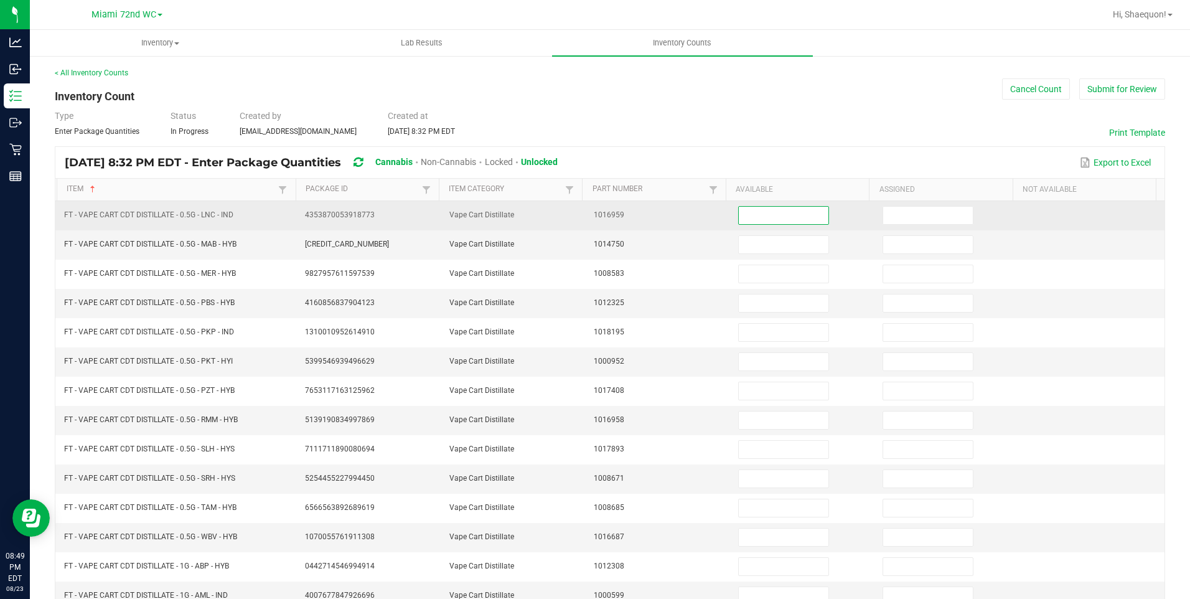
click at [788, 223] on input at bounding box center [784, 215] width 90 height 17
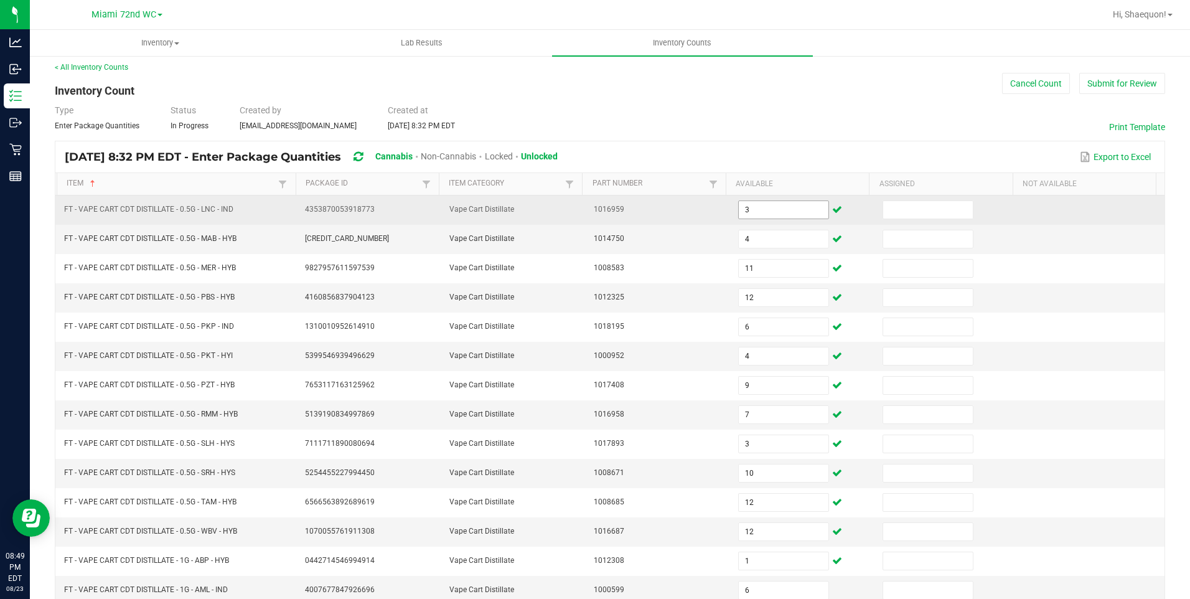
scroll to position [231, 0]
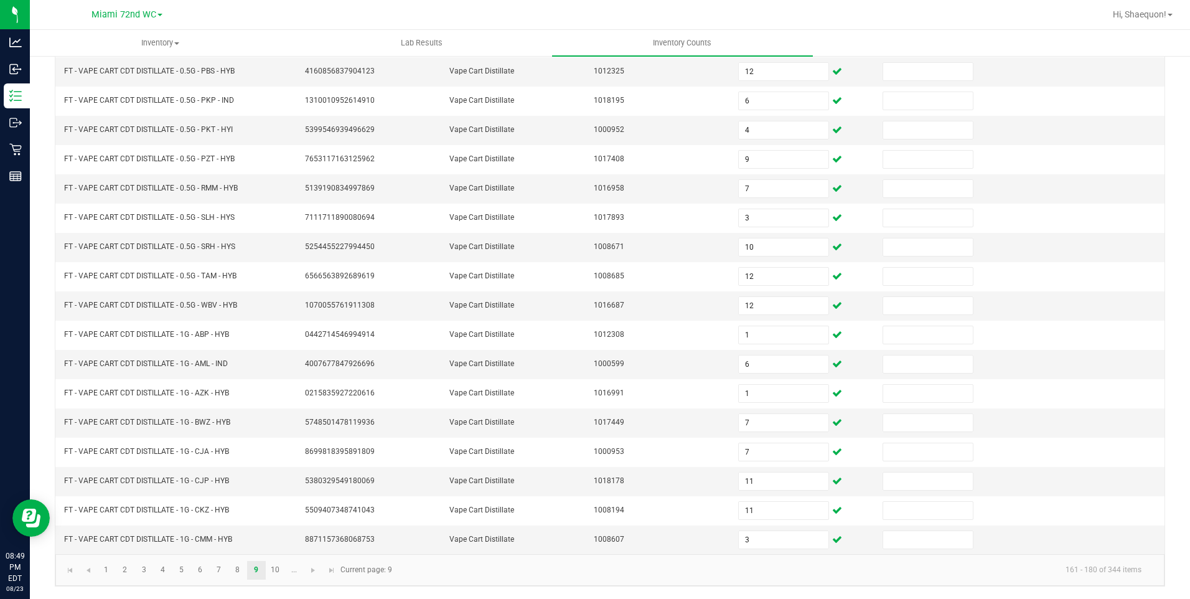
click at [482, 564] on kendo-pager-info "161 - 180 of 344 items" at bounding box center [775, 569] width 752 height 21
click at [274, 572] on link "10" at bounding box center [275, 570] width 18 height 19
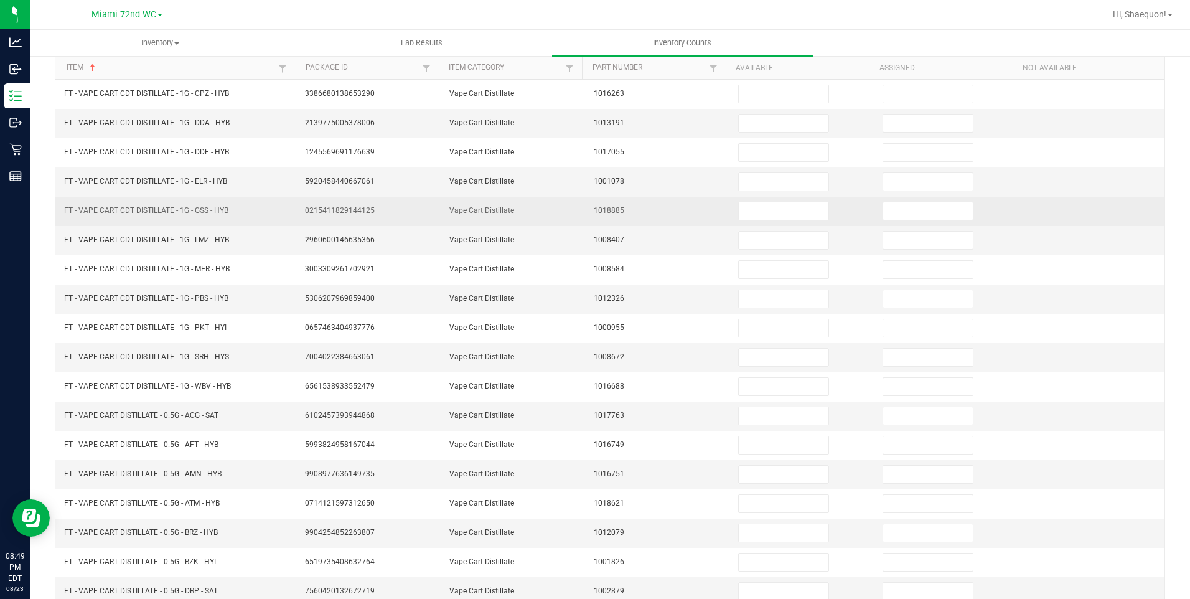
scroll to position [0, 0]
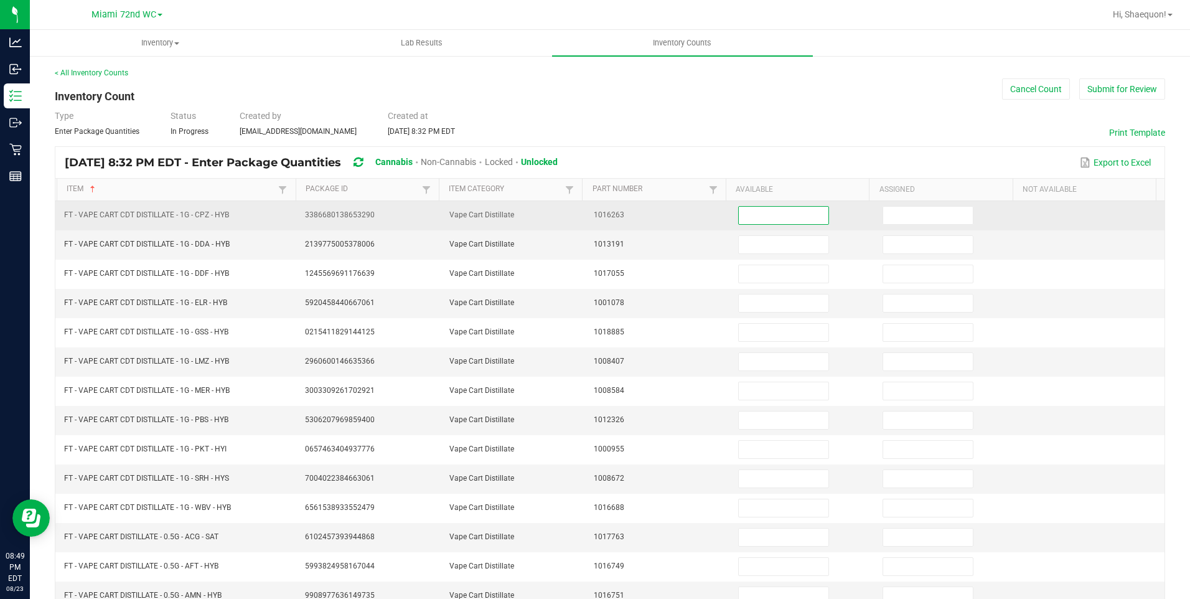
click at [770, 215] on input at bounding box center [784, 215] width 90 height 17
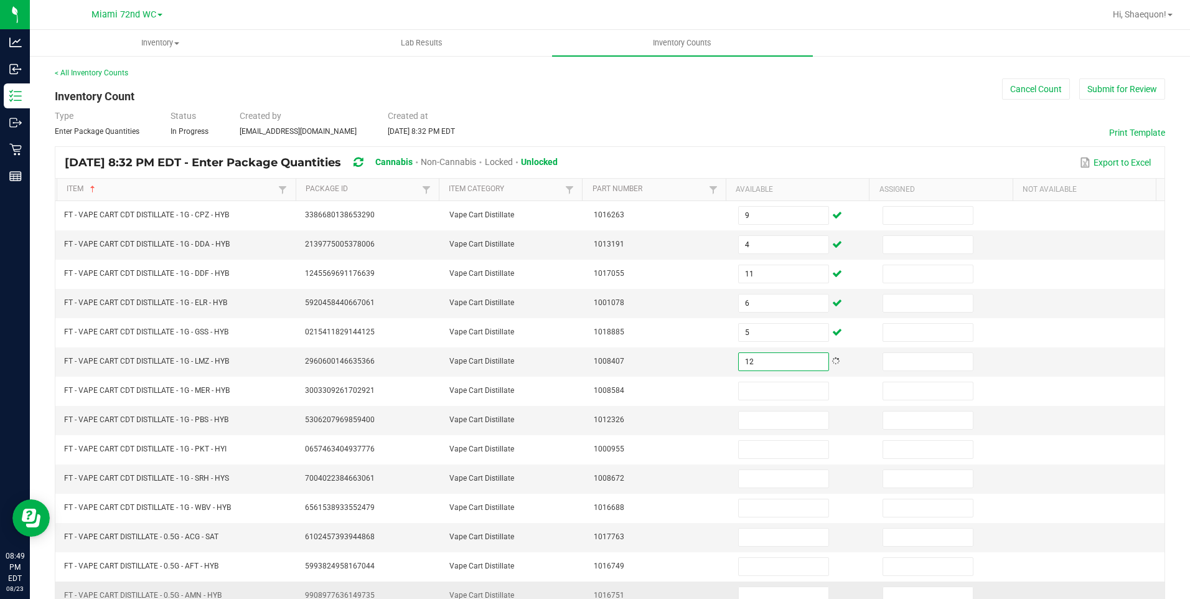
click at [57, 589] on td "FT - VAPE CART DISTILLATE - 0.5G - AMN - HYB" at bounding box center [177, 595] width 241 height 29
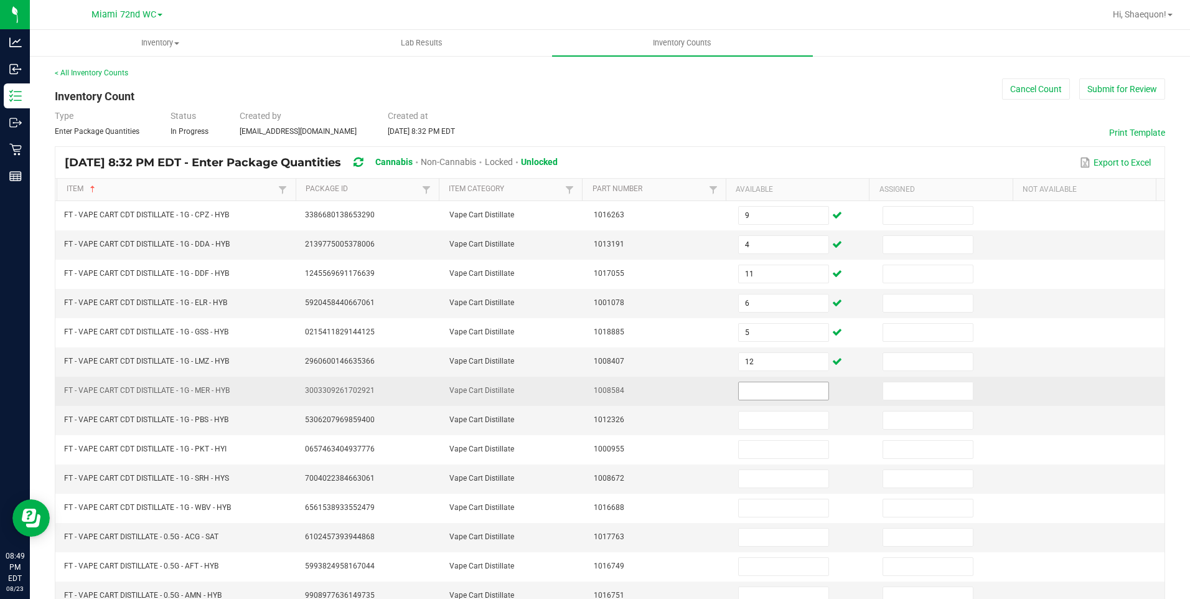
click at [768, 391] on input at bounding box center [784, 390] width 90 height 17
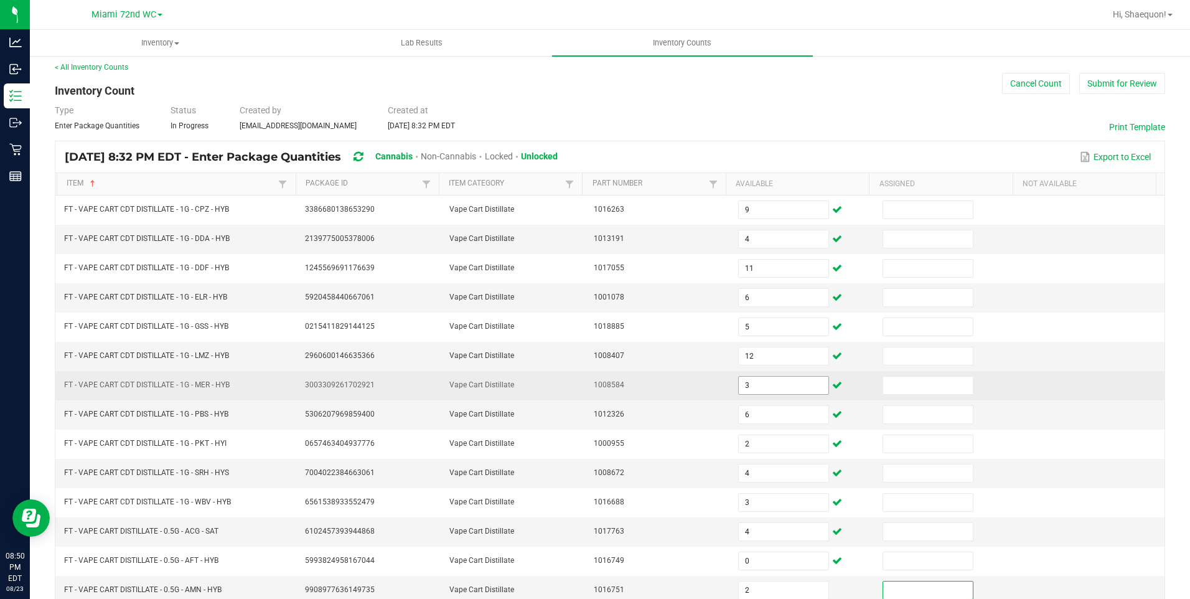
scroll to position [231, 0]
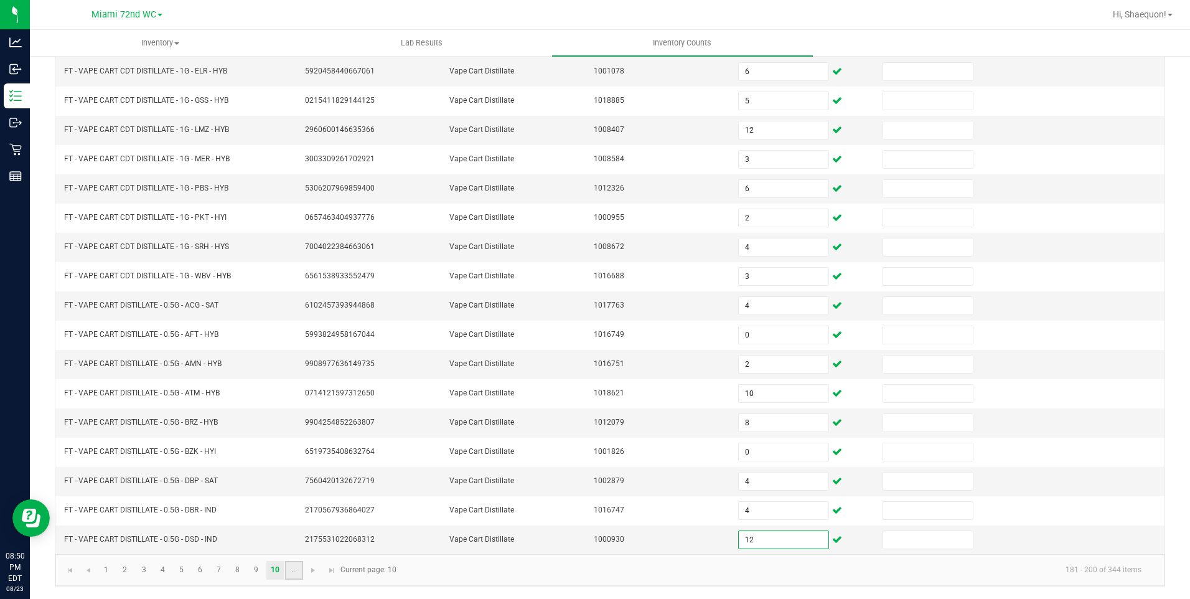
click at [293, 569] on link "..." at bounding box center [294, 570] width 18 height 19
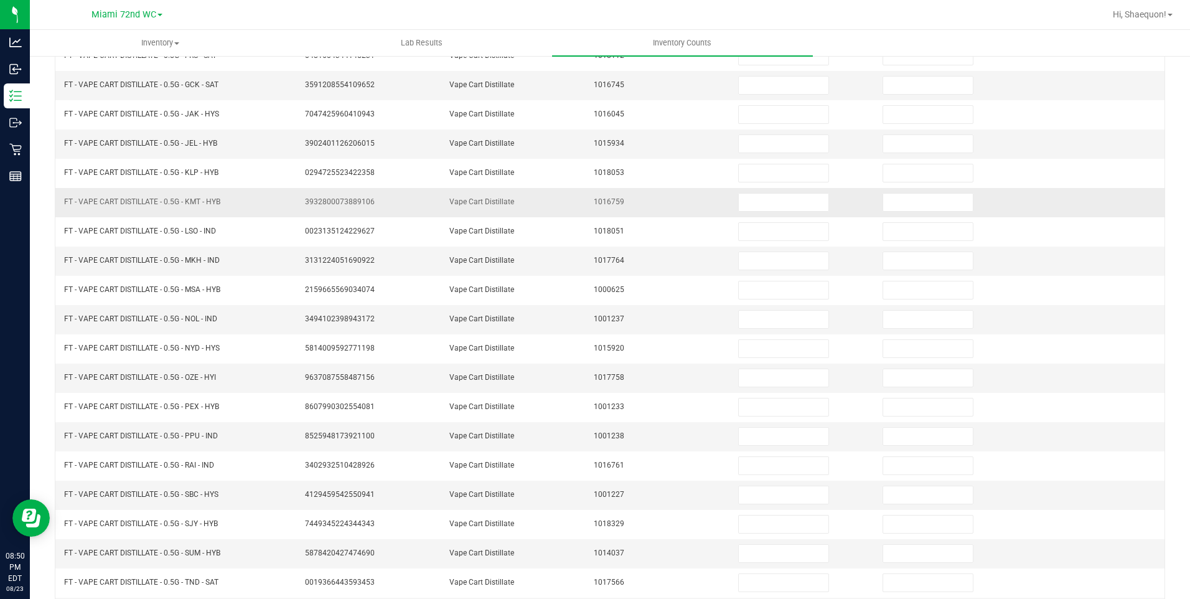
scroll to position [0, 0]
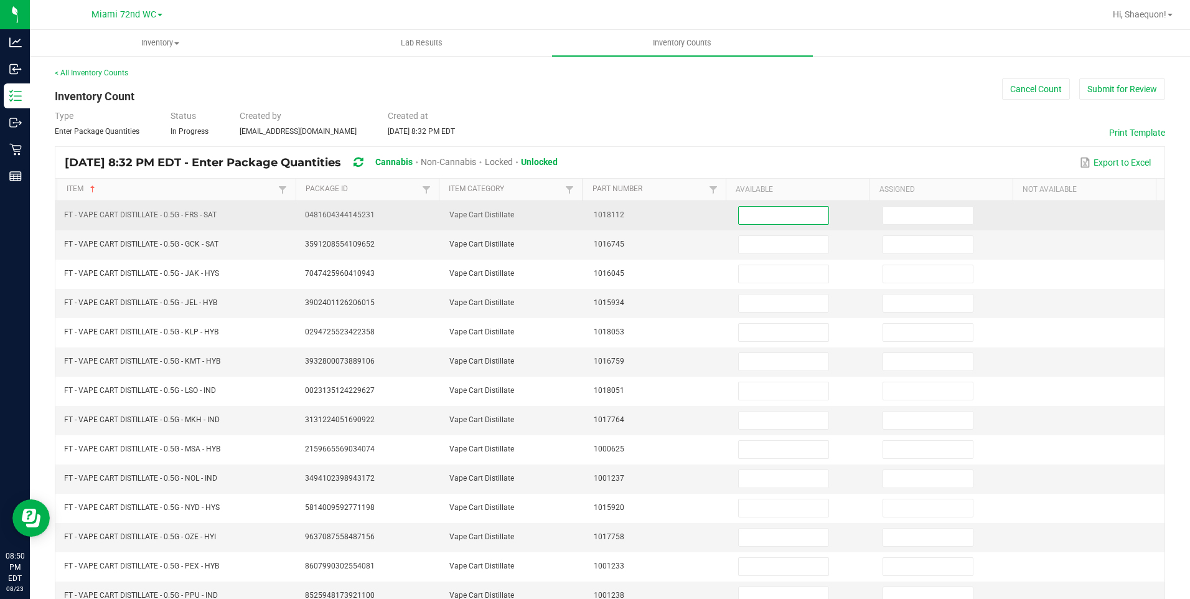
click at [790, 211] on input at bounding box center [784, 215] width 90 height 17
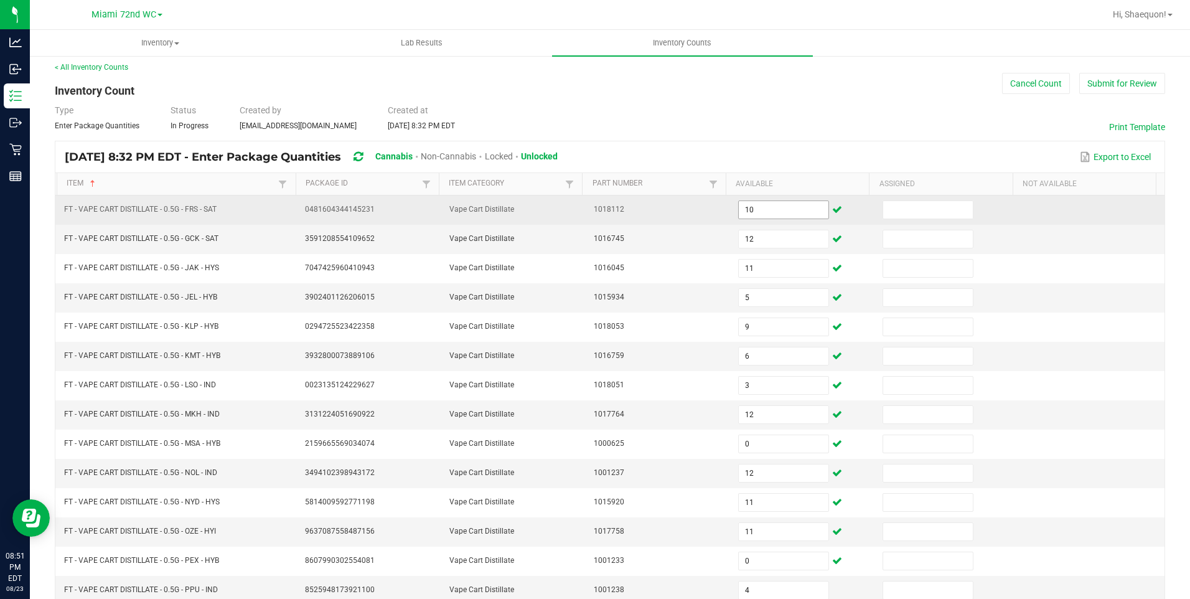
scroll to position [231, 0]
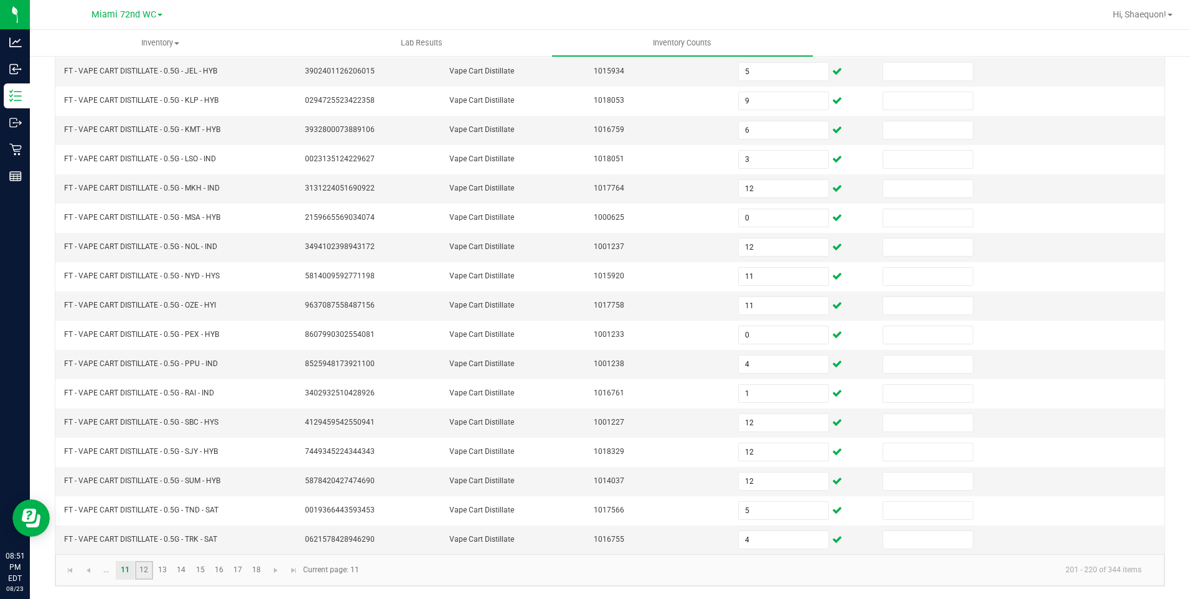
click at [150, 573] on link "12" at bounding box center [144, 570] width 18 height 19
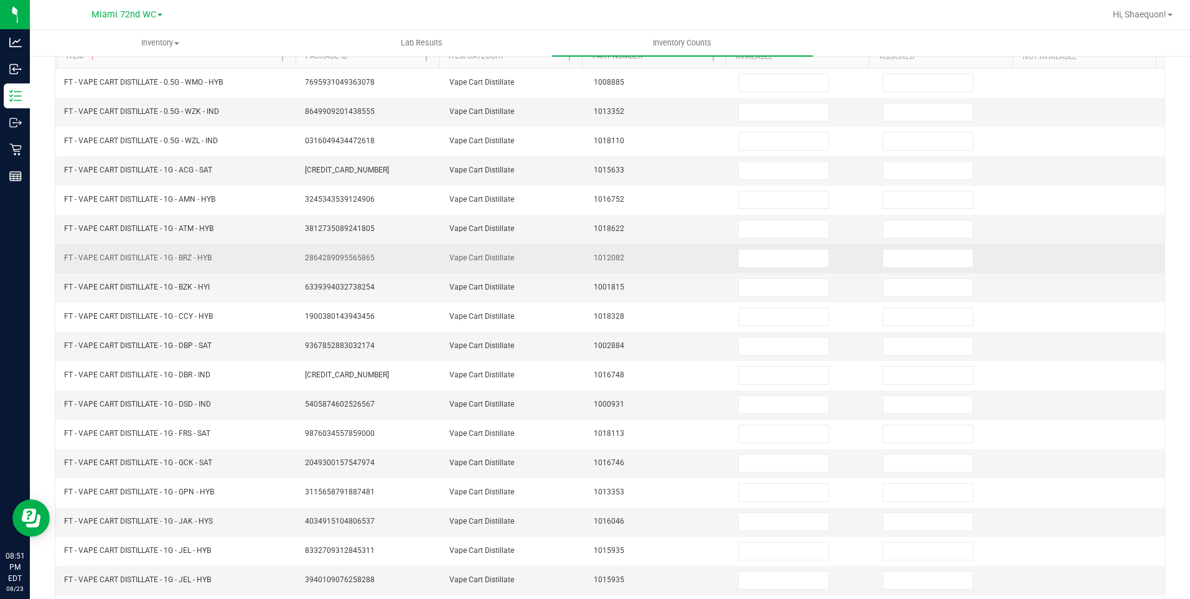
scroll to position [0, 0]
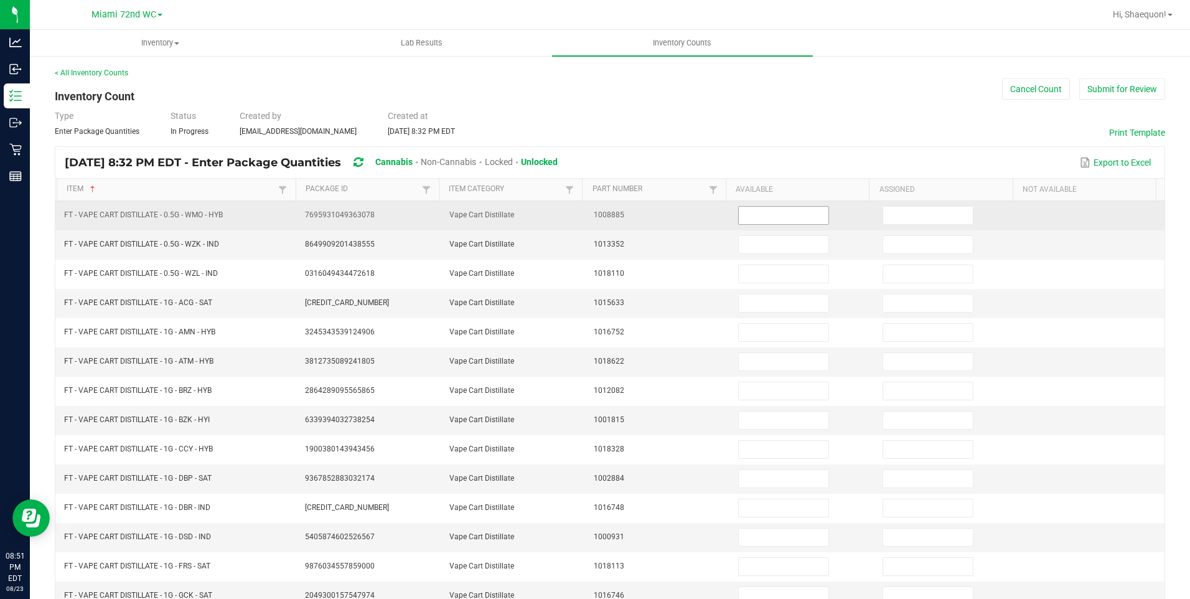
click at [785, 220] on input at bounding box center [784, 215] width 90 height 17
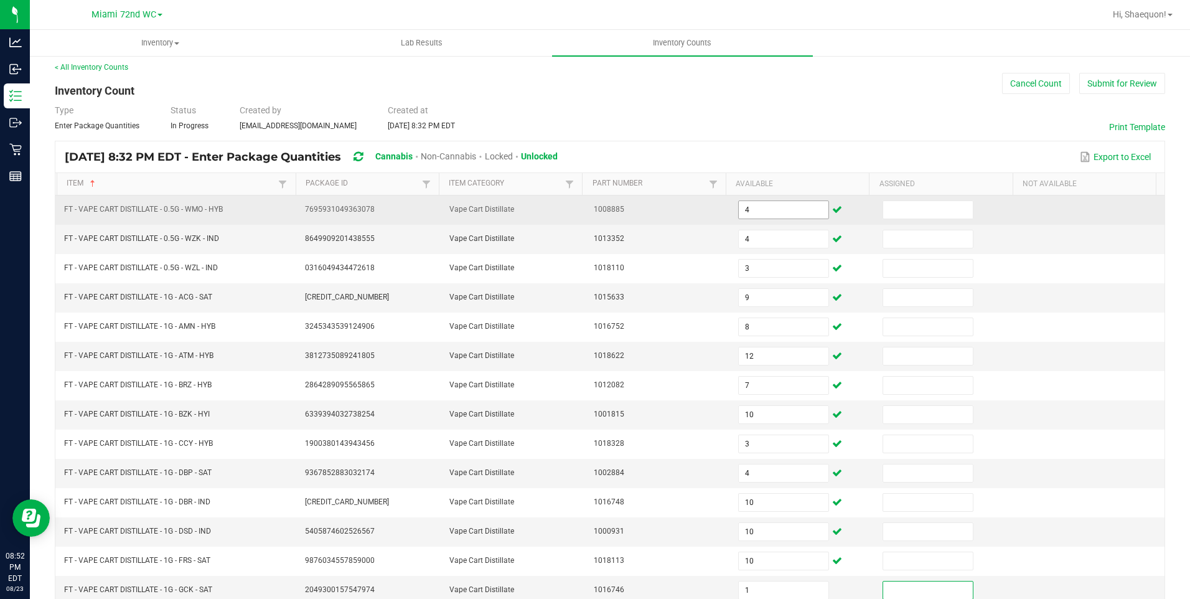
scroll to position [231, 0]
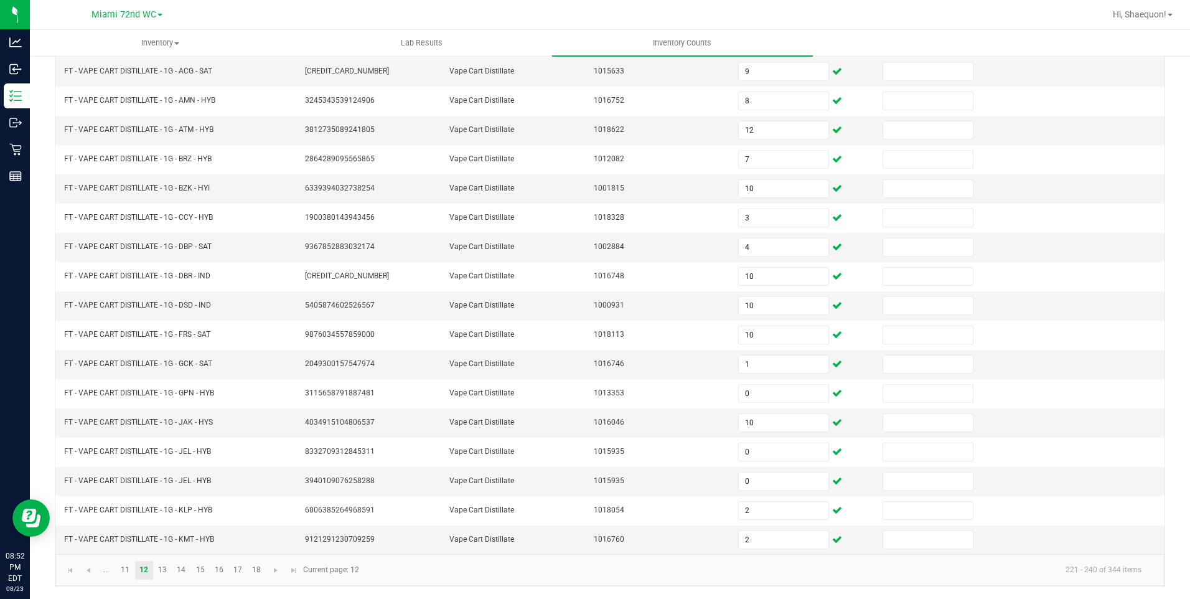
click at [487, 574] on kendo-pager-info "221 - 240 of 344 items" at bounding box center [758, 569] width 785 height 21
click at [158, 576] on link "13" at bounding box center [163, 570] width 18 height 19
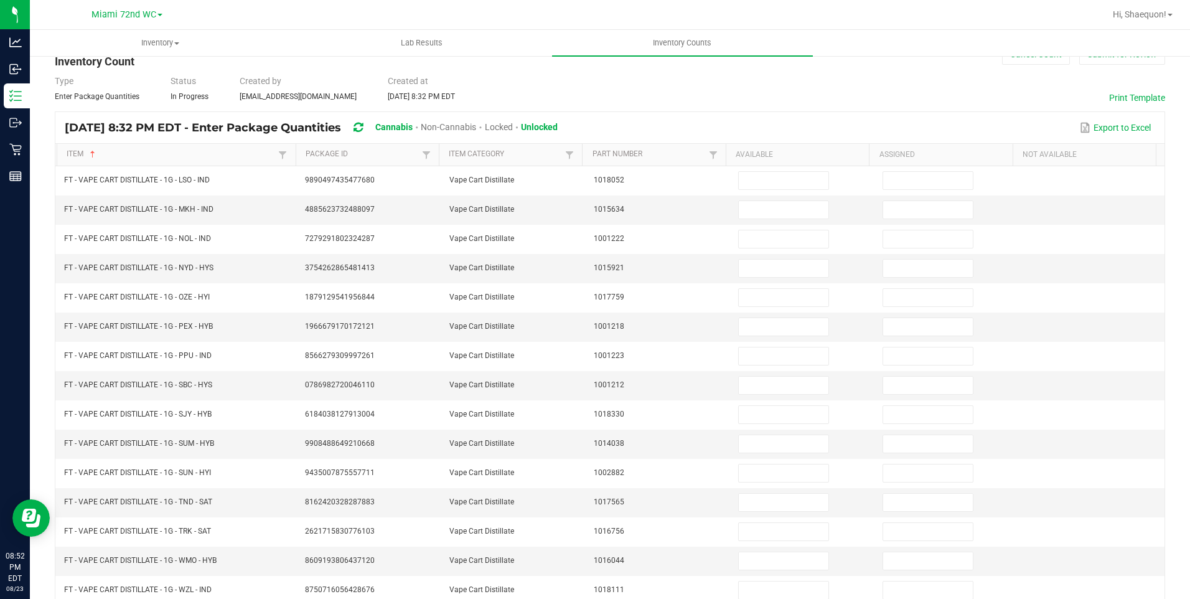
scroll to position [0, 0]
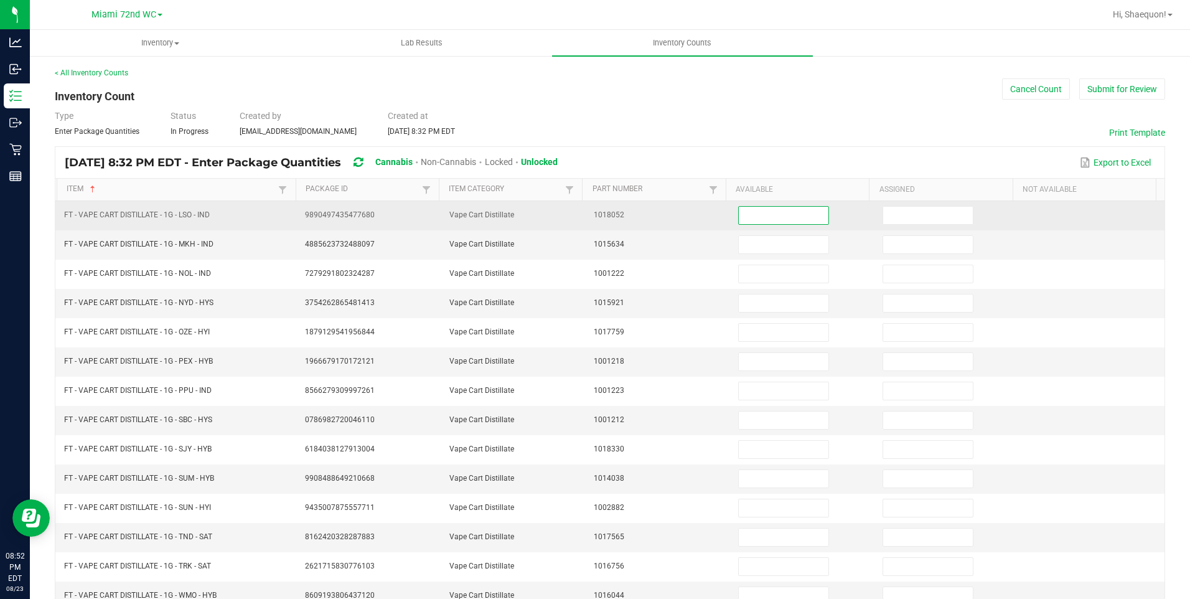
click at [760, 218] on input at bounding box center [784, 215] width 90 height 17
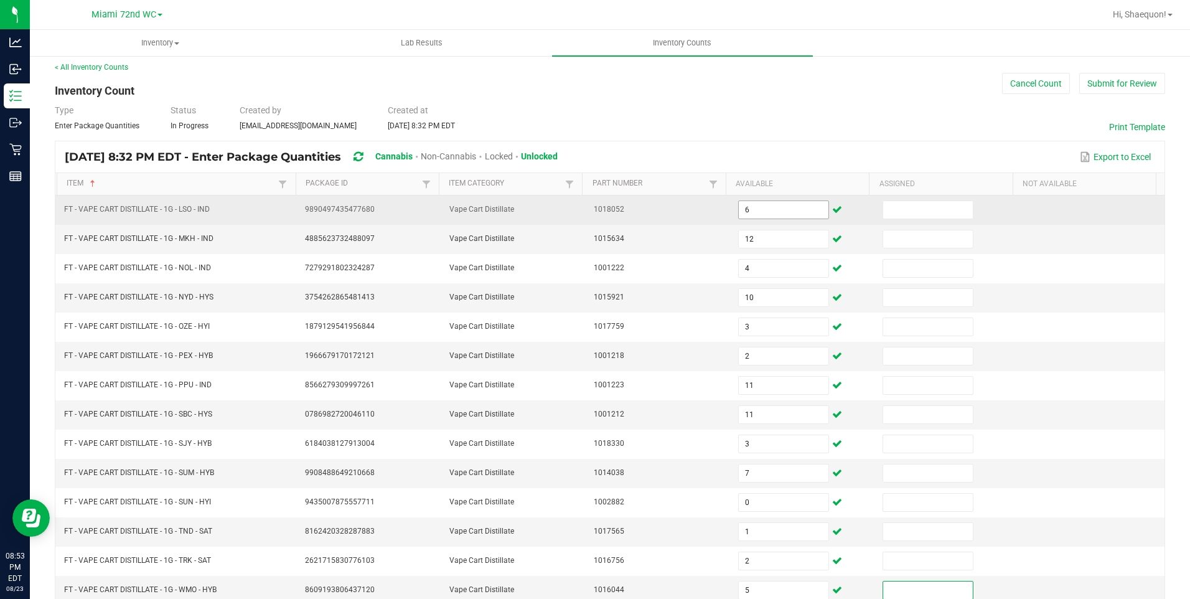
scroll to position [231, 0]
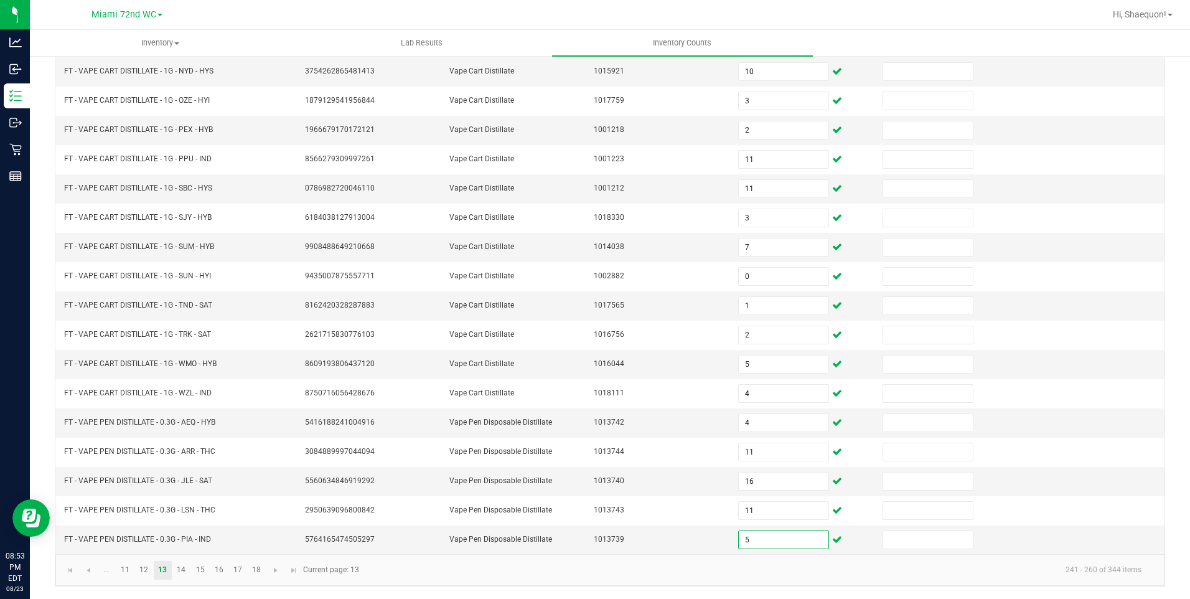
click at [736, 577] on kendo-pager-info "241 - 260 of 344 items" at bounding box center [758, 569] width 785 height 21
click at [180, 569] on link "14" at bounding box center [181, 570] width 18 height 19
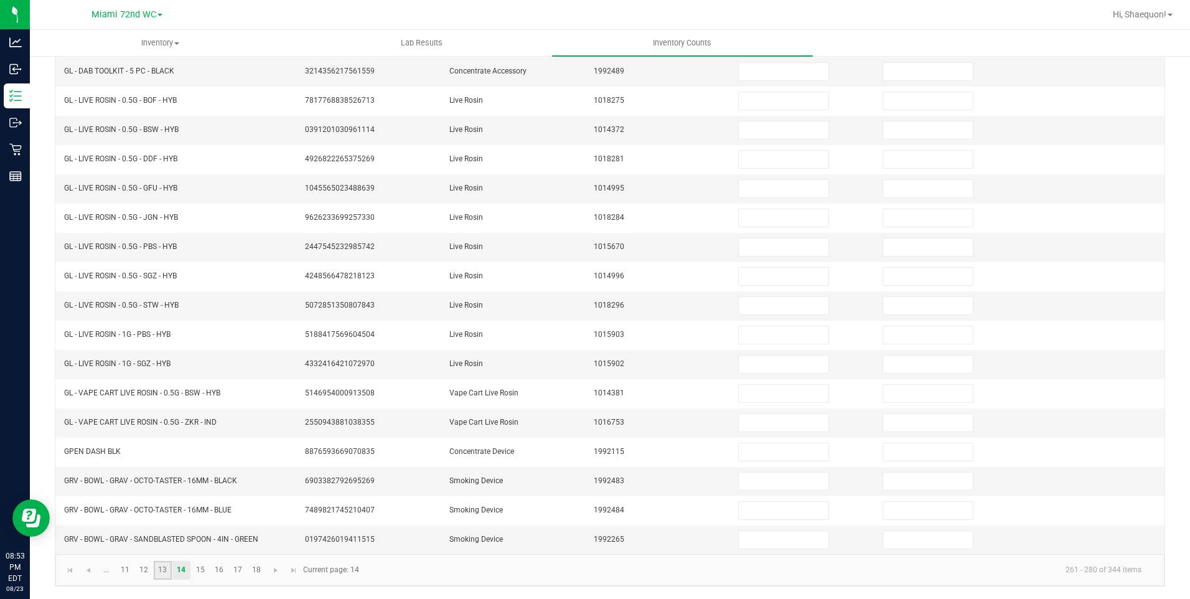
click at [163, 569] on link "13" at bounding box center [163, 570] width 18 height 19
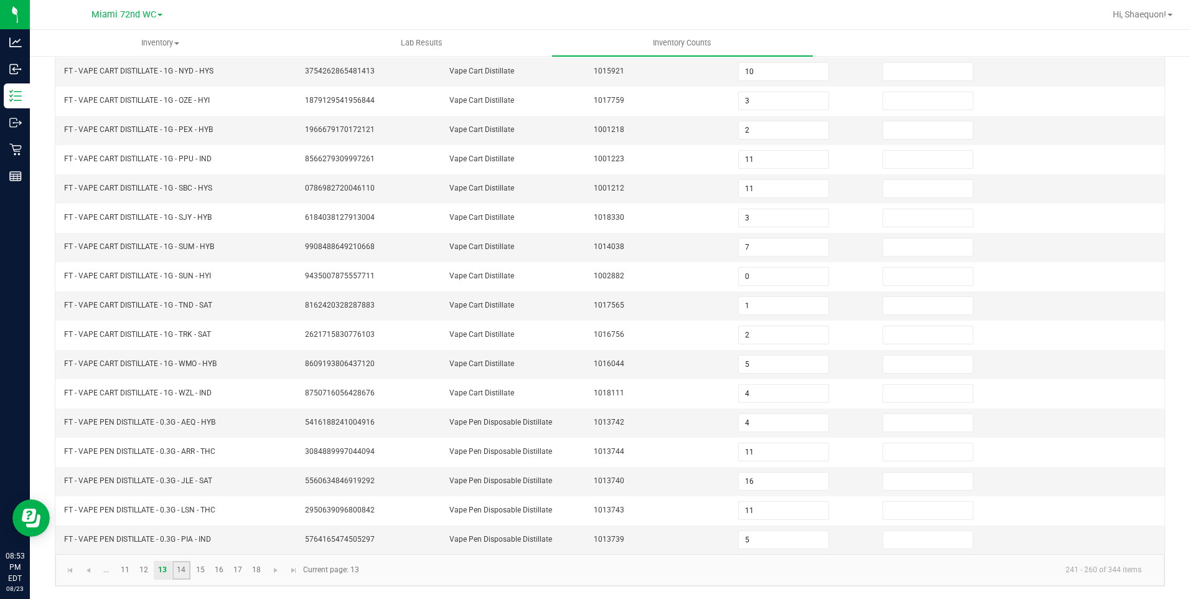
click at [179, 573] on link "14" at bounding box center [181, 570] width 18 height 19
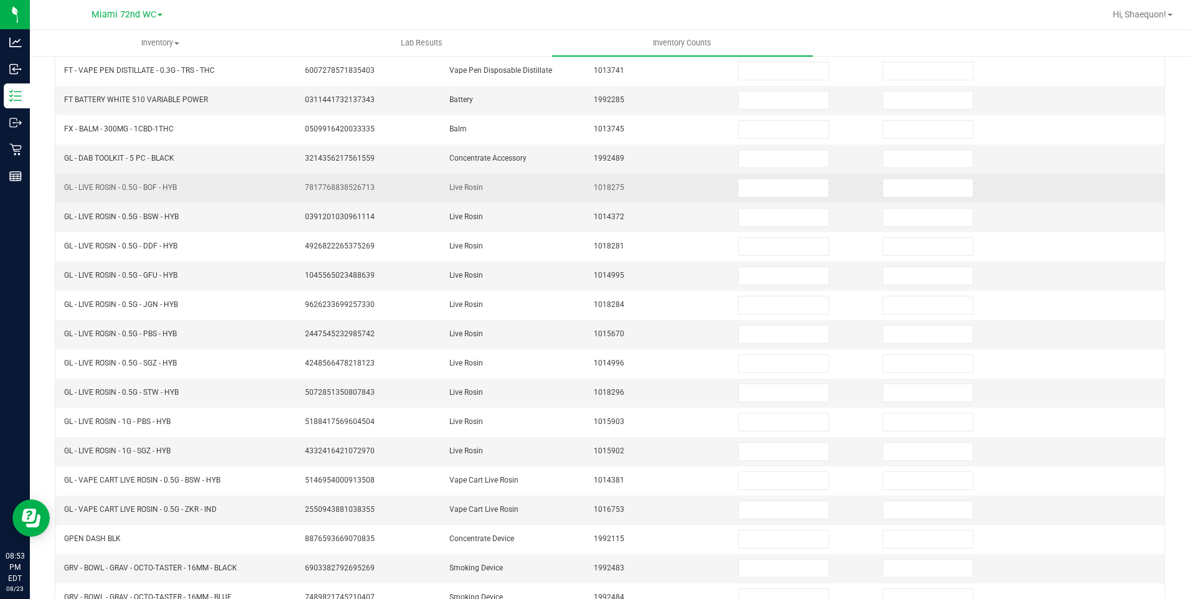
scroll to position [0, 0]
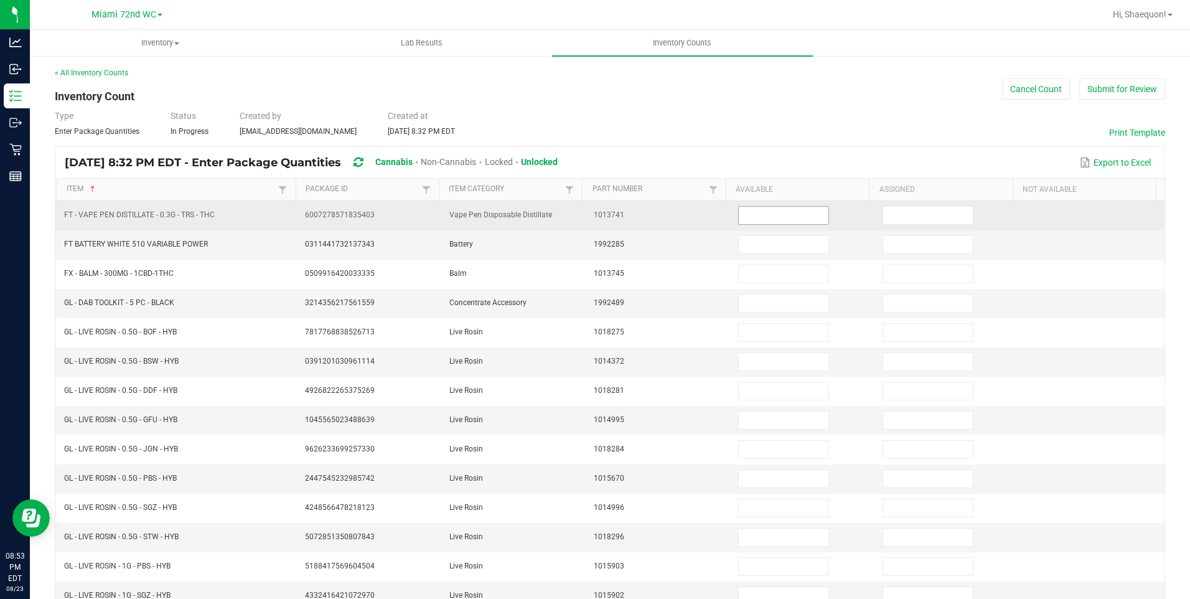
click at [781, 218] on input at bounding box center [784, 215] width 90 height 17
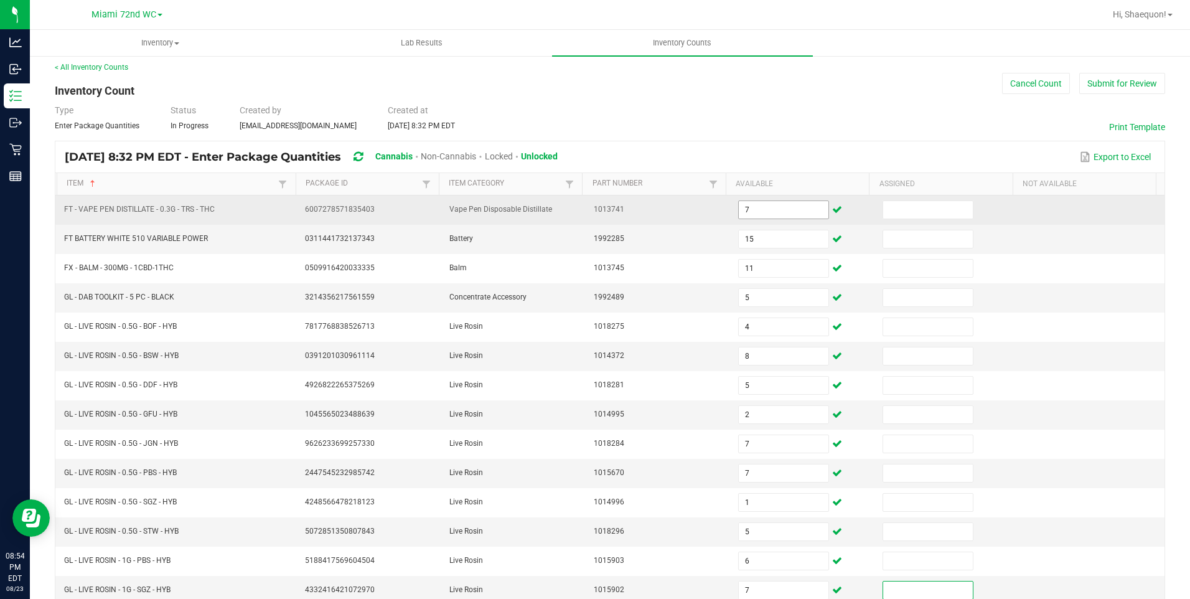
scroll to position [231, 0]
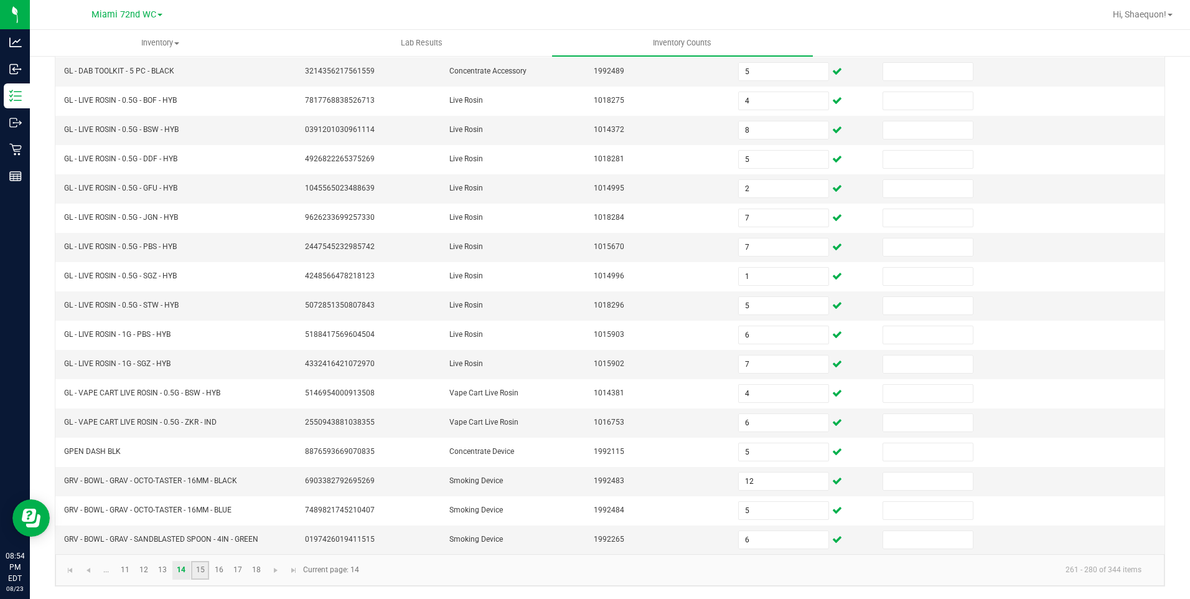
click at [197, 567] on link "15" at bounding box center [200, 570] width 18 height 19
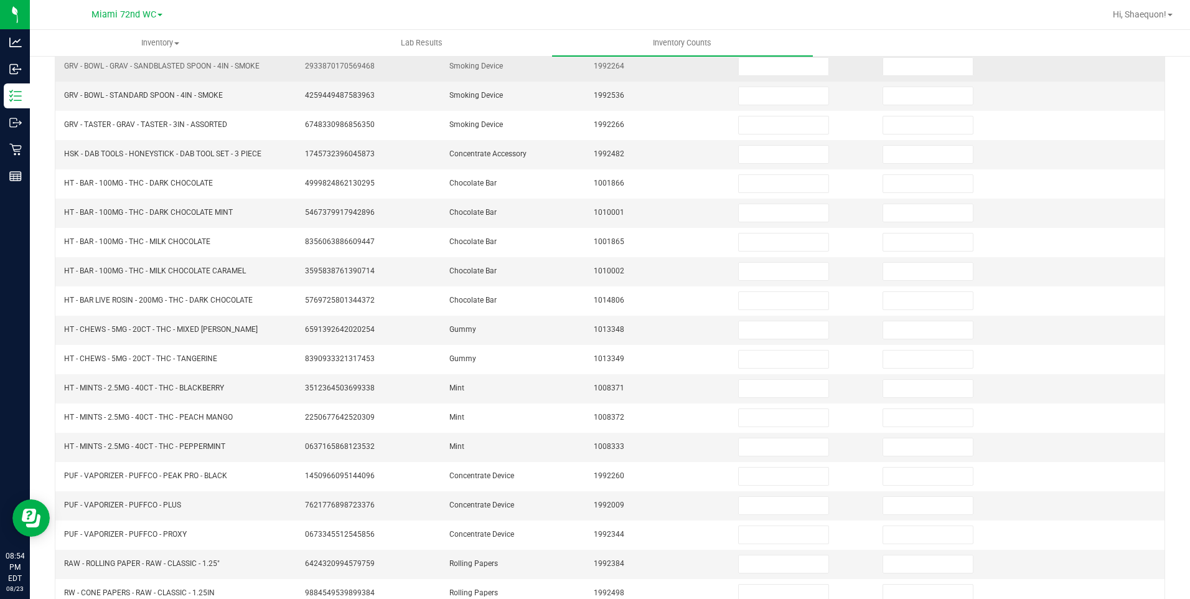
scroll to position [0, 0]
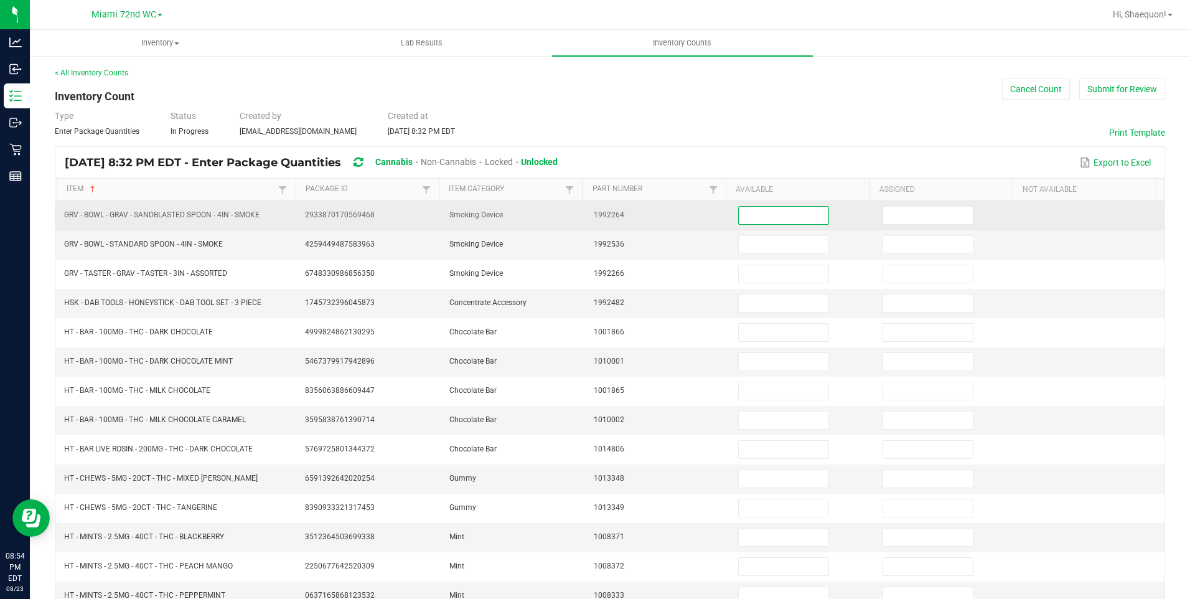
click at [775, 217] on input at bounding box center [784, 215] width 90 height 17
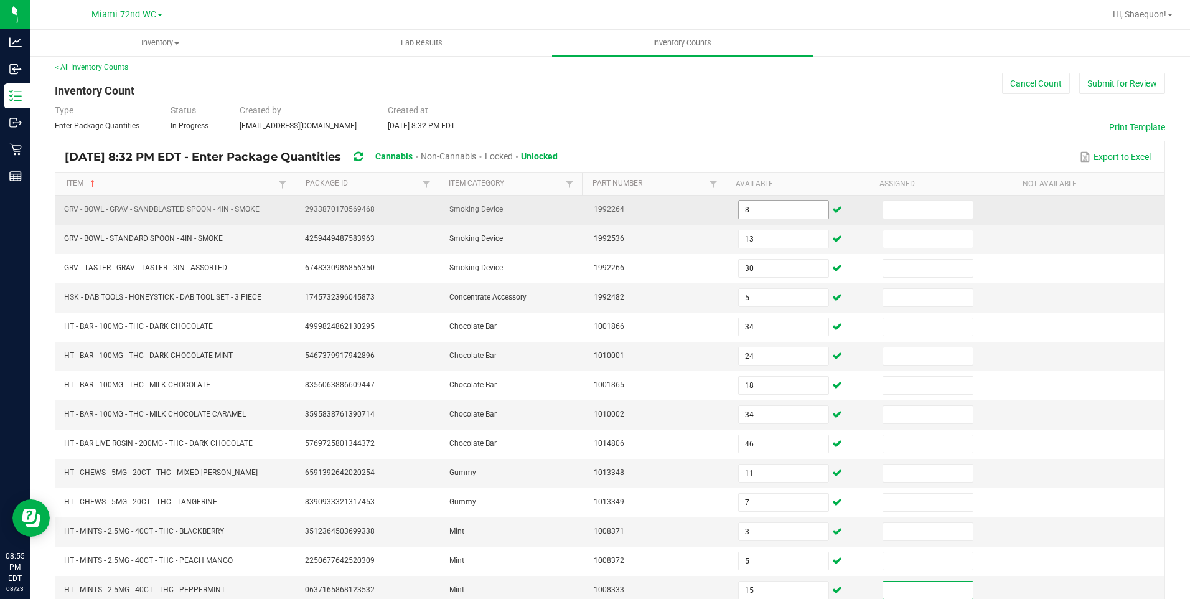
scroll to position [231, 0]
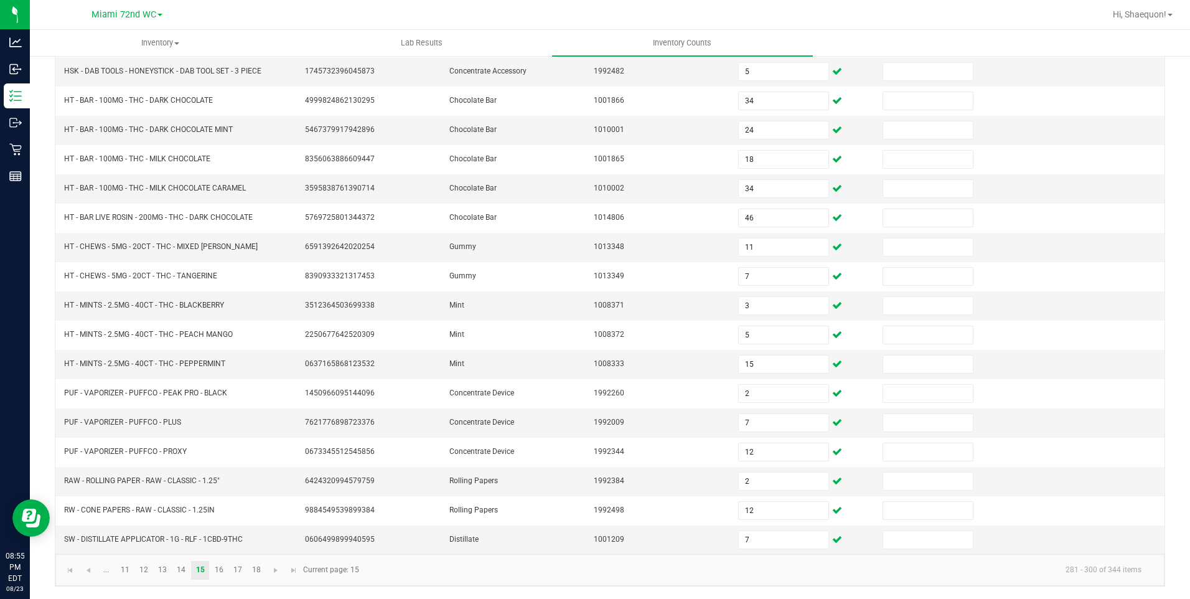
click at [561, 564] on kendo-pager-info "281 - 300 of 344 items" at bounding box center [758, 569] width 785 height 21
click at [220, 573] on link "16" at bounding box center [219, 570] width 18 height 19
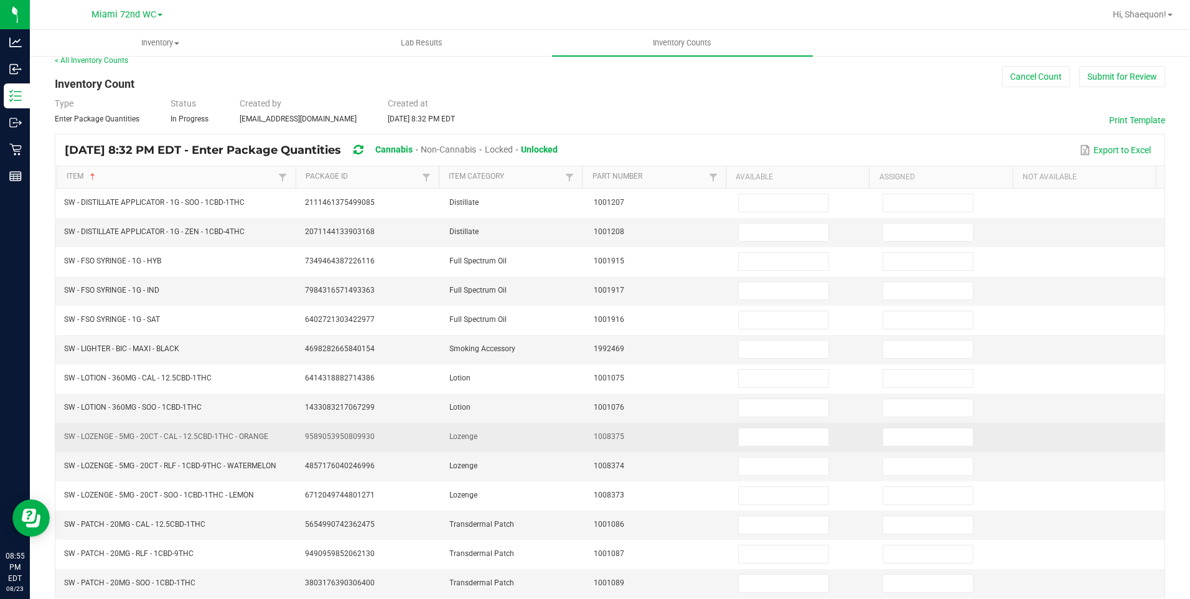
scroll to position [0, 0]
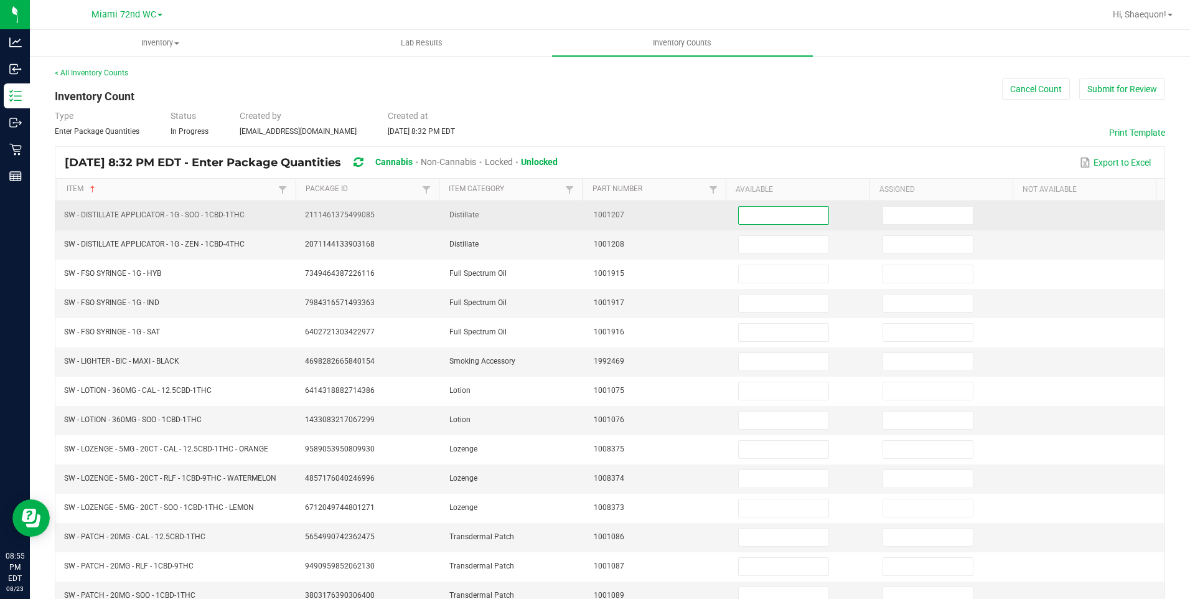
click at [789, 216] on input at bounding box center [784, 215] width 90 height 17
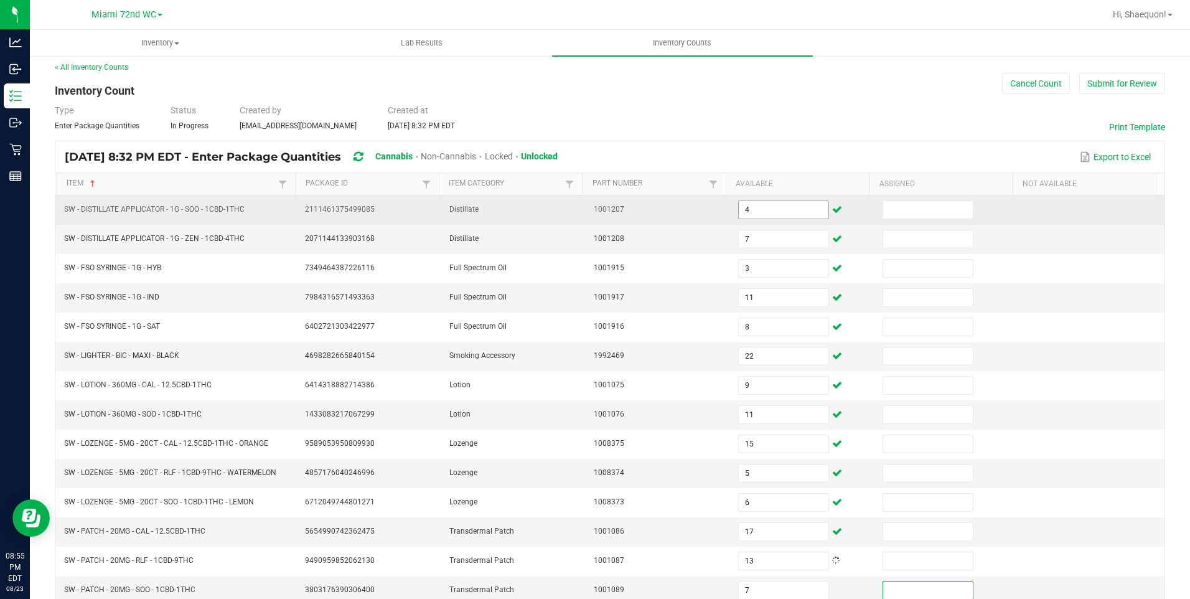
scroll to position [231, 0]
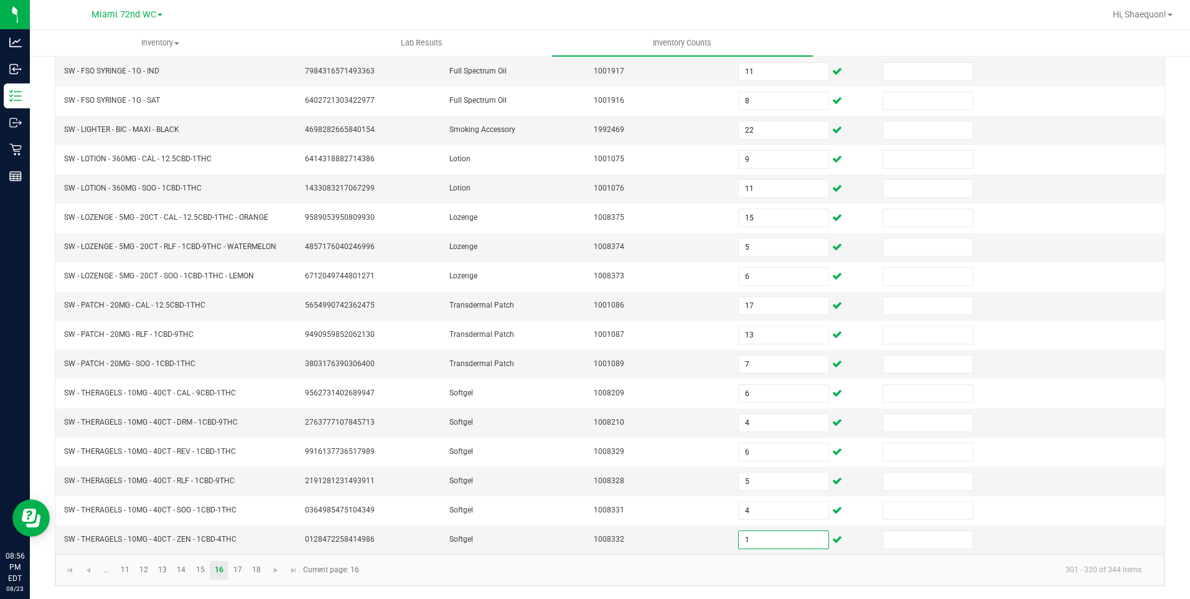
click at [445, 572] on kendo-pager-info "301 - 320 of 344 items" at bounding box center [758, 569] width 785 height 21
click at [240, 569] on link "17" at bounding box center [237, 570] width 18 height 19
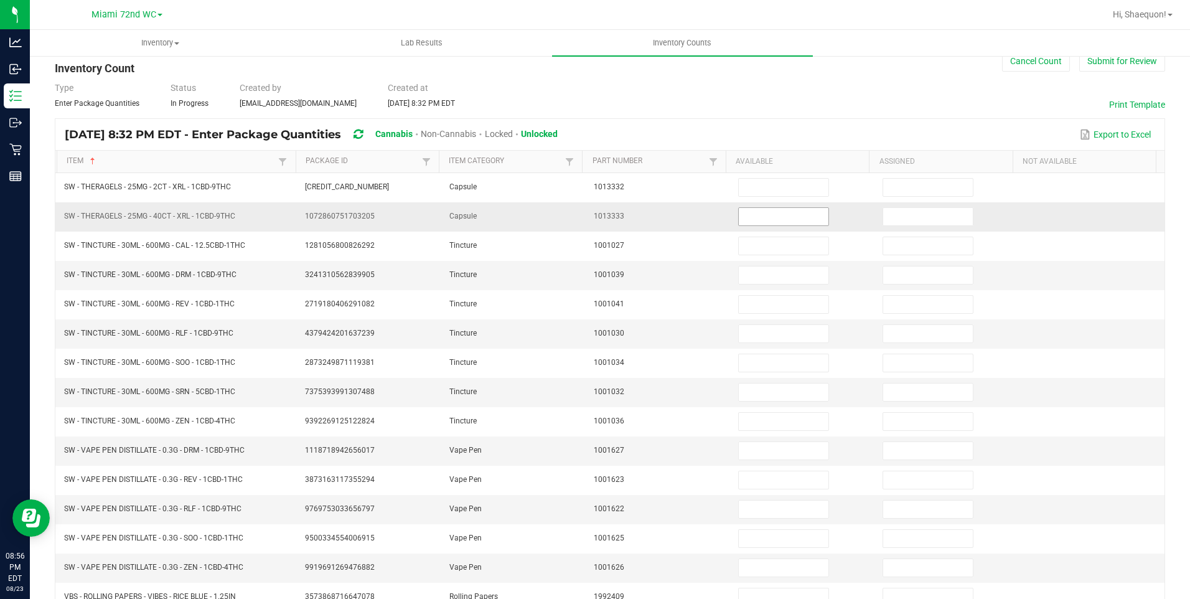
scroll to position [0, 0]
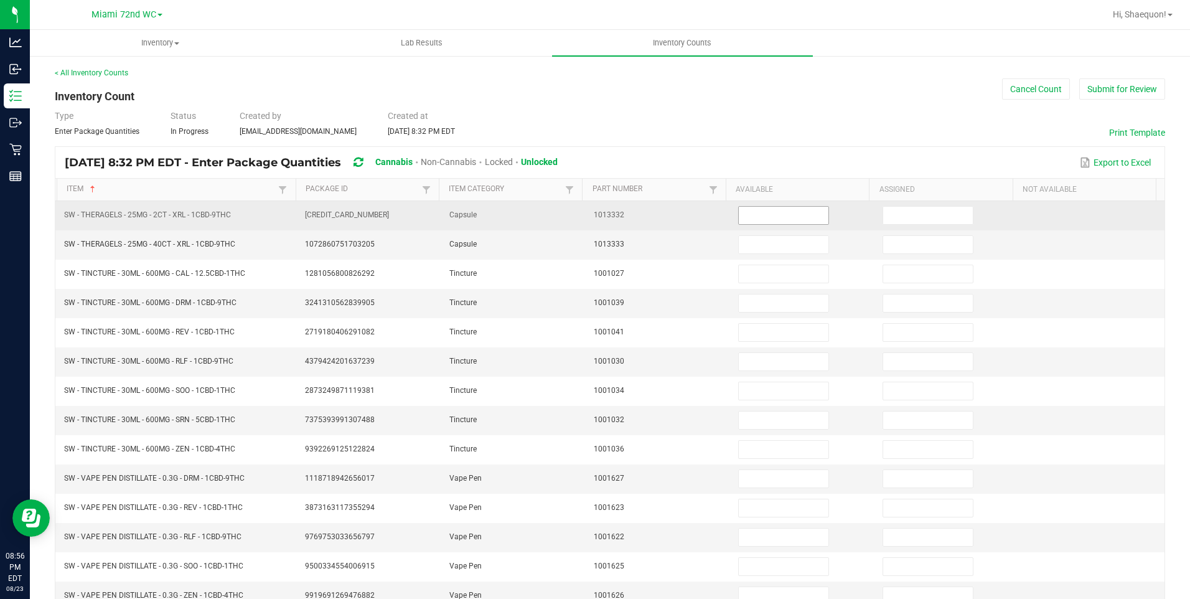
click at [785, 214] on input at bounding box center [784, 215] width 90 height 17
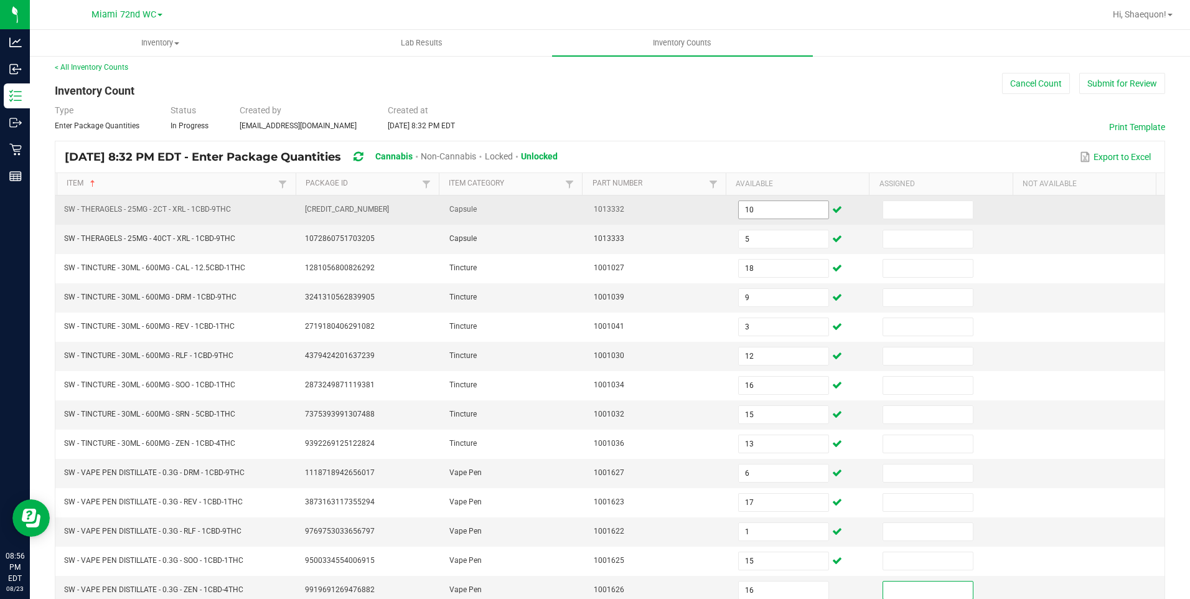
scroll to position [237, 0]
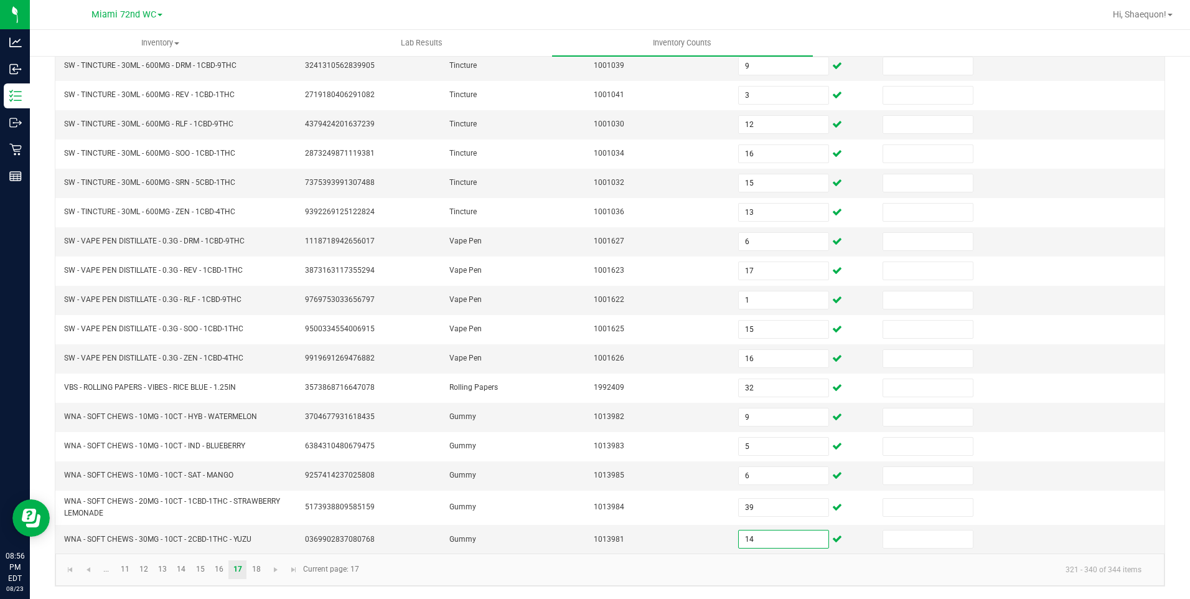
click at [513, 572] on kendo-pager-info "321 - 340 of 344 items" at bounding box center [758, 569] width 785 height 21
click at [252, 565] on link "18" at bounding box center [256, 569] width 18 height 19
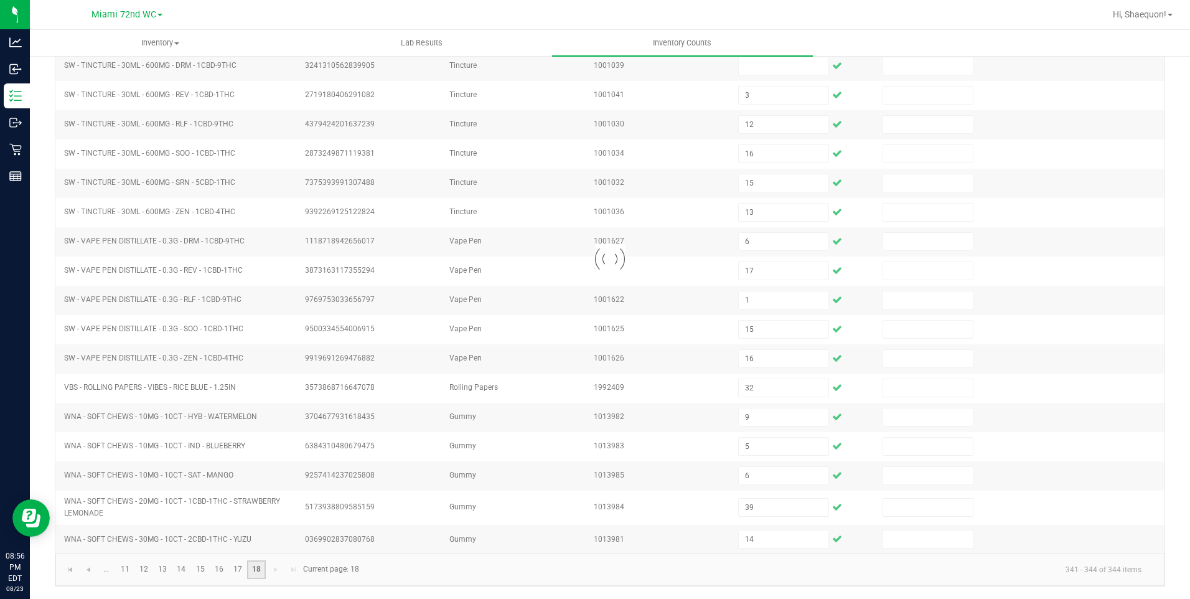
scroll to position [0, 0]
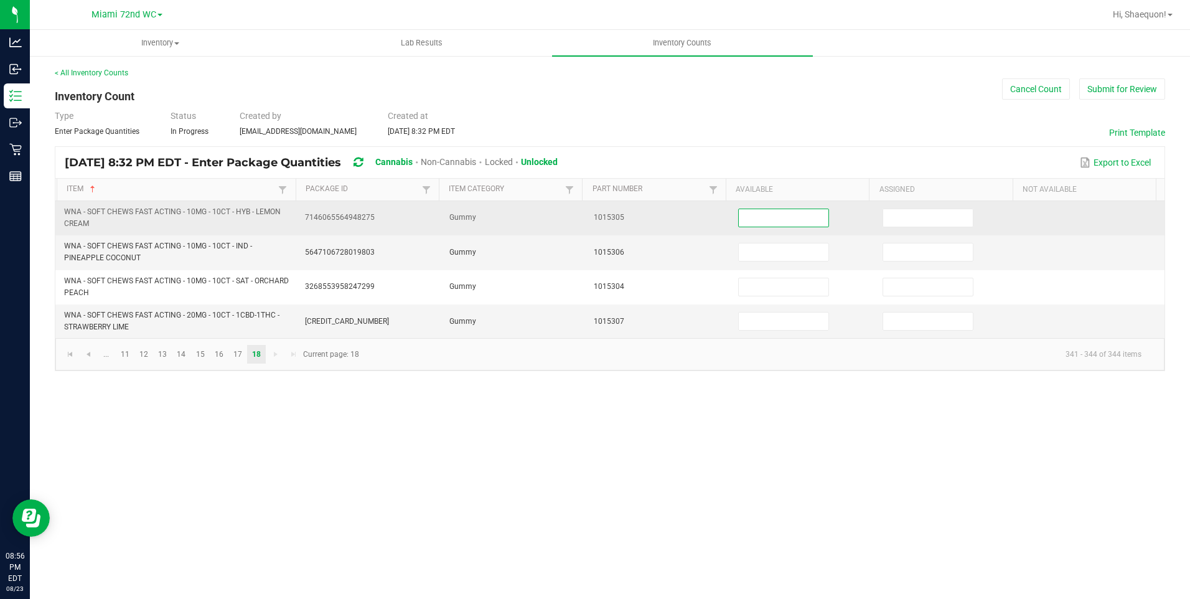
click at [780, 222] on input at bounding box center [784, 217] width 90 height 17
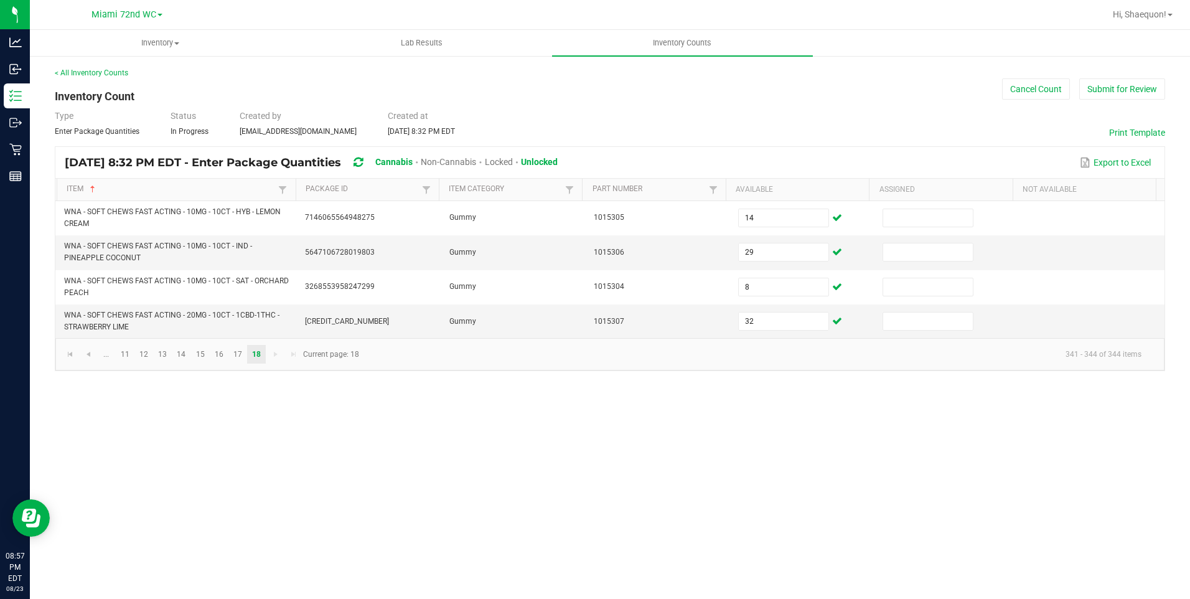
click at [742, 408] on div "Inventory All packages All inventory Waste log Create inventory Lab Results Inv…" at bounding box center [610, 314] width 1160 height 569
click at [1125, 98] on button "Submit for Review" at bounding box center [1122, 88] width 86 height 21
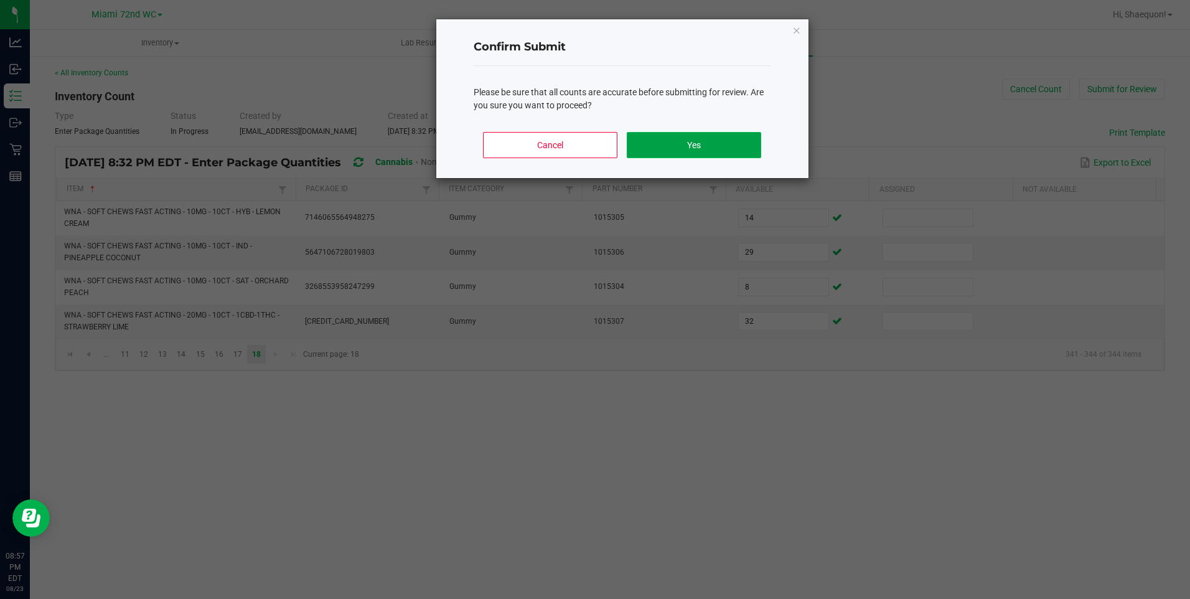
click at [695, 149] on button "Yes" at bounding box center [694, 145] width 134 height 26
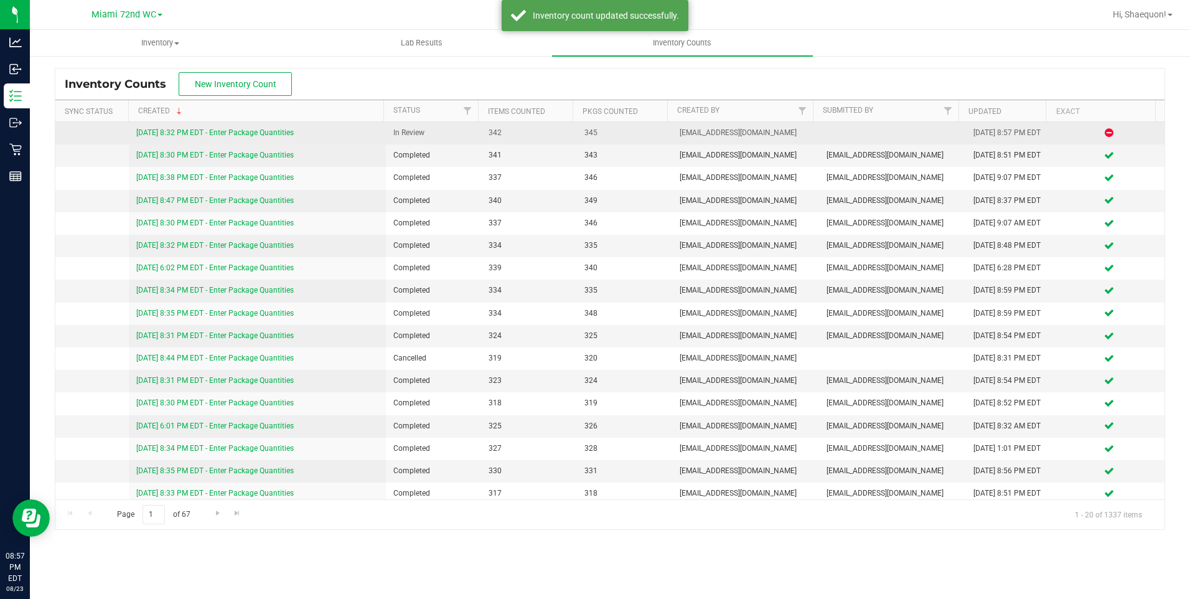
click at [226, 131] on link "[DATE] 8:32 PM EDT - Enter Package Quantities" at bounding box center [214, 132] width 157 height 9
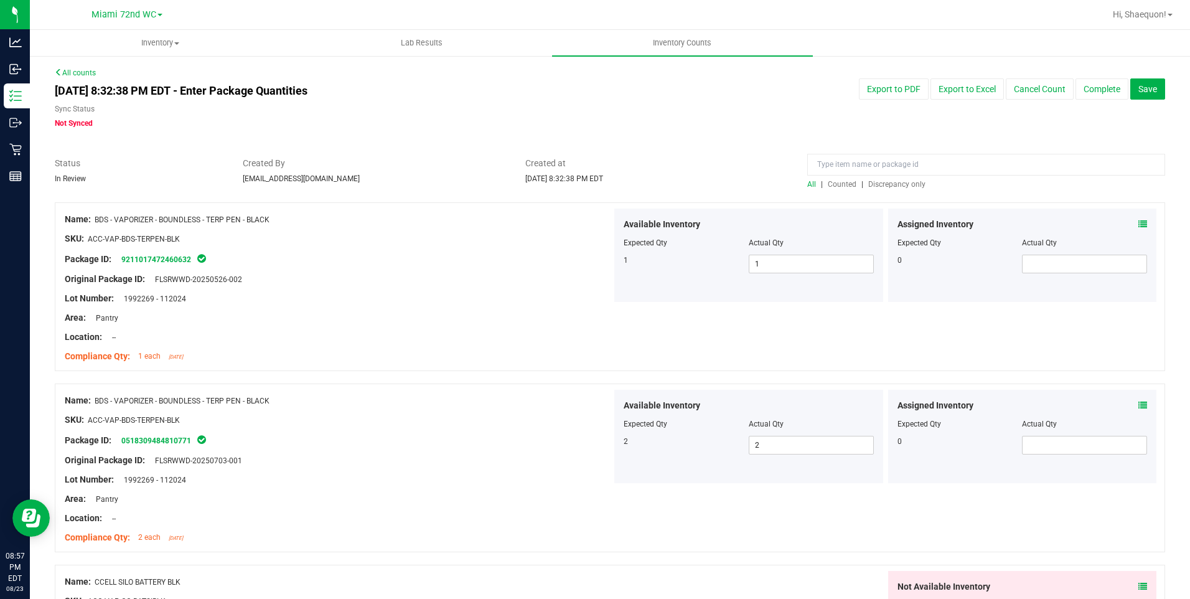
click at [882, 185] on span "Discrepancy only" at bounding box center [896, 184] width 57 height 9
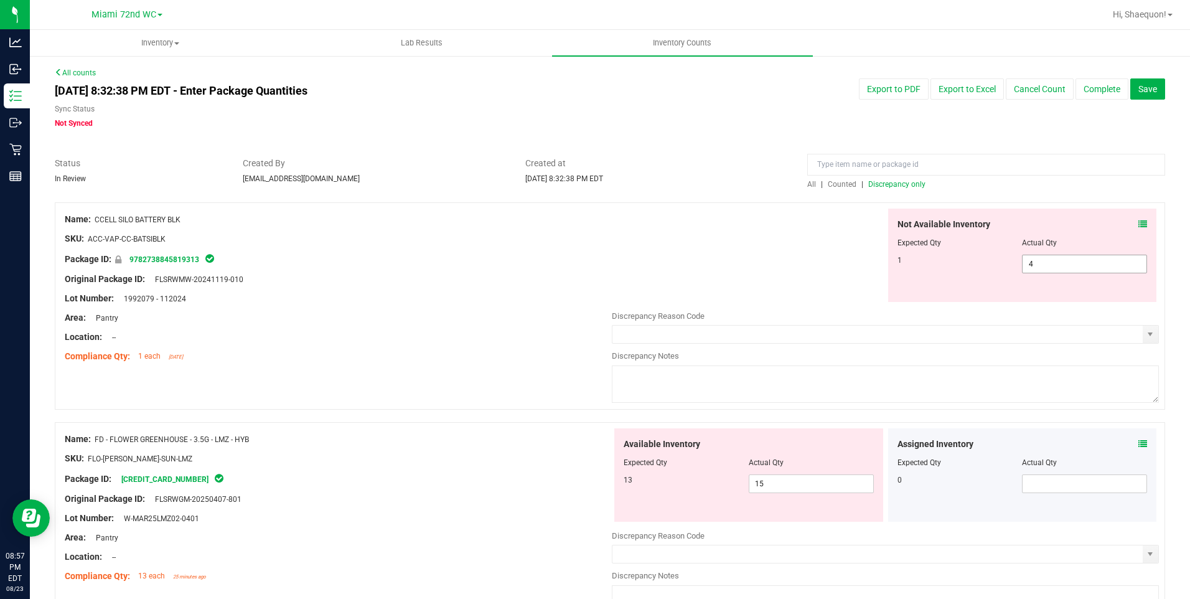
click at [1046, 266] on span "4 4" at bounding box center [1084, 263] width 125 height 19
drag, startPoint x: 807, startPoint y: 269, endPoint x: 808, endPoint y: 263, distance: 6.3
click at [807, 269] on div "Not Available Inventory Expected Qty Actual Qty 1 1 1" at bounding box center [885, 254] width 547 height 93
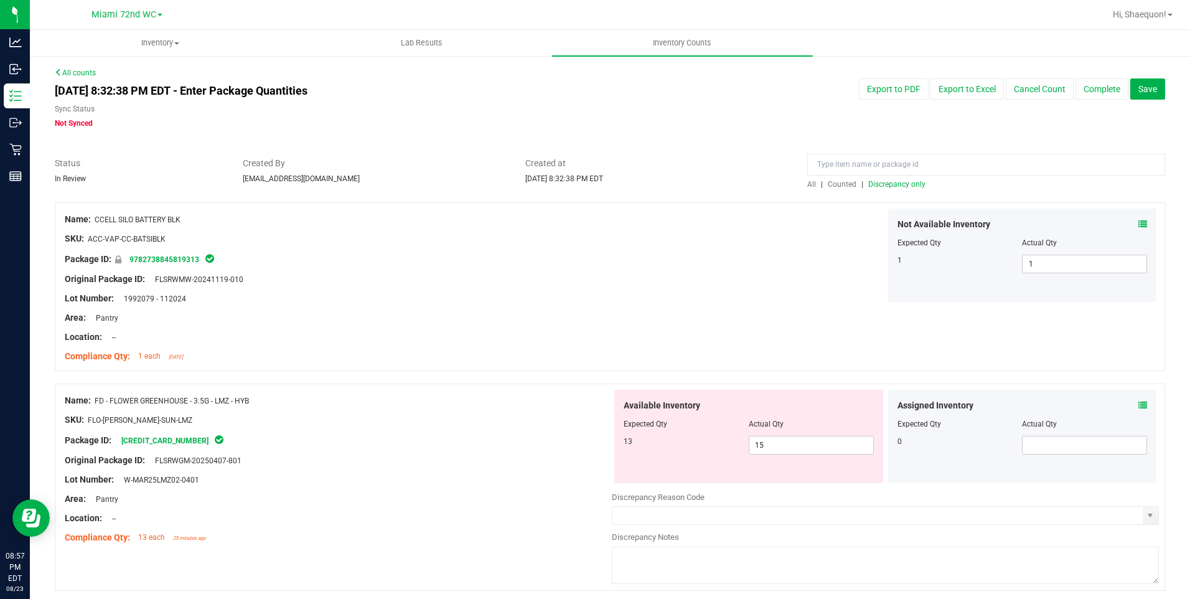
click at [903, 187] on span "Discrepancy only" at bounding box center [896, 184] width 57 height 9
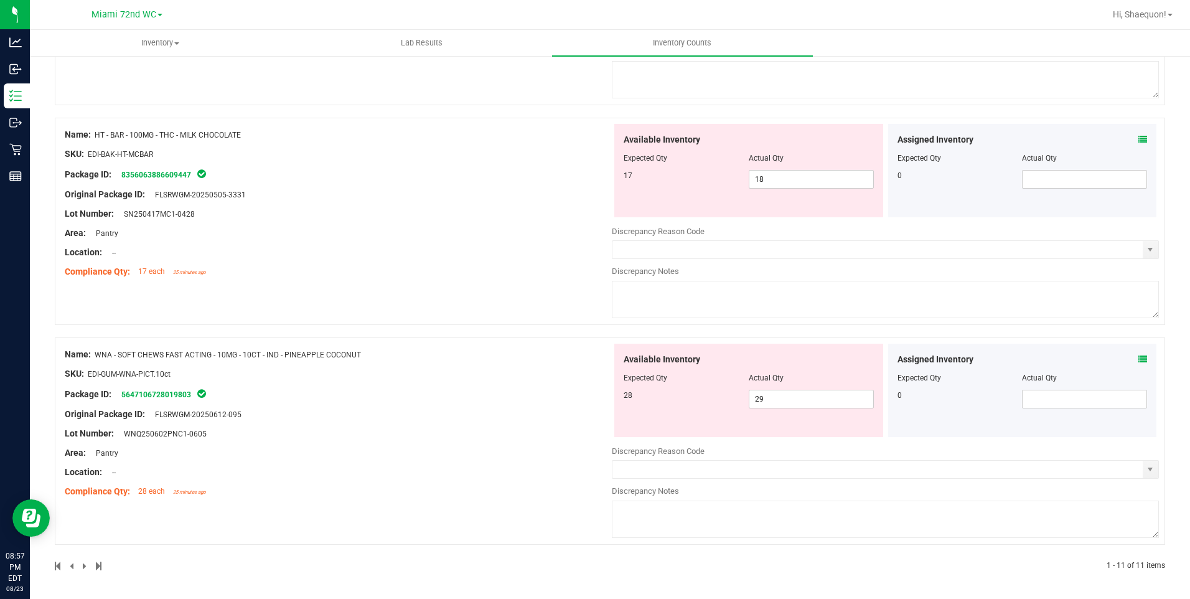
scroll to position [2062, 0]
click at [802, 386] on div at bounding box center [748, 386] width 250 height 6
click at [801, 390] on span "29 29" at bounding box center [811, 398] width 125 height 19
click at [522, 437] on div "Name: WNA - SOFT CHEWS FAST ACTING - 10MG - 10CT - IND - PINEAPPLE COCONUT SKU:…" at bounding box center [338, 422] width 547 height 159
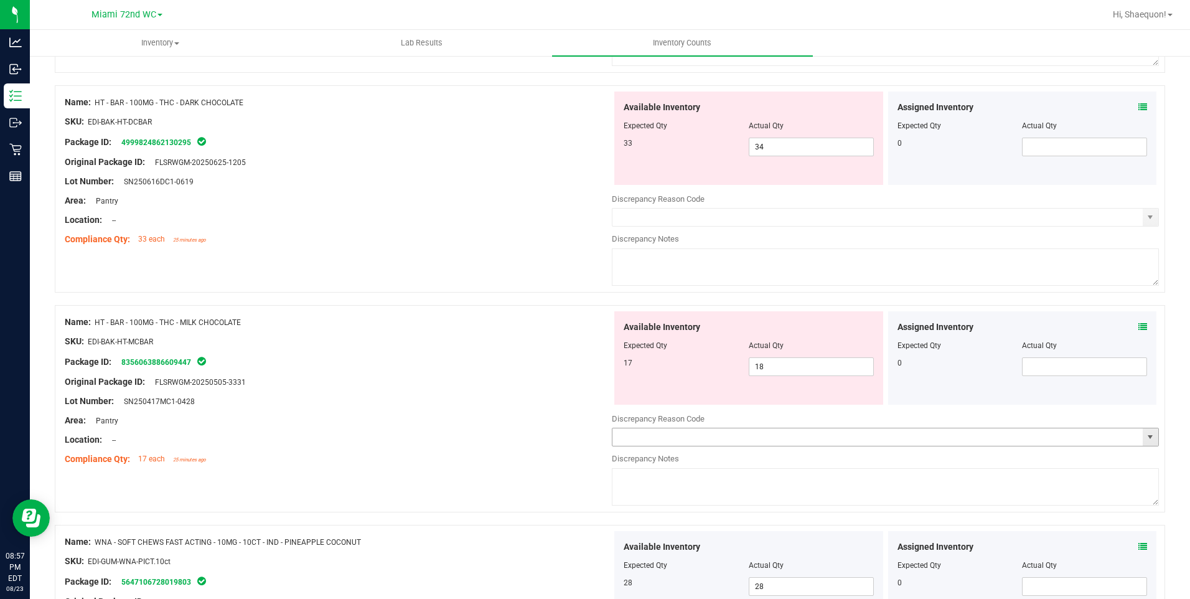
scroll to position [1837, 0]
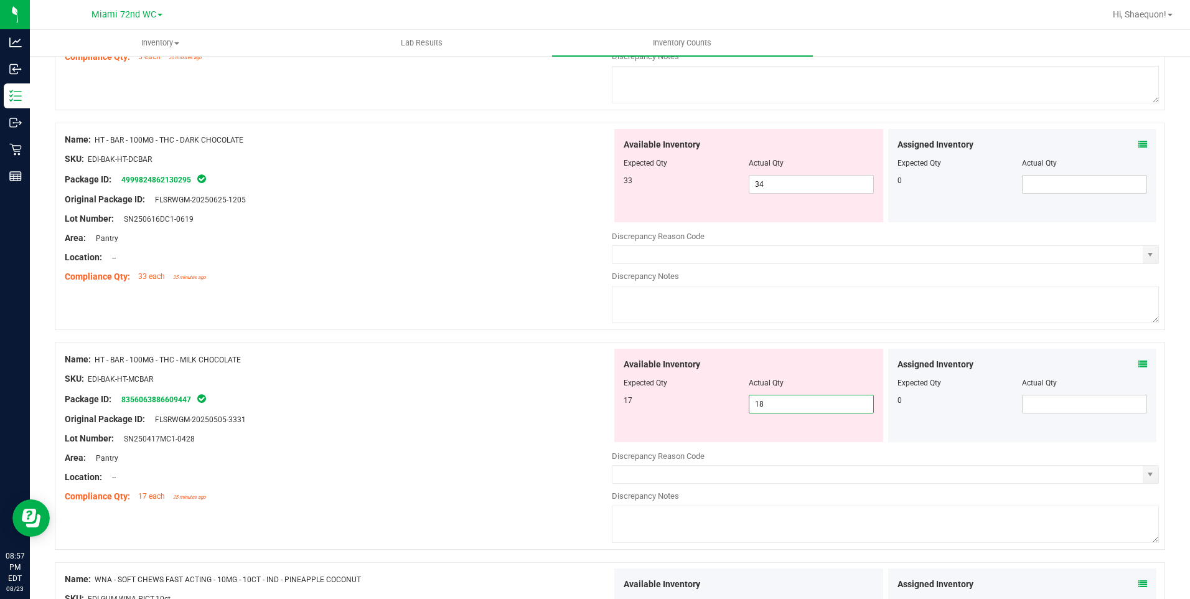
click at [773, 406] on span "18 18" at bounding box center [811, 403] width 125 height 19
click at [474, 422] on div "Original Package ID: FLSRWGM-20250505-3331" at bounding box center [338, 419] width 547 height 13
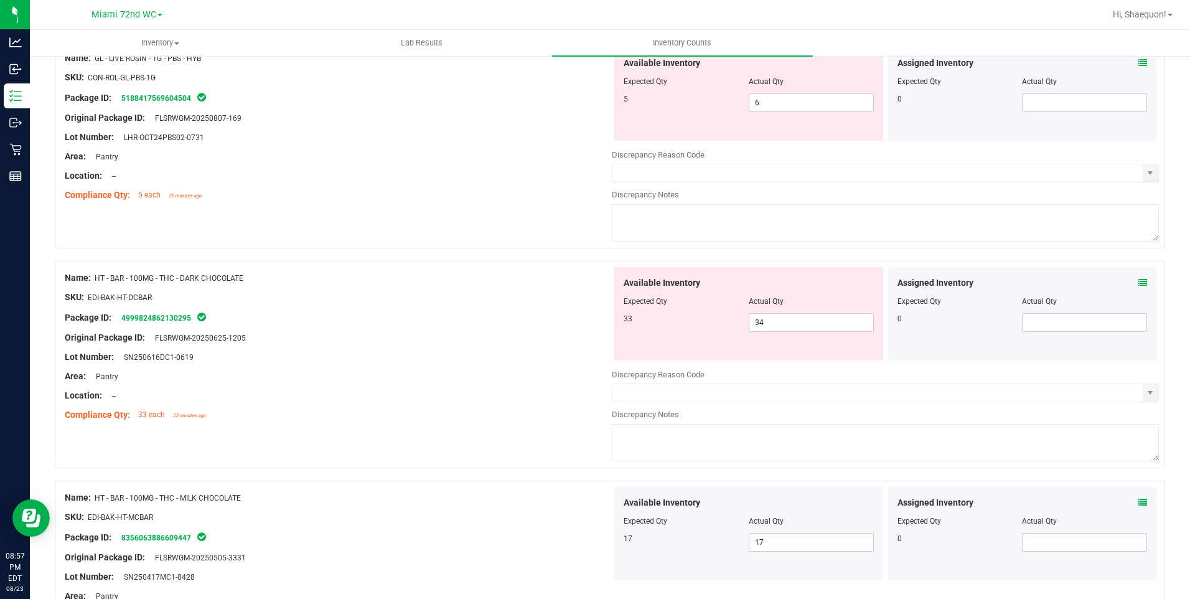
scroll to position [1650, 0]
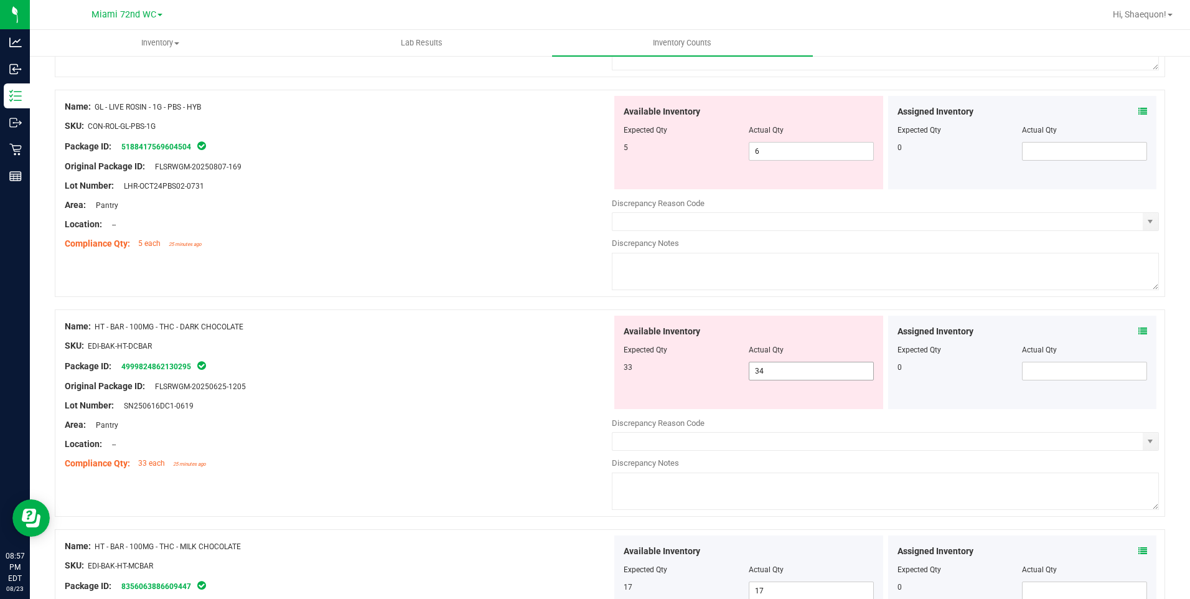
click at [772, 372] on span "34 34" at bounding box center [811, 371] width 125 height 19
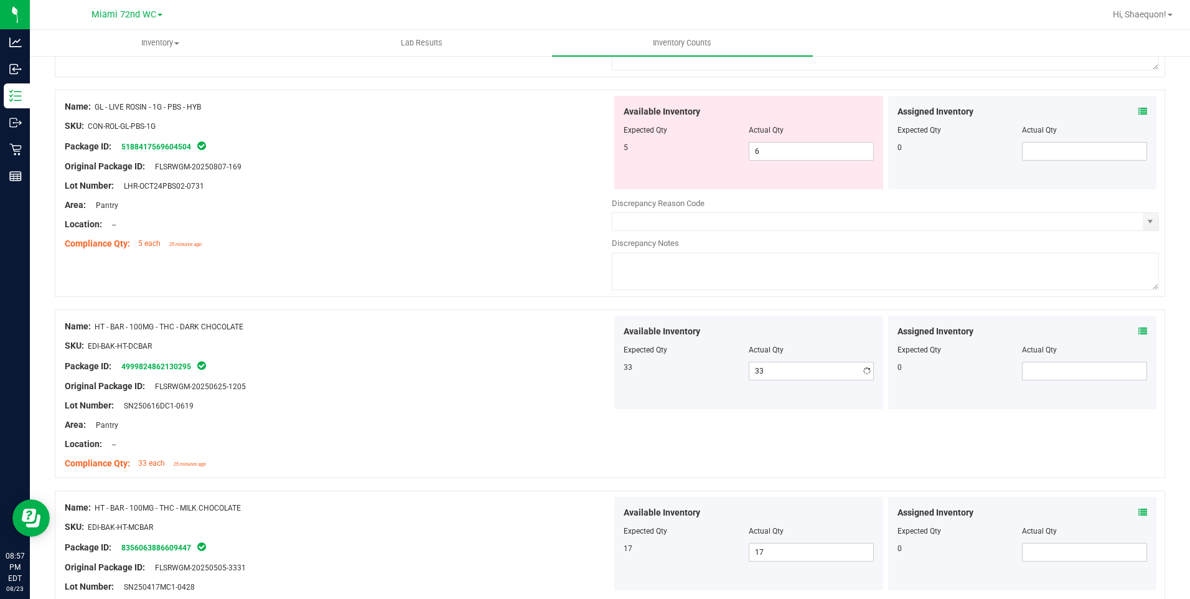
click at [399, 449] on div "Location: --" at bounding box center [338, 443] width 547 height 13
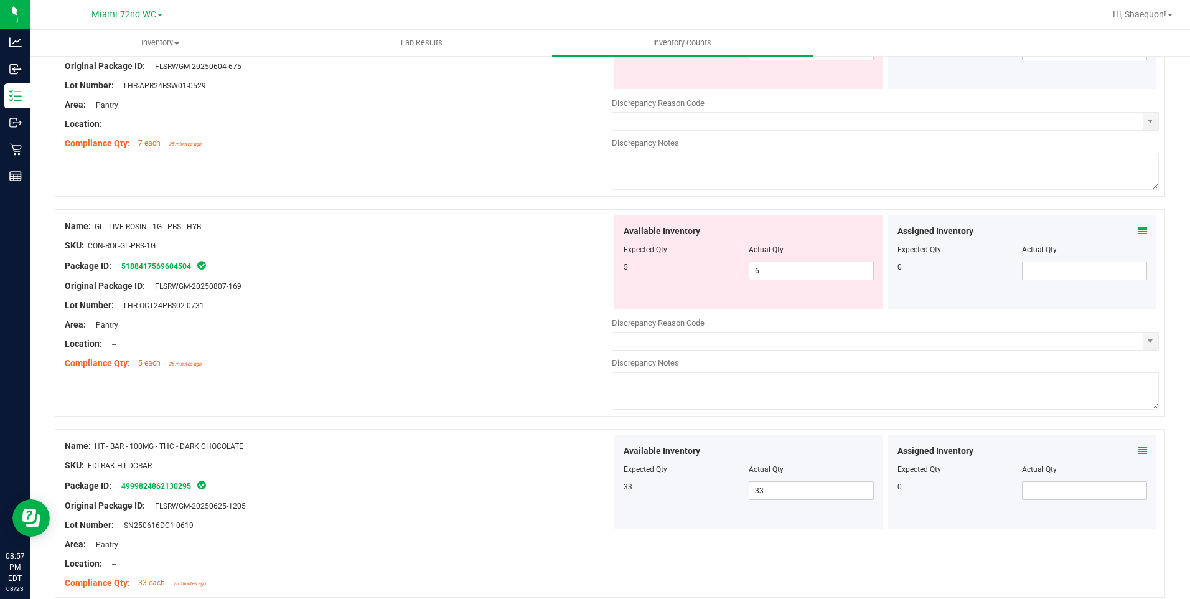
scroll to position [1526, 0]
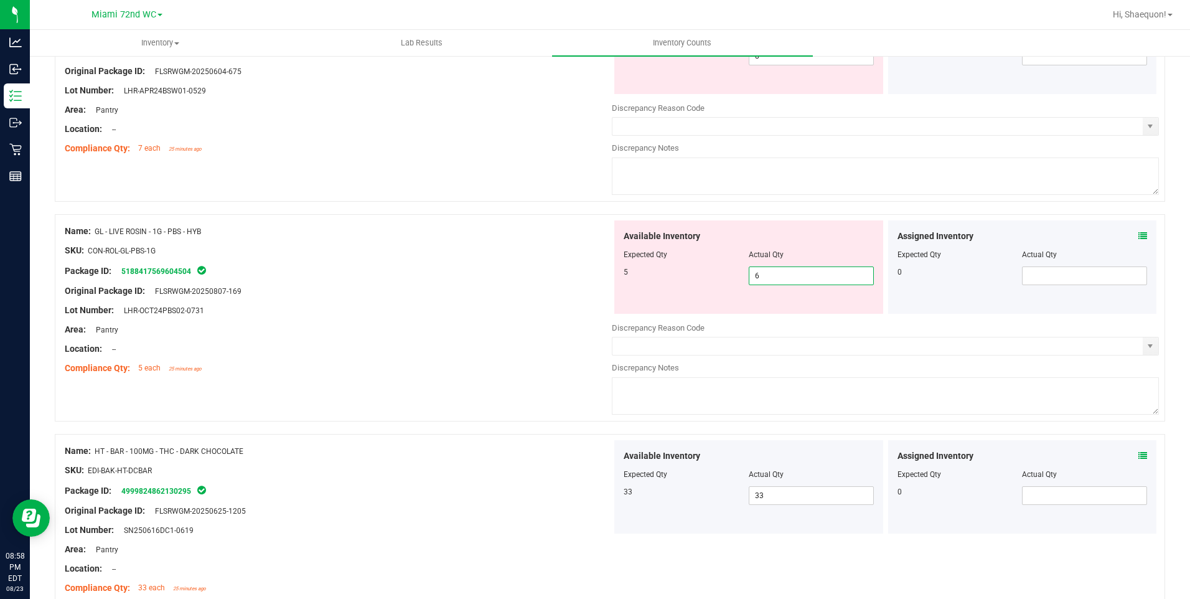
click at [794, 276] on span "6 6" at bounding box center [811, 275] width 125 height 19
click at [482, 300] on div at bounding box center [338, 300] width 547 height 6
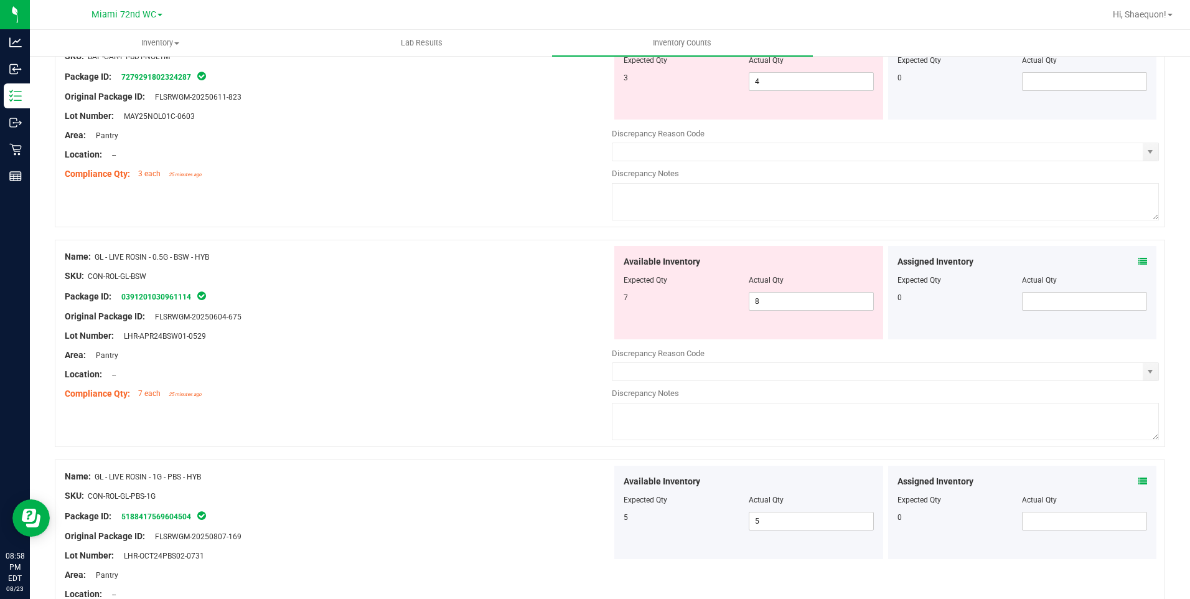
scroll to position [1277, 0]
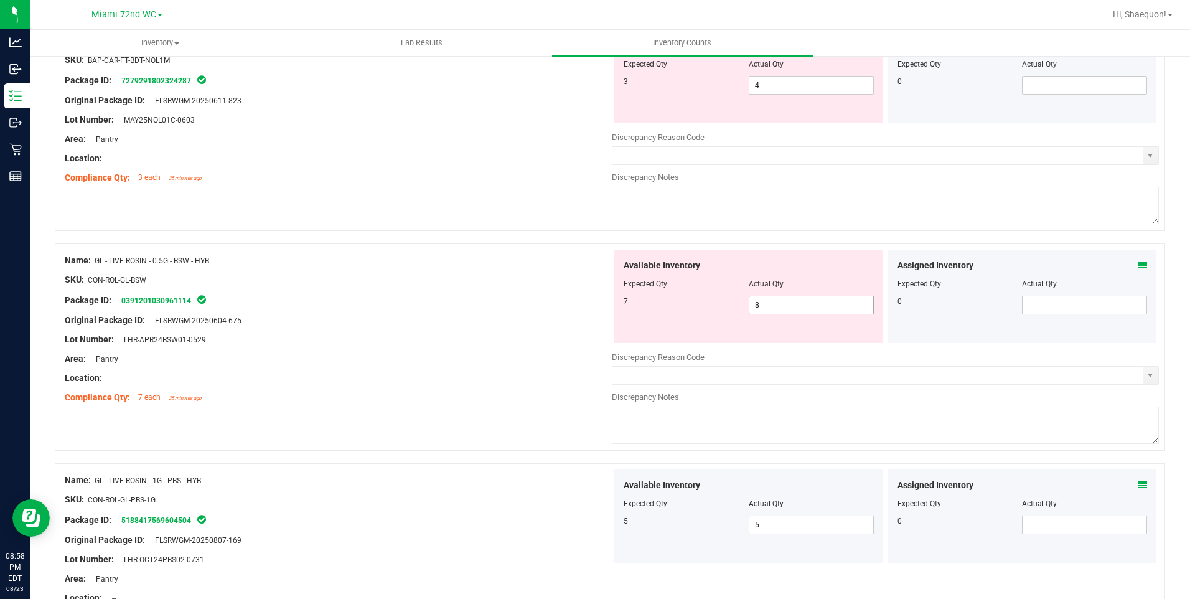
click at [768, 302] on span "8 8" at bounding box center [811, 305] width 125 height 19
click at [520, 390] on div at bounding box center [338, 388] width 547 height 6
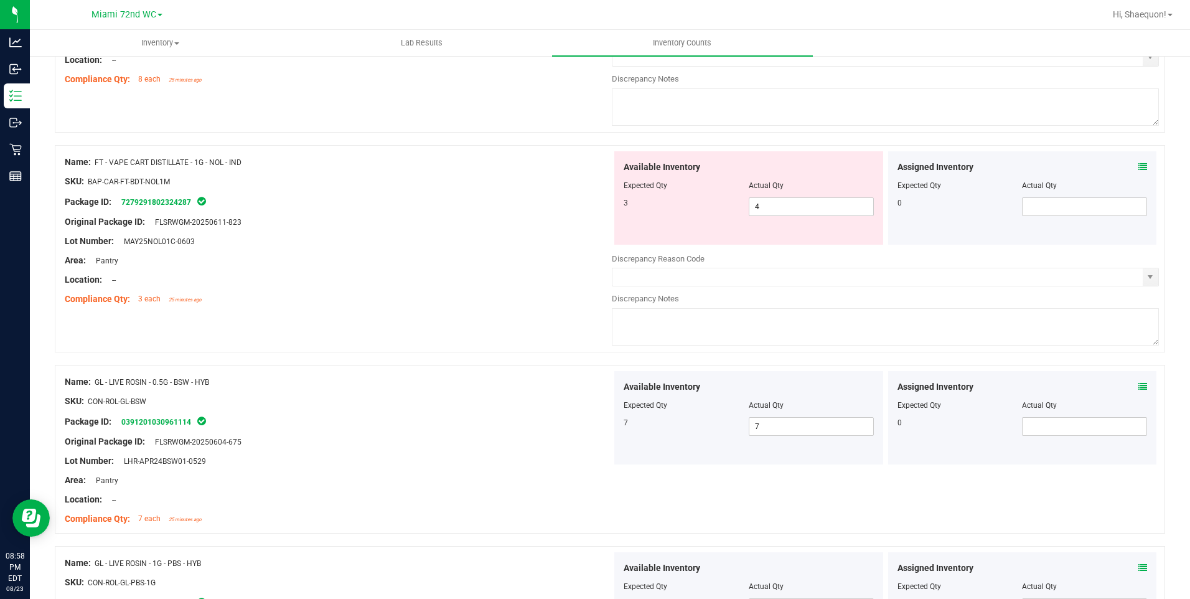
scroll to position [1090, 0]
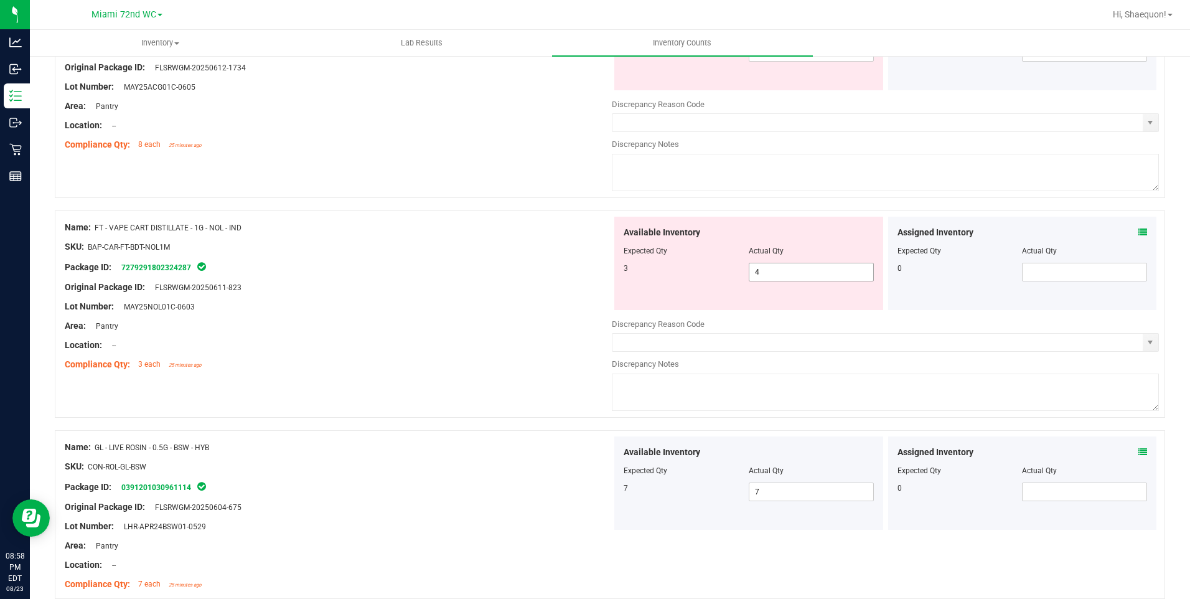
click at [772, 276] on span "4 4" at bounding box center [811, 272] width 125 height 19
click at [525, 335] on div at bounding box center [338, 335] width 547 height 6
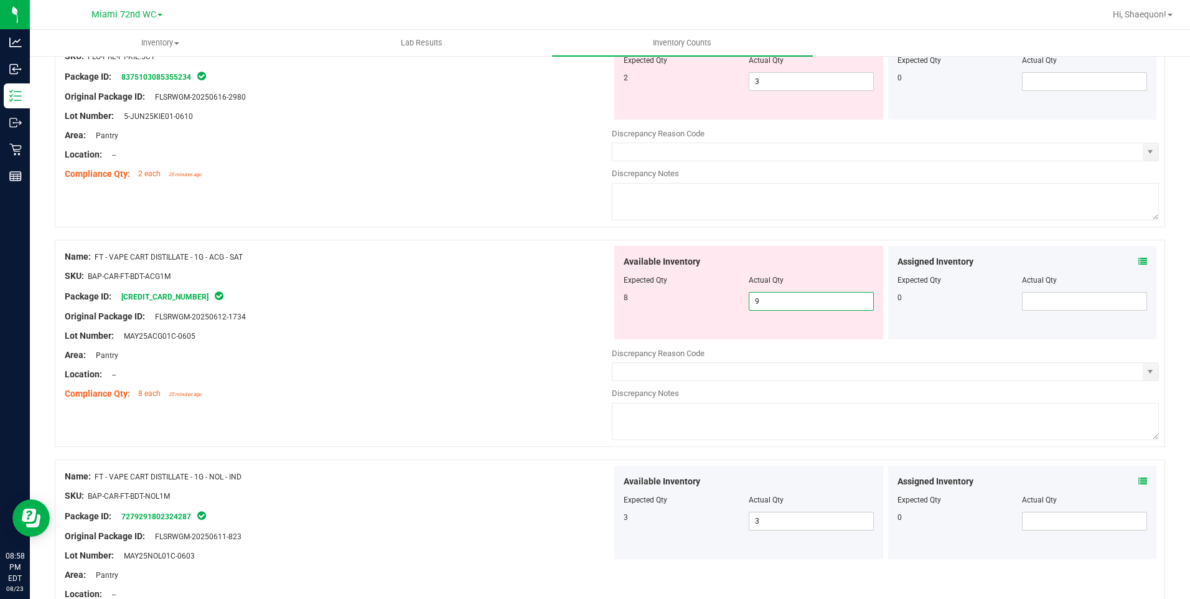
click at [769, 306] on span "9 9" at bounding box center [811, 301] width 125 height 19
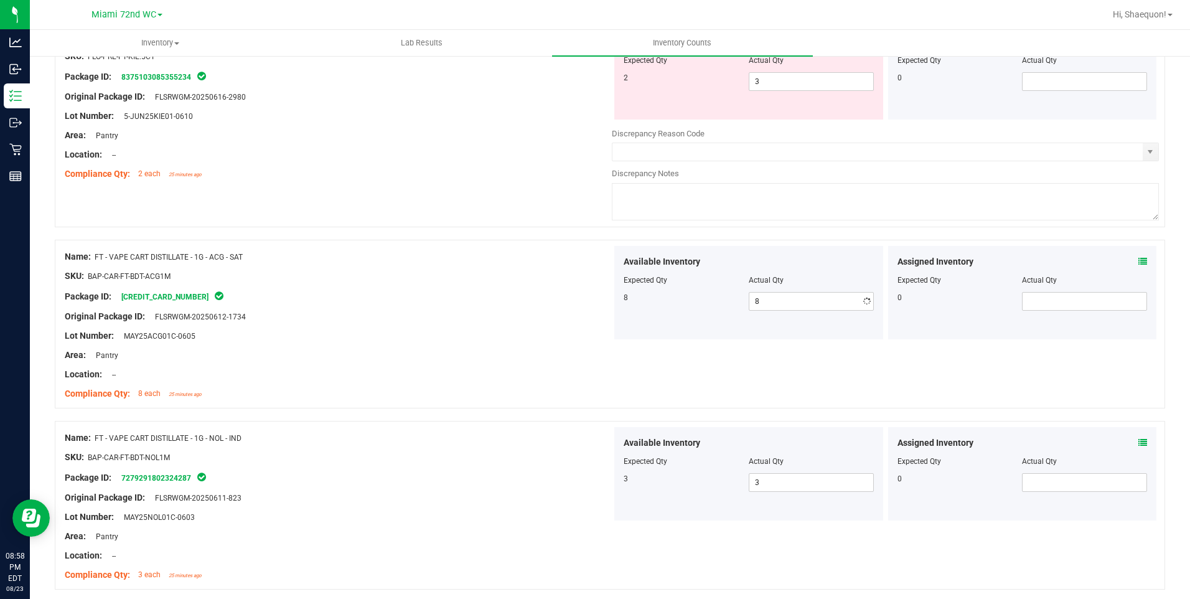
click at [567, 370] on div "Location: --" at bounding box center [338, 374] width 547 height 13
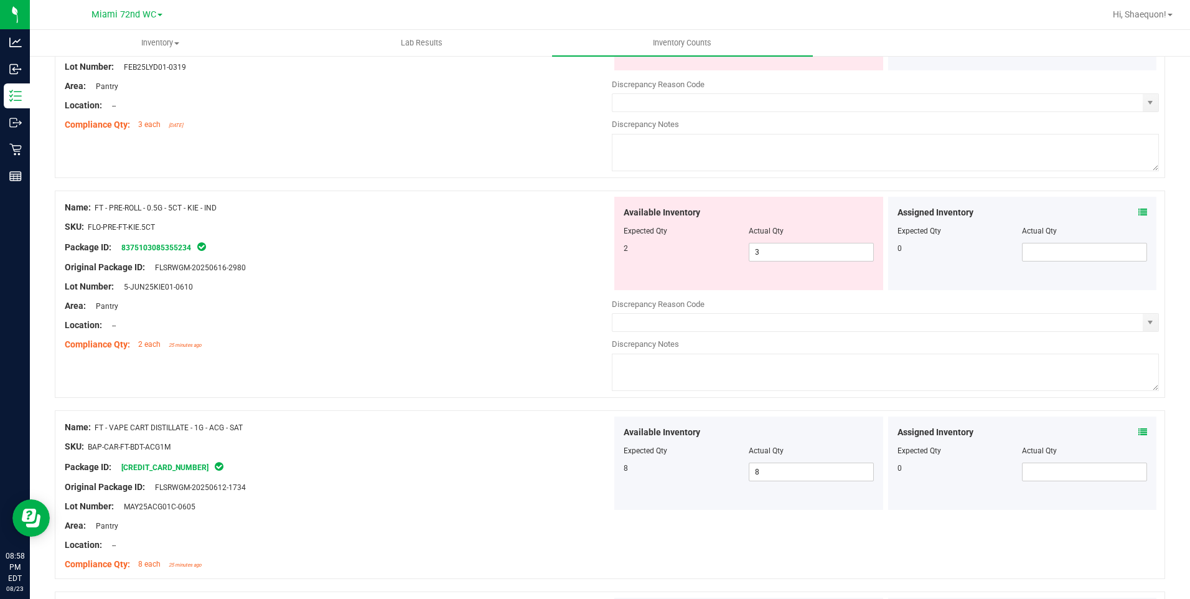
scroll to position [655, 0]
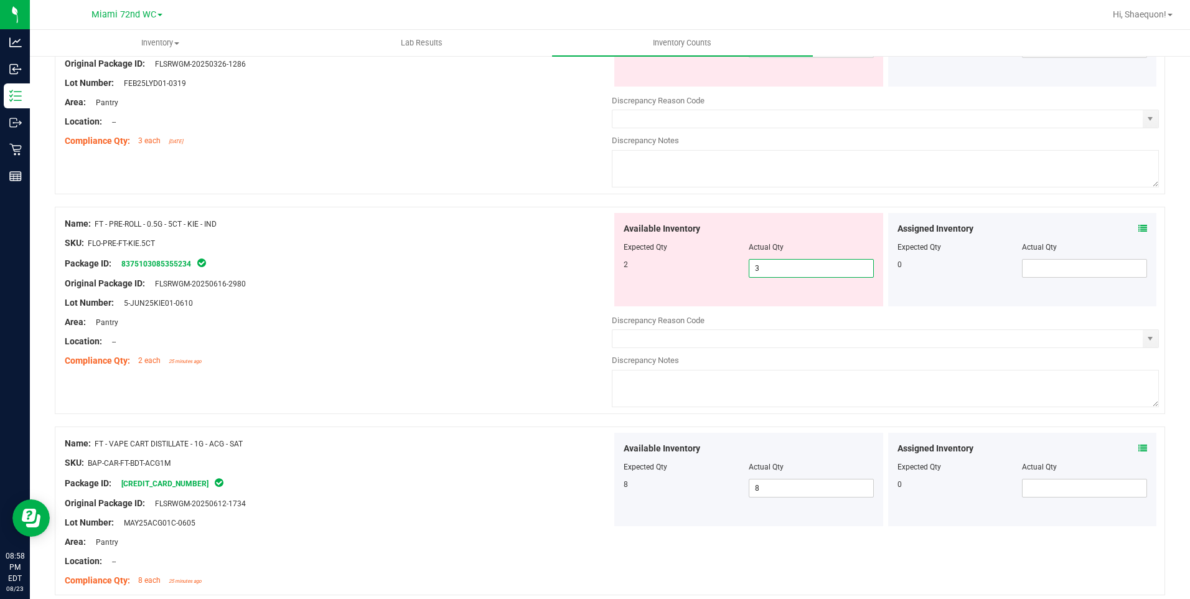
click at [803, 273] on span "3 3" at bounding box center [811, 268] width 125 height 19
drag, startPoint x: 416, startPoint y: 355, endPoint x: 426, endPoint y: 332, distance: 25.7
click at [416, 355] on div "Compliance Qty: 2 each 25 minutes ago" at bounding box center [338, 360] width 547 height 13
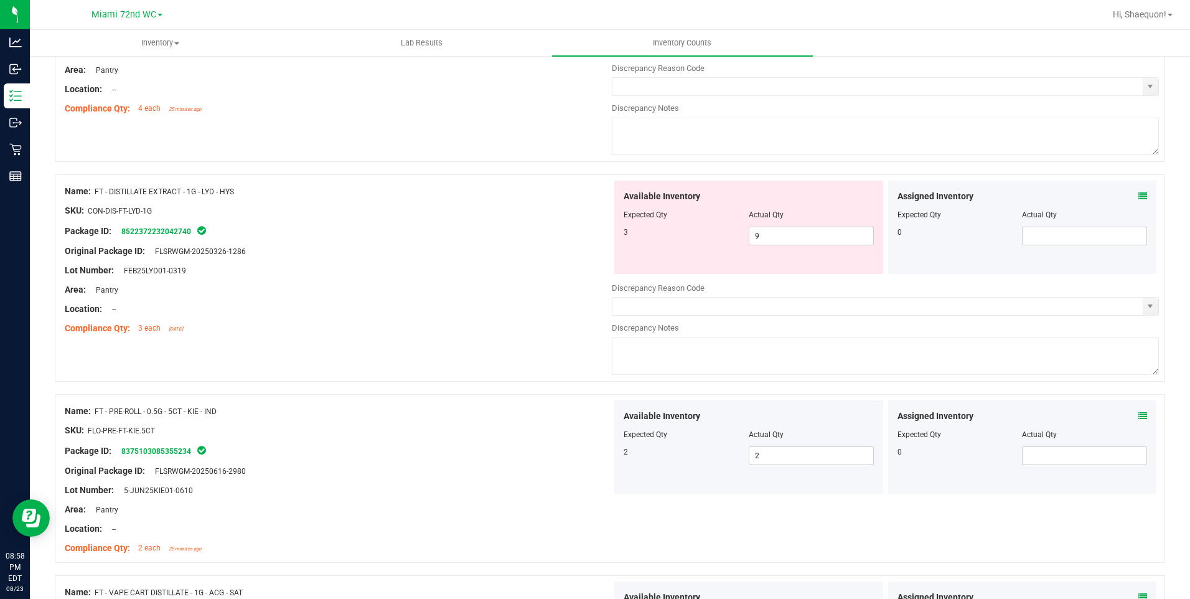
scroll to position [406, 0]
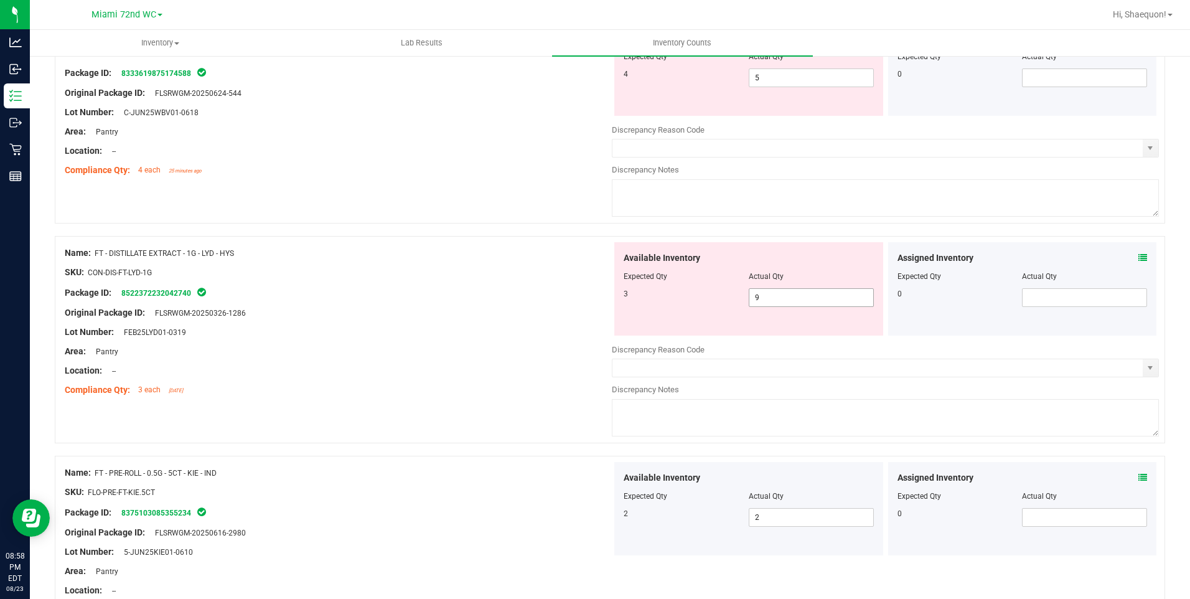
click at [793, 304] on span "9 9" at bounding box center [811, 297] width 125 height 19
click at [483, 333] on div "Lot Number: FEB25LYD01-0319" at bounding box center [338, 331] width 547 height 13
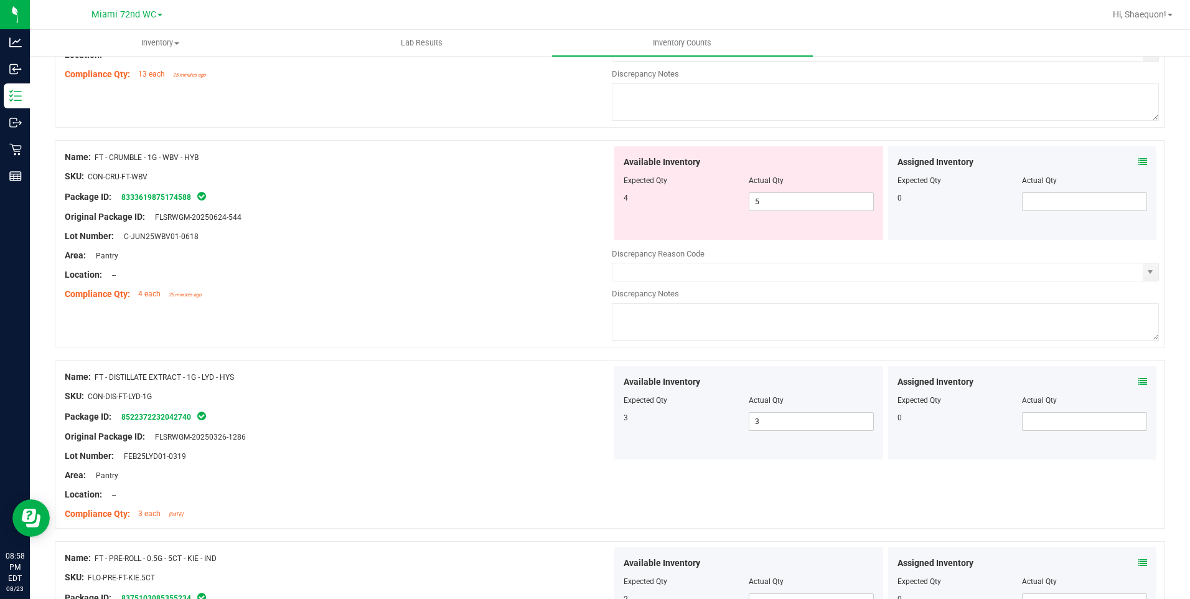
scroll to position [281, 0]
click at [774, 199] on span "5 5" at bounding box center [811, 202] width 125 height 19
click at [551, 263] on div at bounding box center [338, 266] width 547 height 6
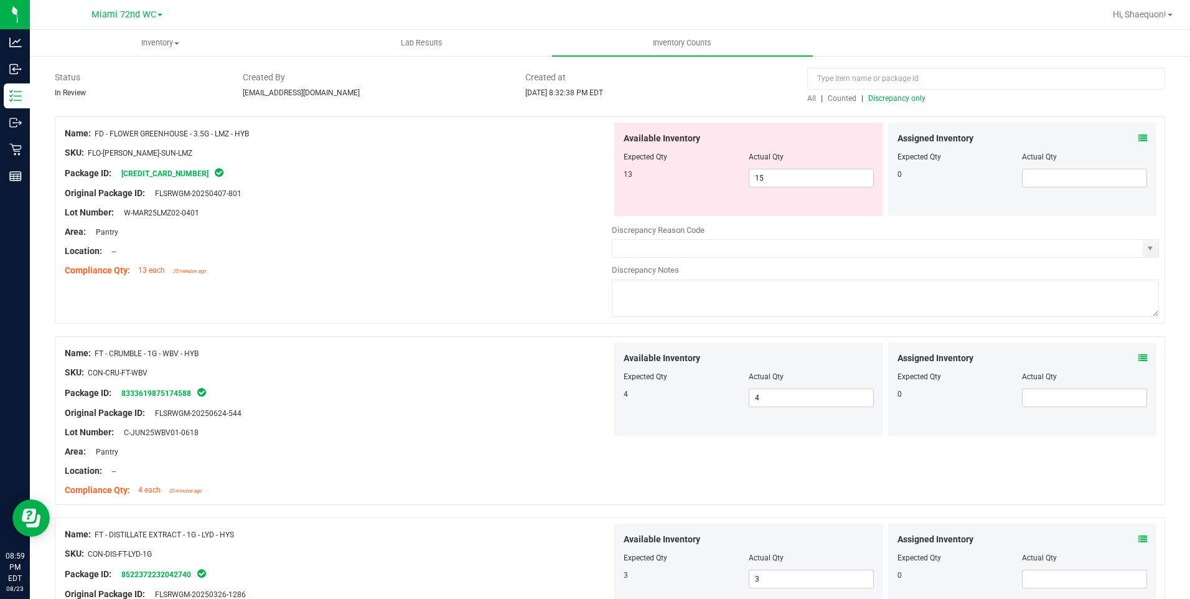
scroll to position [0, 0]
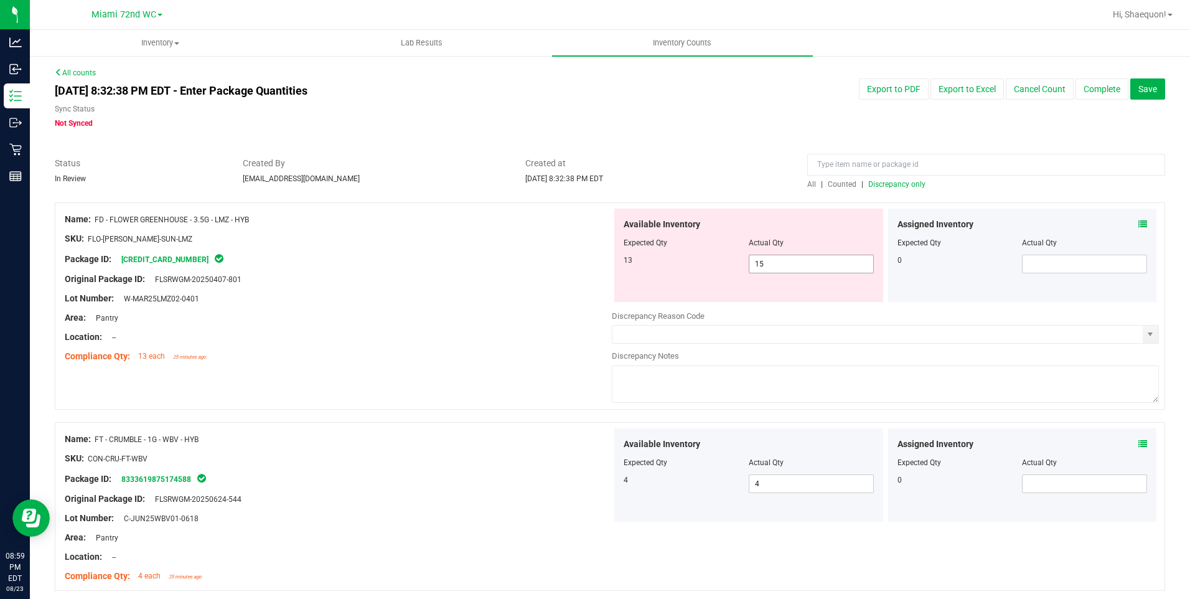
click at [796, 256] on span "15 15" at bounding box center [811, 263] width 125 height 19
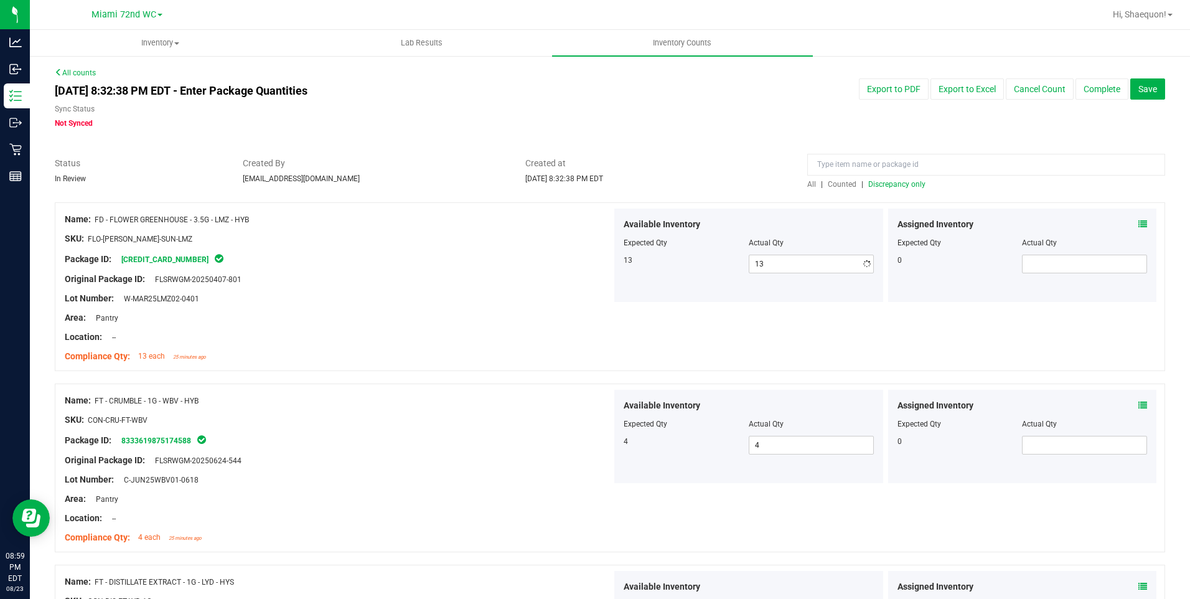
click at [491, 347] on div at bounding box center [338, 346] width 547 height 6
click at [842, 187] on span "Counted" at bounding box center [842, 184] width 29 height 9
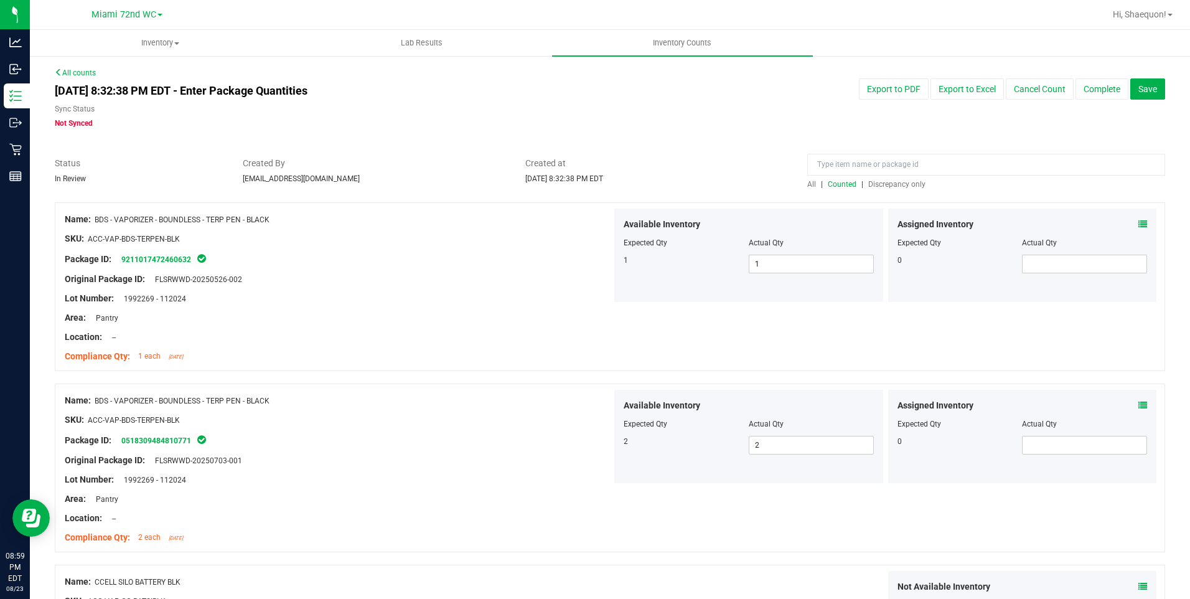
click at [897, 187] on span "Discrepancy only" at bounding box center [896, 184] width 57 height 9
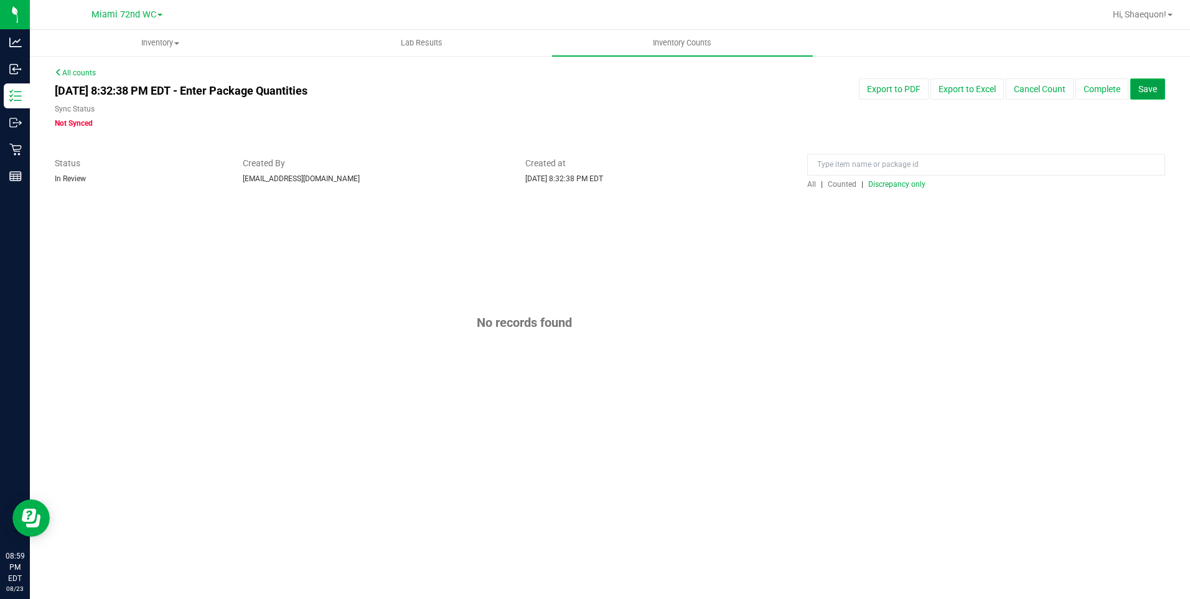
click at [1152, 90] on span "Save" at bounding box center [1147, 89] width 19 height 10
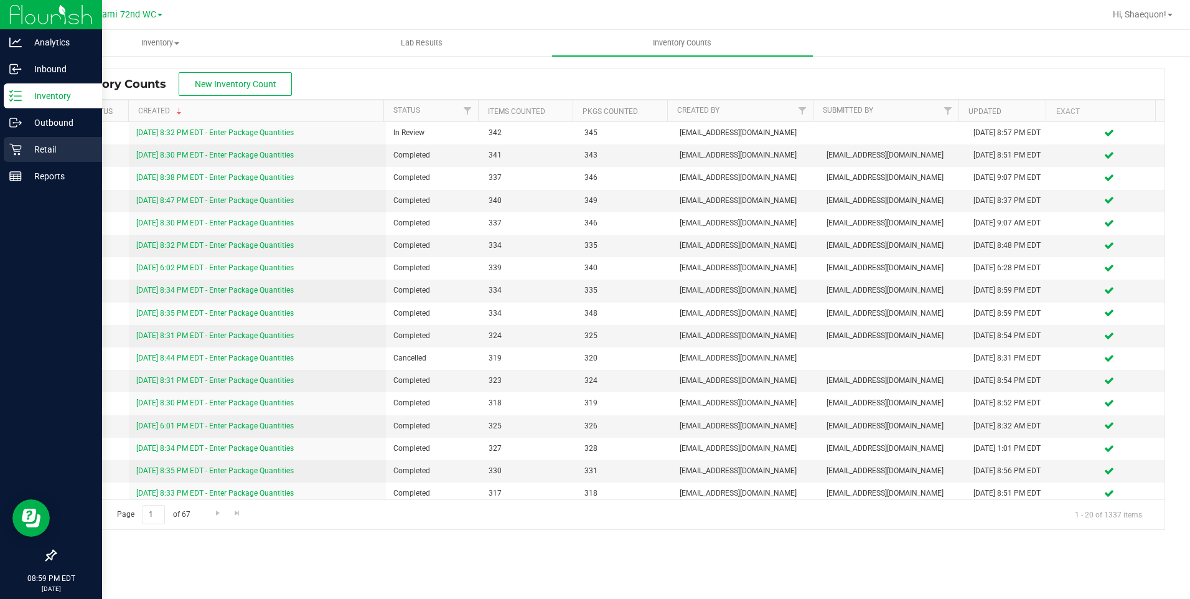
click at [20, 147] on icon at bounding box center [15, 149] width 12 height 12
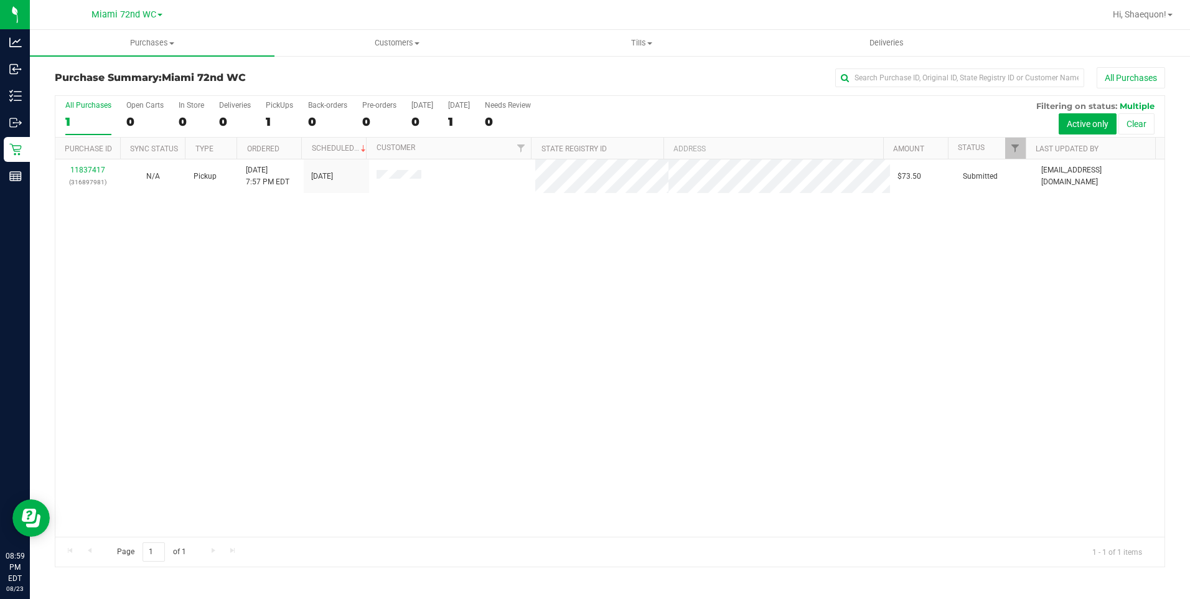
click at [851, 309] on div "11837417 (316897981) N/A Pickup 8/23/2025 7:57 PM EDT 8/24/2025 $73.50 Submitte…" at bounding box center [609, 347] width 1109 height 377
click at [1167, 16] on span at bounding box center [1169, 15] width 5 height 2
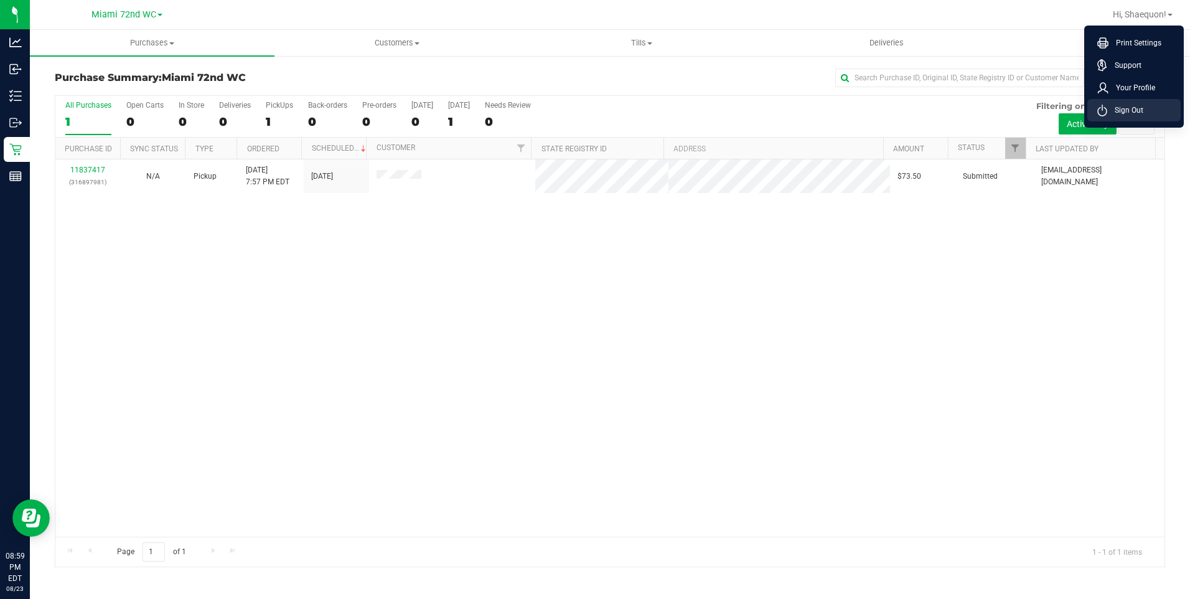
click at [1144, 110] on li "Sign Out" at bounding box center [1133, 110] width 93 height 22
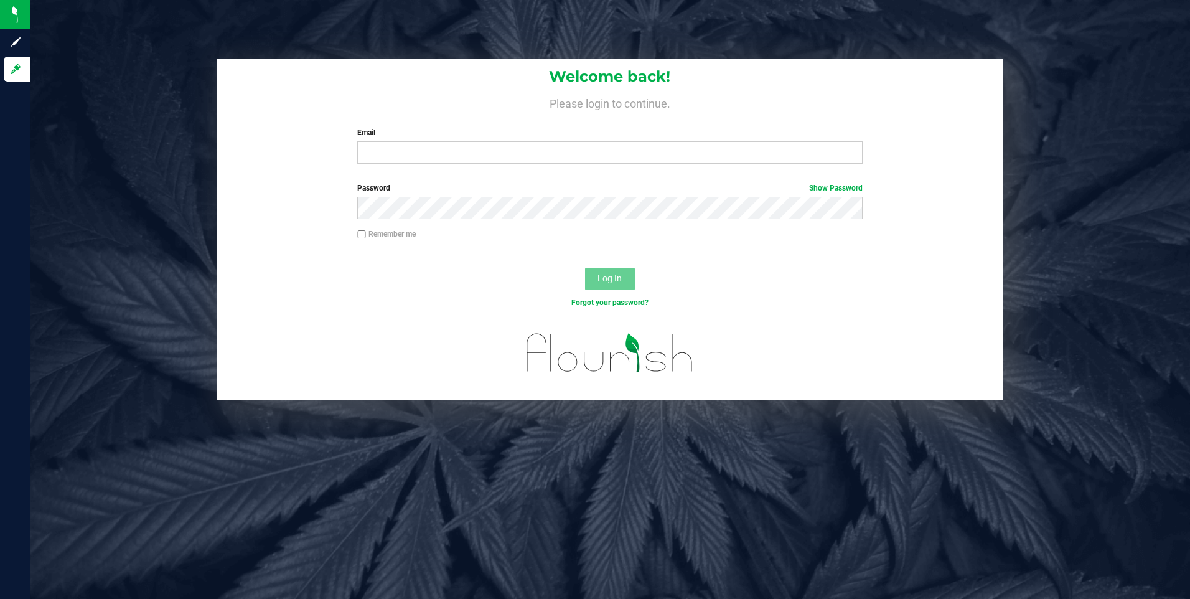
click at [73, 177] on div "Welcome back! Please login to continue. Email Required Please format your email…" at bounding box center [610, 229] width 1178 height 342
